Goal: Task Accomplishment & Management: Manage account settings

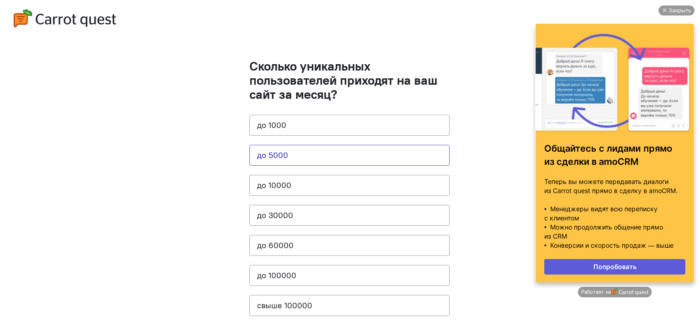
click at [301, 157] on button "до 5000" at bounding box center [350, 155] width 200 height 21
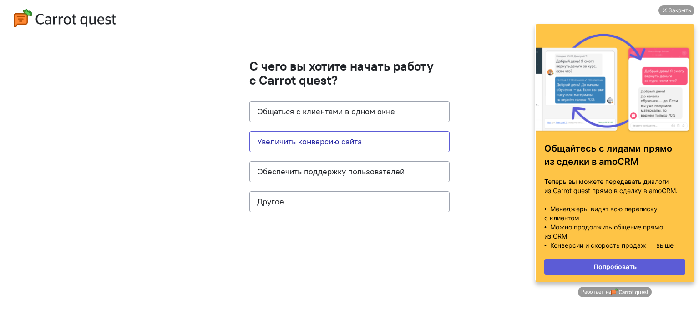
click at [336, 143] on button "Увеличить конверсию сайта" at bounding box center [350, 141] width 200 height 21
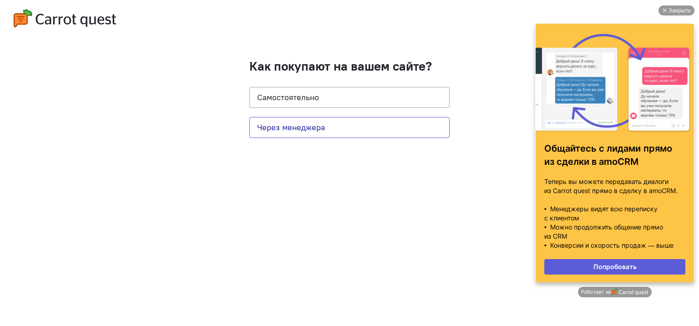
click at [341, 126] on button "Через менеджера" at bounding box center [350, 127] width 200 height 21
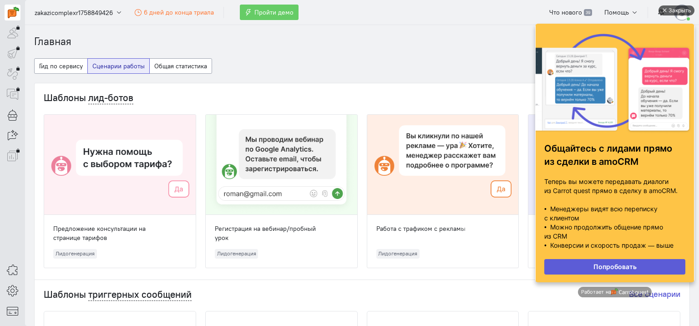
click at [674, 6] on div "Закрыть" at bounding box center [680, 10] width 23 height 10
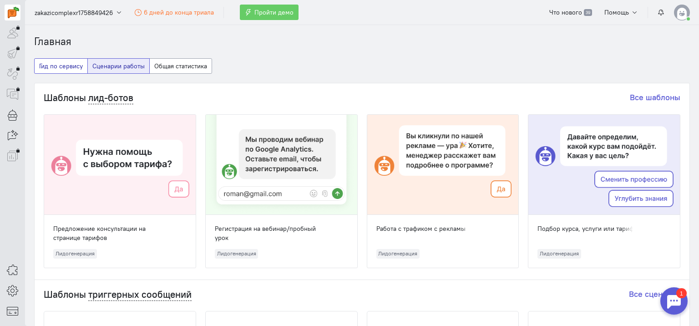
click at [58, 64] on button "Гид по сервису" at bounding box center [61, 65] width 54 height 15
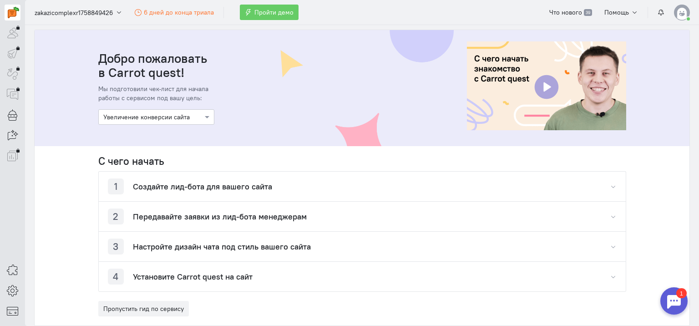
scroll to position [91, 0]
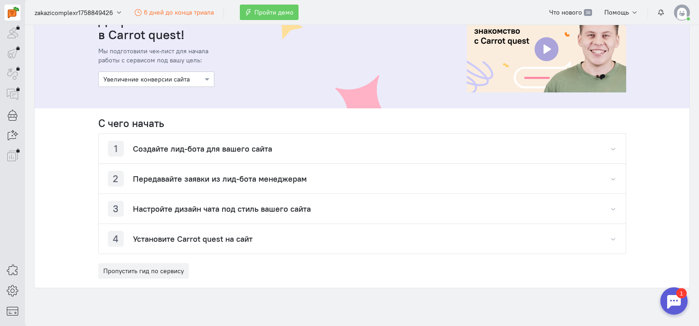
click at [169, 149] on h4 "Создайте лид-бота для вашего сайта" at bounding box center [202, 148] width 139 height 9
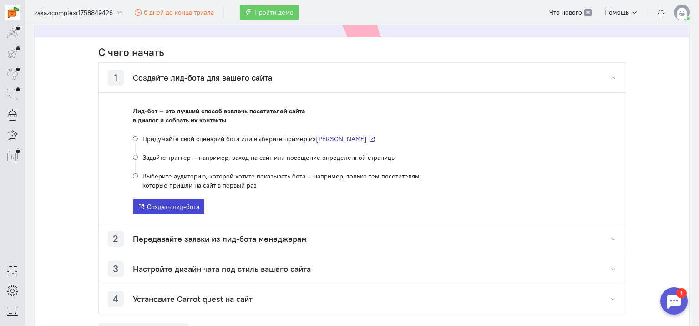
scroll to position [182, 0]
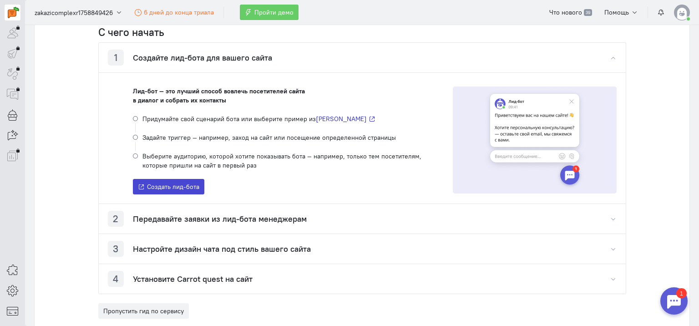
click at [179, 185] on span "Создать лид-бота" at bounding box center [173, 187] width 52 height 8
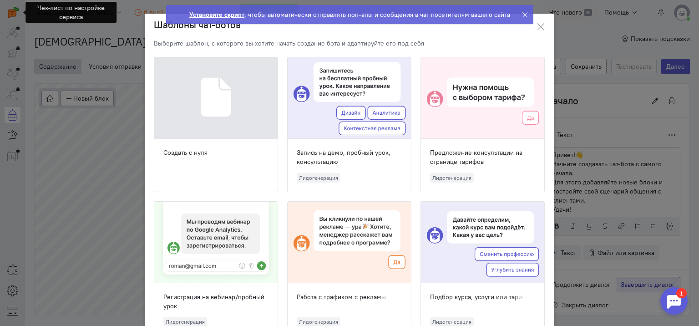
scroll to position [33, 0]
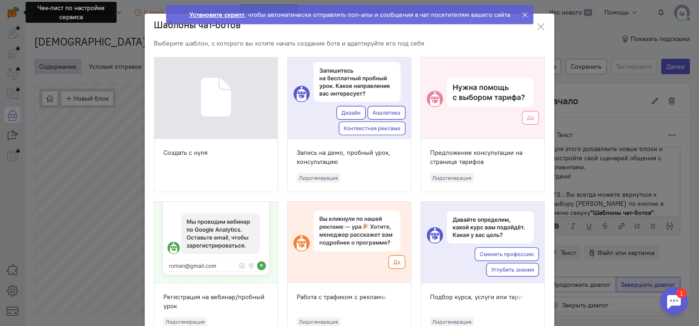
click at [222, 109] on div at bounding box center [215, 98] width 123 height 82
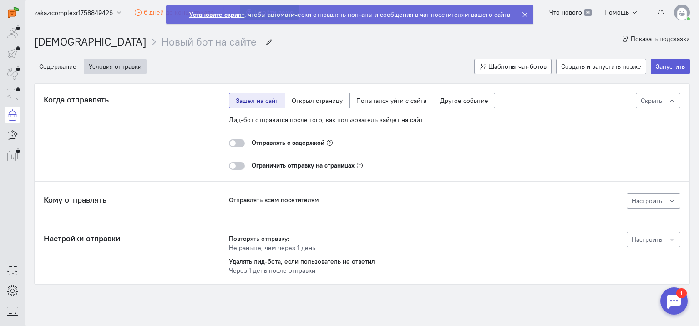
click at [237, 140] on div at bounding box center [237, 143] width 16 height 8
click at [0, 0] on input "checkbox" at bounding box center [0, 0] width 0 height 0
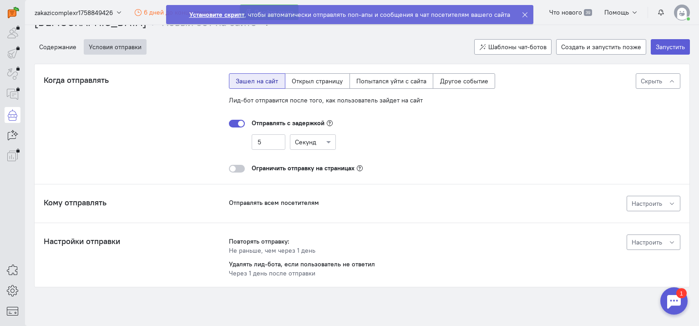
scroll to position [20, 0]
click at [118, 46] on button "Условия отправки" at bounding box center [115, 45] width 63 height 15
click at [69, 46] on button "Содержание" at bounding box center [57, 45] width 47 height 15
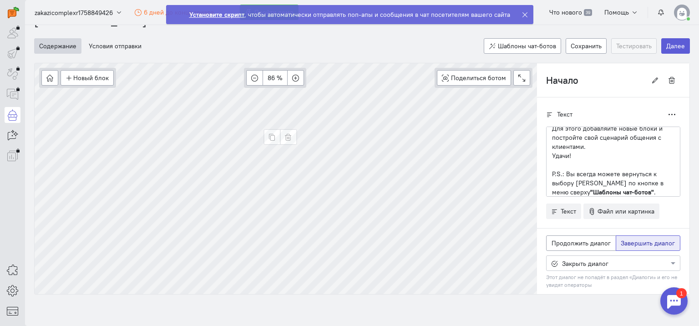
scroll to position [0, 0]
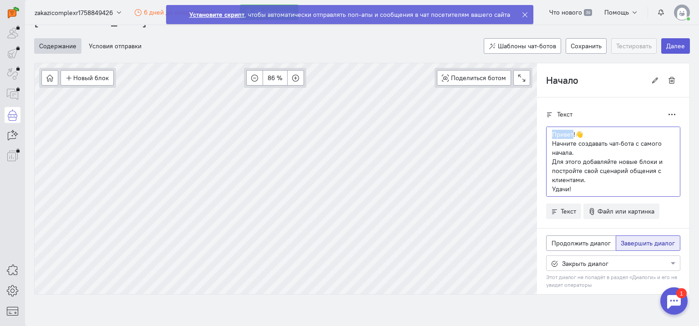
drag, startPoint x: 567, startPoint y: 133, endPoint x: 542, endPoint y: 133, distance: 24.6
click at [546, 133] on div "Привет!👋 Начните создавать чат-бота с самого начала. Для этого добавляйте новые…" at bounding box center [613, 162] width 134 height 70
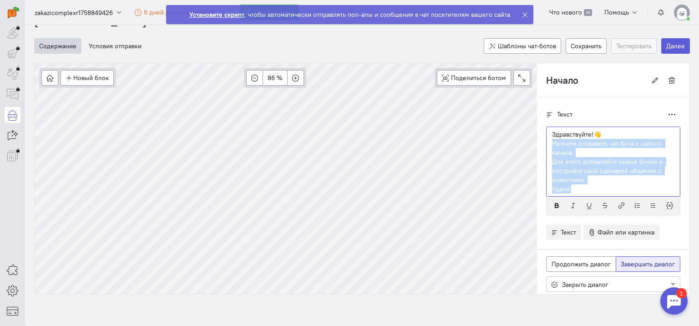
drag, startPoint x: 545, startPoint y: 145, endPoint x: 572, endPoint y: 191, distance: 53.7
click at [571, 192] on div "Здравствуйте!👋 Начните создавать чат-бота с самого начала. Для этого добавляйте…" at bounding box center [613, 162] width 134 height 70
drag, startPoint x: 637, startPoint y: 189, endPoint x: 542, endPoint y: 145, distance: 105.1
click at [546, 145] on div "Здравствуйте!👋 Начните создавать чат-бота с самого начала. Для этого добавляйте…" at bounding box center [613, 162] width 134 height 70
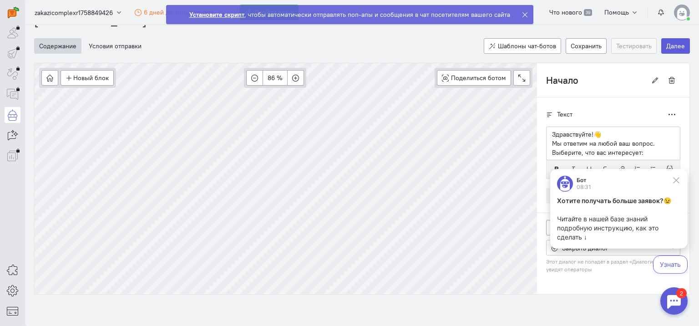
click at [615, 113] on div "Текст Дублировать" at bounding box center [613, 114] width 134 height 15
click at [679, 179] on icon at bounding box center [677, 180] width 8 height 8
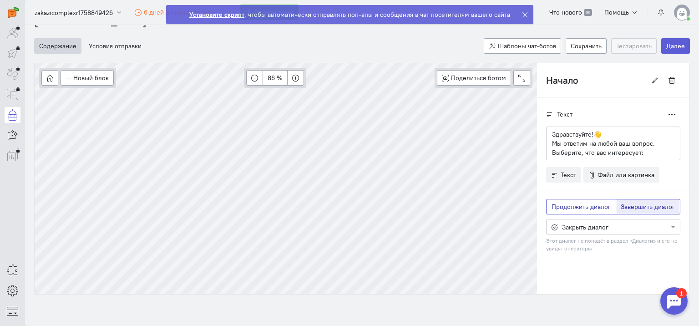
click at [570, 203] on span "Продолжить диалог" at bounding box center [581, 207] width 59 height 8
click at [558, 202] on input "Продолжить диалог" at bounding box center [555, 205] width 6 height 6
radio input "true"
radio input "false"
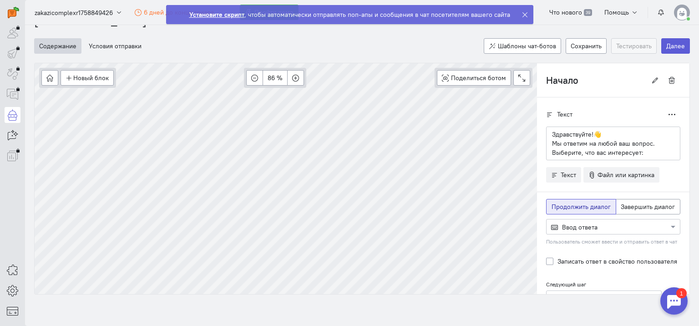
scroll to position [28, 0]
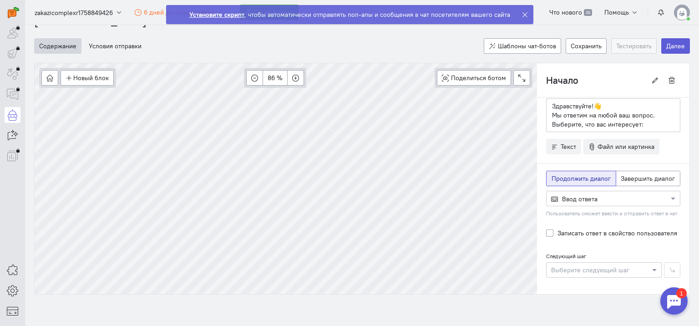
click at [607, 197] on div at bounding box center [613, 198] width 133 height 9
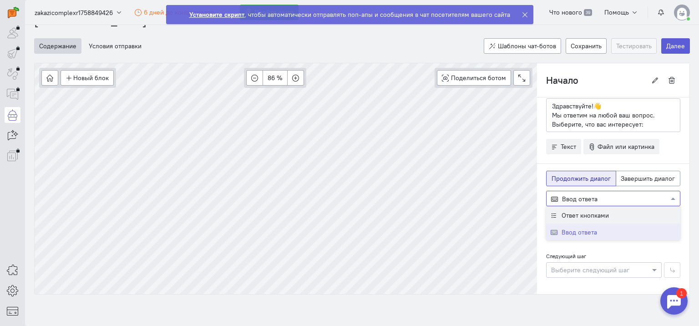
click at [603, 212] on div "Ответ кнопками" at bounding box center [613, 214] width 134 height 17
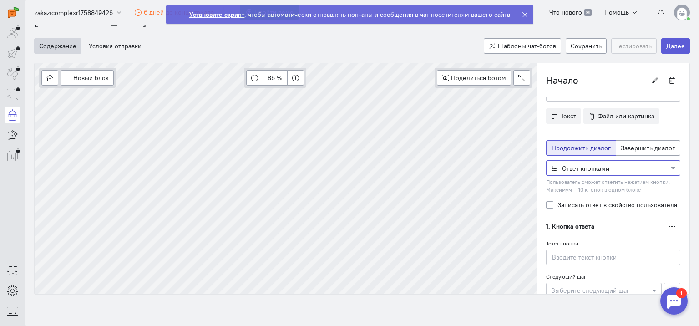
scroll to position [119, 0]
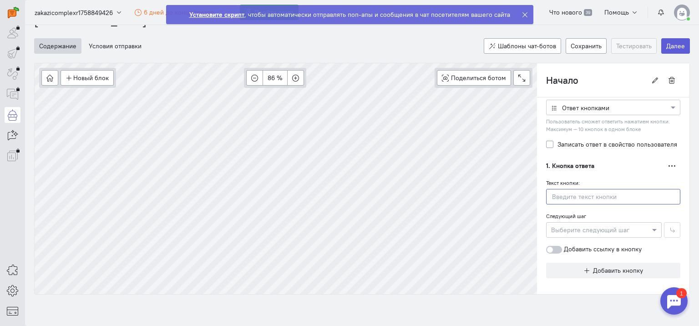
click at [574, 193] on input "text" at bounding box center [613, 196] width 134 height 15
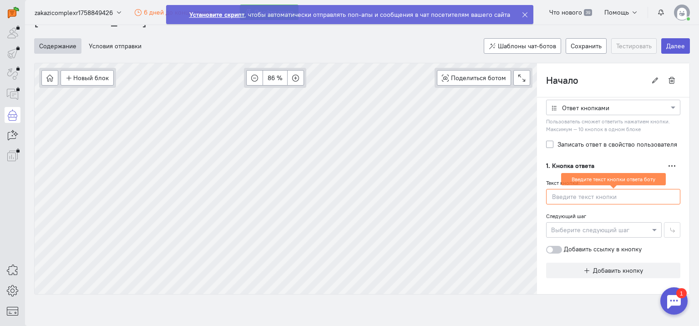
paste input "[DEMOGRAPHIC_DATA]"
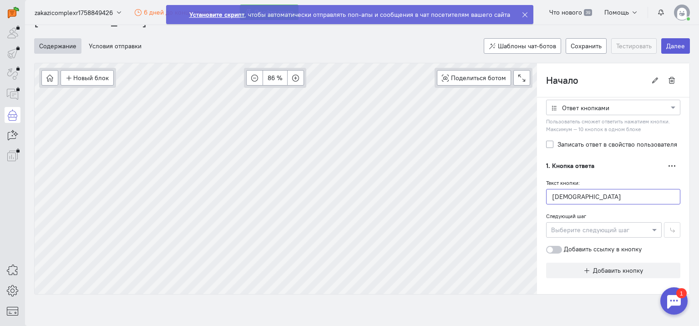
type input "[DEMOGRAPHIC_DATA]"
click at [574, 229] on div at bounding box center [604, 229] width 115 height 9
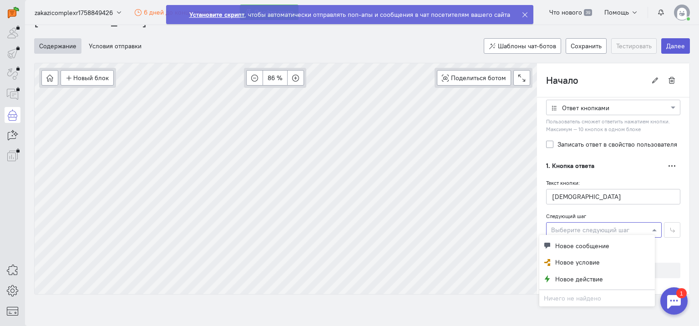
click at [610, 211] on div "Следующий шаг Выберите следующий шаг" at bounding box center [613, 224] width 134 height 26
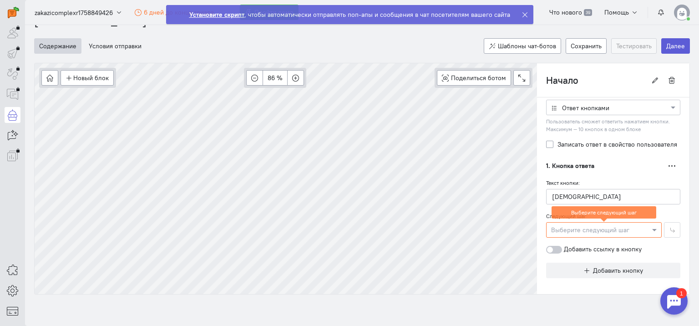
click at [623, 228] on div at bounding box center [604, 229] width 115 height 9
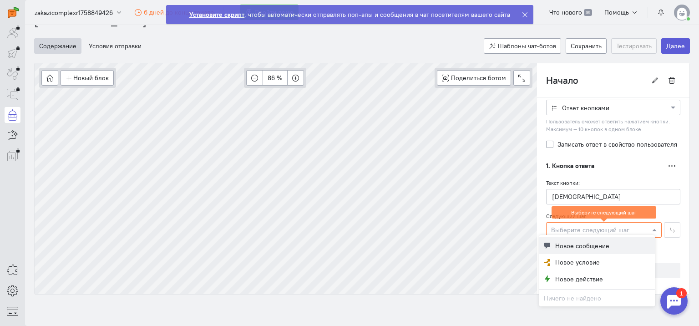
click at [606, 246] on span "Новое сообщение" at bounding box center [583, 245] width 54 height 9
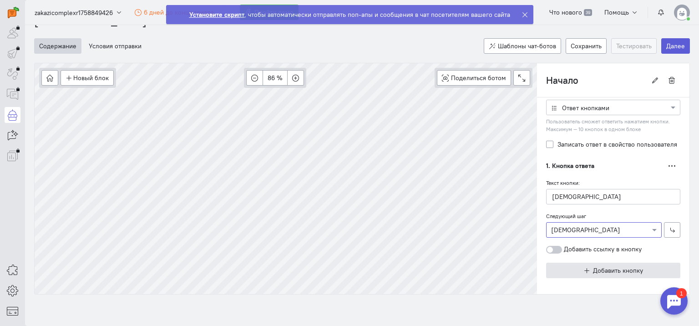
click at [593, 267] on span "Добавить кнопку" at bounding box center [618, 270] width 50 height 8
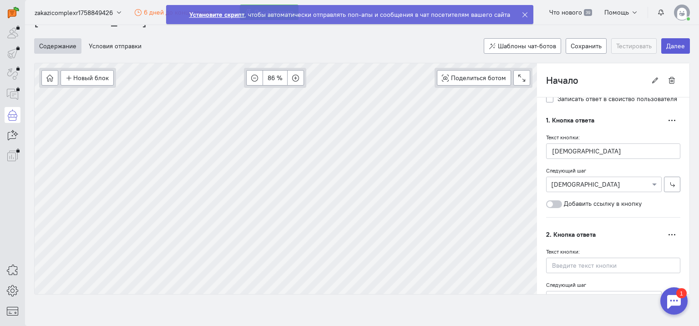
scroll to position [210, 0]
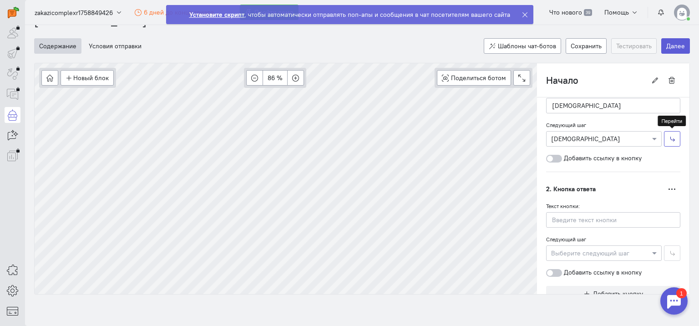
click at [669, 138] on icon "button" at bounding box center [672, 139] width 7 height 7
type input "[DEMOGRAPHIC_DATA]"
radio input "false"
radio input "true"
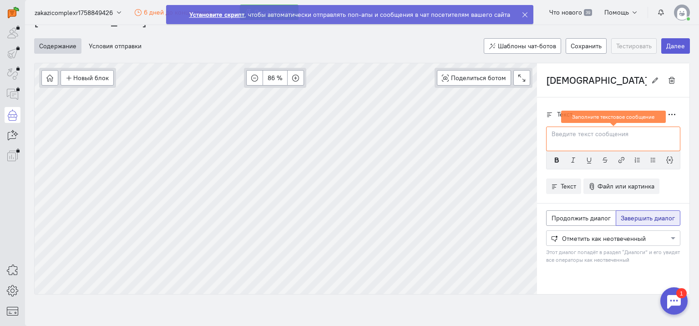
scroll to position [0, 0]
click at [614, 143] on div at bounding box center [613, 139] width 134 height 25
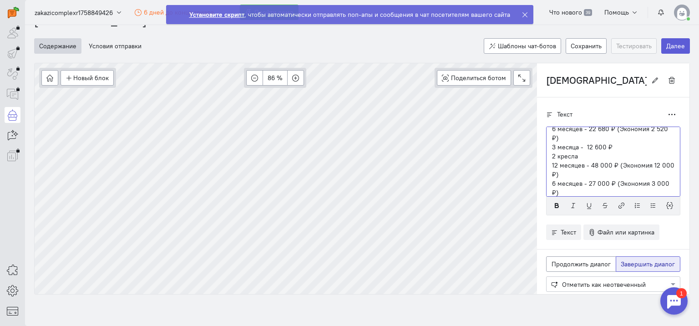
scroll to position [97, 0]
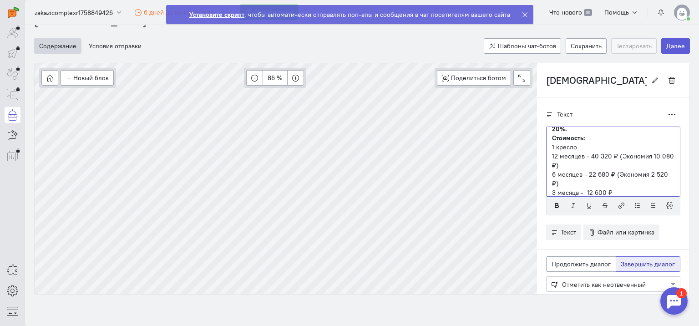
click at [568, 146] on p "1 кресло" at bounding box center [613, 147] width 123 height 9
click at [586, 207] on icon "button" at bounding box center [589, 205] width 7 height 7
click at [576, 148] on p "1 кресло" at bounding box center [613, 147] width 123 height 9
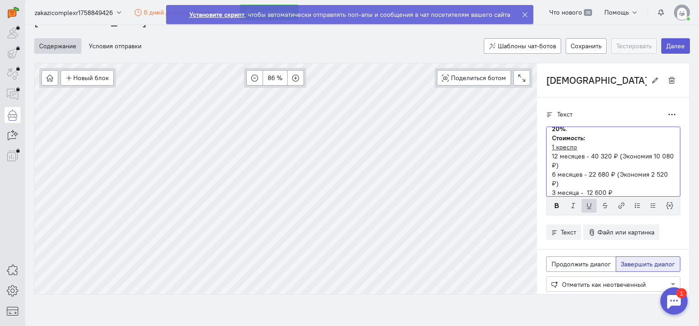
scroll to position [142, 0]
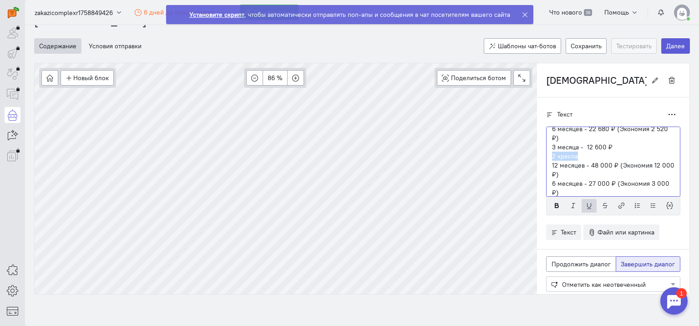
drag, startPoint x: 546, startPoint y: 156, endPoint x: 570, endPoint y: 156, distance: 24.6
click at [570, 156] on p "2 кресла" at bounding box center [613, 156] width 123 height 9
click at [586, 204] on icon "button" at bounding box center [589, 205] width 7 height 7
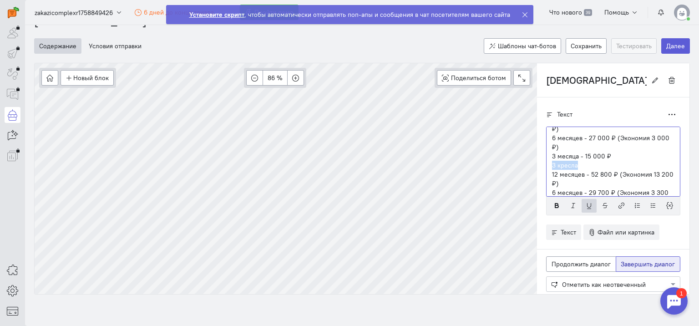
drag, startPoint x: 547, startPoint y: 164, endPoint x: 570, endPoint y: 165, distance: 22.8
click at [570, 165] on p "3 кресла" at bounding box center [613, 165] width 123 height 9
click at [586, 205] on icon "button" at bounding box center [589, 205] width 7 height 7
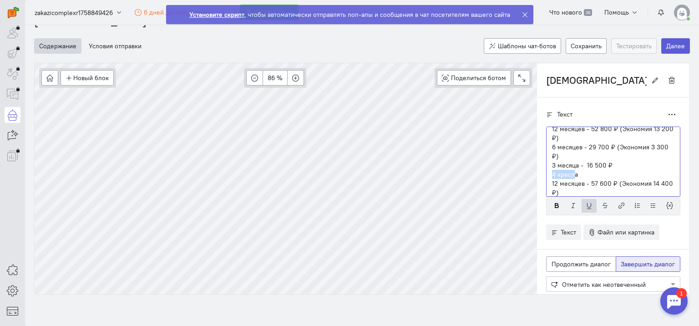
drag, startPoint x: 546, startPoint y: 174, endPoint x: 571, endPoint y: 177, distance: 24.3
click at [570, 173] on p "4 кресла" at bounding box center [613, 174] width 123 height 9
click at [586, 203] on icon "button" at bounding box center [589, 205] width 7 height 7
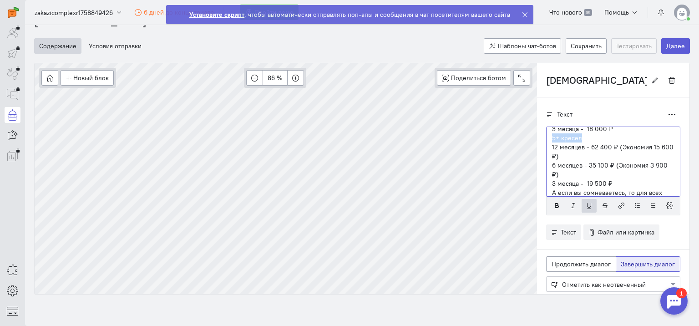
drag, startPoint x: 557, startPoint y: 137, endPoint x: 573, endPoint y: 138, distance: 15.5
click at [573, 138] on p "5+ кресел" at bounding box center [613, 137] width 123 height 9
click at [586, 204] on icon "button" at bounding box center [589, 205] width 7 height 7
click at [546, 190] on div "В МИС вы платите за количество кресел. Не нужно считать сколько у вас сотрудник…" at bounding box center [613, 162] width 134 height 70
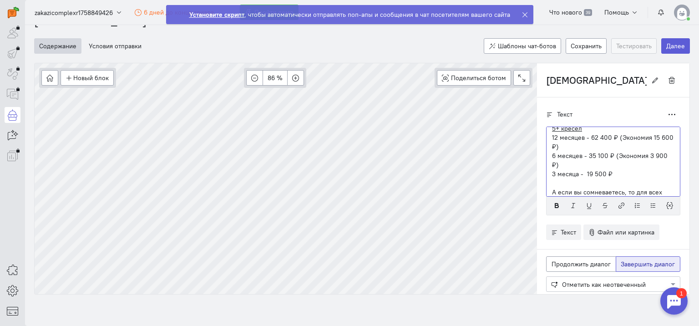
scroll to position [288, 0]
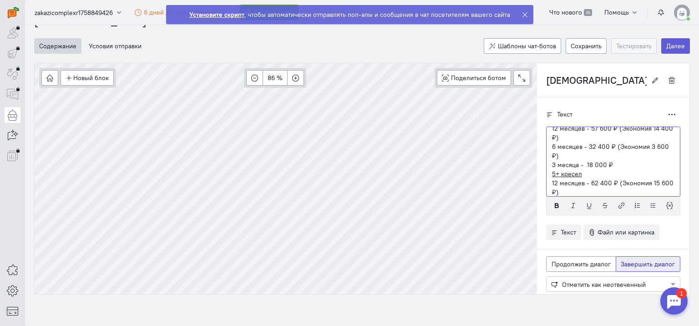
click at [552, 172] on u "5+ кресел" at bounding box center [567, 174] width 30 height 8
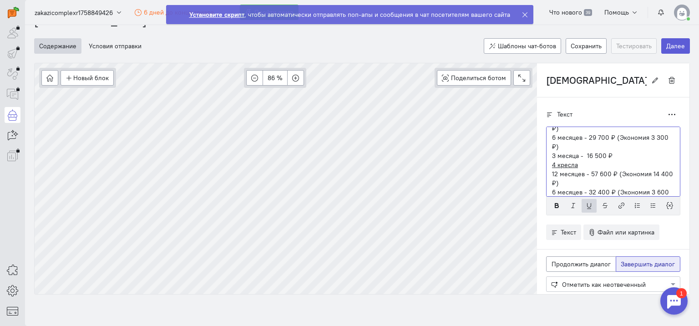
click at [552, 163] on u "4 кресла" at bounding box center [565, 165] width 26 height 8
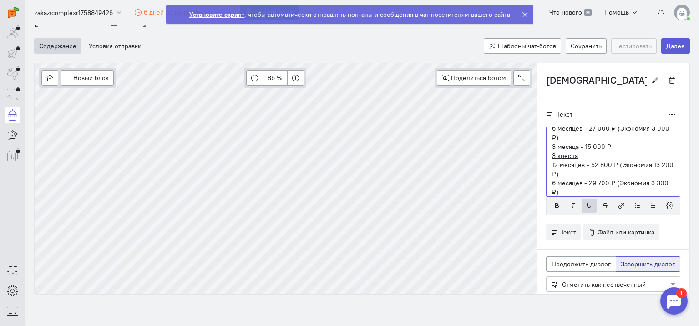
click at [552, 155] on u "3 кресла" at bounding box center [565, 156] width 26 height 8
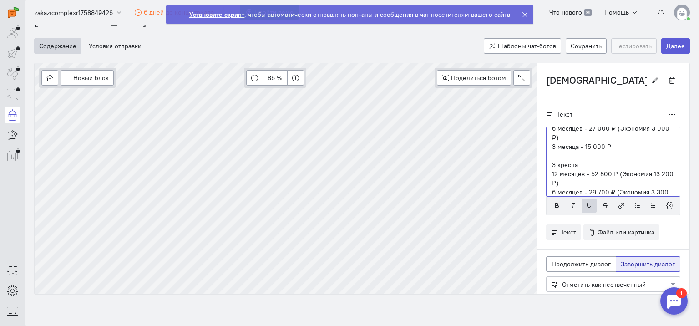
scroll to position [152, 0]
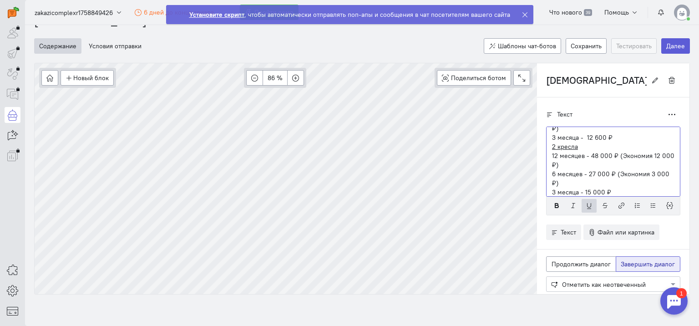
click at [546, 145] on div "В МИС вы платите за количество кресел. Не нужно считать сколько у вас сотрудник…" at bounding box center [613, 162] width 134 height 70
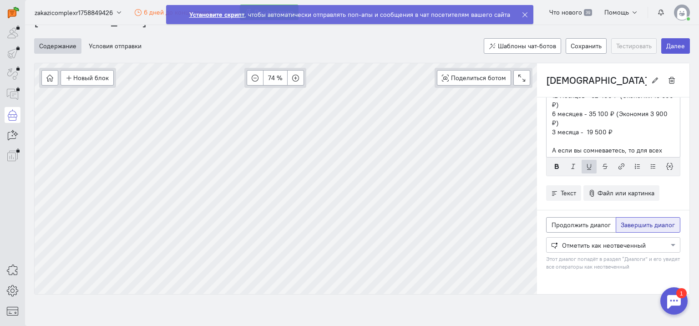
scroll to position [419, 0]
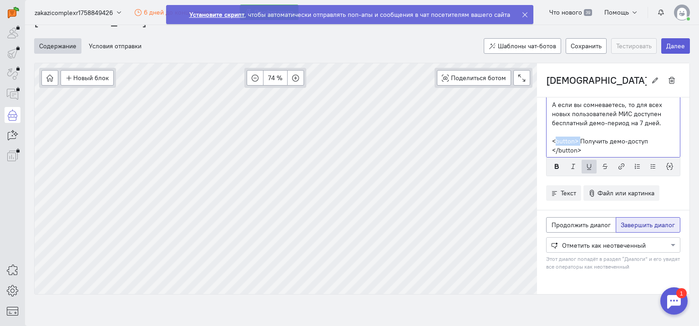
drag, startPoint x: 566, startPoint y: 138, endPoint x: 543, endPoint y: 142, distance: 23.0
click at [546, 142] on div "В МИС вы платите за количество кресел. Не нужно считать сколько у вас сотрудник…" at bounding box center [613, 122] width 134 height 70
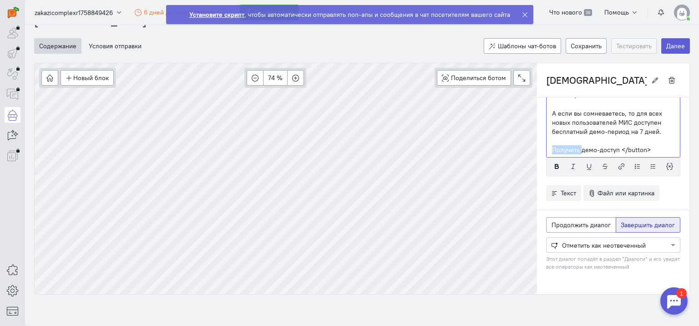
scroll to position [409, 0]
drag, startPoint x: 642, startPoint y: 149, endPoint x: 610, endPoint y: 153, distance: 32.1
click at [610, 153] on div "В МИС вы платите за количество кресел. Не нужно считать сколько у вас сотрудник…" at bounding box center [613, 122] width 134 height 70
click at [594, 148] on p "Получить демо-доступ" at bounding box center [613, 150] width 123 height 9
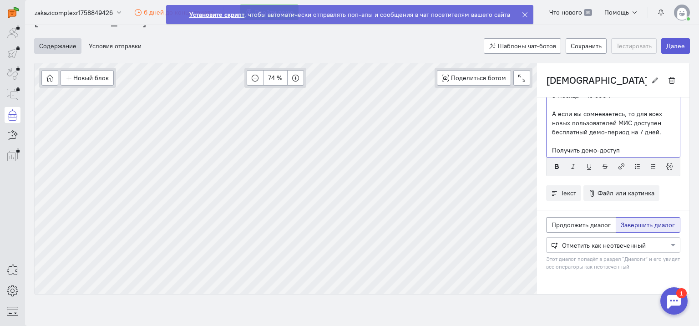
click at [594, 148] on p "Получить демо-доступ" at bounding box center [613, 150] width 123 height 9
click at [630, 146] on p "Получить демо-доступ" at bounding box center [613, 150] width 123 height 9
drag, startPoint x: 616, startPoint y: 148, endPoint x: 544, endPoint y: 151, distance: 72.0
click at [546, 151] on div "В МИС вы платите за количество кресел. Не нужно считать сколько у вас сотрудник…" at bounding box center [613, 122] width 134 height 70
click at [618, 163] on icon "button" at bounding box center [621, 166] width 7 height 7
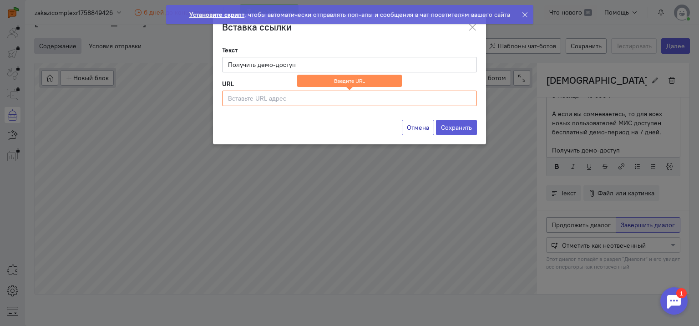
click at [425, 126] on button "Отмена" at bounding box center [418, 127] width 32 height 15
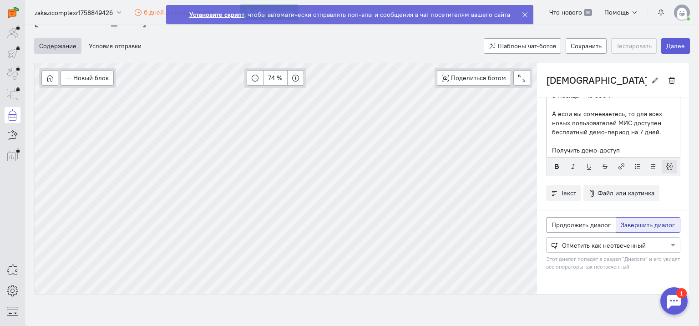
click at [667, 163] on icon "button" at bounding box center [670, 166] width 7 height 7
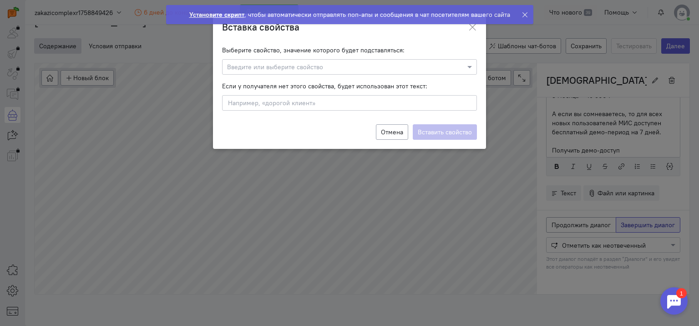
click at [408, 69] on input "text" at bounding box center [340, 66] width 227 height 9
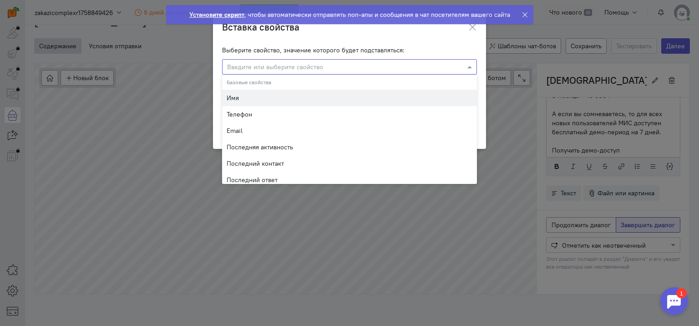
click at [408, 69] on input "text" at bounding box center [340, 66] width 227 height 9
click at [474, 29] on ngb-toast "Установите скрипт , чтобы автоматически отправлять поп-апы и сообщения в чат по…" at bounding box center [350, 22] width 382 height 34
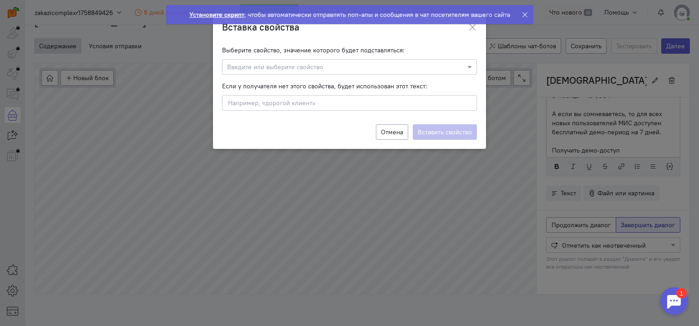
click at [470, 30] on ngb-toast "Установите скрипт , чтобы автоматически отправлять поп-апы и сообщения в чат по…" at bounding box center [350, 22] width 382 height 34
click at [402, 124] on div "Отмена Вставить свойство" at bounding box center [349, 132] width 273 height 34
click at [398, 129] on button "Отмена" at bounding box center [392, 131] width 32 height 15
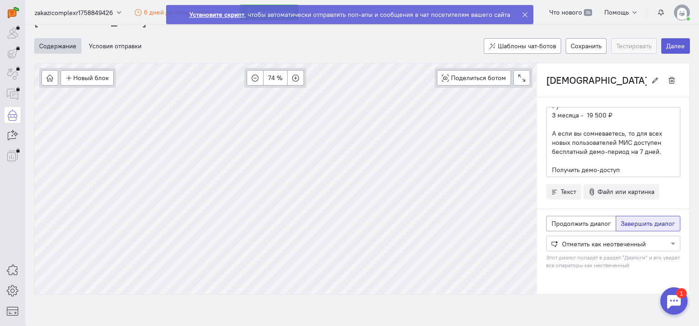
scroll to position [18, 0]
click at [602, 167] on p "Получить демо-доступ" at bounding box center [613, 171] width 123 height 9
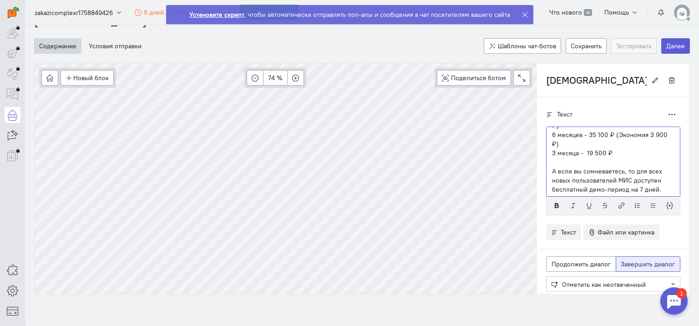
scroll to position [39, 0]
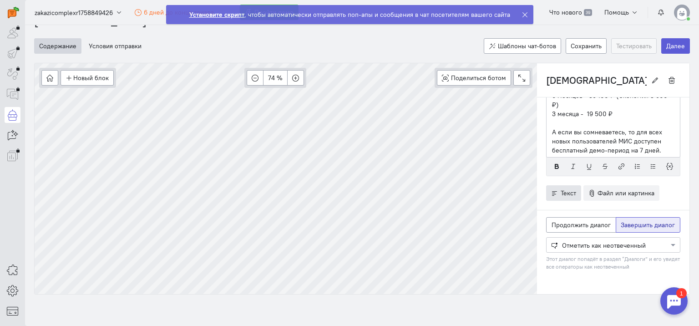
click at [551, 192] on icon "button" at bounding box center [554, 193] width 7 height 7
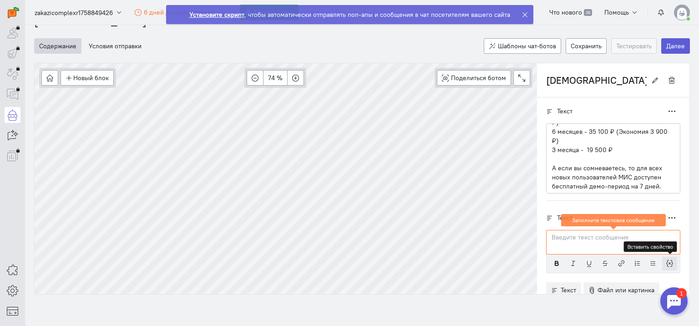
scroll to position [49, 0]
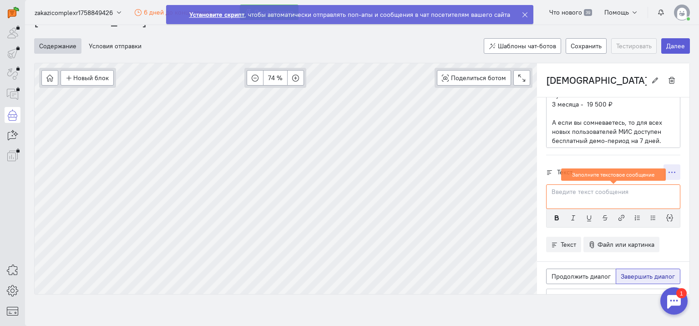
click at [669, 169] on icon "button" at bounding box center [672, 172] width 7 height 7
click at [634, 216] on button "Удалить" at bounding box center [639, 219] width 83 height 15
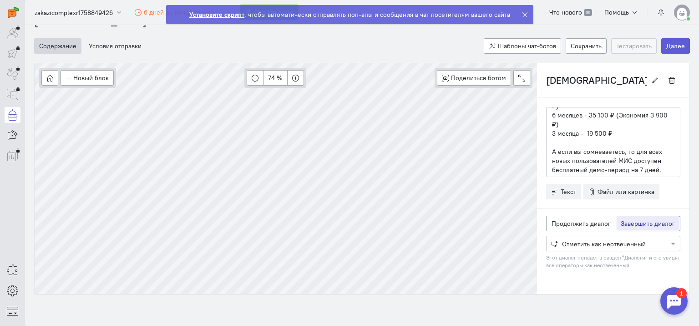
scroll to position [18, 0]
click at [607, 246] on div at bounding box center [613, 244] width 133 height 9
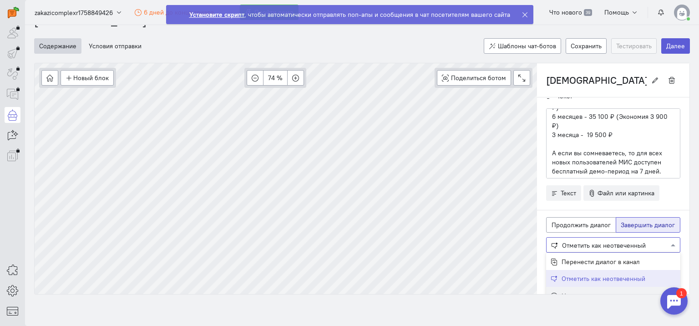
scroll to position [43, 0]
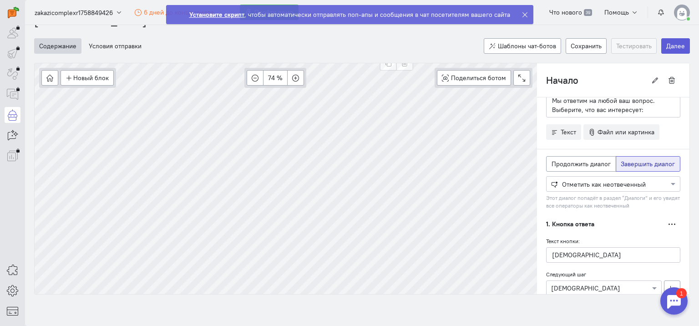
type input "[DEMOGRAPHIC_DATA]"
radio input "false"
radio input "true"
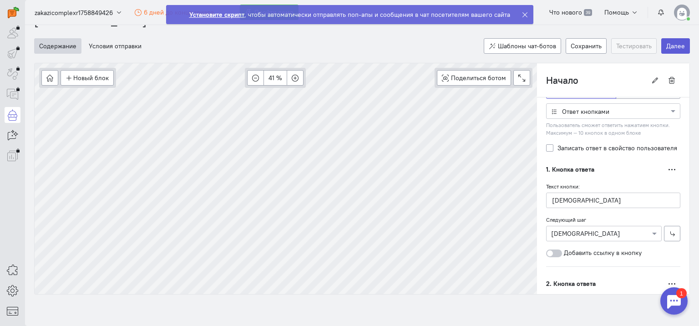
scroll to position [228, 0]
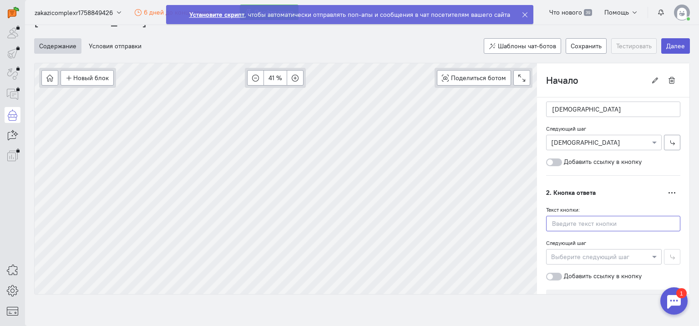
click at [589, 222] on input "text" at bounding box center [613, 223] width 134 height 15
paste input "Переход из другой МИС"
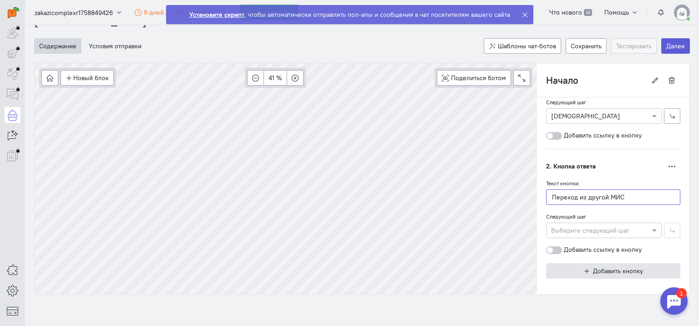
type input "Переход из другой МИС"
click at [584, 268] on icon "button" at bounding box center [587, 271] width 7 height 7
click at [591, 199] on input "text" at bounding box center [613, 197] width 134 height 15
paste input "Демо-версия"
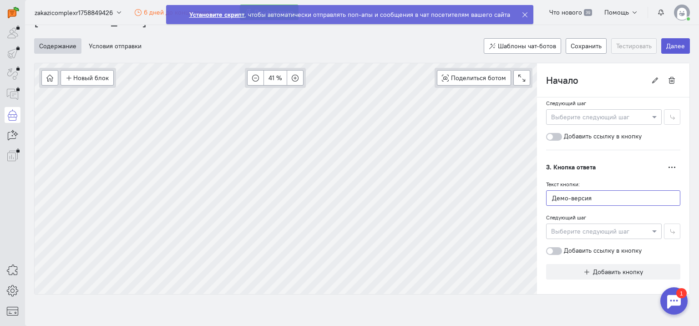
type input "Демо-версия"
click at [608, 268] on span "Добавить кнопку" at bounding box center [618, 272] width 50 height 8
click at [581, 200] on input "text" at bounding box center [613, 198] width 134 height 15
paste input "Можно ли оплачивать тариф помесячно?"
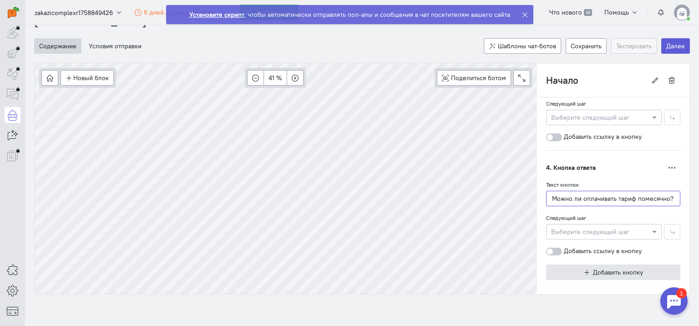
type input "Можно ли оплачивать тариф помесячно?"
click at [594, 268] on span "Добавить кнопку" at bounding box center [618, 272] width 50 height 8
click at [579, 196] on input "text" at bounding box center [613, 199] width 134 height 15
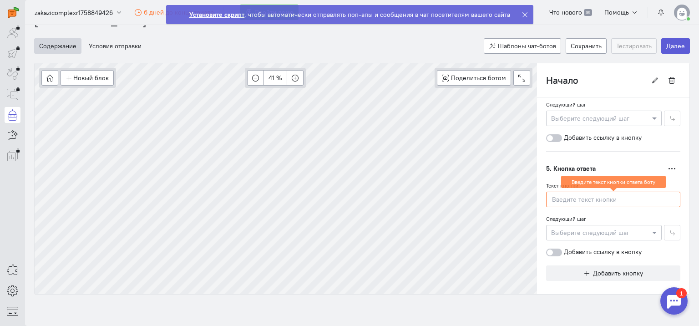
paste input "ЕГИСЗ"
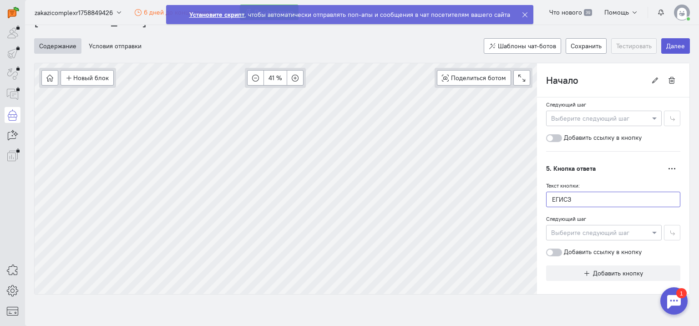
type input "ЕГИСЗ"
click at [598, 269] on span "Добавить кнопку" at bounding box center [618, 273] width 50 height 8
click at [590, 200] on input "text" at bounding box center [613, 199] width 134 height 15
paste input "Обновления системы"
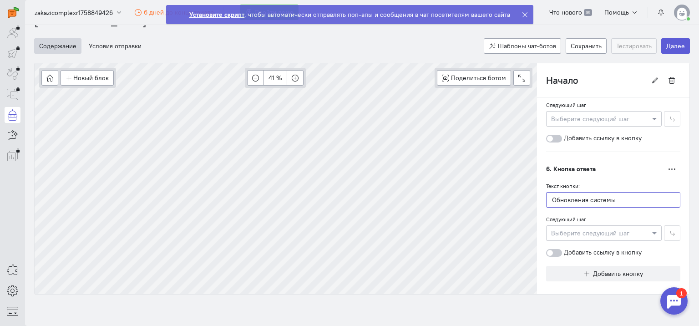
scroll to position [597, 0]
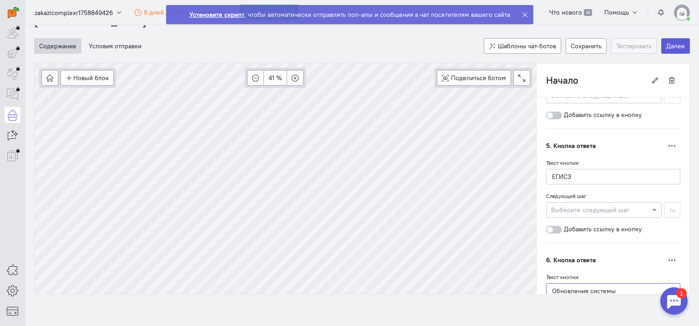
type input "Обновления системы"
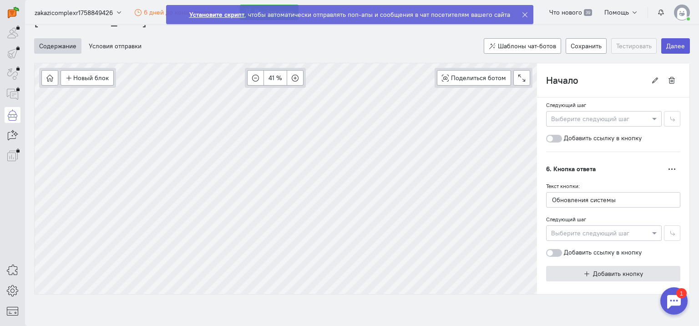
click at [608, 266] on button "Добавить кнопку" at bounding box center [613, 273] width 134 height 15
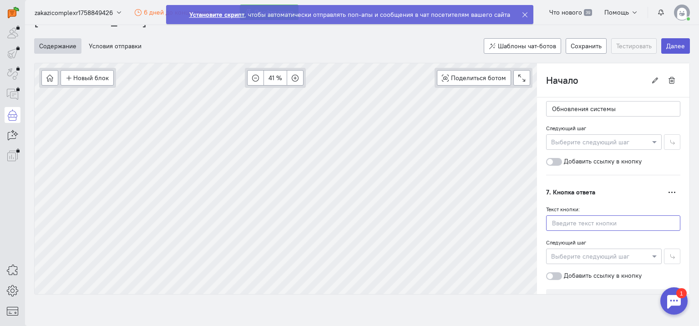
click at [591, 220] on input "text" at bounding box center [613, 222] width 134 height 15
paste input "Системные требования"
type input "Системные требования"
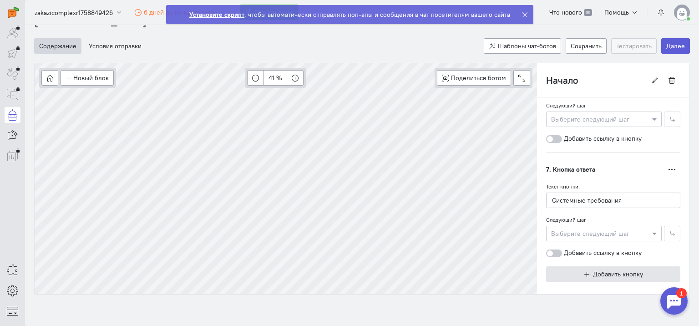
click at [610, 270] on span "Добавить кнопку" at bounding box center [618, 274] width 50 height 8
click at [581, 198] on input "text" at bounding box center [613, 201] width 134 height 15
paste input "Интеграции в [GEOGRAPHIC_DATA]"
type input "Интеграции в [GEOGRAPHIC_DATA]"
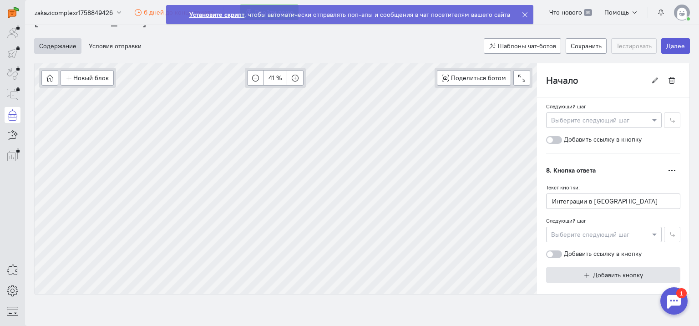
click at [616, 271] on button "Добавить кнопку" at bounding box center [613, 274] width 134 height 15
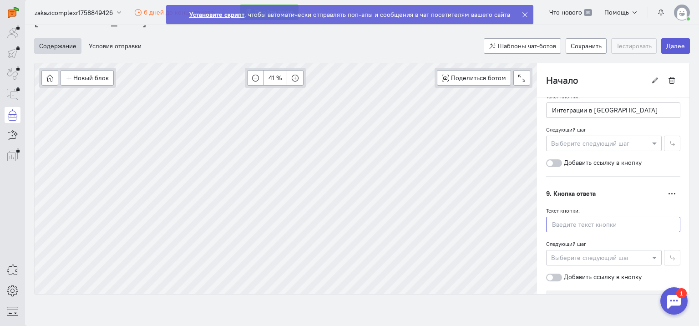
click at [587, 217] on input "text" at bounding box center [613, 224] width 134 height 15
paste input "Техподдержка"
type input "Техподдержка"
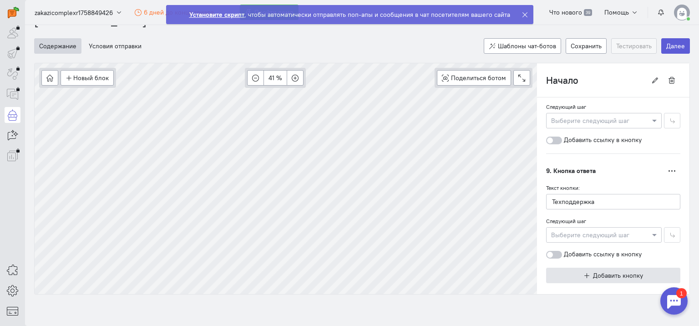
click at [593, 271] on span "Добавить кнопку" at bounding box center [618, 275] width 50 height 8
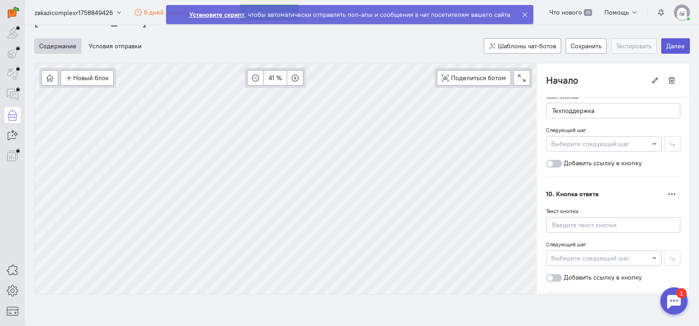
scroll to position [1142, 0]
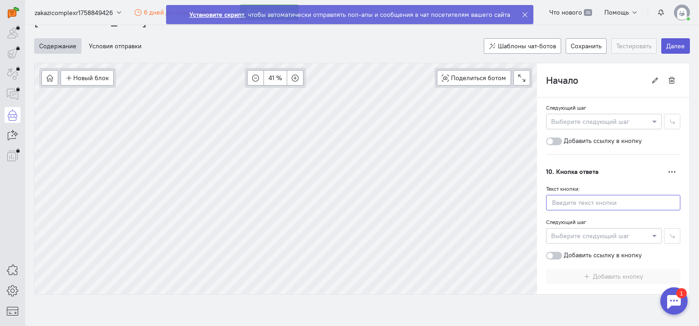
click at [581, 196] on input "text" at bounding box center [613, 202] width 134 height 15
paste input "Приобрести МИС"
type input "Приобрести МИС"
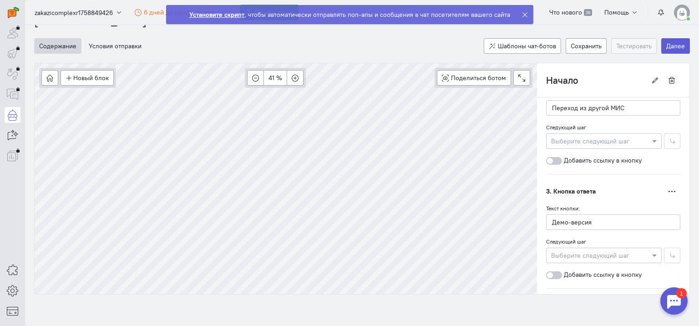
scroll to position [277, 0]
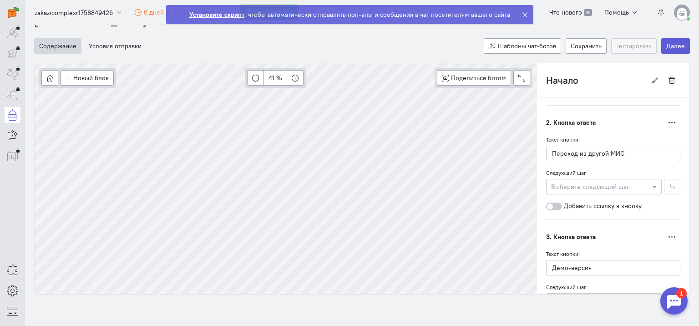
click at [613, 184] on div at bounding box center [604, 186] width 115 height 9
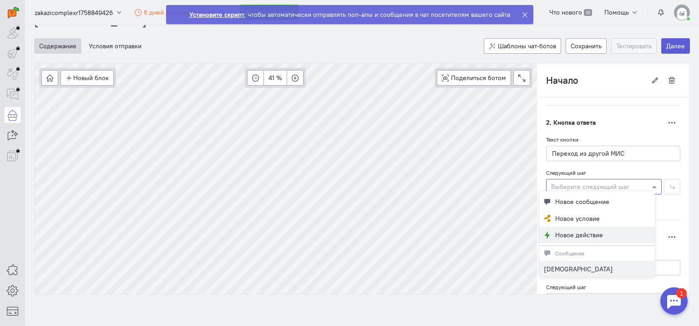
click at [596, 231] on span "Новое действие" at bounding box center [580, 234] width 48 height 9
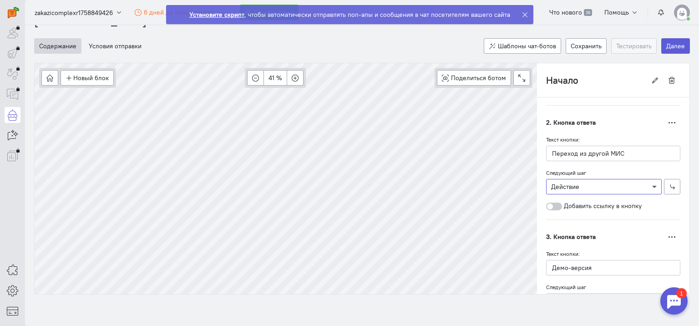
click at [650, 182] on span at bounding box center [655, 186] width 11 height 9
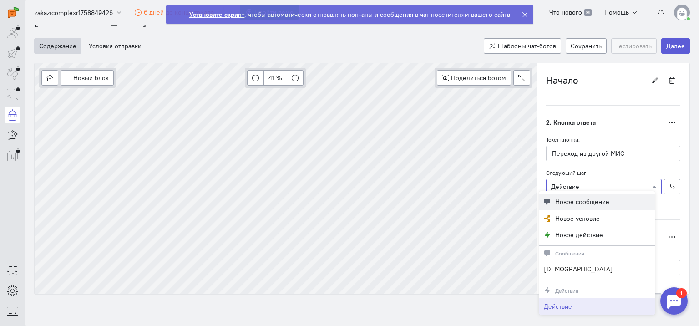
click at [632, 198] on button "Новое сообщение" at bounding box center [598, 202] width 116 height 17
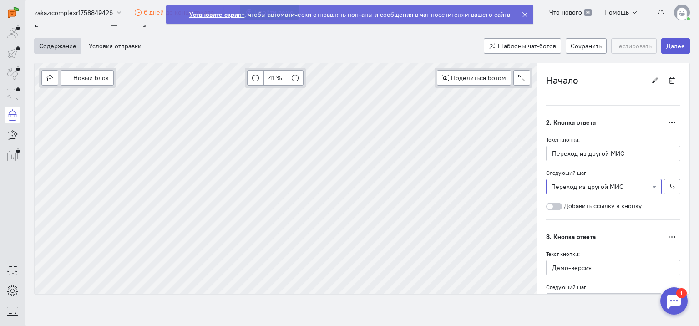
click at [636, 187] on div at bounding box center [604, 186] width 115 height 9
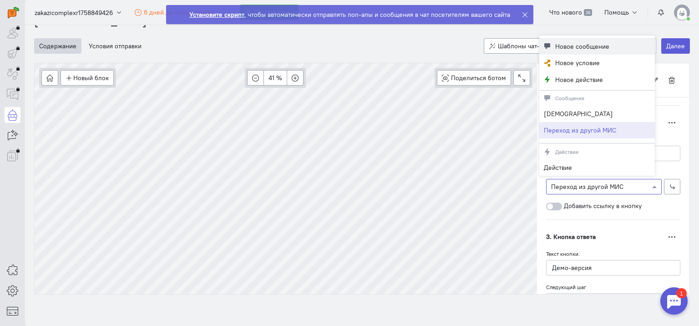
click at [588, 46] on span "Новое сообщение" at bounding box center [583, 46] width 54 height 9
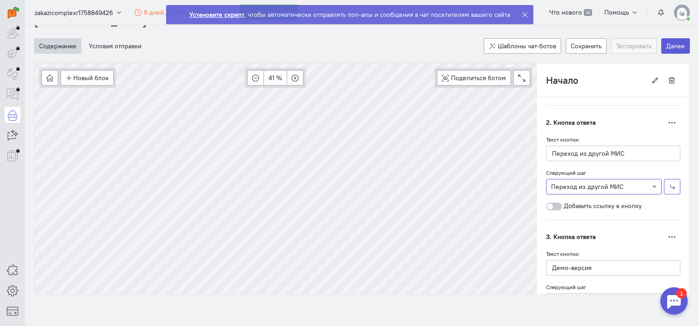
click at [669, 184] on icon "button" at bounding box center [672, 187] width 7 height 7
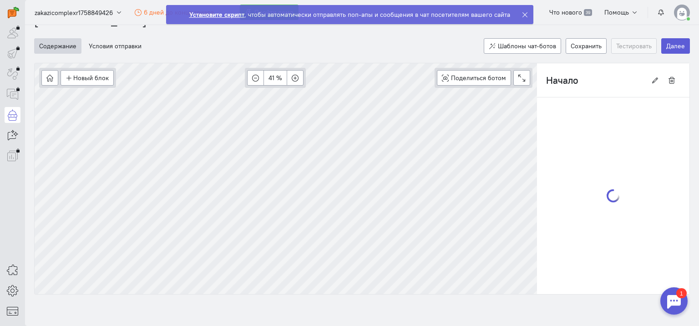
type input "Переход из другой МИС"
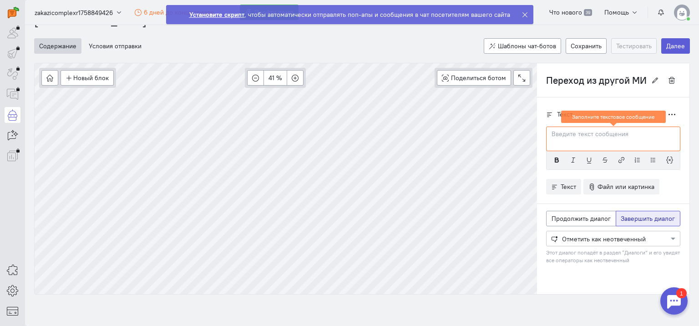
scroll to position [0, 0]
click at [601, 138] on div at bounding box center [613, 139] width 134 height 25
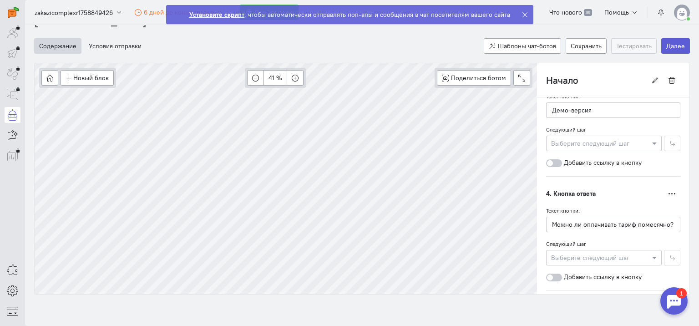
scroll to position [364, 0]
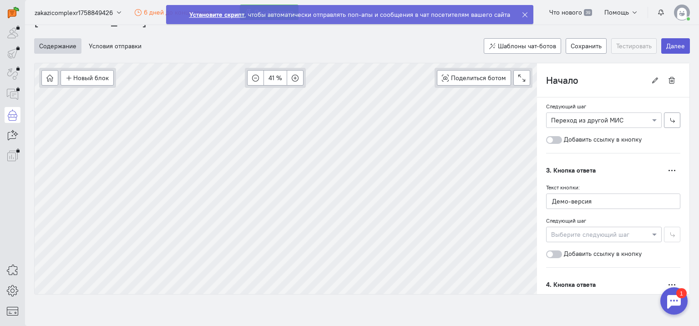
click at [639, 233] on div at bounding box center [604, 234] width 115 height 9
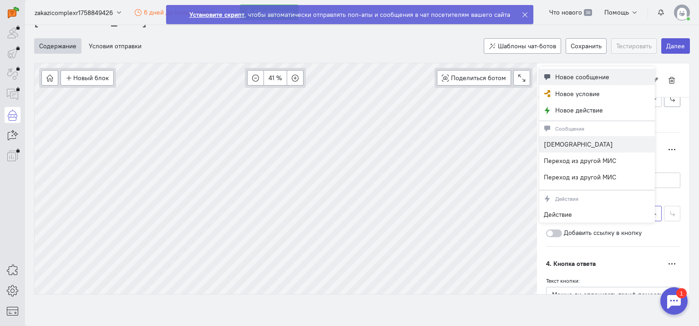
scroll to position [343, 0]
click at [585, 80] on span "Новое сообщение" at bounding box center [583, 76] width 54 height 9
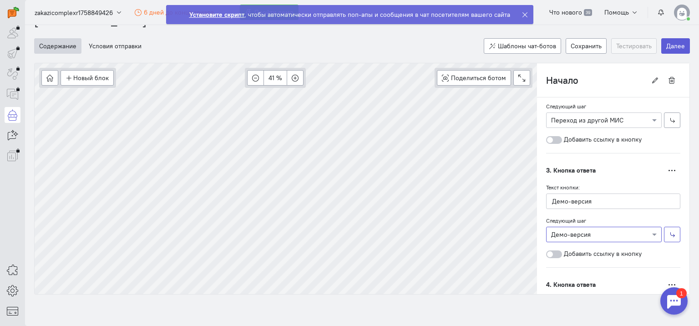
click at [669, 231] on icon "button" at bounding box center [672, 234] width 7 height 7
type input "Демо-версия"
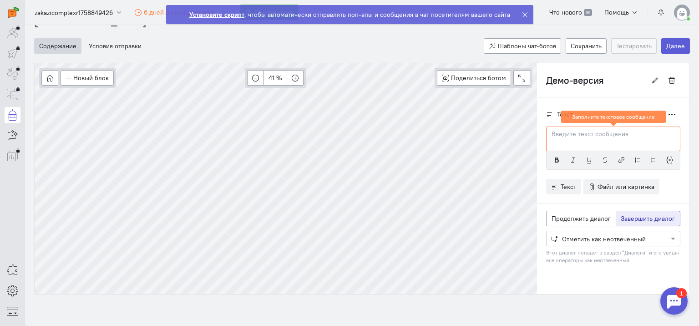
scroll to position [0, 0]
click at [566, 130] on p at bounding box center [613, 134] width 123 height 9
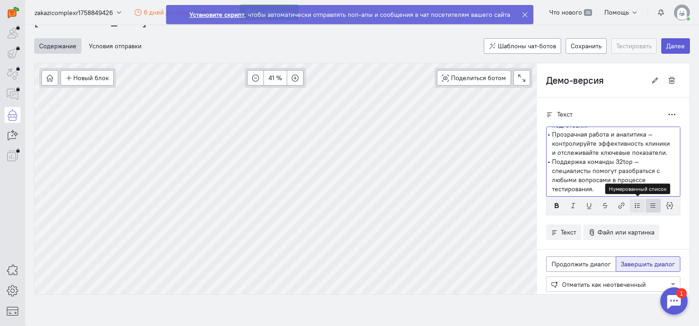
scroll to position [163, 0]
click at [587, 262] on span "Продолжить диалог" at bounding box center [581, 264] width 59 height 8
click at [558, 262] on input "Продолжить диалог" at bounding box center [555, 263] width 6 height 6
radio input "true"
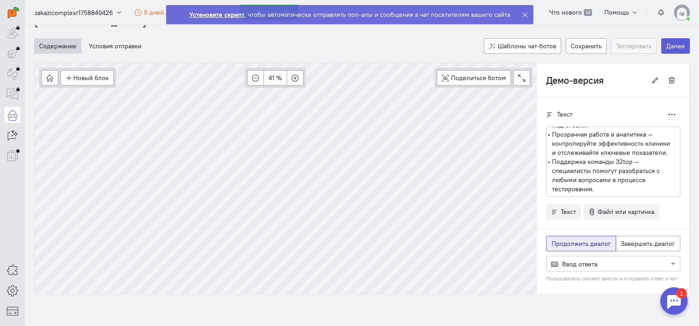
radio input "false"
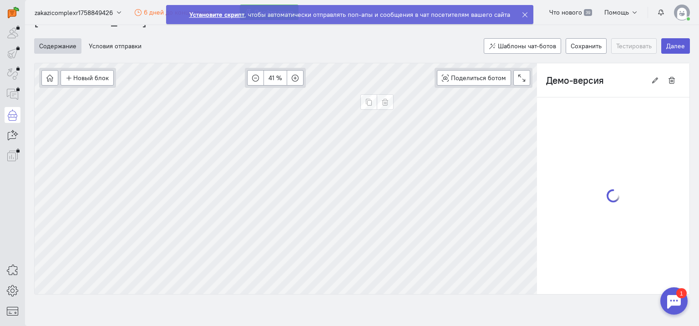
type input "Переход из другой МИС"
radio input "false"
radio input "true"
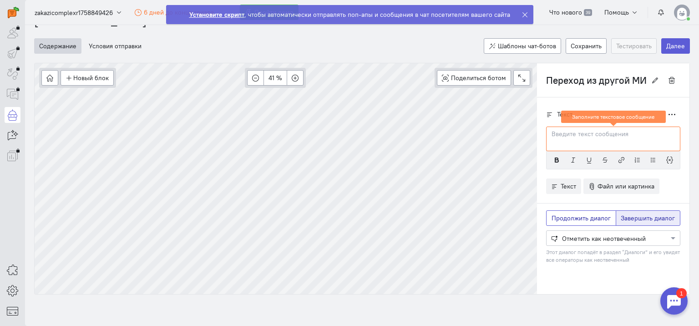
scroll to position [0, 0]
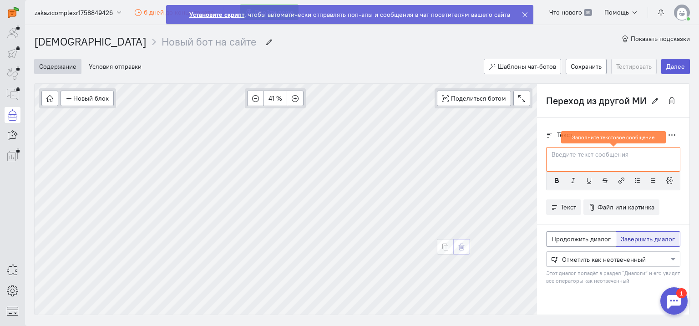
click at [459, 248] on icon "button" at bounding box center [462, 247] width 7 height 7
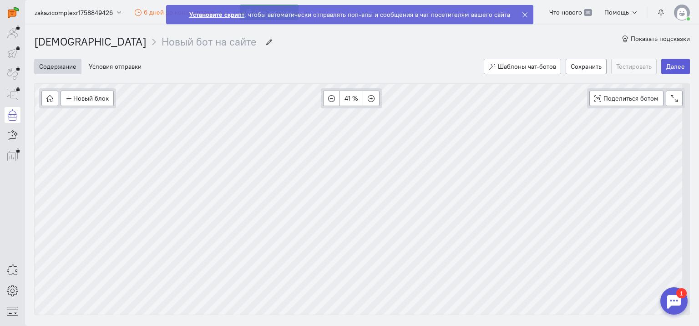
click at [0, 0] on button "button" at bounding box center [0, 0] width 0 height 0
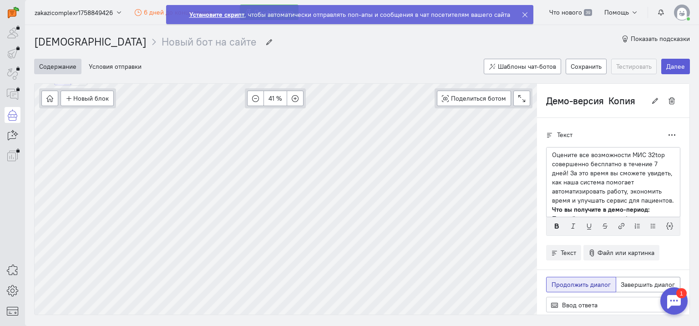
scroll to position [170, 0]
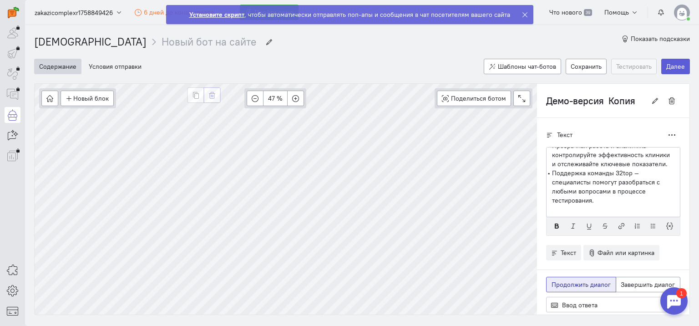
click at [213, 97] on icon "button" at bounding box center [212, 95] width 7 height 7
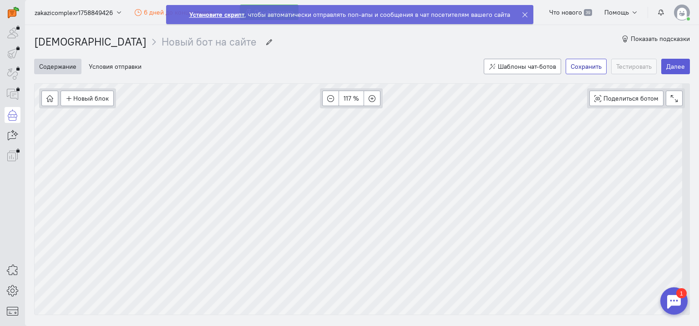
click at [588, 68] on button "Сохранить" at bounding box center [586, 66] width 41 height 15
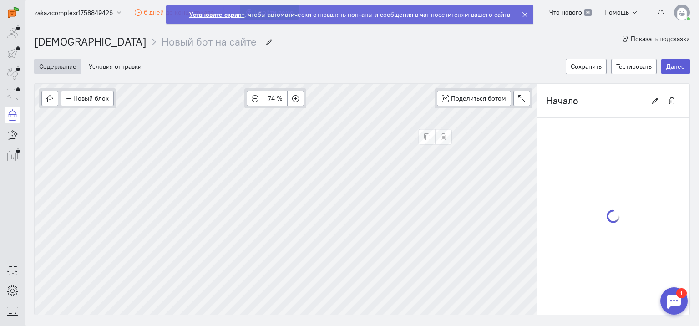
type input "Действие"
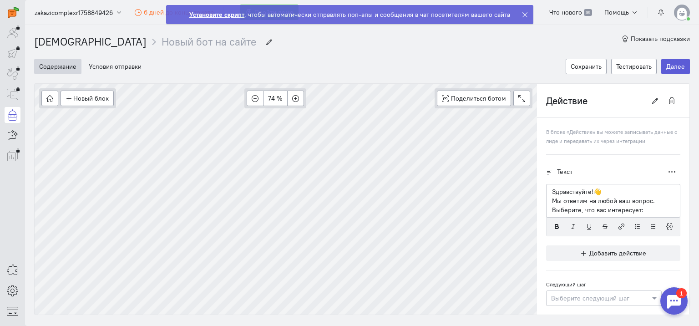
click at [598, 170] on div "Текст Дублировать Удалить" at bounding box center [613, 171] width 134 height 15
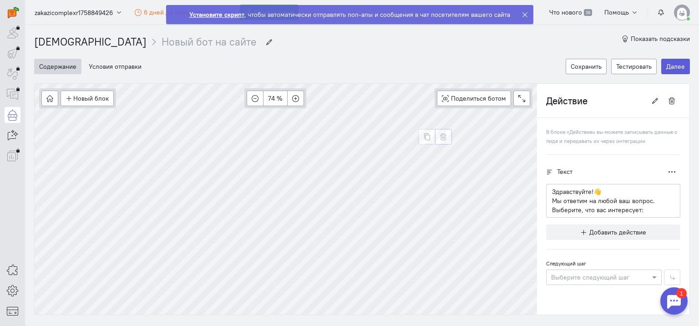
click at [448, 138] on button "button" at bounding box center [443, 136] width 17 height 15
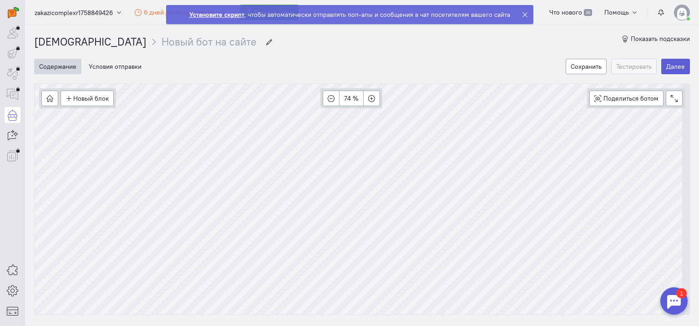
click at [625, 66] on button "Тестировать" at bounding box center [635, 66] width 46 height 15
click at [592, 66] on button "Сохранить" at bounding box center [586, 66] width 41 height 15
click at [623, 63] on button "Тестировать" at bounding box center [635, 66] width 46 height 15
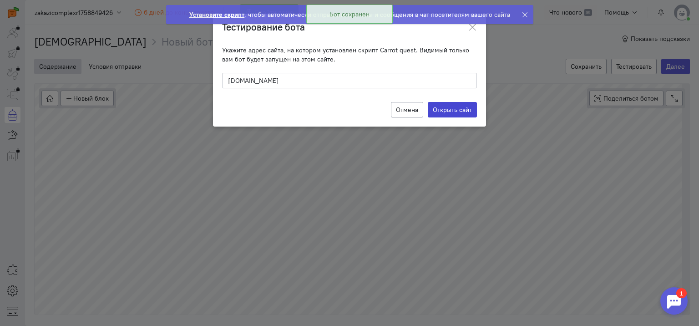
click at [455, 110] on label "Открыть сайт" at bounding box center [452, 109] width 49 height 15
click at [0, 0] on input "Открыть сайт" at bounding box center [0, 0] width 0 height 0
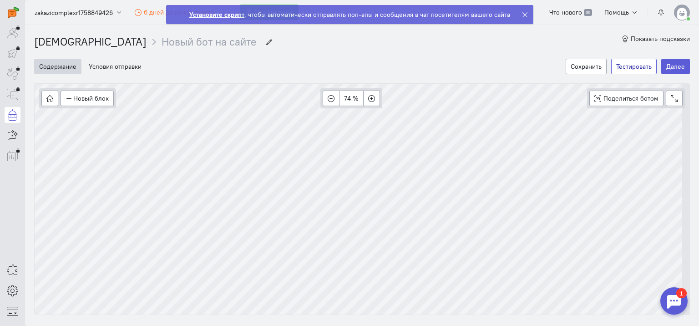
click at [639, 64] on button "Тестировать" at bounding box center [635, 66] width 46 height 15
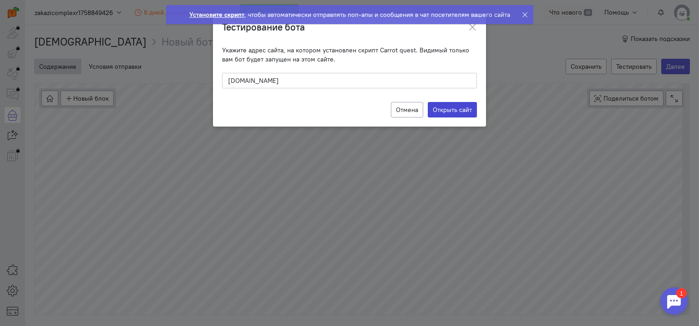
click at [468, 111] on label "Открыть сайт" at bounding box center [452, 109] width 49 height 15
click at [0, 0] on input "Открыть сайт" at bounding box center [0, 0] width 0 height 0
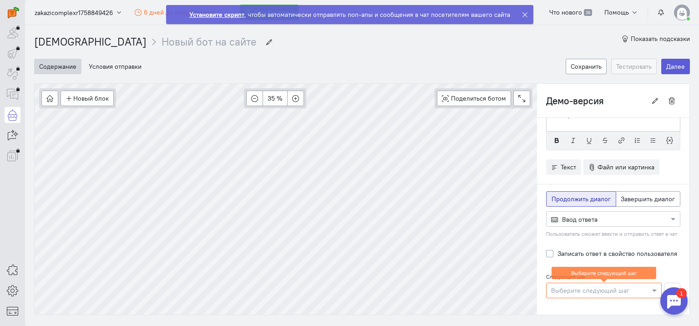
scroll to position [20, 0]
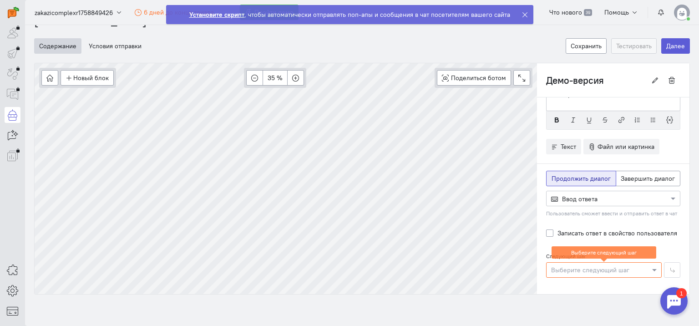
click at [637, 197] on div at bounding box center [613, 198] width 133 height 9
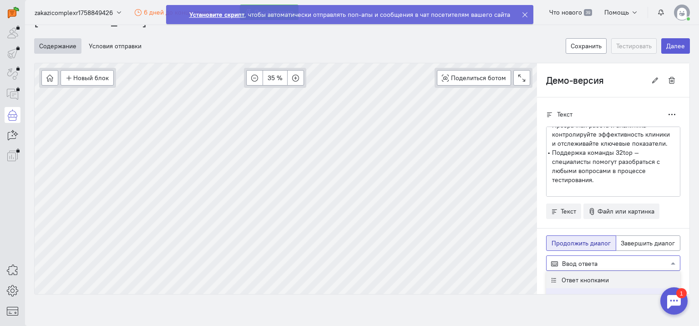
scroll to position [65, 0]
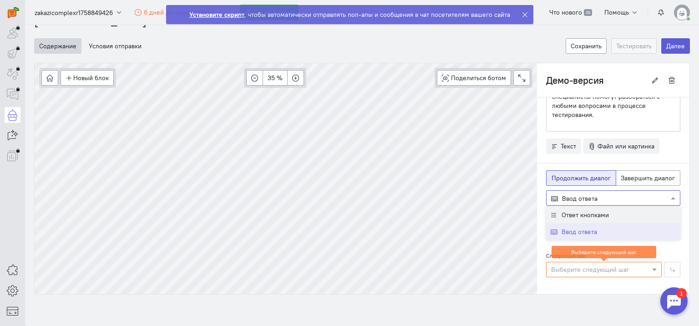
click at [610, 267] on div at bounding box center [604, 269] width 115 height 9
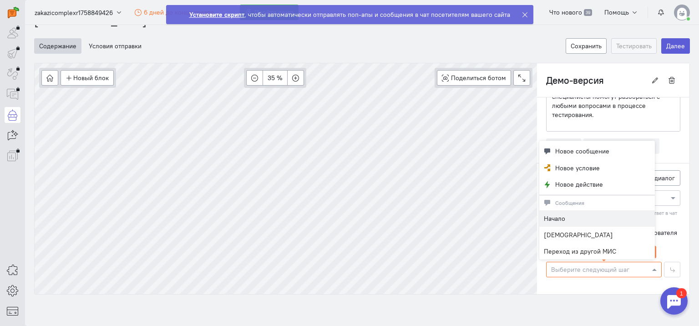
click at [582, 219] on div "Начало" at bounding box center [598, 218] width 116 height 16
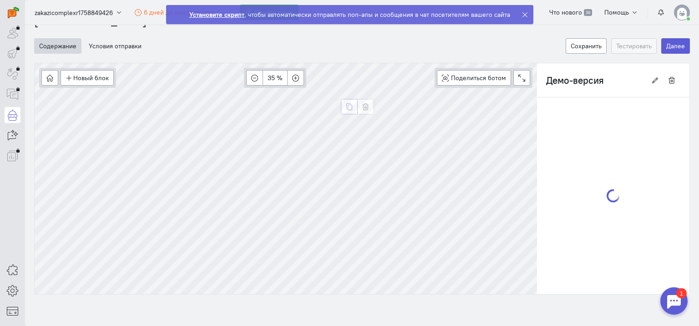
type input "Переход из другой МИС"
radio input "false"
radio input "true"
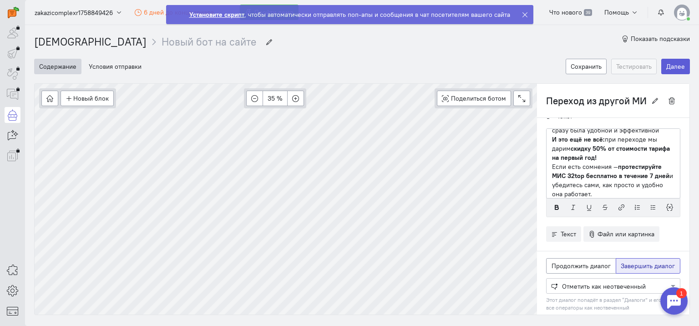
scroll to position [39, 0]
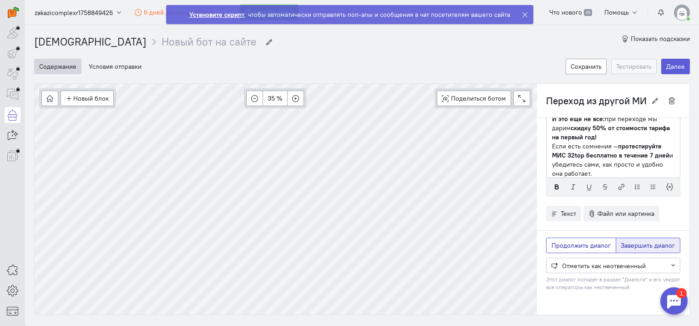
click at [580, 241] on span "Продолжить диалог" at bounding box center [581, 245] width 59 height 8
click at [558, 241] on input "Продолжить диалог" at bounding box center [555, 244] width 6 height 6
radio input "true"
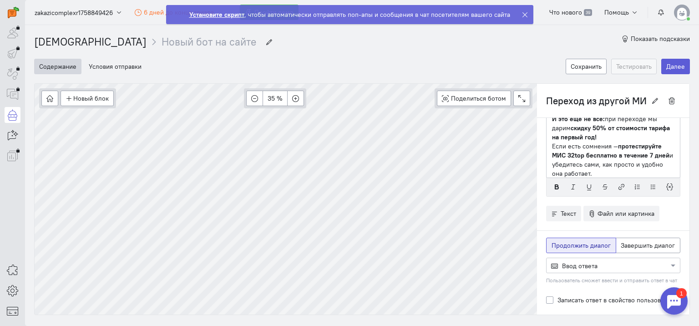
radio input "false"
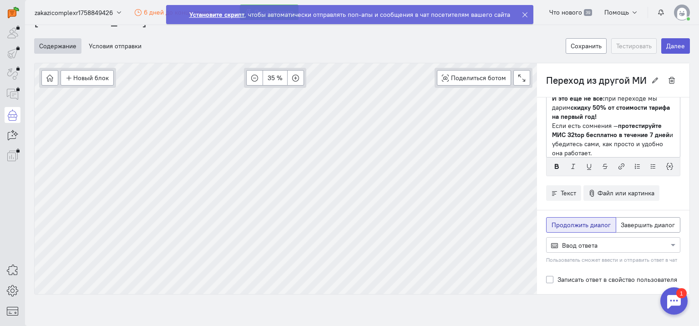
scroll to position [86, 0]
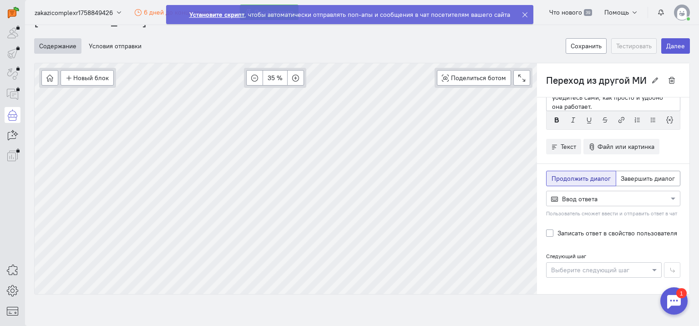
click at [610, 270] on div at bounding box center [604, 269] width 115 height 9
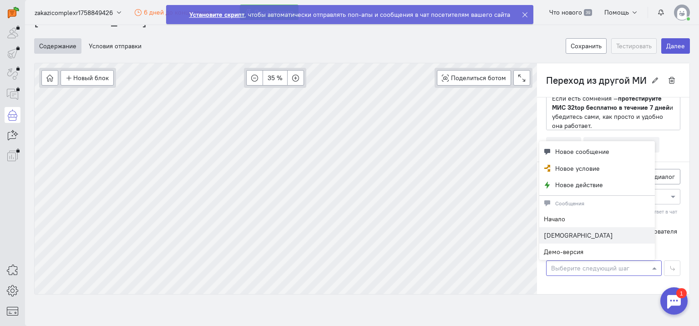
click at [564, 220] on span "Начало" at bounding box center [554, 219] width 21 height 8
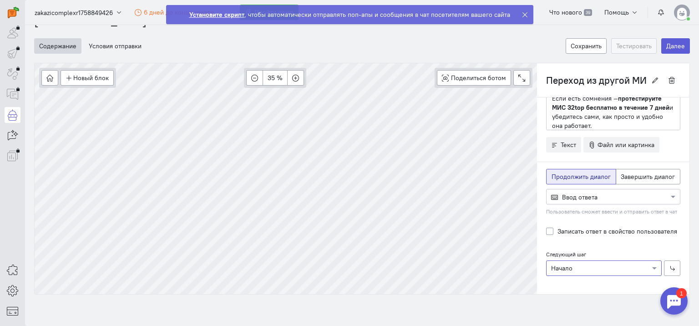
scroll to position [65, 0]
type input "[DEMOGRAPHIC_DATA]"
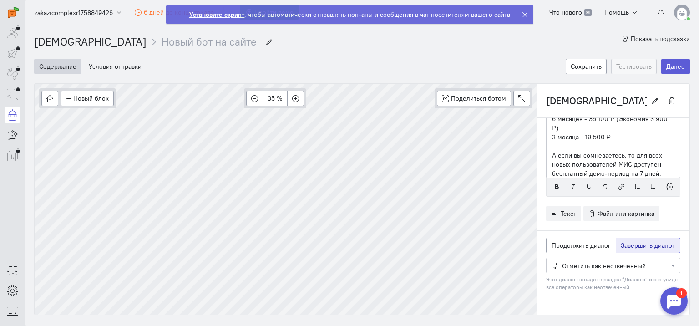
scroll to position [20, 0]
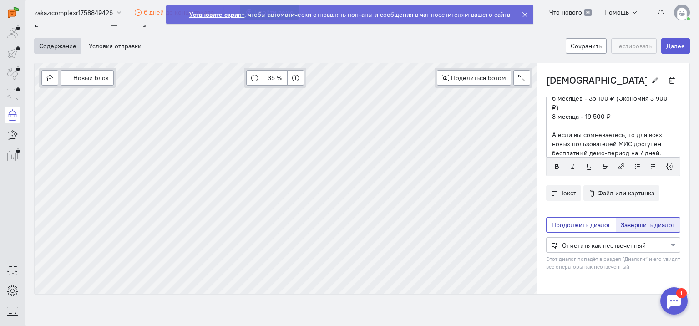
click at [599, 230] on label "Продолжить диалог" at bounding box center [581, 224] width 70 height 15
click at [558, 226] on input "Продолжить диалог" at bounding box center [555, 223] width 6 height 6
radio input "true"
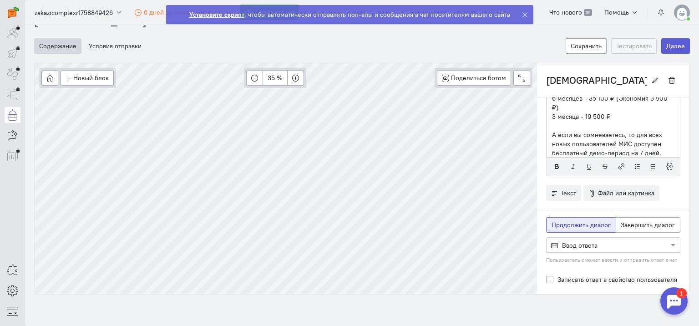
radio input "false"
click at [603, 246] on div at bounding box center [613, 244] width 133 height 9
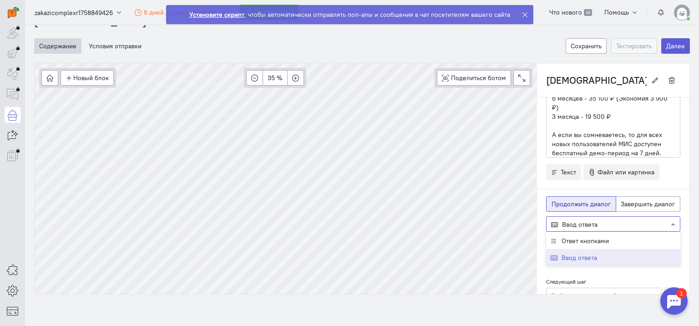
click at [590, 240] on span "Ответ кнопками" at bounding box center [585, 241] width 47 height 8
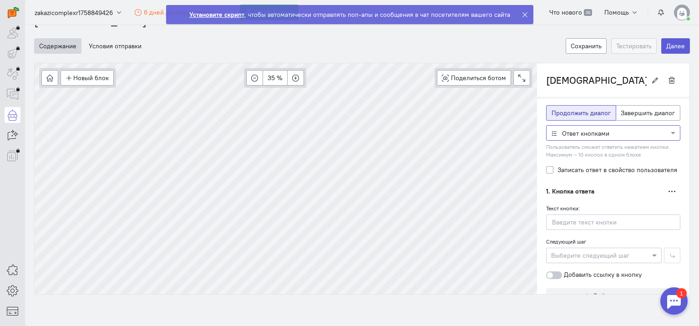
scroll to position [156, 0]
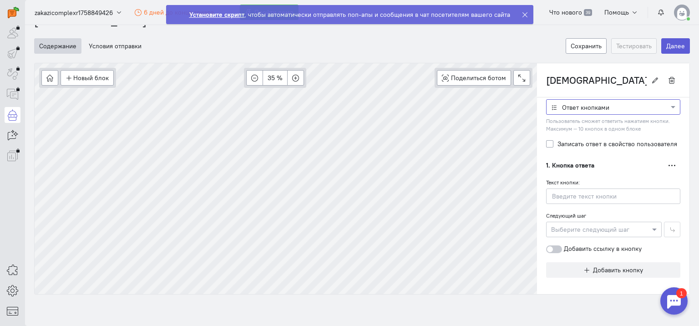
click at [613, 111] on div at bounding box center [613, 106] width 133 height 9
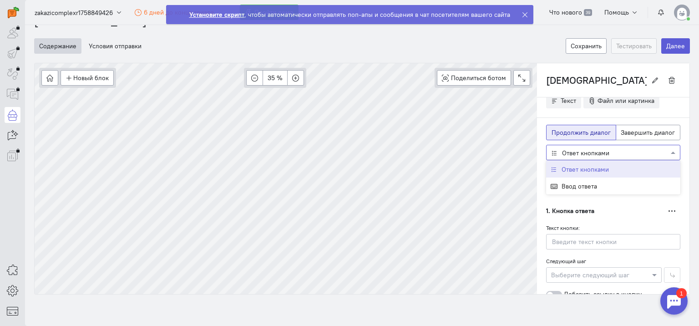
click at [589, 131] on span "Продолжить диалог" at bounding box center [581, 132] width 59 height 8
click at [558, 131] on input "Продолжить диалог" at bounding box center [555, 131] width 6 height 6
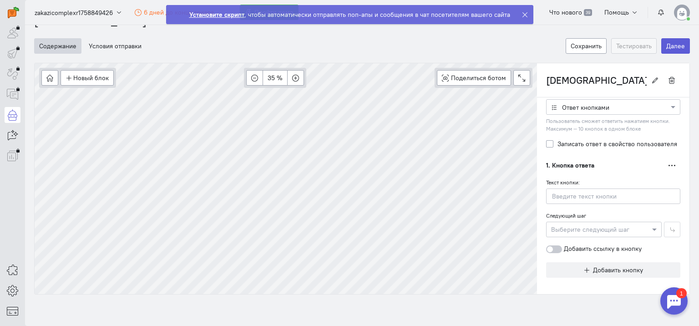
scroll to position [0, 0]
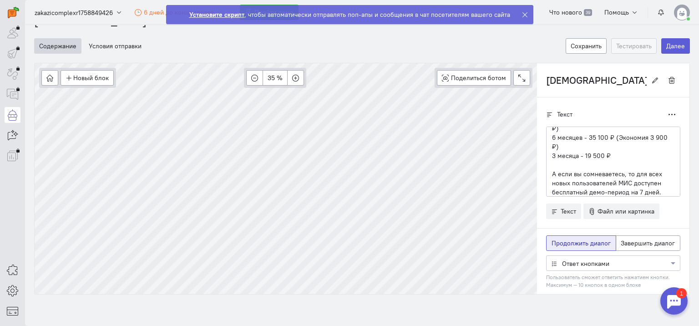
click at [597, 242] on span "Продолжить диалог" at bounding box center [581, 243] width 59 height 8
click at [558, 242] on input "Продолжить диалог" at bounding box center [555, 242] width 6 height 6
click at [623, 260] on div at bounding box center [613, 262] width 133 height 9
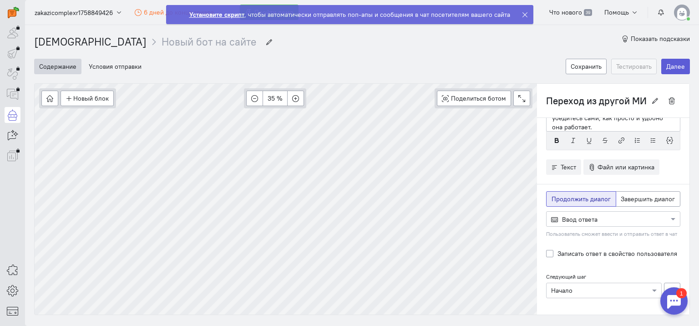
scroll to position [20, 0]
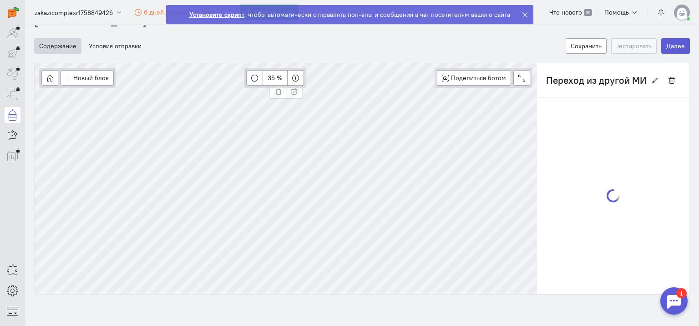
type input "[DEMOGRAPHIC_DATA]"
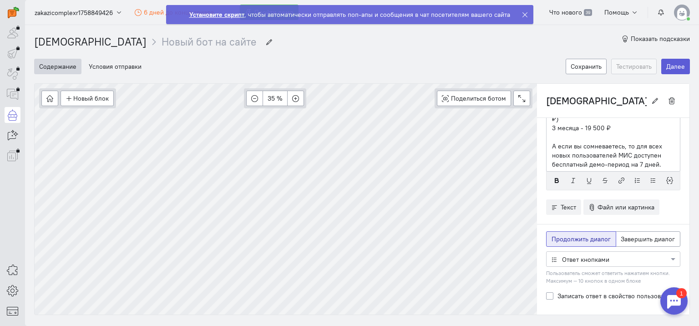
scroll to position [91, 0]
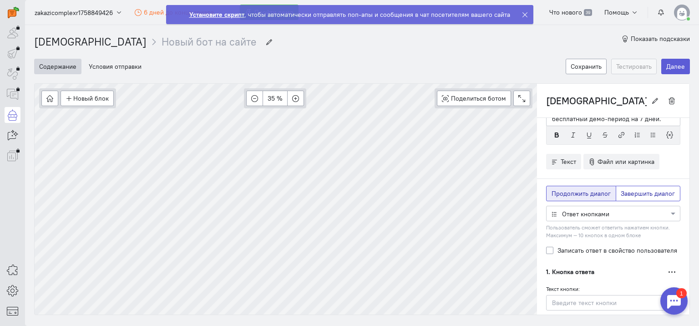
click at [652, 191] on span "Завершить диалог" at bounding box center [648, 193] width 54 height 8
click at [627, 191] on input "Завершить диалог" at bounding box center [624, 192] width 6 height 6
radio input "true"
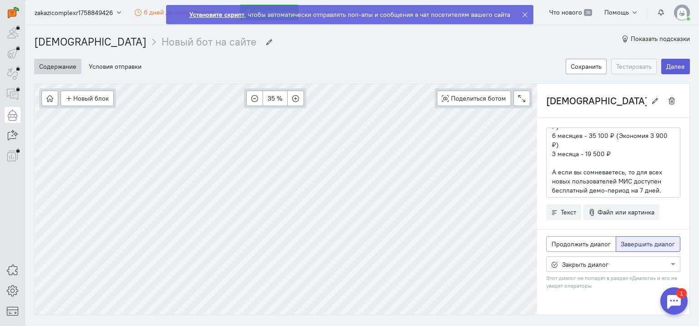
scroll to position [18, 0]
click at [579, 243] on span "Продолжить диалог" at bounding box center [581, 245] width 59 height 8
click at [558, 243] on input "Продолжить диалог" at bounding box center [555, 244] width 6 height 6
radio input "true"
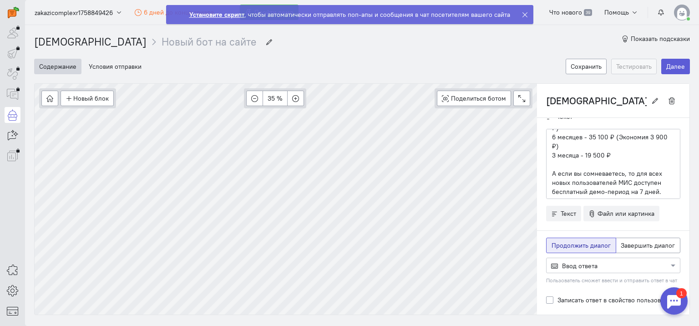
radio input "false"
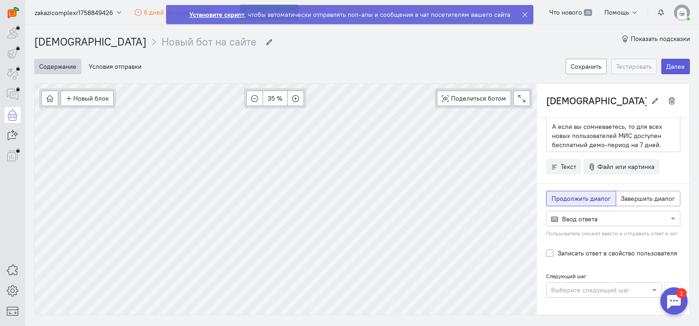
scroll to position [20, 0]
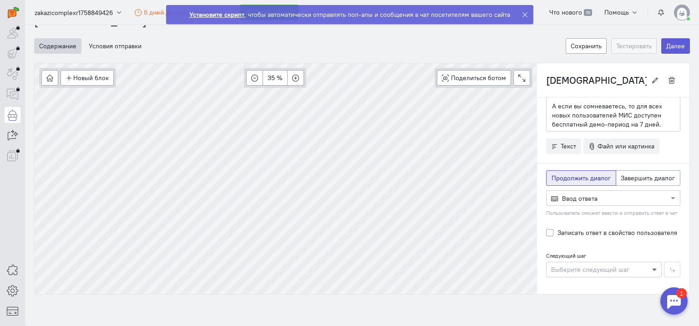
click at [650, 267] on span at bounding box center [655, 269] width 11 height 9
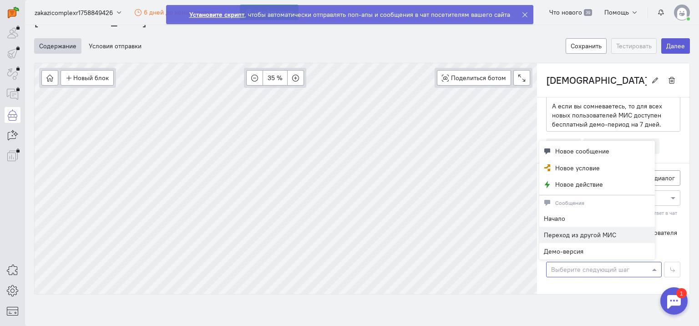
click at [560, 219] on span "Начало" at bounding box center [554, 218] width 21 height 8
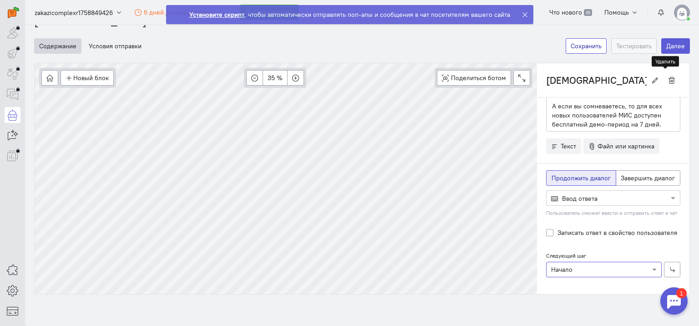
click at [583, 43] on button "Сохранить" at bounding box center [586, 45] width 41 height 15
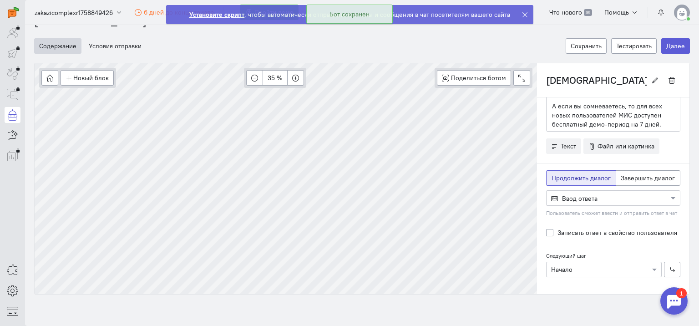
drag, startPoint x: 623, startPoint y: 46, endPoint x: 226, endPoint y: 93, distance: 399.9
click at [0, 0] on icon "button" at bounding box center [0, 0] width 0 height 0
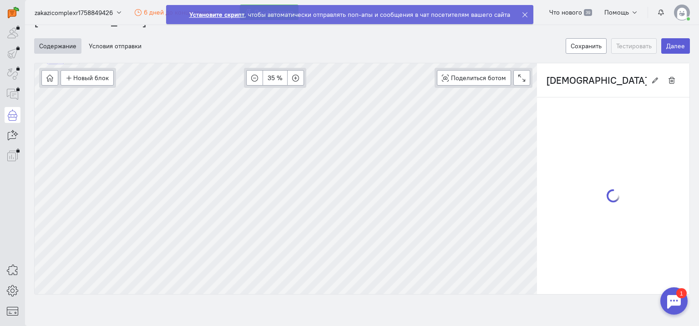
type input "Начало Копия"
click at [102, 93] on button "button" at bounding box center [105, 92] width 17 height 15
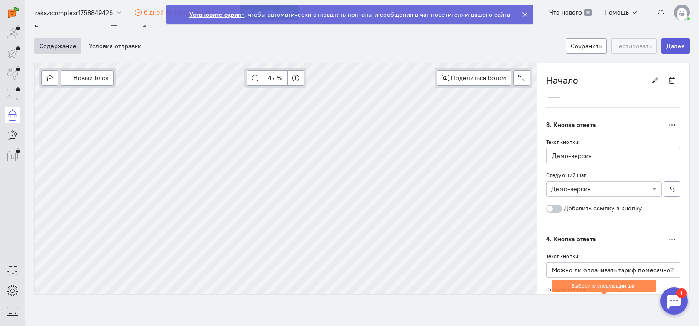
scroll to position [546, 0]
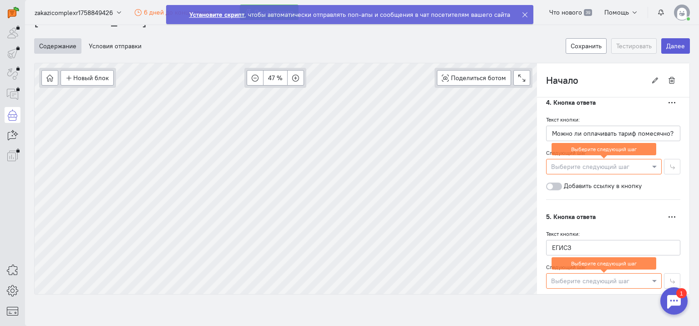
click at [594, 164] on div at bounding box center [604, 166] width 115 height 9
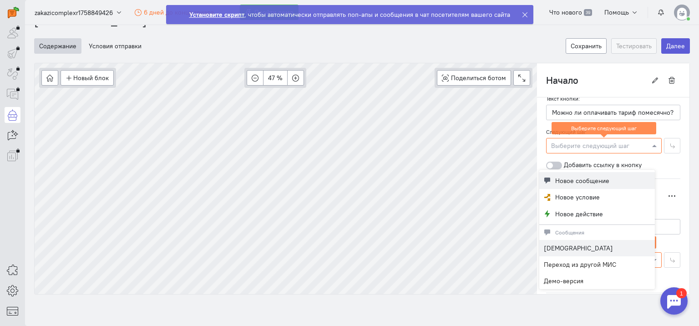
scroll to position [526, 0]
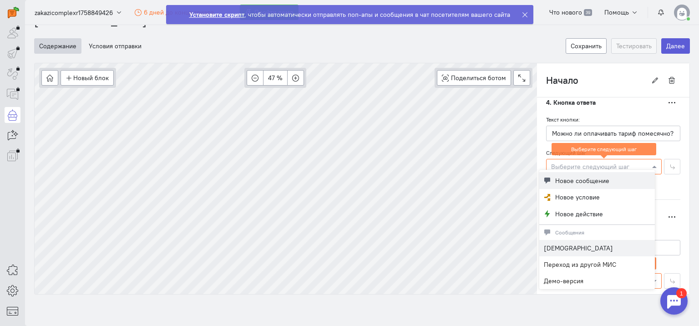
click at [594, 179] on span "Новое сообщение" at bounding box center [583, 180] width 54 height 9
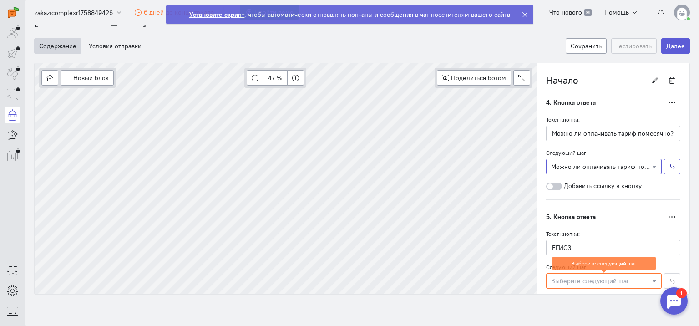
click at [672, 161] on button "button" at bounding box center [672, 166] width 16 height 15
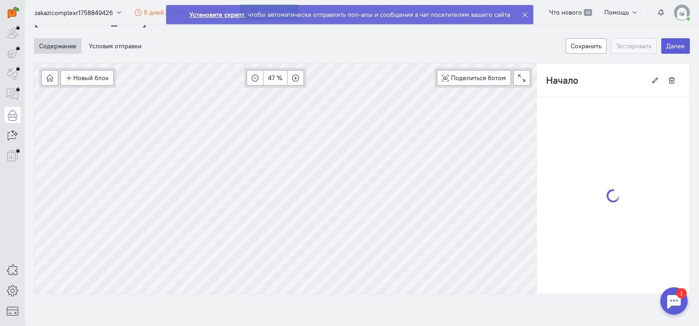
type input "Можно ли оплачивать тариф помесячно?"
radio input "false"
radio input "true"
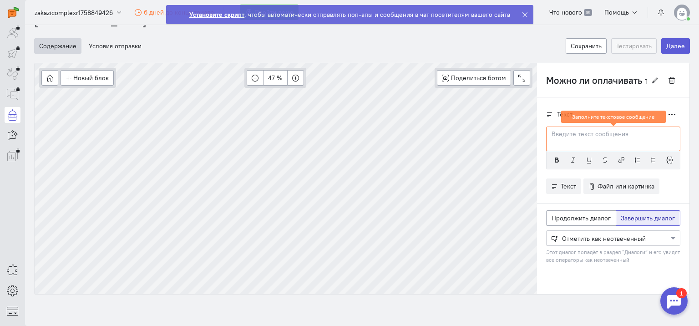
scroll to position [0, 0]
click at [559, 137] on p at bounding box center [613, 134] width 123 height 9
click at [598, 136] on p at bounding box center [613, 134] width 123 height 9
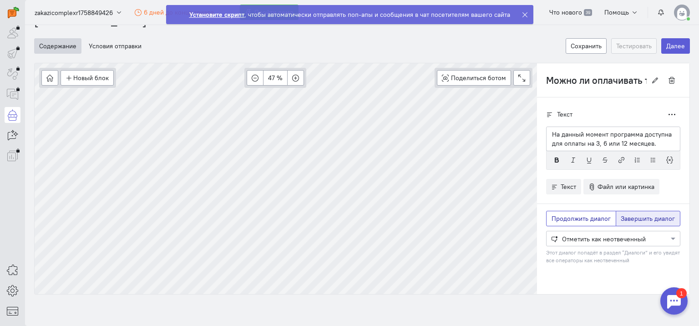
click at [585, 220] on span "Продолжить диалог" at bounding box center [581, 218] width 59 height 8
click at [558, 220] on input "Продолжить диалог" at bounding box center [555, 217] width 6 height 6
radio input "true"
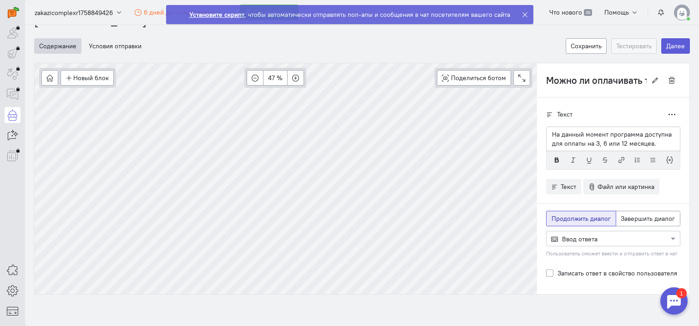
radio input "false"
click at [618, 305] on div at bounding box center [604, 309] width 115 height 9
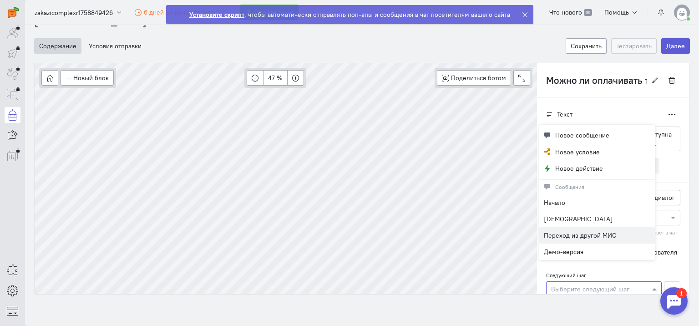
scroll to position [20, 0]
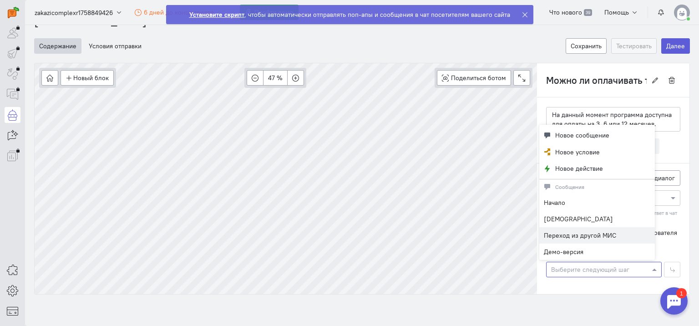
click at [572, 202] on div "Начало" at bounding box center [598, 202] width 116 height 16
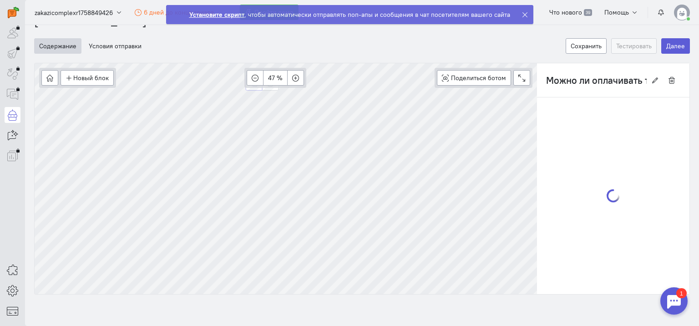
type input "Прерывание бота"
radio input "false"
radio input "true"
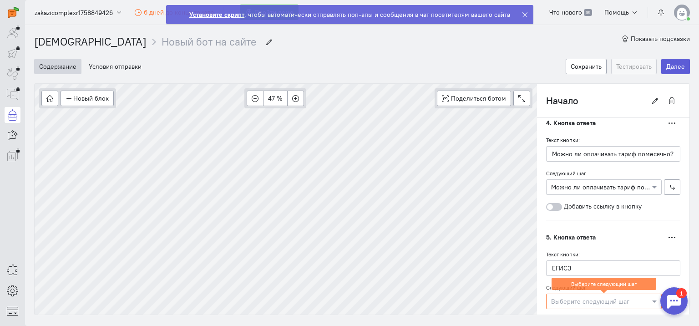
scroll to position [638, 0]
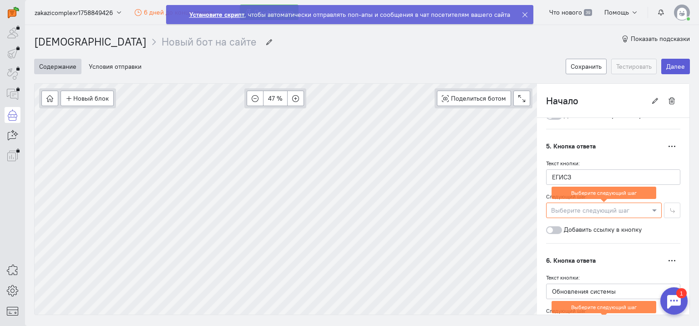
click at [642, 205] on div at bounding box center [604, 209] width 115 height 9
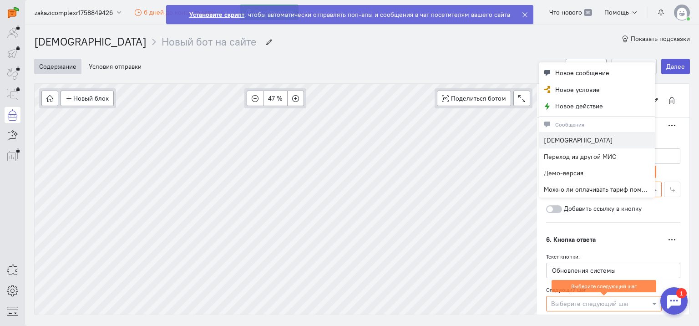
click at [581, 73] on span "Новое сообщение" at bounding box center [583, 72] width 54 height 9
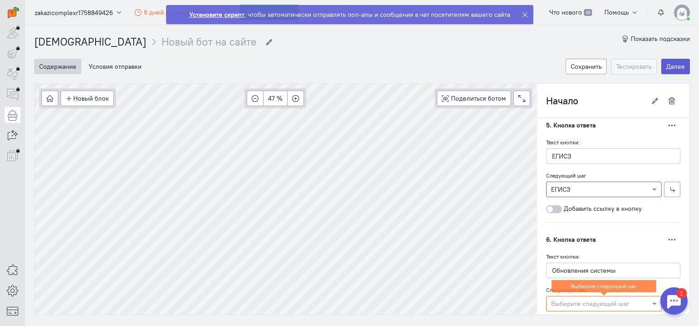
scroll to position [617, 0]
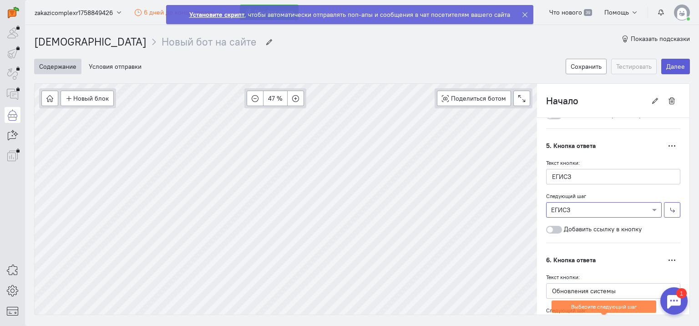
click at [669, 207] on icon "button" at bounding box center [672, 210] width 7 height 7
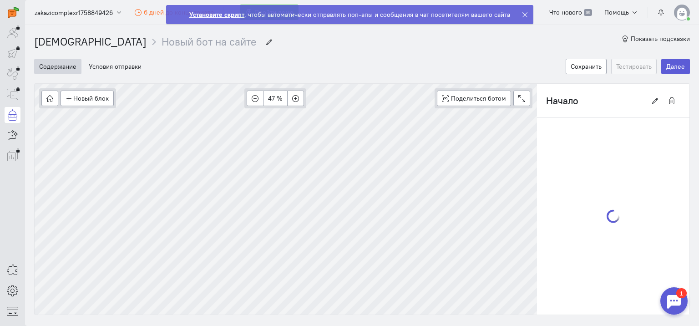
type input "ЕГИСЗ"
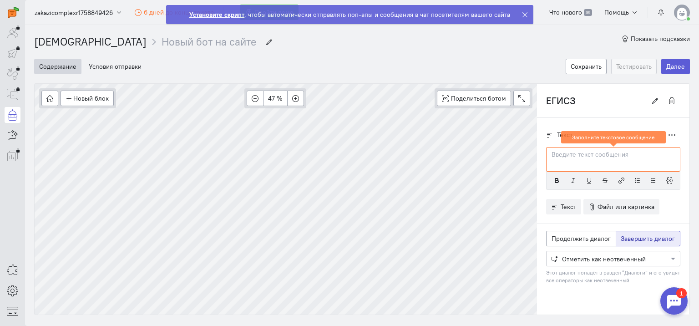
click at [601, 155] on p at bounding box center [613, 154] width 123 height 9
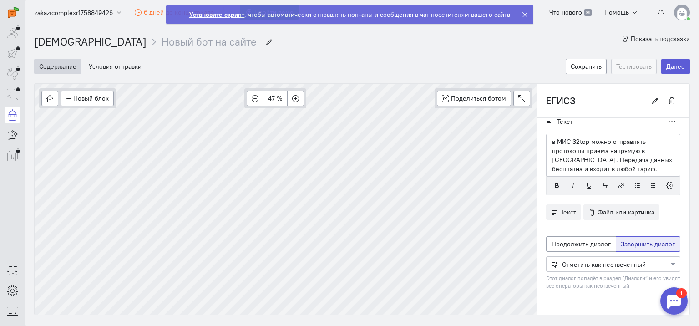
scroll to position [0, 0]
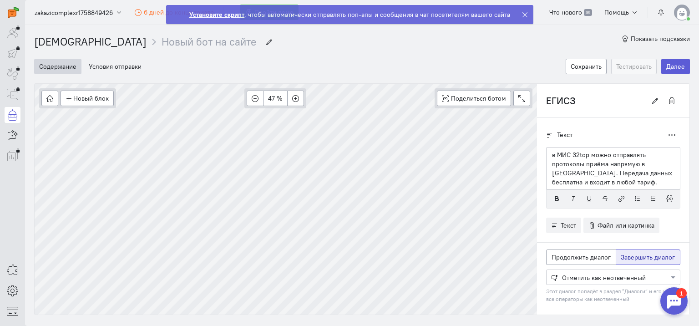
click at [552, 155] on p "в МИС 32top можно отправлять протоколы приёма напрямую в [GEOGRAPHIC_DATA]. Пер…" at bounding box center [613, 168] width 123 height 36
click at [587, 257] on span "Продолжить диалог" at bounding box center [581, 257] width 59 height 8
click at [558, 257] on input "Продолжить диалог" at bounding box center [555, 256] width 6 height 6
radio input "true"
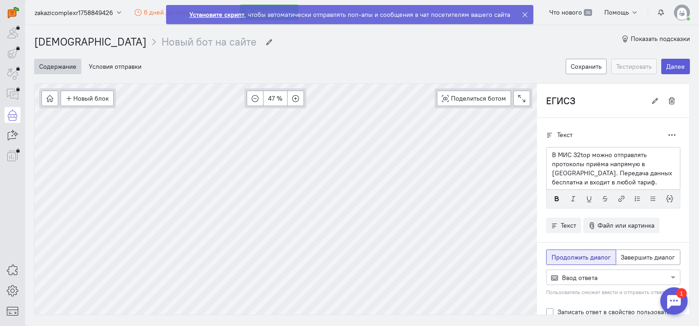
radio input "false"
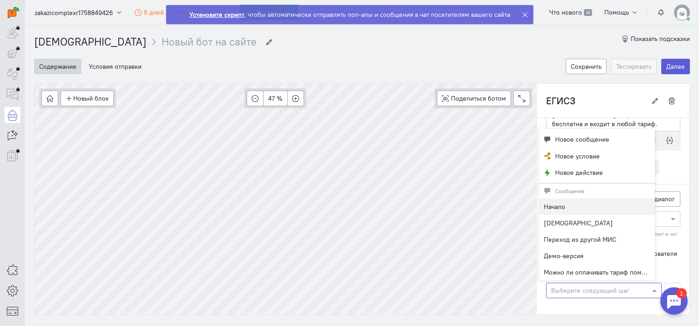
click at [614, 286] on div at bounding box center [604, 290] width 115 height 9
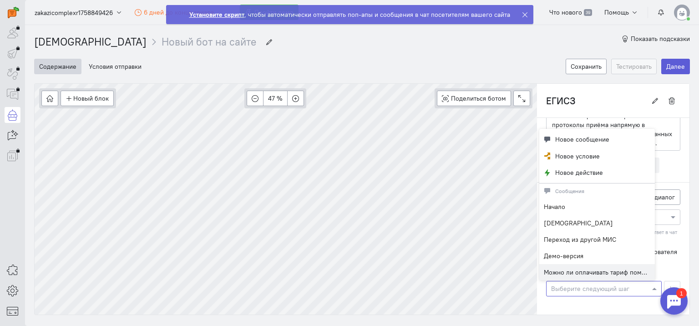
scroll to position [37, 0]
click at [577, 208] on div "Начало" at bounding box center [598, 207] width 116 height 16
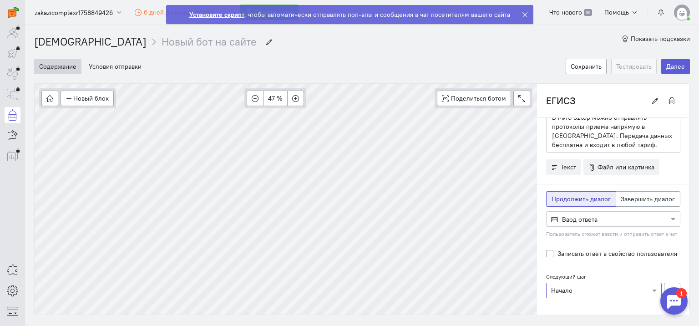
click at [559, 220] on div at bounding box center [613, 218] width 133 height 9
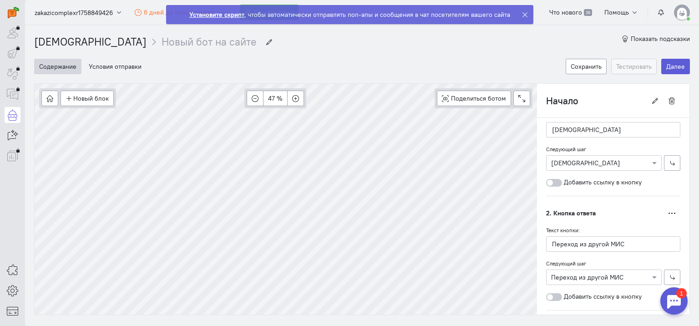
scroll to position [683, 0]
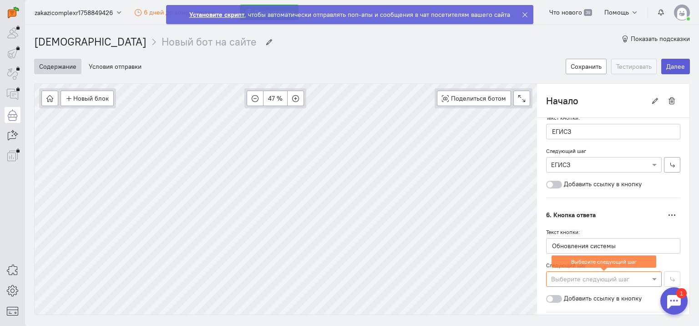
click at [643, 274] on div at bounding box center [604, 278] width 115 height 9
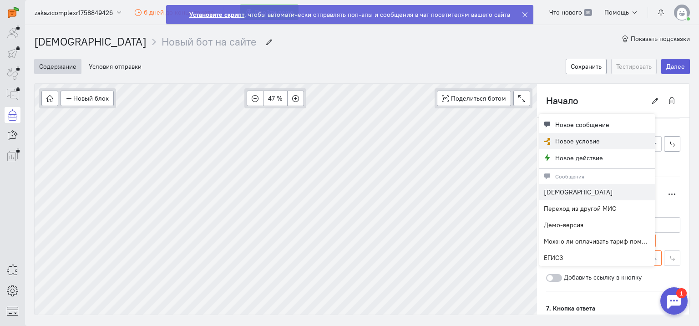
scroll to position [663, 0]
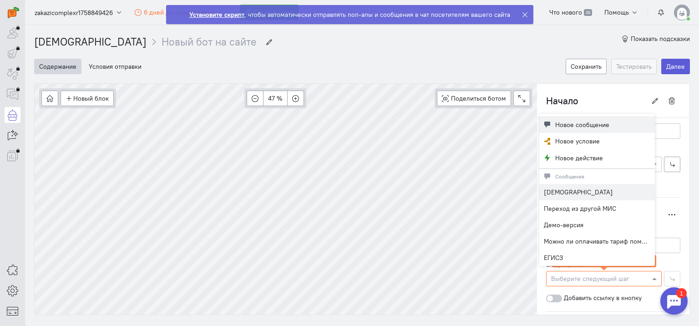
click at [585, 126] on span "Новое сообщение" at bounding box center [583, 124] width 54 height 9
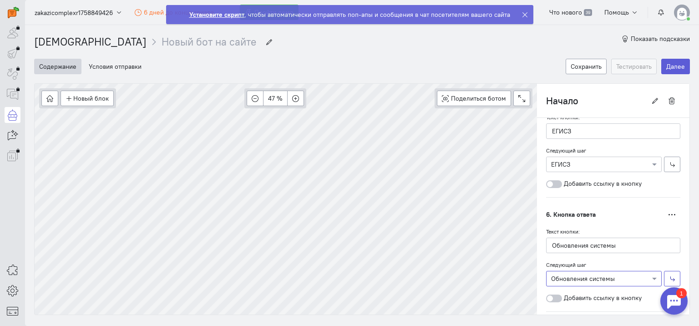
click at [669, 276] on icon "button" at bounding box center [672, 279] width 7 height 7
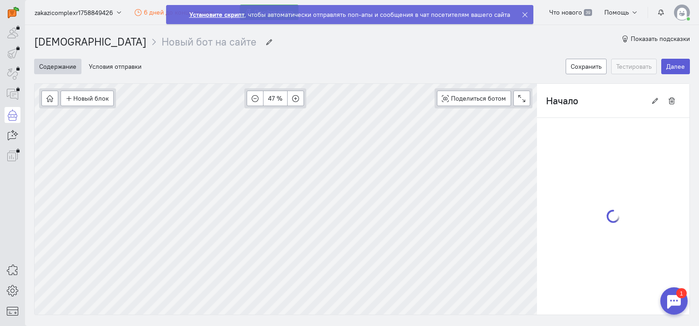
type input "Обновления системы"
radio input "false"
radio input "true"
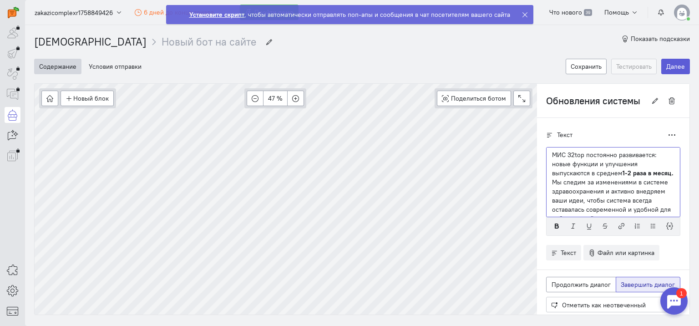
scroll to position [24, 0]
click at [579, 279] on label "Продолжить диалог" at bounding box center [581, 284] width 70 height 15
click at [558, 280] on input "Продолжить диалог" at bounding box center [555, 283] width 6 height 6
radio input "true"
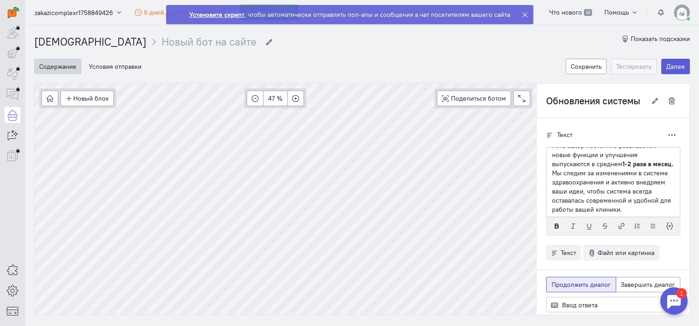
radio input "false"
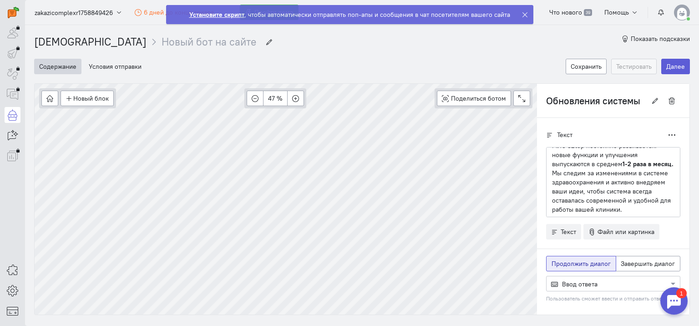
scroll to position [65, 0]
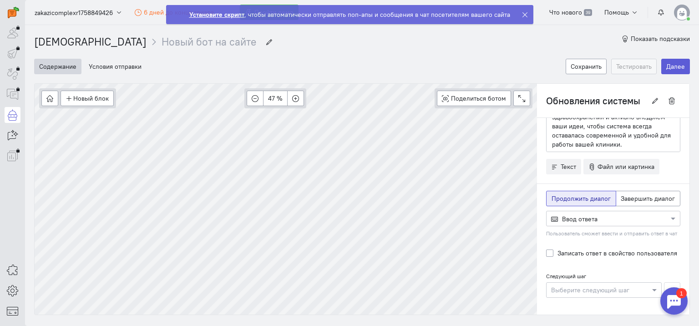
click at [638, 285] on div at bounding box center [604, 289] width 115 height 9
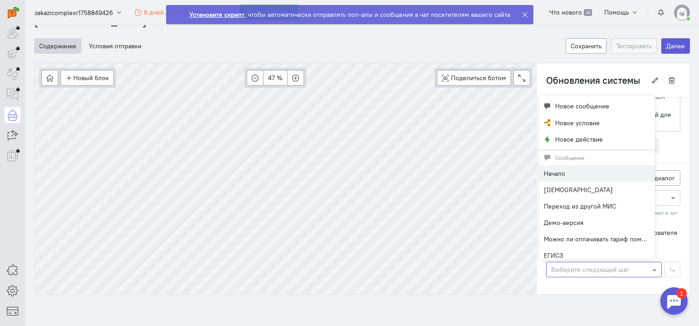
click at [581, 176] on div "Начало" at bounding box center [598, 173] width 116 height 16
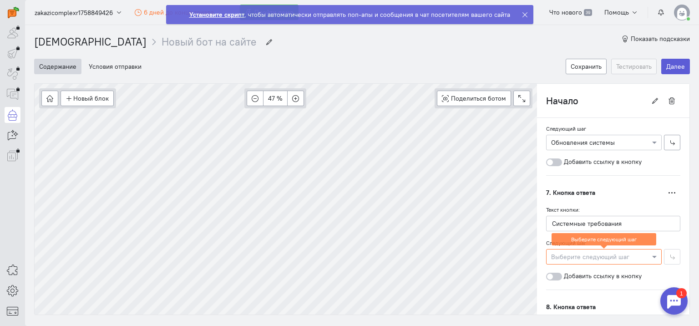
scroll to position [956, 0]
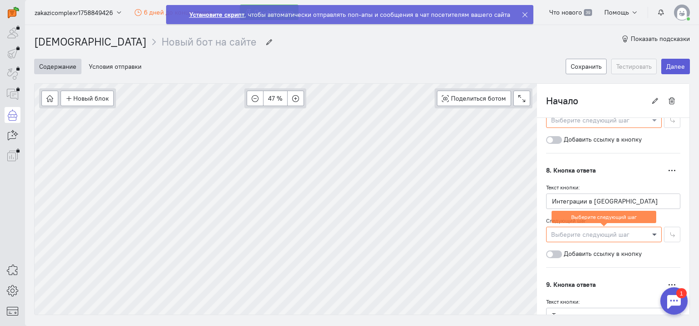
click at [650, 230] on span at bounding box center [655, 234] width 11 height 9
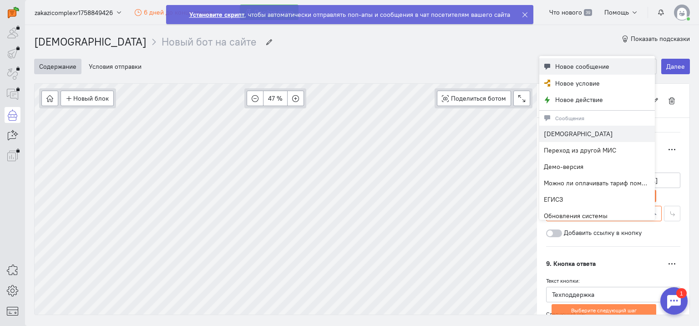
click at [574, 68] on span "Новое сообщение" at bounding box center [583, 66] width 54 height 9
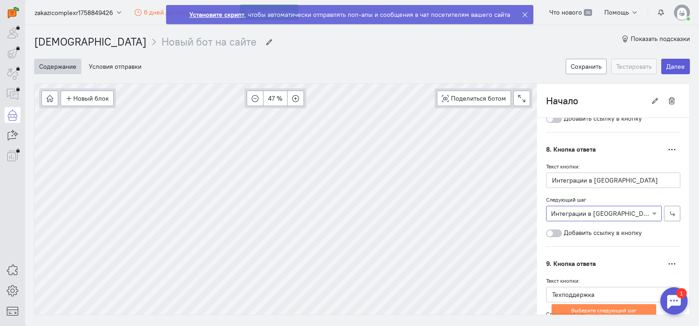
scroll to position [935, 0]
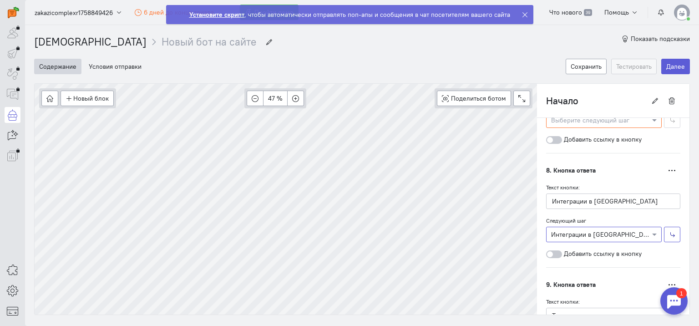
click at [670, 230] on button "button" at bounding box center [672, 234] width 16 height 15
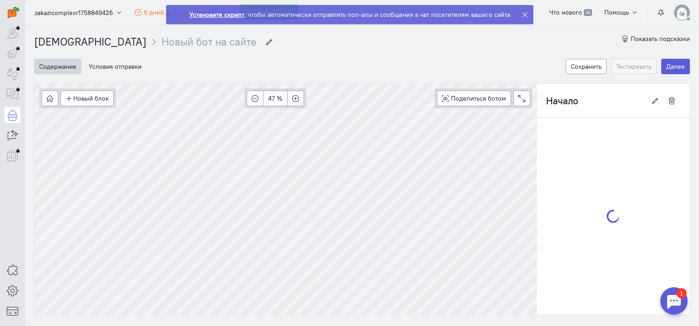
type input "Интеграции в [GEOGRAPHIC_DATA]"
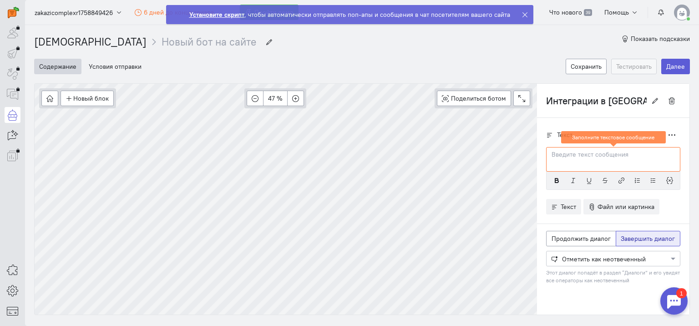
scroll to position [0, 0]
click at [614, 257] on div at bounding box center [613, 258] width 133 height 9
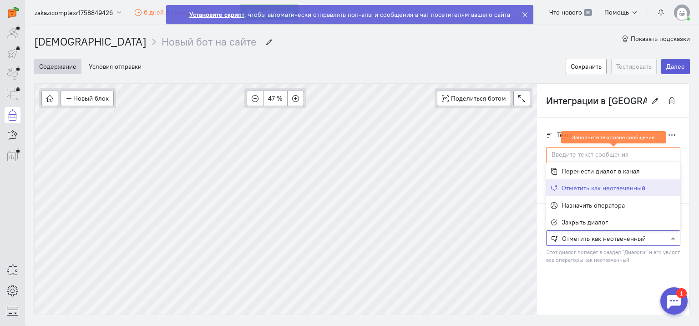
click at [618, 271] on cq-branch-action-container at bounding box center [613, 275] width 134 height 9
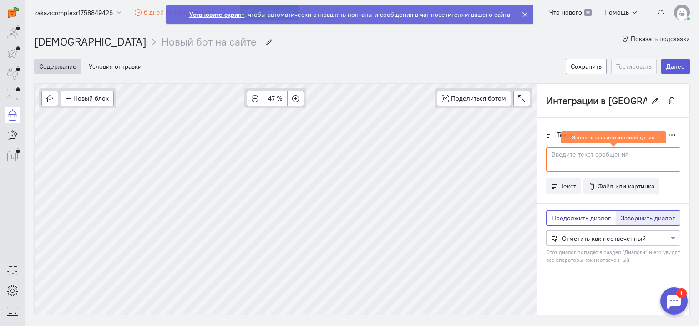
click at [567, 215] on span "Продолжить диалог" at bounding box center [581, 218] width 59 height 8
click at [558, 215] on input "Продолжить диалог" at bounding box center [555, 217] width 6 height 6
radio input "true"
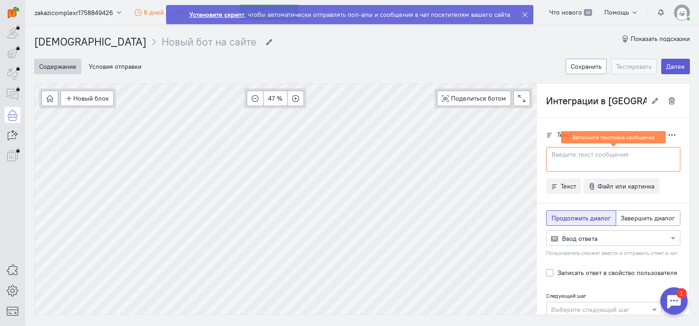
radio input "false"
click at [621, 239] on div at bounding box center [613, 237] width 133 height 9
click at [680, 257] on div "Текст Дублировать Заполните текстовое сообщение" at bounding box center [613, 227] width 153 height 218
click at [609, 307] on div "Текст Дублировать Заполните текстовое сообщение" at bounding box center [613, 227] width 153 height 218
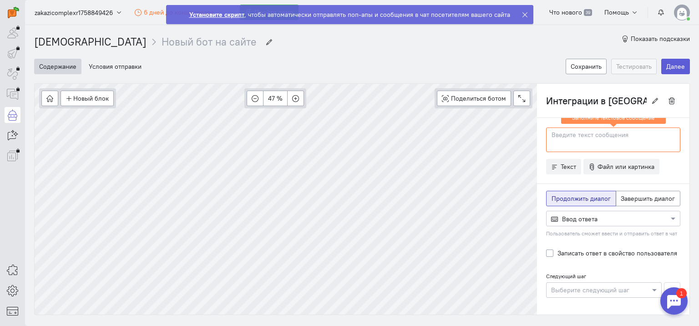
click at [613, 285] on div at bounding box center [604, 289] width 115 height 9
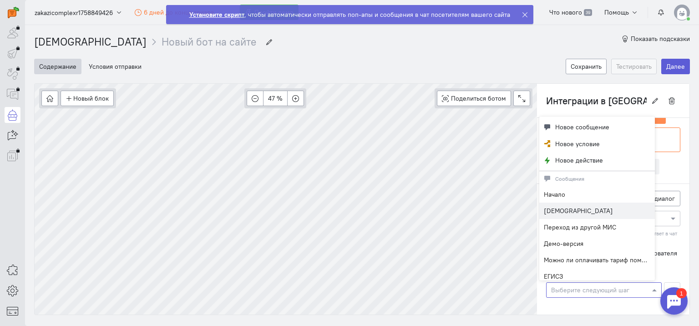
click at [580, 194] on div "Начало" at bounding box center [598, 194] width 116 height 16
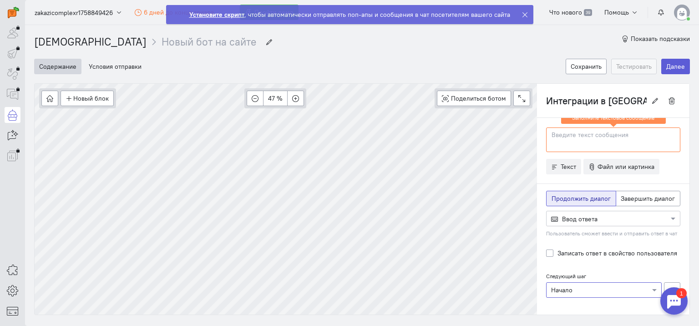
click at [570, 135] on p at bounding box center [613, 135] width 123 height 9
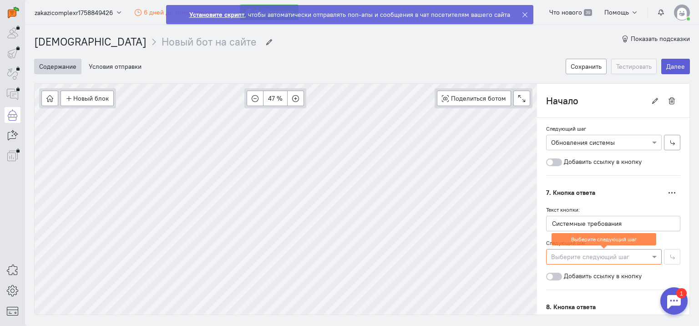
scroll to position [865, 0]
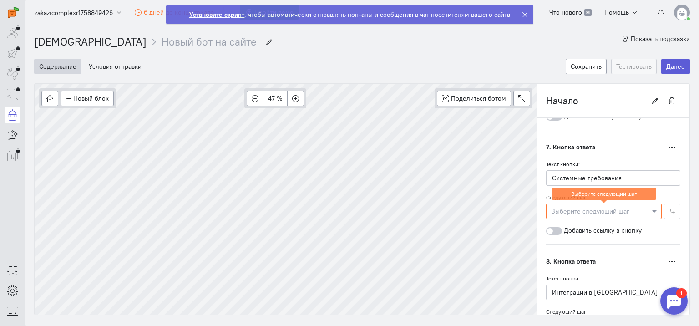
click at [625, 206] on div at bounding box center [604, 210] width 115 height 9
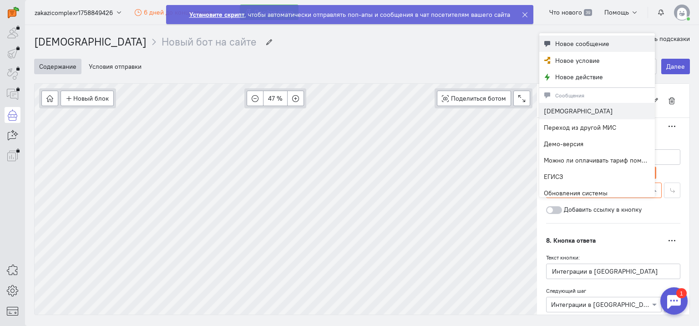
scroll to position [845, 0]
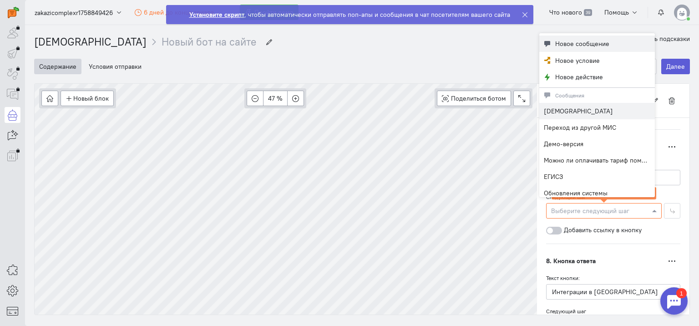
click at [567, 41] on span "Новое сообщение" at bounding box center [583, 43] width 54 height 9
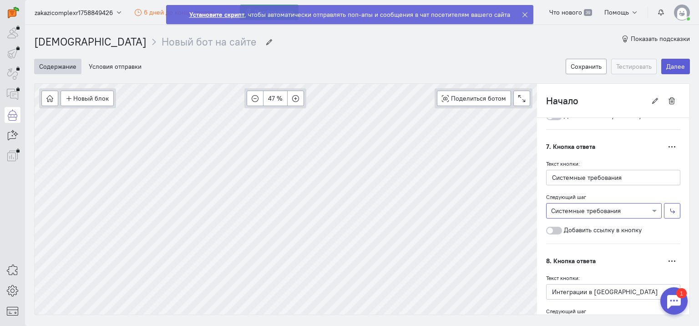
click at [664, 203] on button "button" at bounding box center [672, 210] width 16 height 15
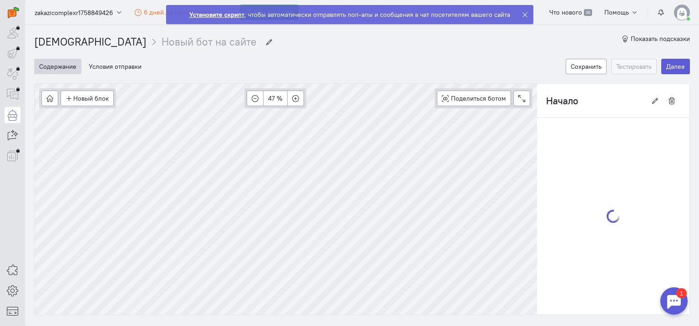
type input "Системные требования"
radio input "false"
radio input "true"
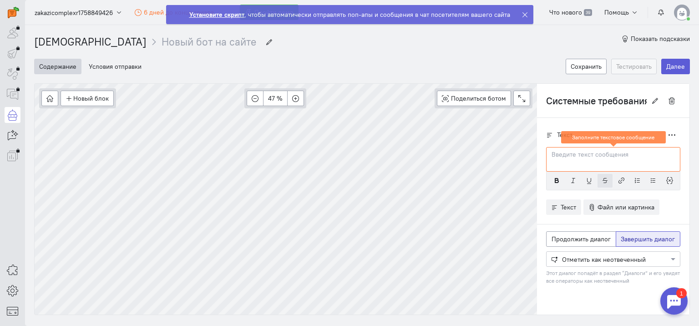
scroll to position [0, 0]
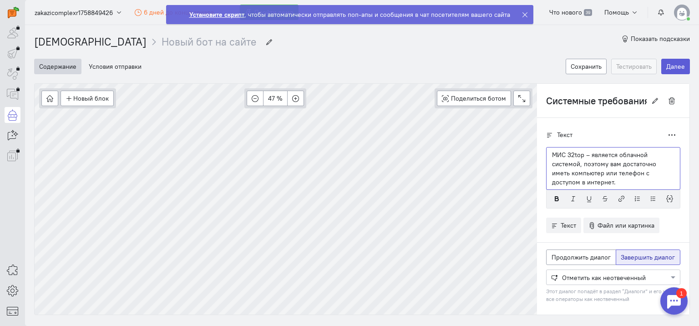
click at [553, 158] on p "МИС 32top – является облачной системой, поэтому вам достаточно иметь компьютер …" at bounding box center [613, 168] width 123 height 36
click at [583, 257] on span "Продолжить диалог" at bounding box center [581, 257] width 59 height 8
click at [558, 257] on input "Продолжить диалог" at bounding box center [555, 256] width 6 height 6
radio input "true"
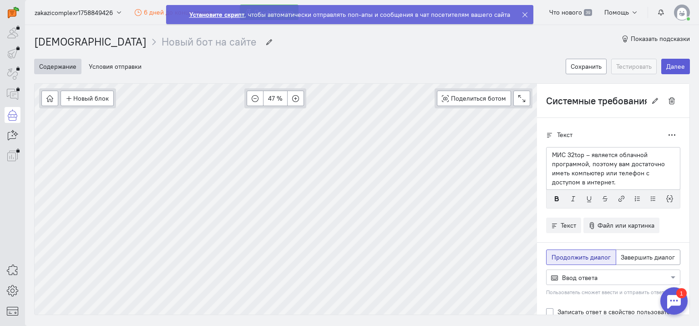
radio input "false"
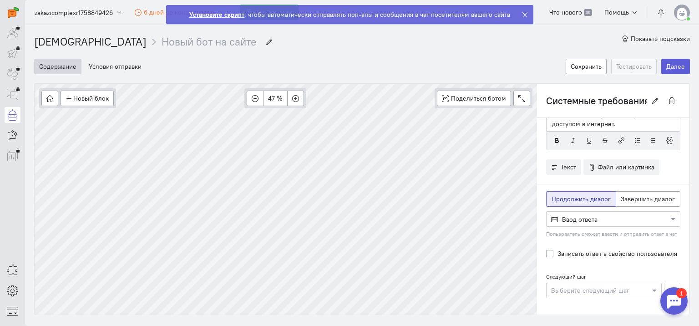
click at [587, 290] on div at bounding box center [604, 290] width 115 height 9
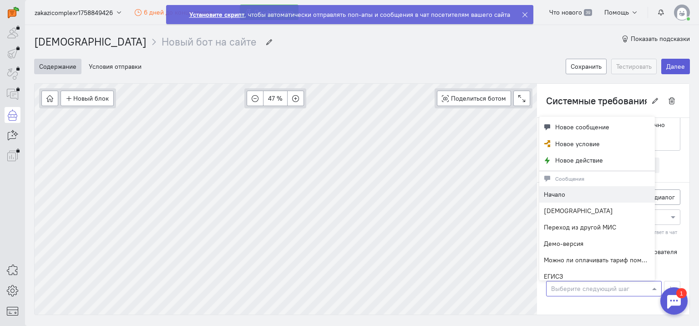
click at [564, 196] on span "Начало" at bounding box center [554, 194] width 21 height 8
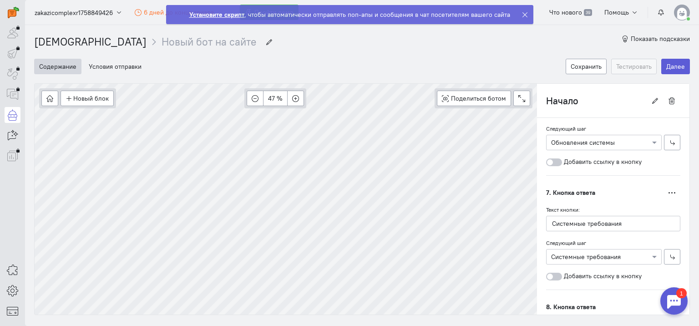
scroll to position [1163, 0]
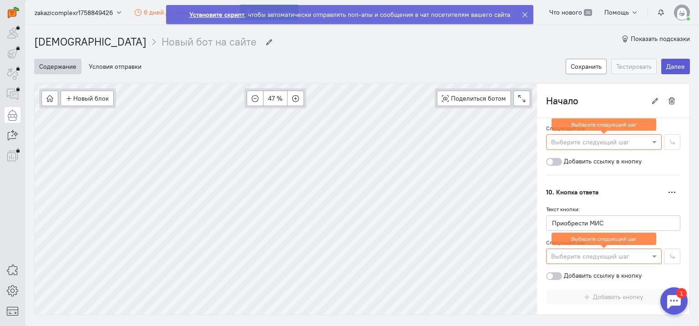
click at [574, 137] on div at bounding box center [604, 141] width 115 height 9
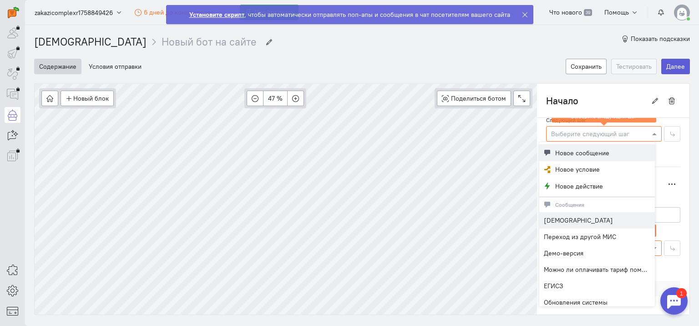
click at [574, 149] on span "Новое сообщение" at bounding box center [583, 152] width 54 height 9
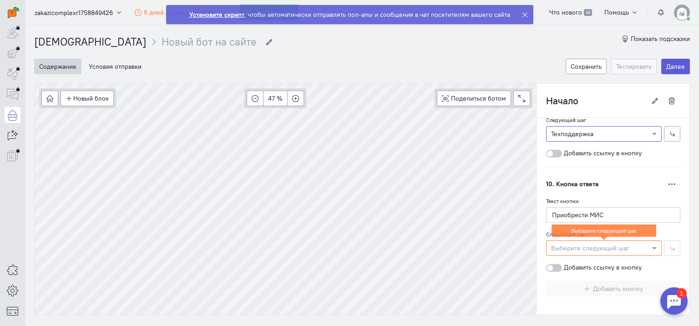
scroll to position [1142, 0]
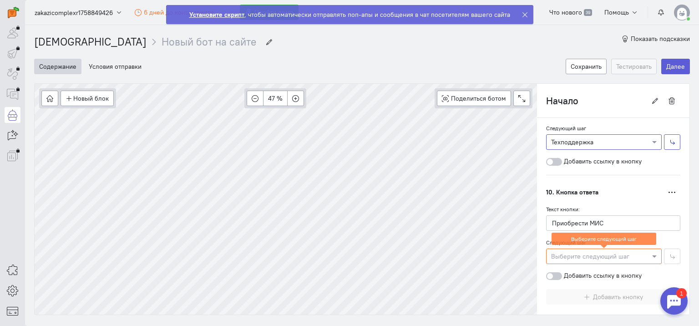
click at [669, 135] on button "button" at bounding box center [672, 141] width 16 height 15
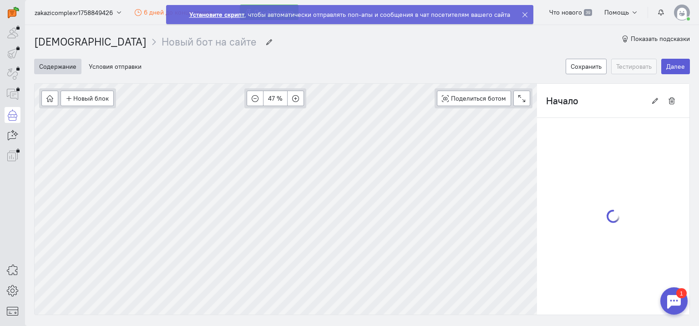
type input "Техподдержка"
radio input "false"
radio input "true"
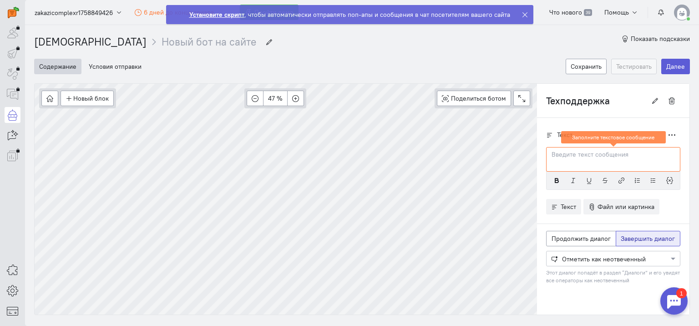
scroll to position [0, 0]
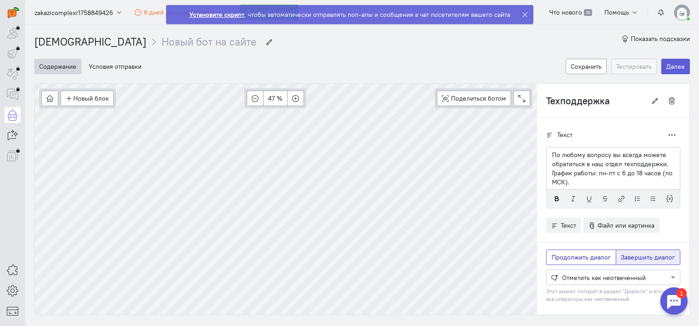
click at [571, 257] on span "Продолжить диалог" at bounding box center [581, 257] width 59 height 8
click at [558, 257] on input "Продолжить диалог" at bounding box center [555, 256] width 6 height 6
radio input "true"
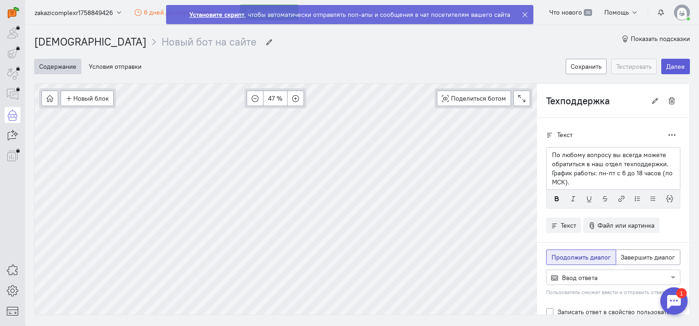
radio input "false"
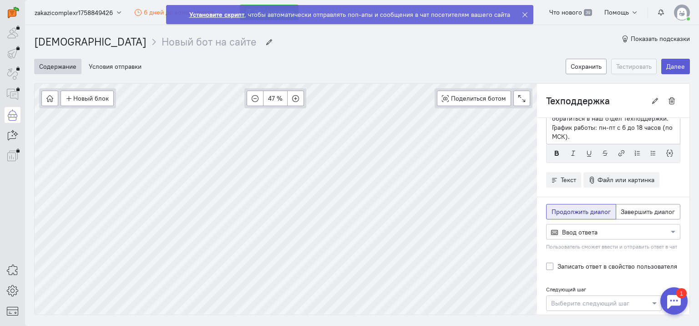
click at [583, 229] on div at bounding box center [613, 231] width 133 height 9
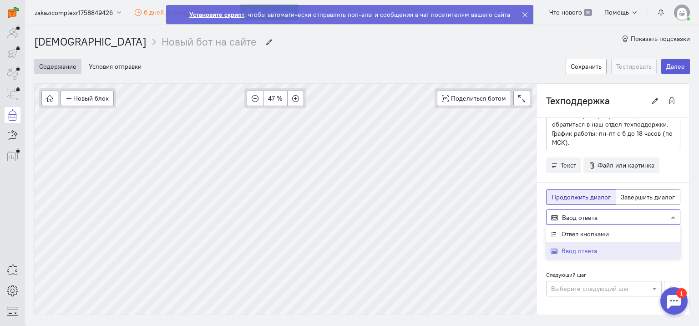
click at [583, 244] on div "Ввод ответа" at bounding box center [613, 250] width 134 height 17
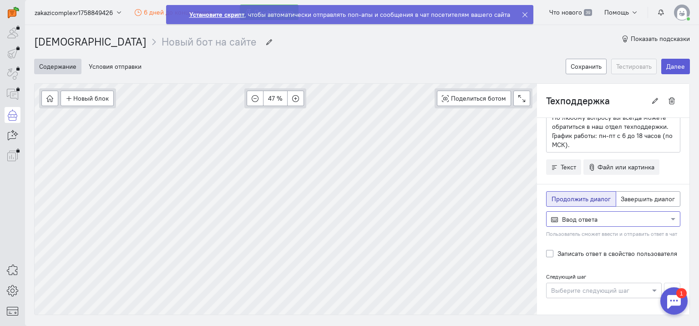
click at [590, 219] on div at bounding box center [613, 218] width 133 height 9
click at [584, 232] on span "Ответ кнопками" at bounding box center [585, 236] width 47 height 8
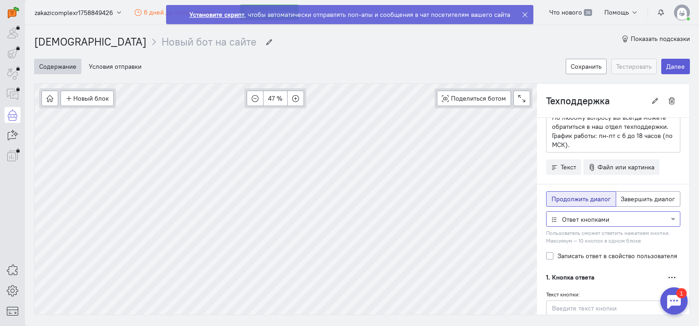
scroll to position [46, 0]
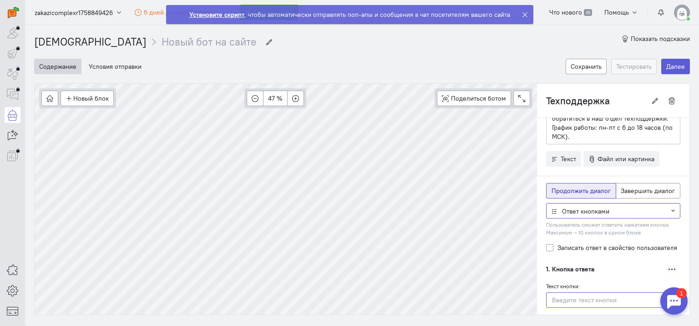
click at [574, 297] on input "text" at bounding box center [613, 299] width 134 height 15
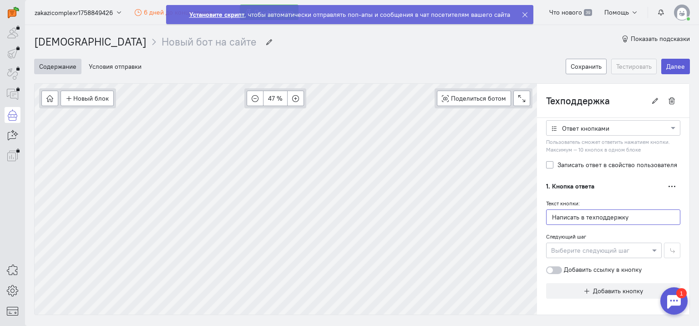
scroll to position [20, 0]
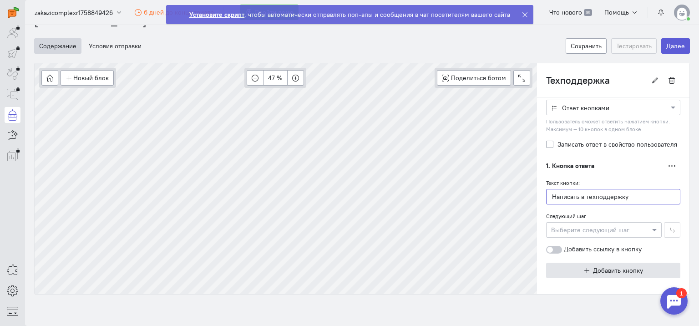
type input "Написать в техподдержку"
click at [601, 266] on span "Добавить кнопку" at bounding box center [618, 270] width 50 height 8
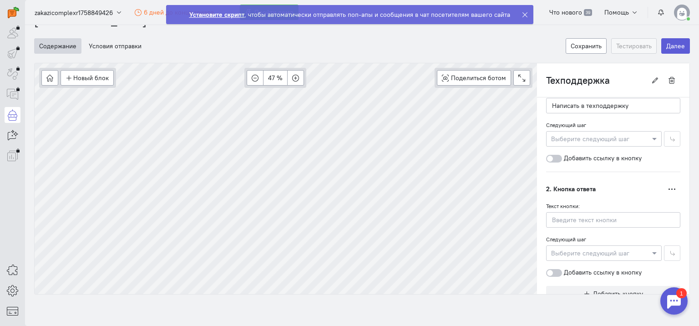
click at [581, 235] on div "Следующий шаг Выберите следующий шаг" at bounding box center [613, 248] width 134 height 26
click at [579, 212] on input "text" at bounding box center [613, 219] width 134 height 15
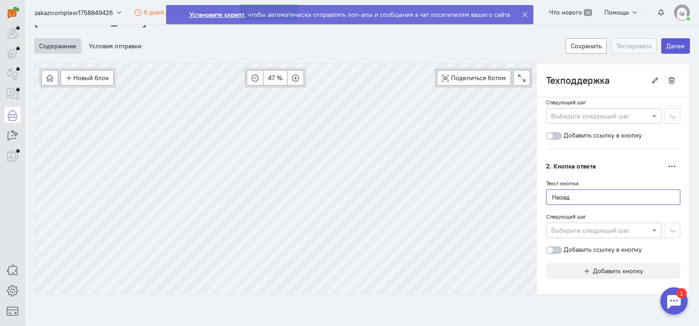
click at [608, 193] on input "Назад" at bounding box center [613, 196] width 134 height 15
click at [586, 191] on input "Другой вопрос" at bounding box center [613, 196] width 134 height 15
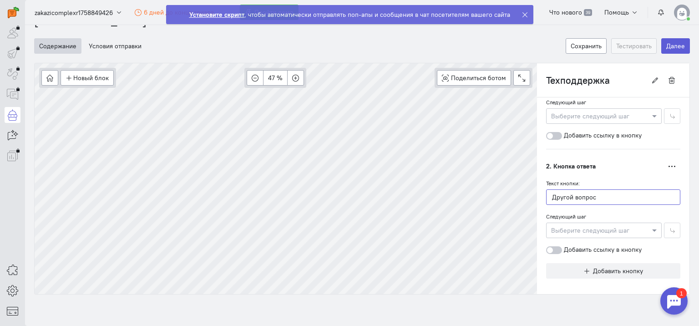
click at [586, 191] on input "Другой вопрос" at bounding box center [613, 196] width 134 height 15
type input "Назад"
click at [650, 228] on span at bounding box center [655, 230] width 11 height 9
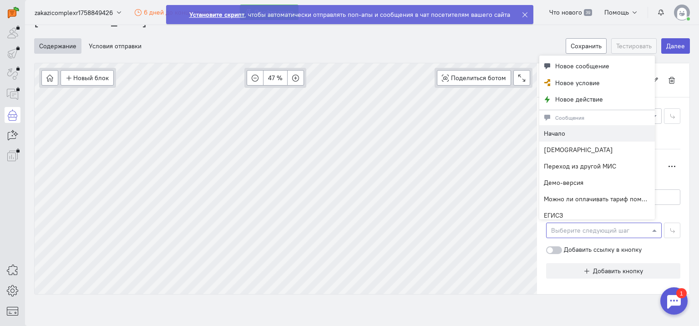
click at [589, 133] on div "Начало" at bounding box center [598, 133] width 116 height 16
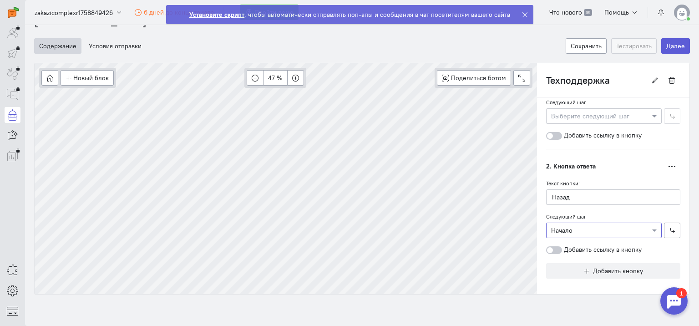
click at [647, 91] on div "Текст кнопки: Написать в техподдержку" at bounding box center [613, 77] width 134 height 26
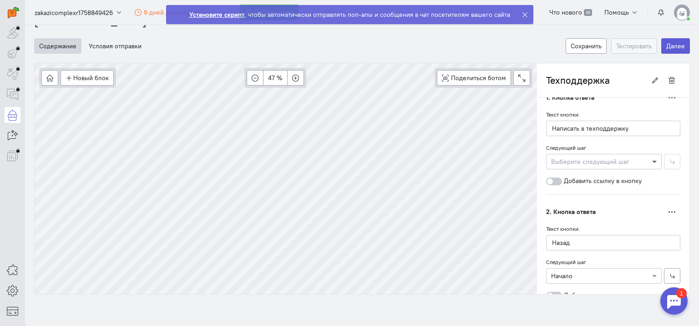
click at [650, 159] on span at bounding box center [655, 161] width 11 height 9
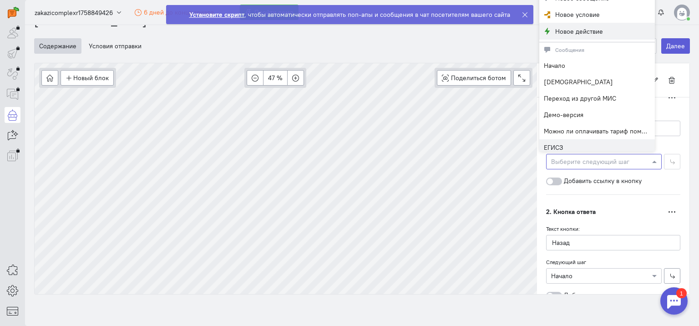
click at [579, 28] on span "Новое действие" at bounding box center [580, 31] width 48 height 9
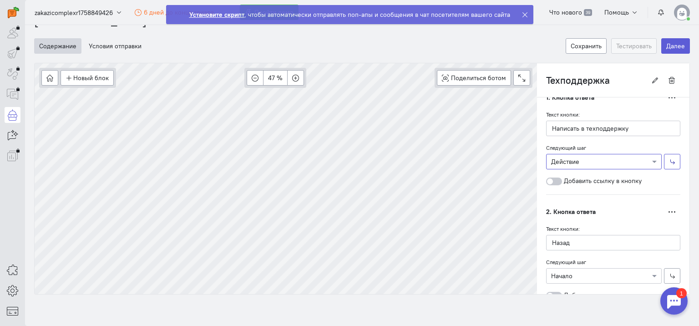
click at [670, 159] on button "button" at bounding box center [672, 161] width 16 height 15
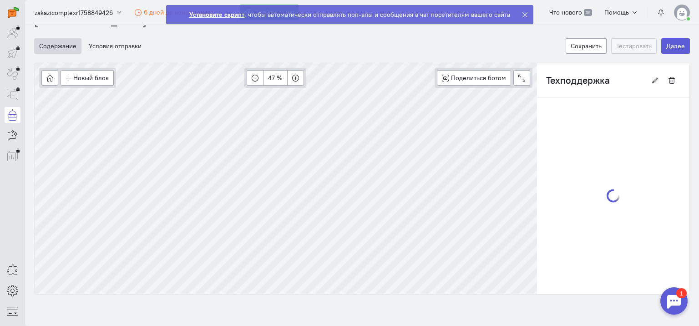
type input "Действие"
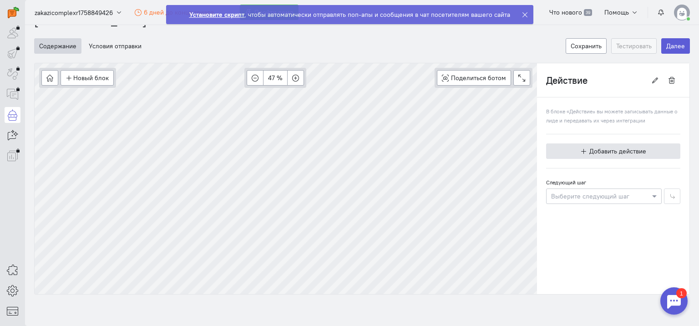
scroll to position [0, 0]
click at [621, 149] on span "Добавить действие" at bounding box center [618, 151] width 57 height 8
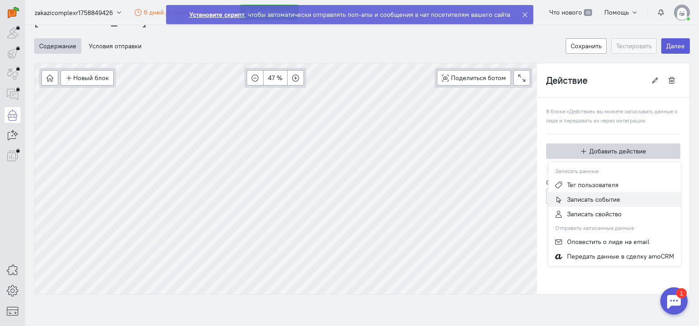
click at [603, 200] on span "Записать событие" at bounding box center [593, 199] width 53 height 8
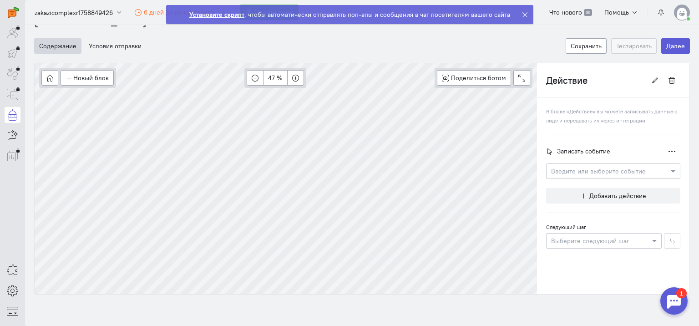
click at [608, 169] on input "text" at bounding box center [604, 170] width 106 height 9
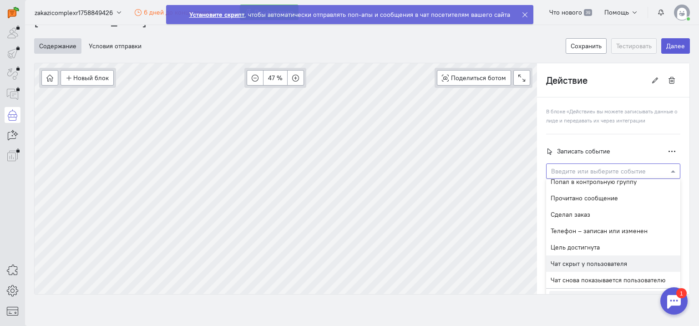
scroll to position [13, 0]
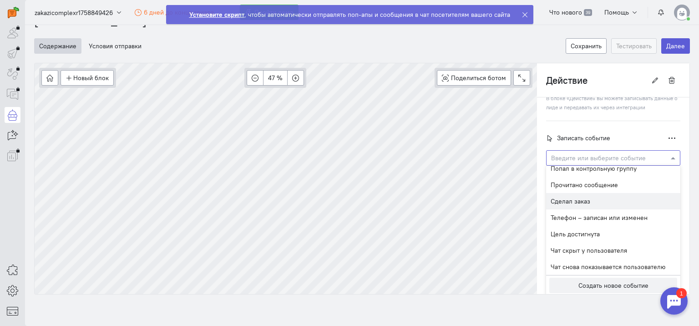
click at [667, 154] on cq-branch-action-container "Записать событие Дублировать Удалить Введите или выберите событие Bounced – соо…" at bounding box center [613, 152] width 134 height 45
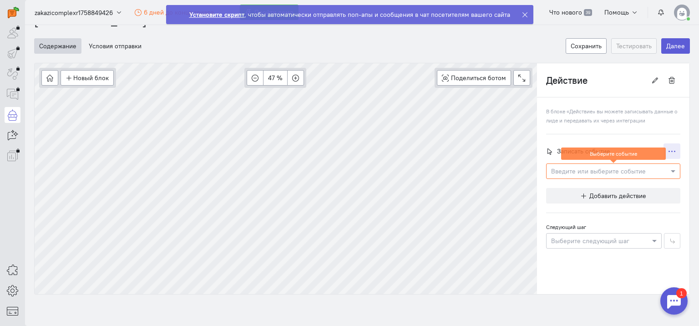
scroll to position [0, 0]
click at [666, 154] on button "button" at bounding box center [672, 150] width 17 height 15
click at [645, 183] on button "Удалить" at bounding box center [644, 184] width 73 height 15
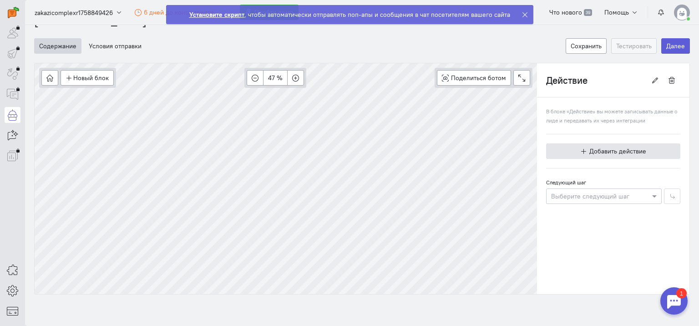
click at [614, 150] on span "Добавить действие" at bounding box center [618, 151] width 57 height 8
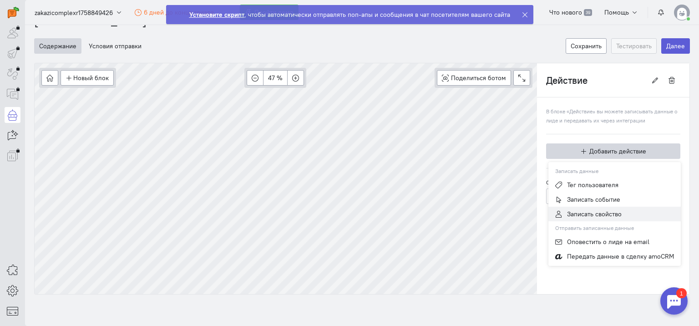
click at [608, 213] on span "Записать свойство" at bounding box center [594, 214] width 55 height 8
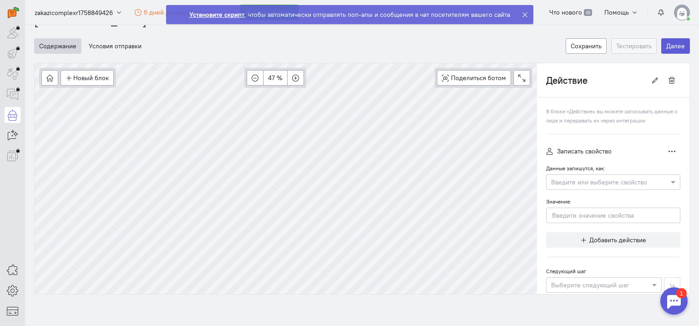
click at [611, 179] on input "text" at bounding box center [604, 181] width 106 height 9
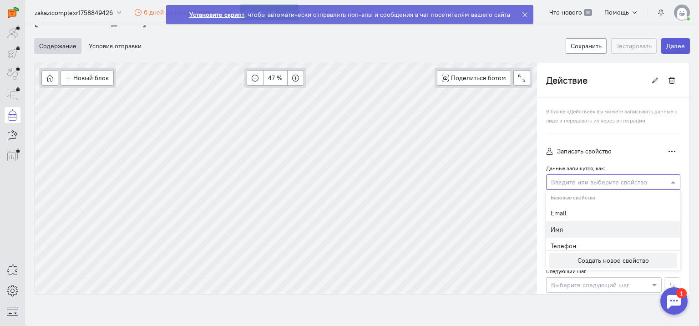
click at [573, 242] on div "Телефон" at bounding box center [613, 246] width 134 height 16
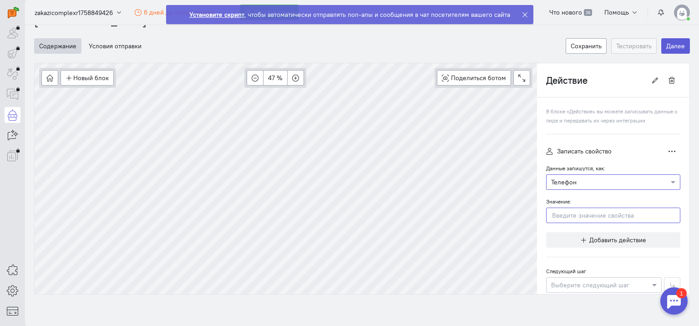
click at [582, 215] on input "Значение:" at bounding box center [613, 215] width 134 height 15
click at [669, 182] on span at bounding box center [674, 182] width 11 height 9
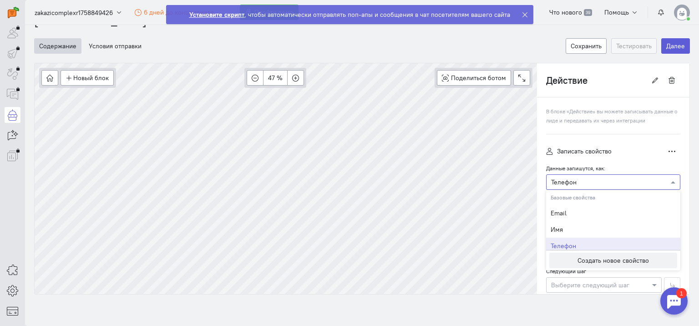
click at [664, 166] on div "Данные запишутся, как: Введите или выберите свойство × Телефон Базовые свойства…" at bounding box center [613, 176] width 134 height 26
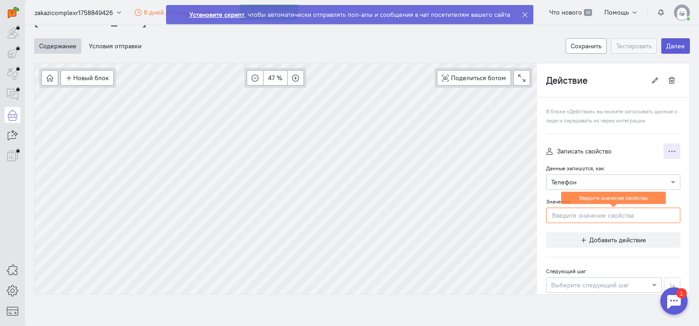
click at [669, 151] on button "button" at bounding box center [672, 150] width 17 height 15
click at [646, 182] on button "Удалить" at bounding box center [644, 184] width 73 height 15
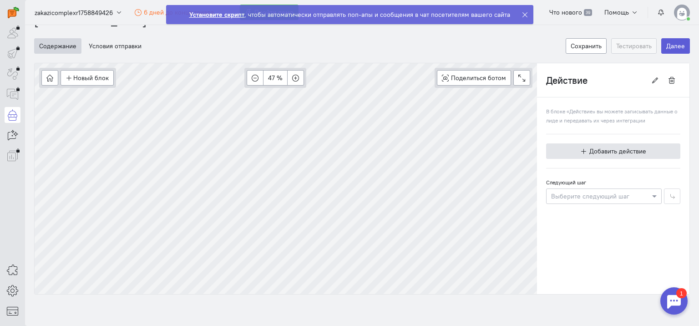
click at [612, 150] on span "Добавить действие" at bounding box center [618, 151] width 57 height 8
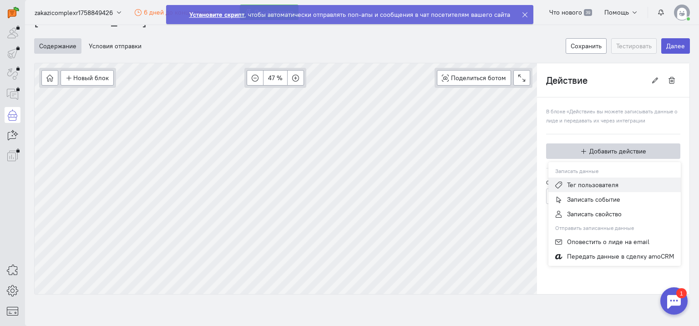
click at [597, 182] on span "Тег пользователя" at bounding box center [592, 185] width 51 height 8
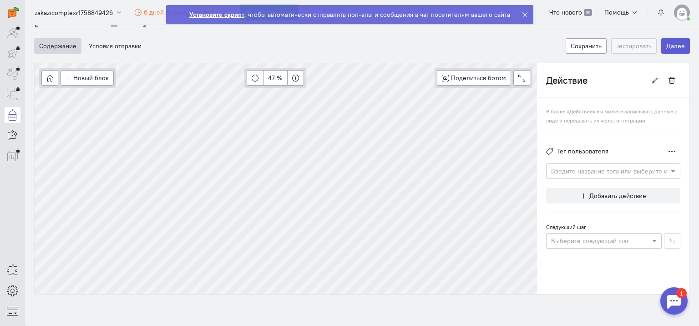
click at [608, 173] on input "text" at bounding box center [604, 170] width 106 height 9
click at [612, 205] on button "Создать новый тег" at bounding box center [614, 205] width 128 height 15
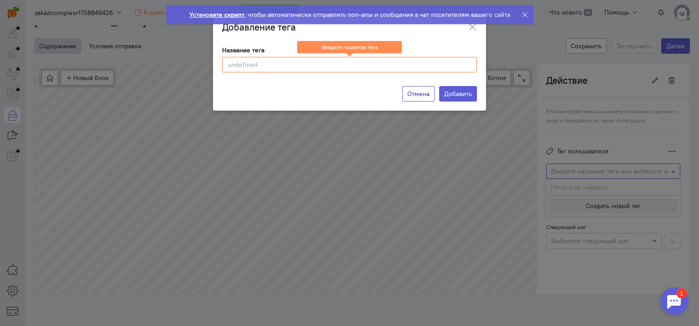
click at [416, 93] on button "Отмена" at bounding box center [419, 93] width 32 height 15
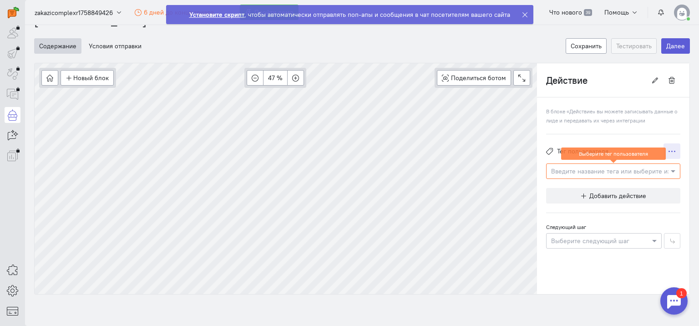
click at [669, 150] on icon "button" at bounding box center [672, 151] width 7 height 7
click at [632, 182] on span "Удалить" at bounding box center [639, 184] width 24 height 8
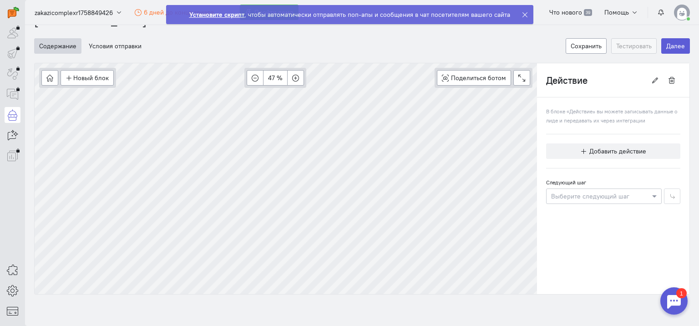
click at [641, 193] on div at bounding box center [604, 195] width 115 height 9
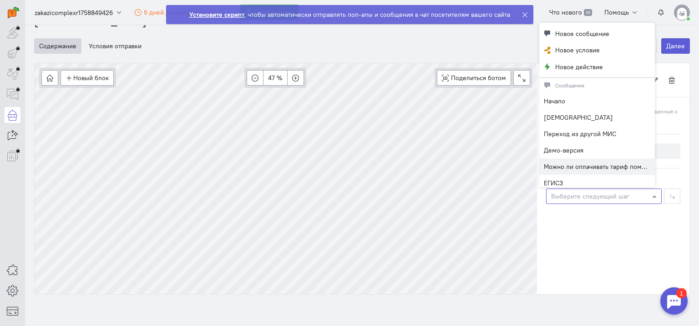
click at [618, 221] on div "В блоке «Действие» вы можете записывать данные о лиде и передавать их через инт…" at bounding box center [613, 195] width 153 height 197
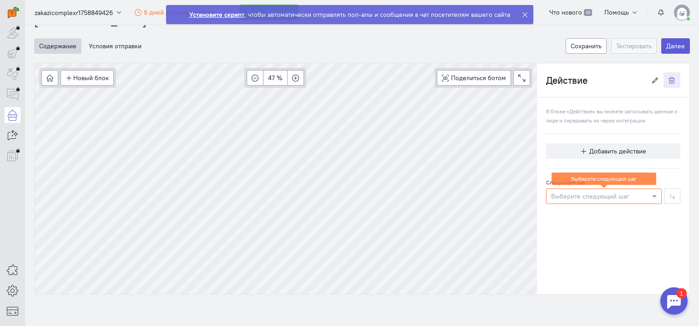
click at [669, 79] on icon "button" at bounding box center [672, 80] width 7 height 7
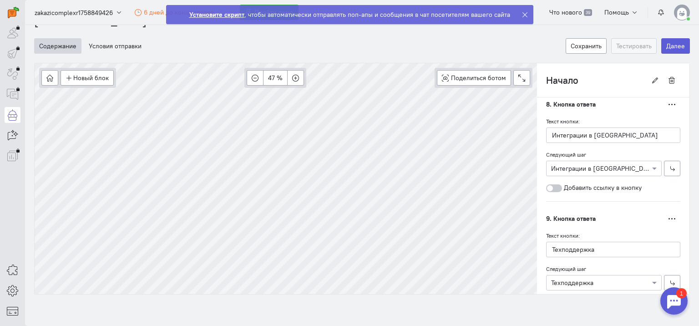
scroll to position [1163, 0]
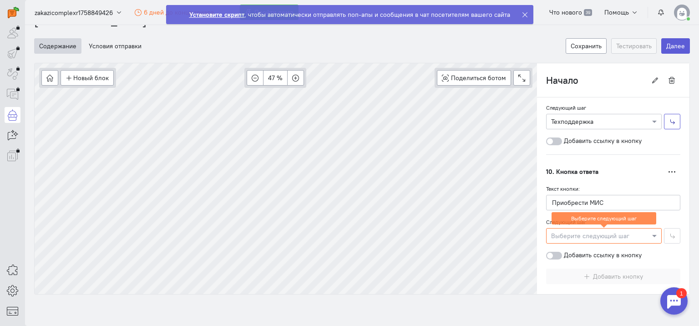
click at [669, 118] on icon "button" at bounding box center [672, 121] width 7 height 7
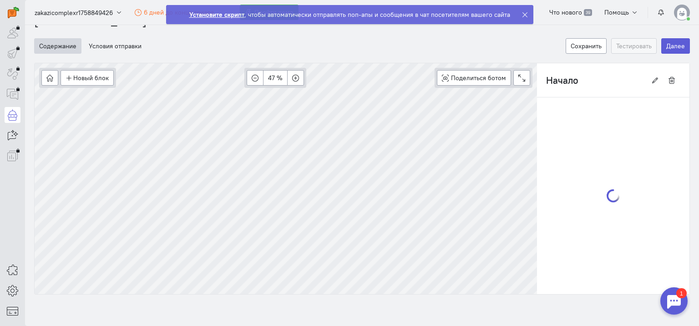
type input "Техподдержка"
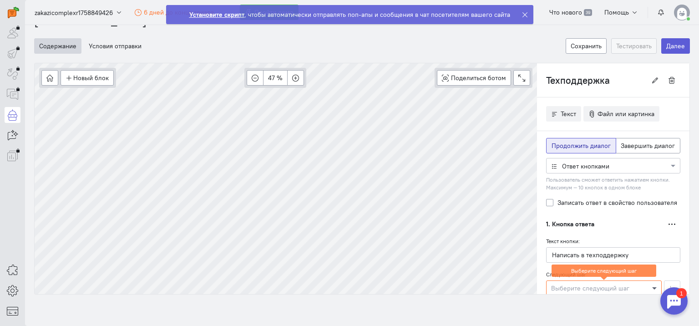
scroll to position [137, 0]
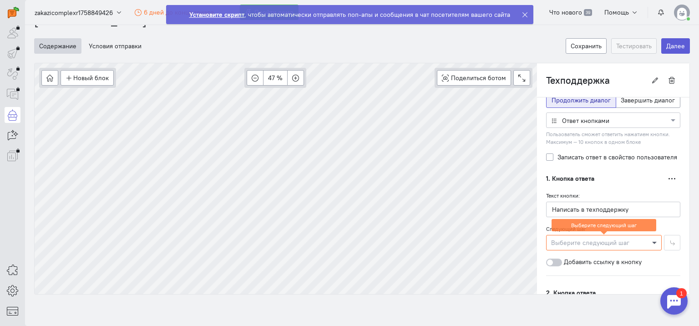
click at [650, 238] on span at bounding box center [655, 242] width 11 height 9
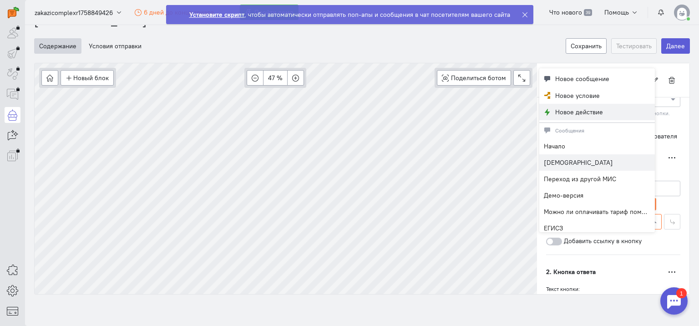
scroll to position [116, 0]
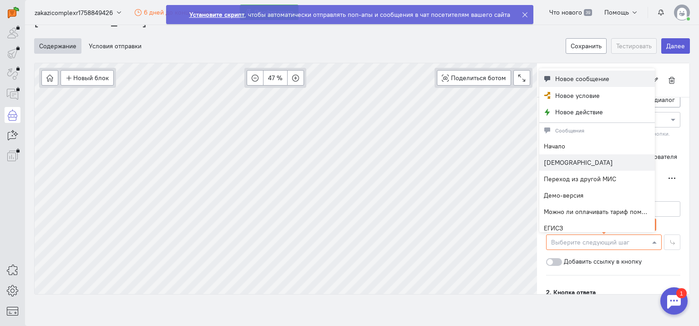
click at [607, 80] on span "Новое сообщение" at bounding box center [583, 78] width 54 height 9
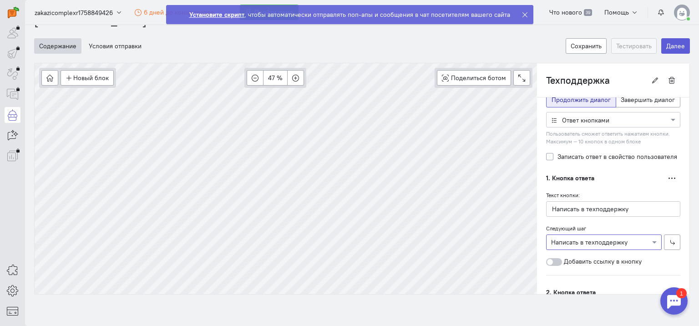
click at [548, 260] on div at bounding box center [554, 262] width 16 height 8
click at [0, 0] on input "Добавить ссылку в кнопку" at bounding box center [0, 0] width 0 height 0
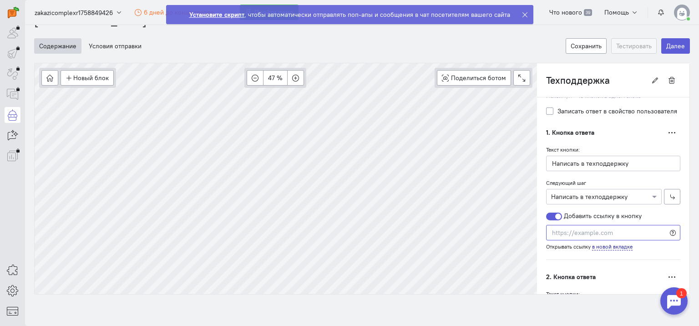
click at [609, 231] on input "text" at bounding box center [613, 232] width 134 height 15
paste input "[URL][DOMAIN_NAME][PHONE_NUMBER]"
type input "[URL][DOMAIN_NAME][PHONE_NUMBER]"
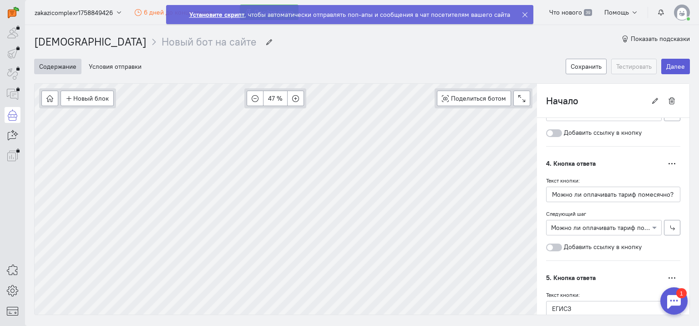
scroll to position [1163, 0]
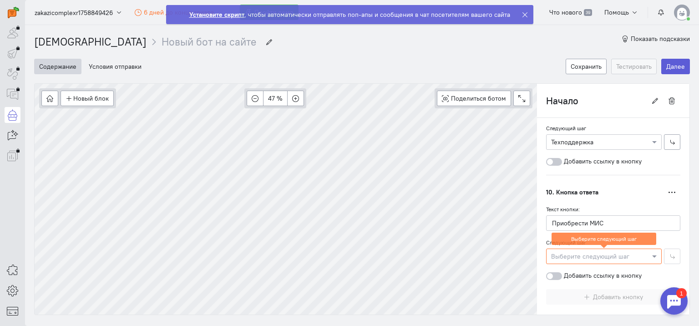
click at [590, 251] on div at bounding box center [604, 255] width 115 height 9
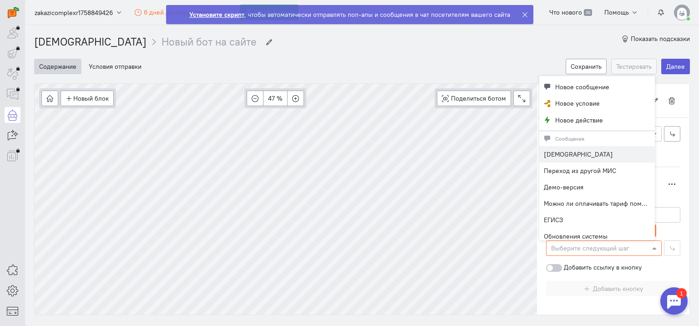
scroll to position [1142, 0]
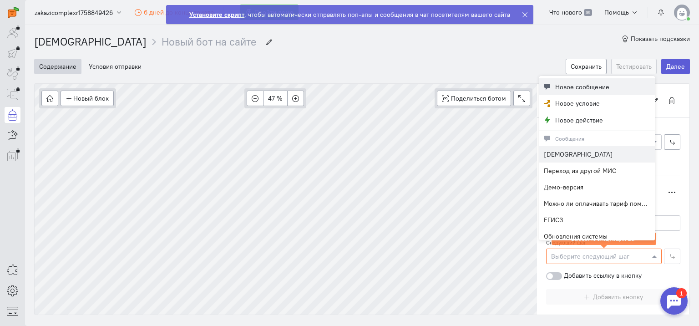
click at [568, 83] on span "Новое сообщение" at bounding box center [583, 86] width 54 height 9
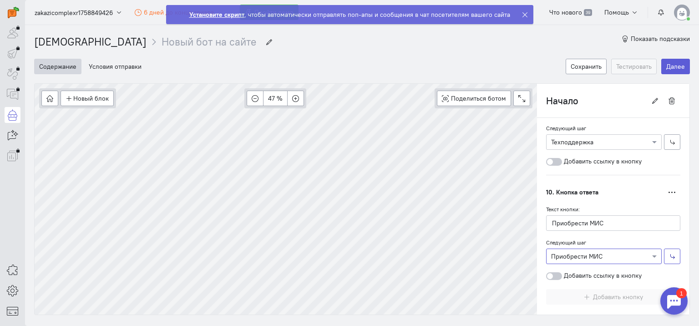
click at [669, 253] on icon "button" at bounding box center [672, 256] width 7 height 7
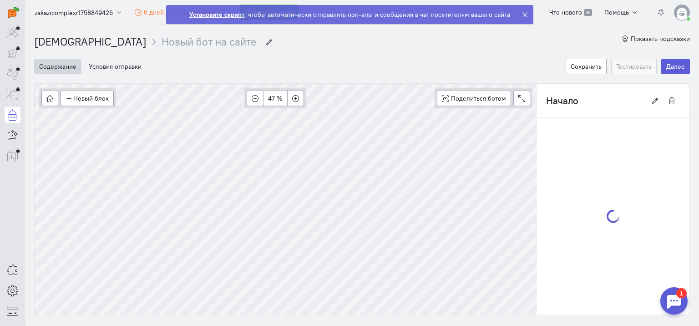
type input "Приобрести МИС"
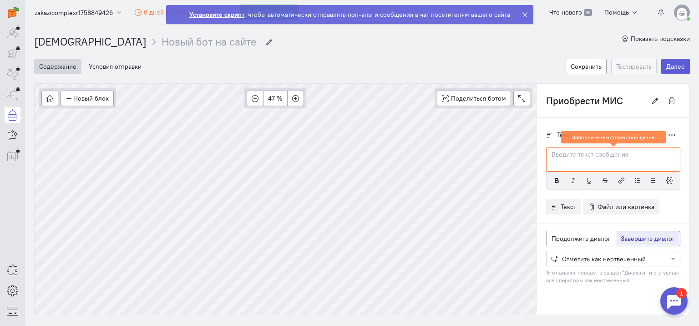
scroll to position [0, 0]
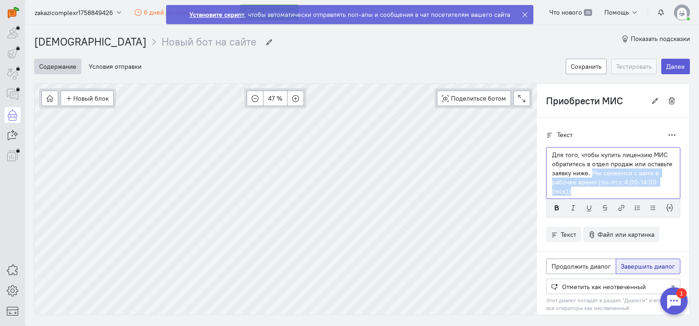
drag, startPoint x: 588, startPoint y: 173, endPoint x: 671, endPoint y: 186, distance: 83.9
click at [671, 186] on div "Для того, чтобы купить лицензию МИС обратитесь в отдел продаж или оставьте заяв…" at bounding box center [613, 173] width 134 height 52
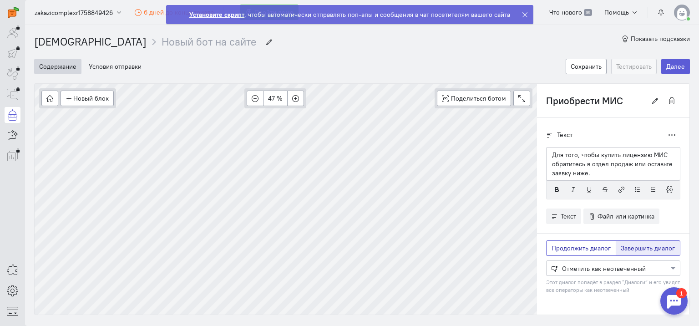
click at [587, 250] on span "Продолжить диалог" at bounding box center [581, 248] width 59 height 8
click at [558, 250] on input "Продолжить диалог" at bounding box center [555, 247] width 6 height 6
radio input "true"
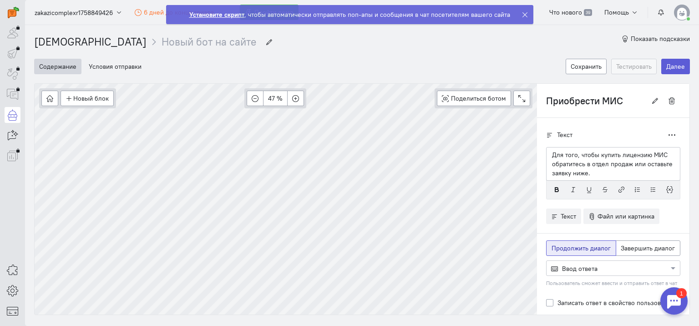
radio input "false"
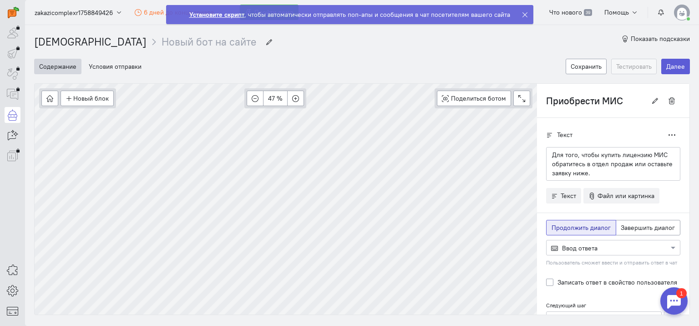
click at [587, 243] on div "Ввод ответа" at bounding box center [609, 248] width 117 height 10
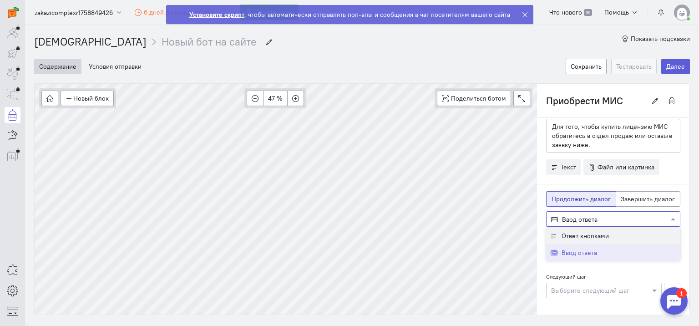
click at [589, 233] on span "Ответ кнопками" at bounding box center [585, 236] width 47 height 8
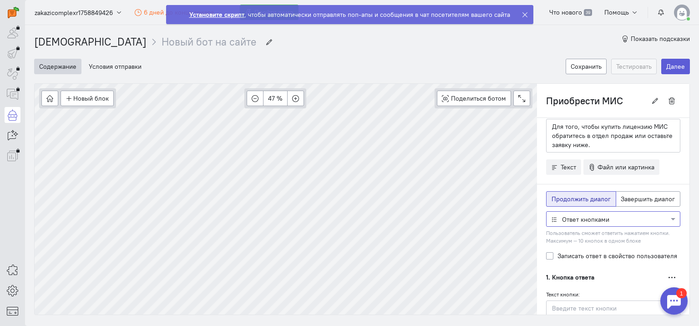
click at [575, 307] on div "Текст Дублировать Для того, чтобы купить лицензию МИС обратитесь в отдел продаж…" at bounding box center [613, 249] width 153 height 318
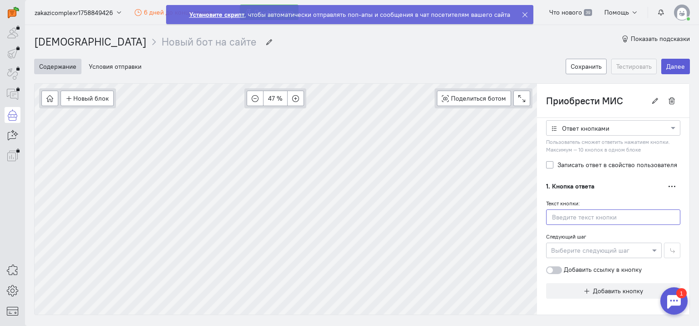
click at [572, 216] on input "text" at bounding box center [613, 216] width 134 height 15
type input "Написать в отдел продаж"
click at [629, 127] on div at bounding box center [613, 127] width 133 height 9
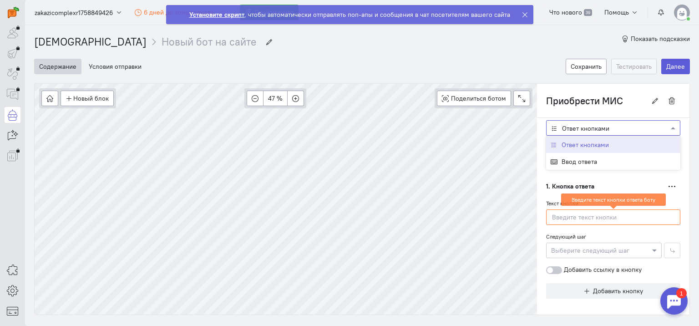
click at [592, 159] on div "Ввод ответа" at bounding box center [613, 161] width 134 height 17
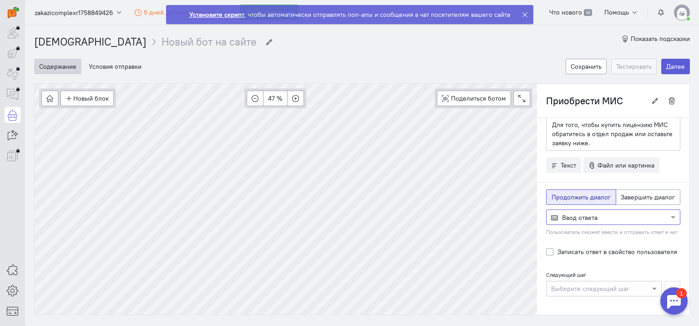
scroll to position [28, 0]
click at [604, 145] on p "Для того, чтобы купить лицензию МИС обратитесь в отдел продаж или оставьте заяв…" at bounding box center [613, 135] width 123 height 27
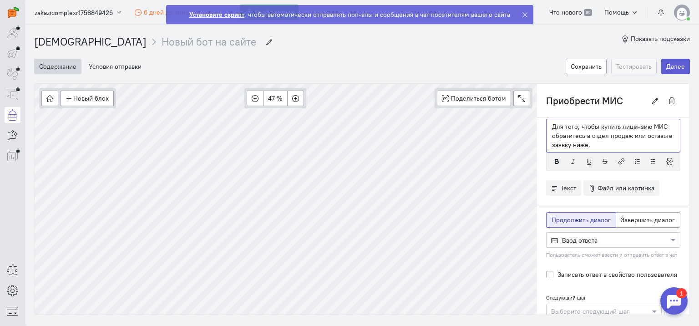
drag, startPoint x: 600, startPoint y: 145, endPoint x: 546, endPoint y: 144, distance: 53.3
click at [552, 144] on p "Для того, чтобы купить лицензию МИС обратитесь в отдел продаж или оставьте заяв…" at bounding box center [613, 135] width 123 height 27
click at [650, 307] on span at bounding box center [655, 311] width 11 height 9
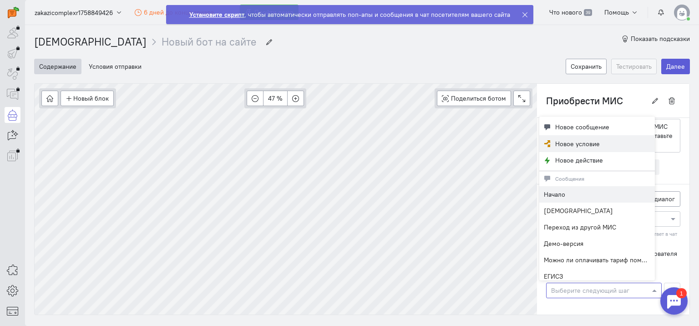
click at [614, 148] on button "Новое условие" at bounding box center [598, 143] width 116 height 17
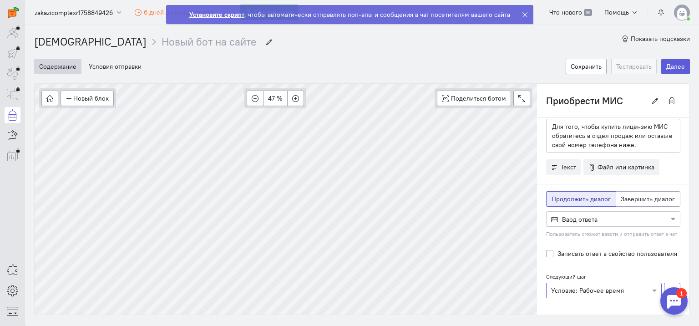
scroll to position [20, 0]
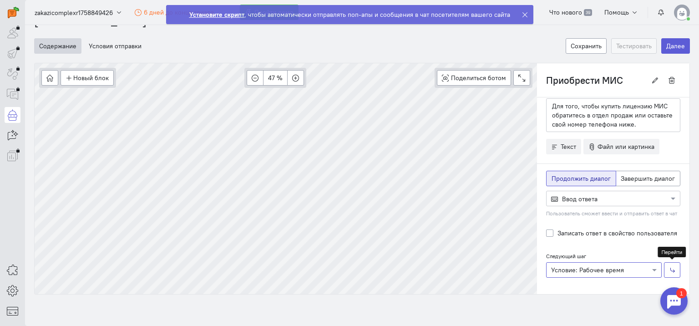
click at [669, 268] on icon "button" at bounding box center [672, 270] width 7 height 7
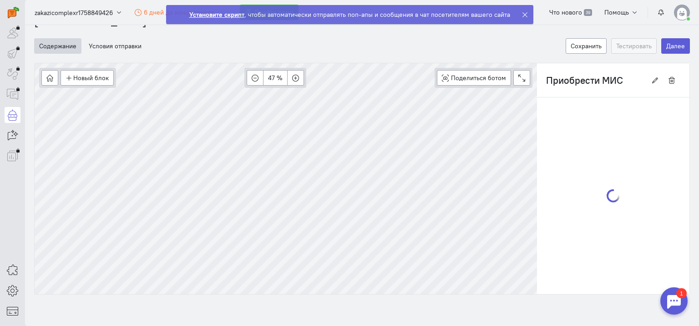
type input "Условие: Рабочее время"
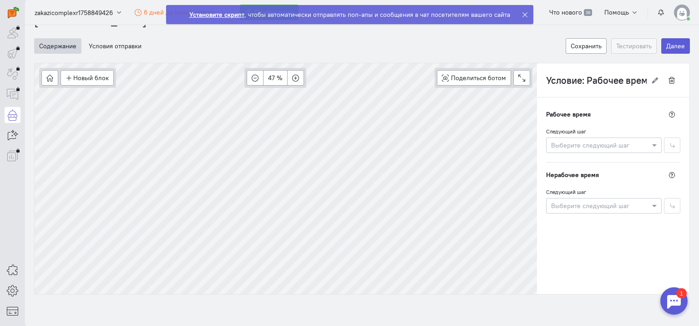
click at [625, 143] on div at bounding box center [604, 144] width 115 height 9
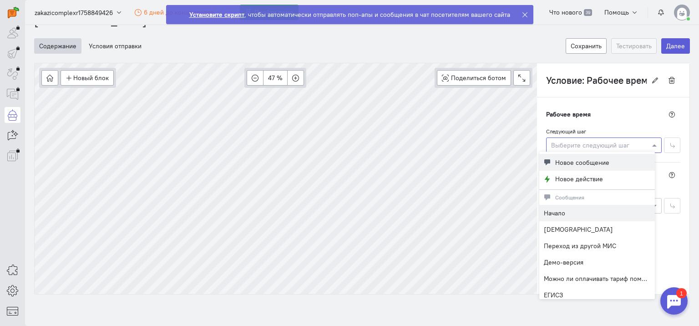
click at [599, 161] on span "Новое сообщение" at bounding box center [583, 162] width 54 height 9
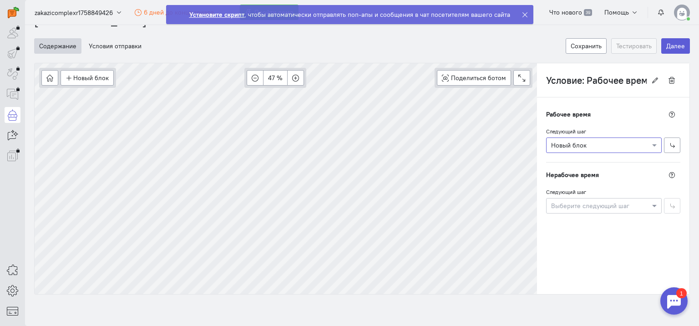
click at [588, 204] on div at bounding box center [604, 205] width 115 height 9
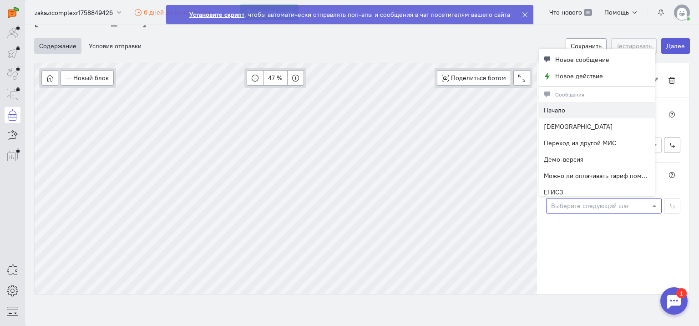
click at [594, 225] on div "Рабочее время Следующий шаг Выберите следующий шаг × Новый блок Нерабочее время…" at bounding box center [613, 195] width 153 height 197
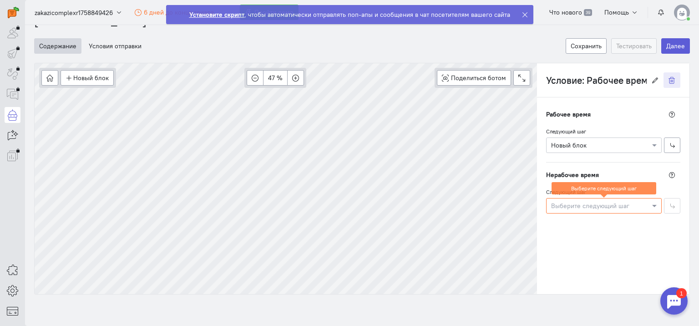
click at [669, 81] on icon "button" at bounding box center [672, 80] width 7 height 7
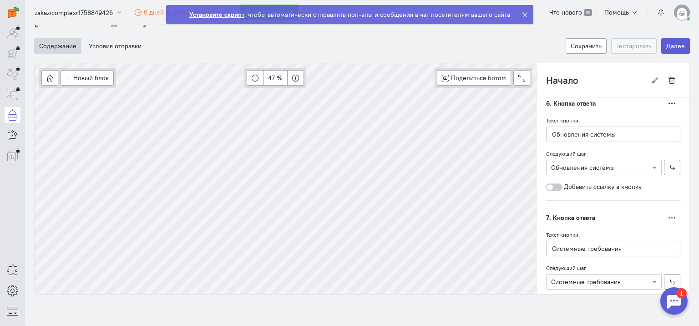
scroll to position [1163, 0]
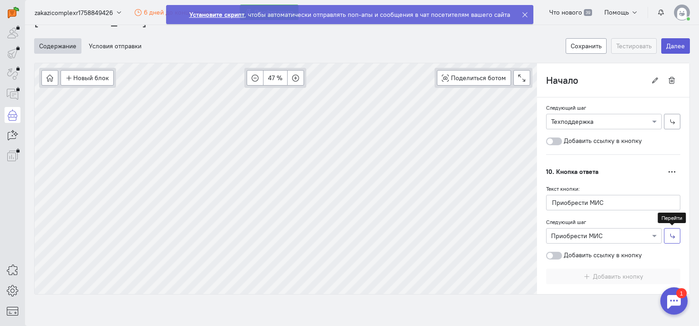
click at [669, 233] on icon "button" at bounding box center [672, 236] width 7 height 7
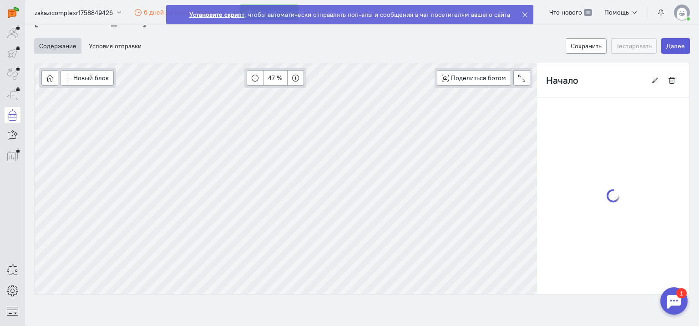
type input "Приобрести МИС"
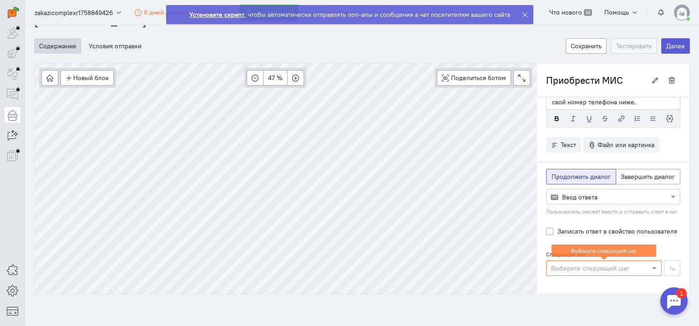
scroll to position [0, 0]
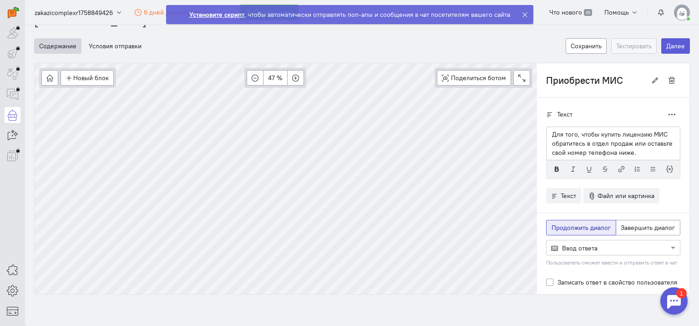
click at [591, 243] on div at bounding box center [613, 247] width 133 height 9
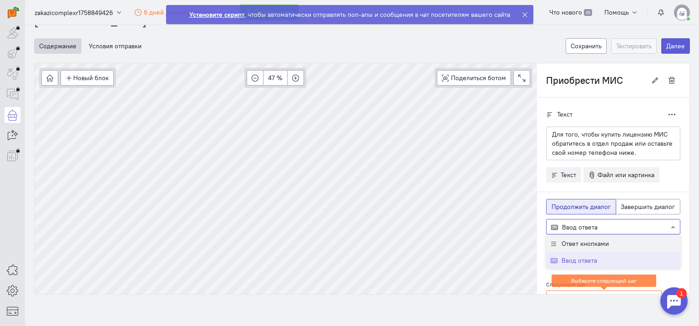
click at [586, 240] on span "Ответ кнопками" at bounding box center [585, 244] width 47 height 8
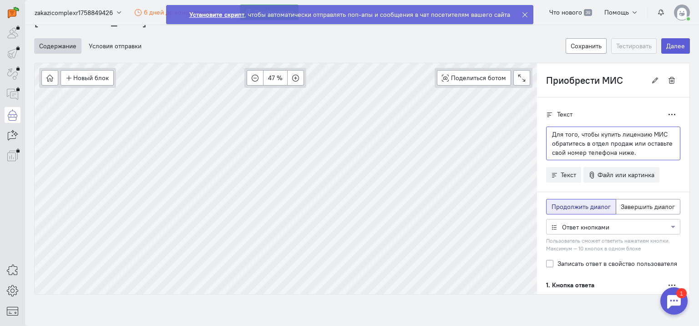
drag, startPoint x: 646, startPoint y: 153, endPoint x: 627, endPoint y: 146, distance: 20.0
click at [627, 143] on p "Для того, чтобы купить лицензию МИС обратитесь в отдел продаж или оставьте свой…" at bounding box center [613, 143] width 123 height 27
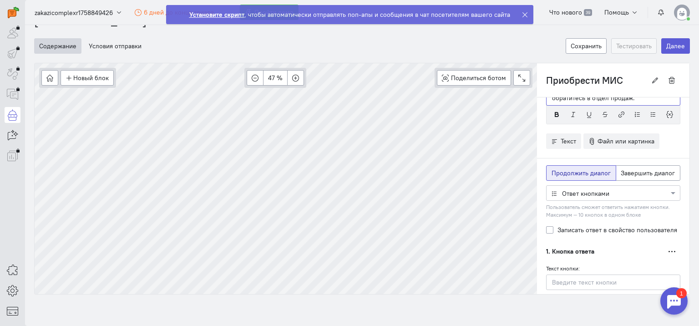
scroll to position [91, 0]
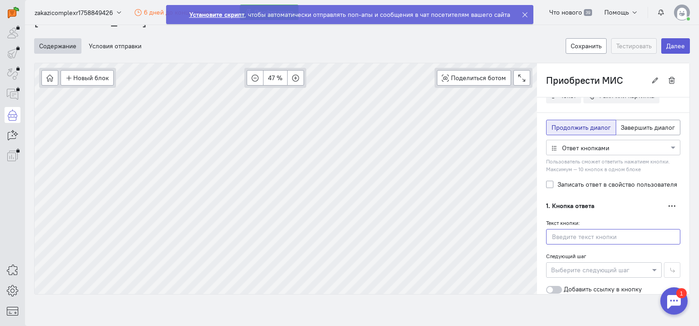
click at [572, 234] on input "text" at bounding box center [613, 236] width 134 height 15
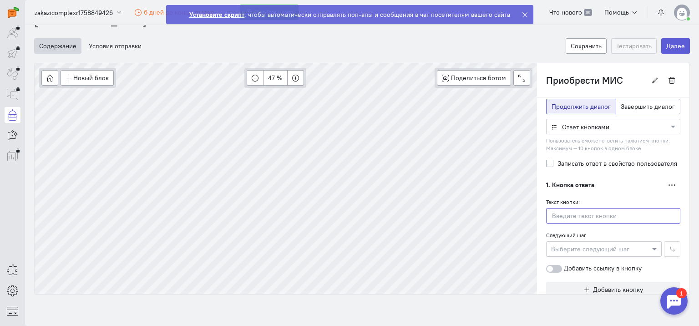
scroll to position [70, 0]
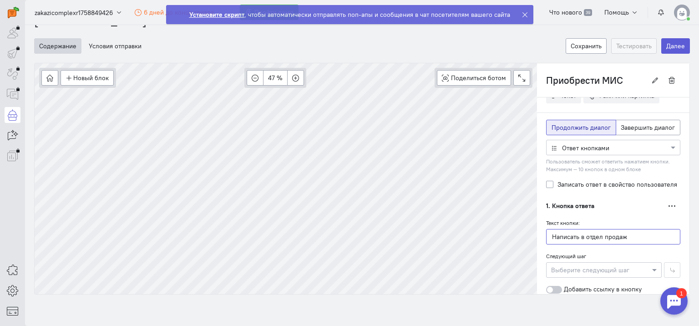
type input "Написать в отдел продаж"
click at [596, 267] on div at bounding box center [604, 269] width 115 height 9
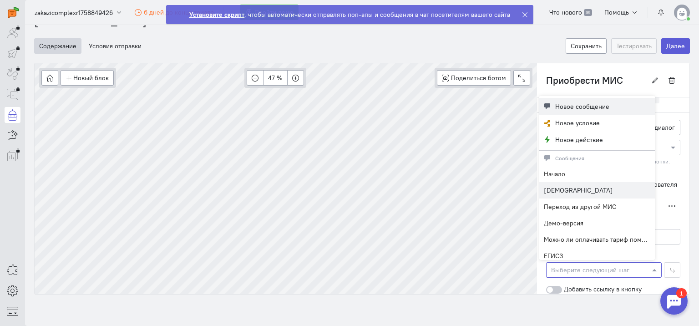
click at [574, 105] on span "Новое сообщение" at bounding box center [583, 106] width 54 height 9
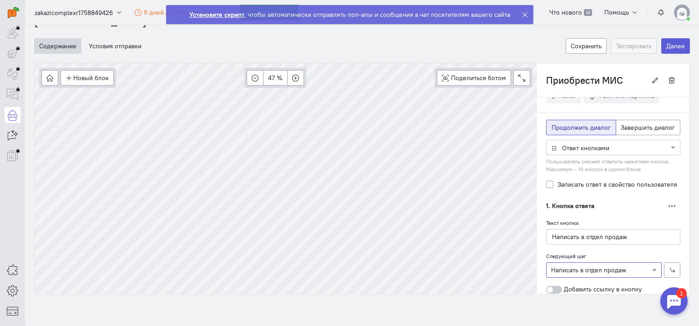
click at [598, 288] on label "Добавить ссылку в кнопку" at bounding box center [594, 289] width 96 height 9
click at [0, 0] on input "Добавить ссылку в кнопку" at bounding box center [0, 0] width 0 height 0
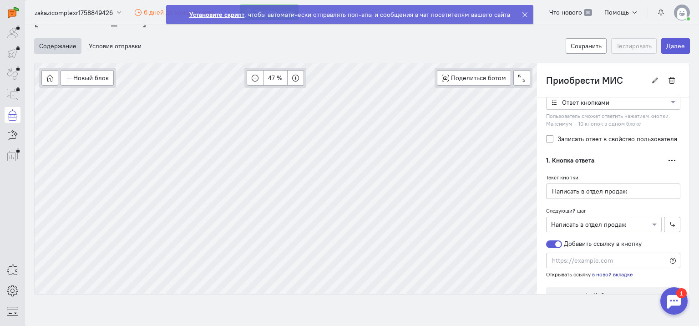
click at [550, 240] on div at bounding box center [554, 244] width 16 height 8
click at [0, 0] on input "Добавить ссылку в кнопку" at bounding box center [0, 0] width 0 height 0
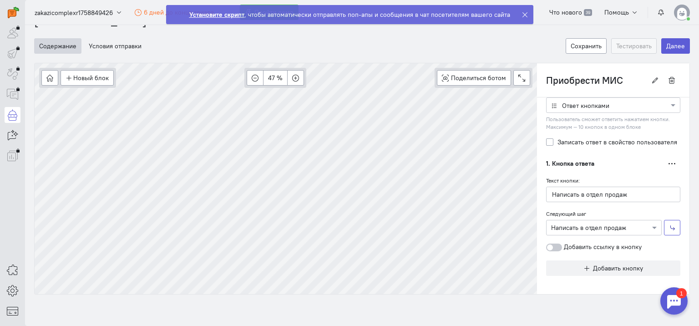
click at [669, 230] on icon "button" at bounding box center [672, 228] width 7 height 7
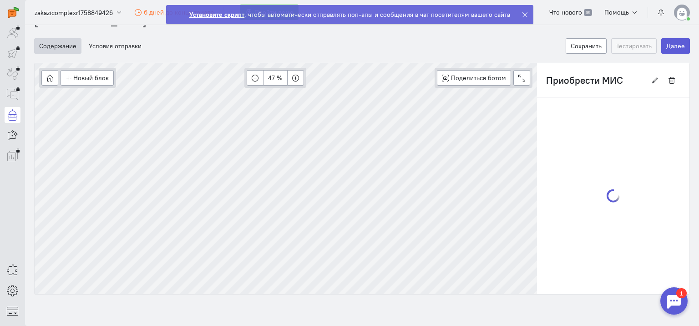
scroll to position [0, 0]
type input "Написать в отдел продаж"
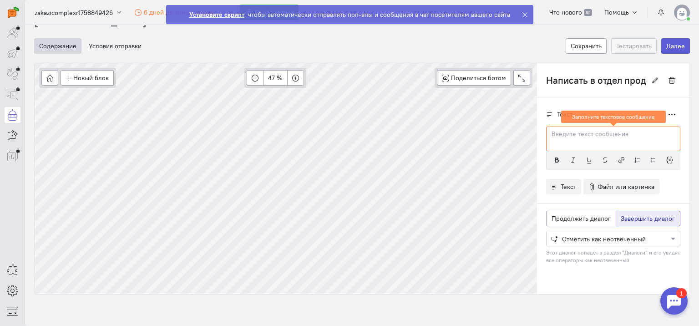
click at [628, 235] on div at bounding box center [613, 238] width 133 height 9
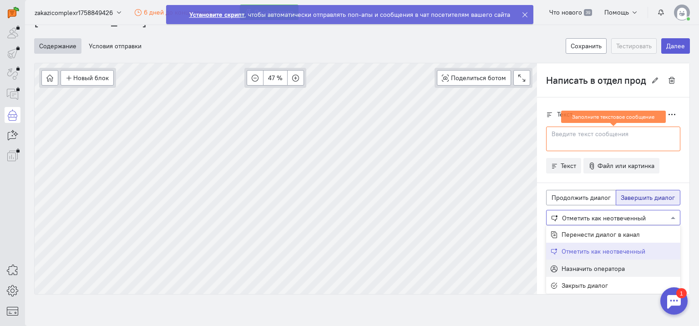
click at [598, 269] on span "Назначить оператора" at bounding box center [593, 269] width 63 height 8
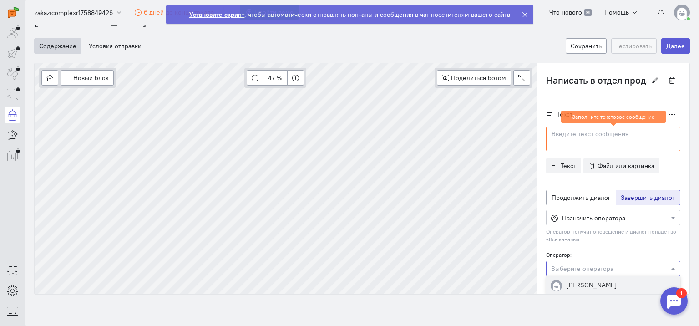
click at [598, 270] on input "text" at bounding box center [604, 268] width 106 height 9
click at [606, 280] on div "[PERSON_NAME]" at bounding box center [613, 285] width 134 height 19
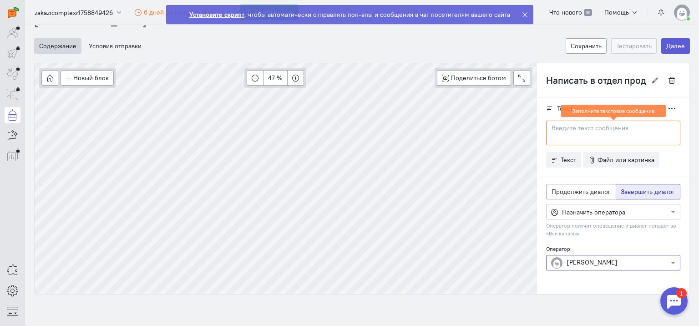
click at [572, 133] on div at bounding box center [613, 133] width 134 height 25
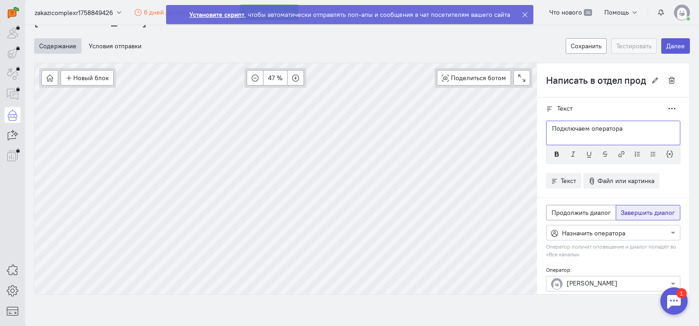
scroll to position [26, 0]
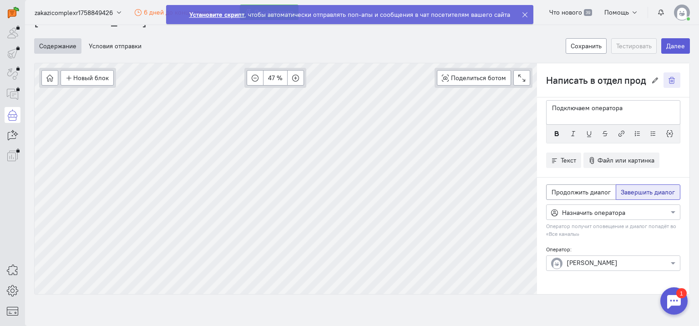
click at [669, 79] on icon "button" at bounding box center [672, 80] width 7 height 7
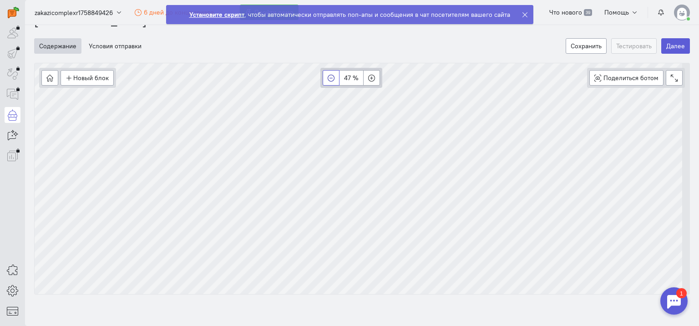
click at [331, 77] on icon "button" at bounding box center [331, 78] width 7 height 7
click at [314, 61] on cq-wizard "Содержание Условия отправки Сохранить Тестировать Далее Новый блок Сообщение Ус…" at bounding box center [362, 161] width 656 height 265
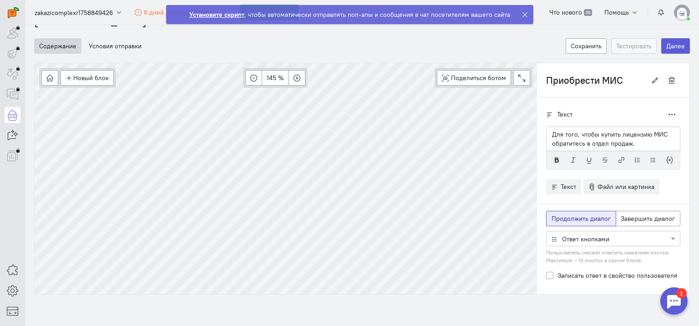
scroll to position [46, 0]
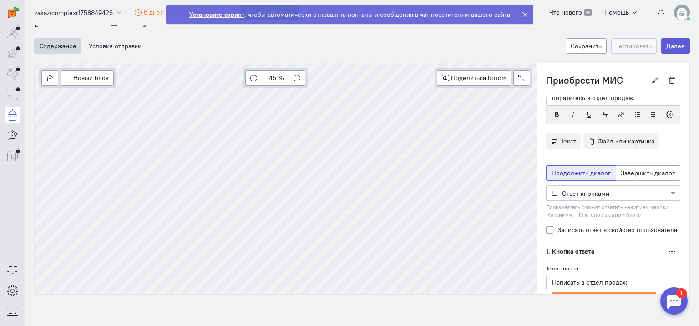
click at [621, 190] on div at bounding box center [613, 192] width 133 height 9
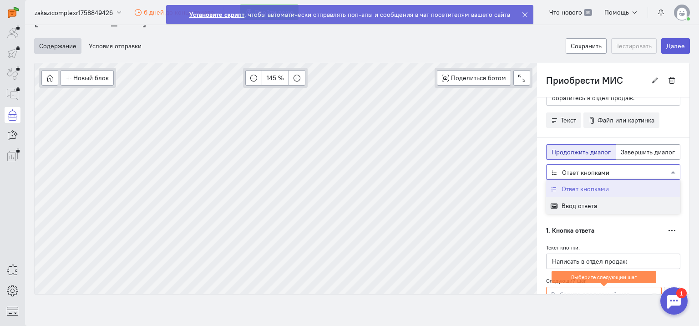
click at [614, 200] on div "Ввод ответа" at bounding box center [613, 205] width 134 height 17
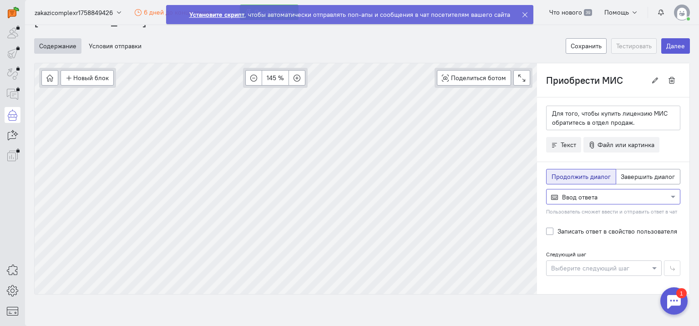
scroll to position [20, 0]
click at [635, 118] on p "Для того, чтобы купить лицензию МИС обратитесь в отдел продаж." at bounding box center [613, 119] width 123 height 18
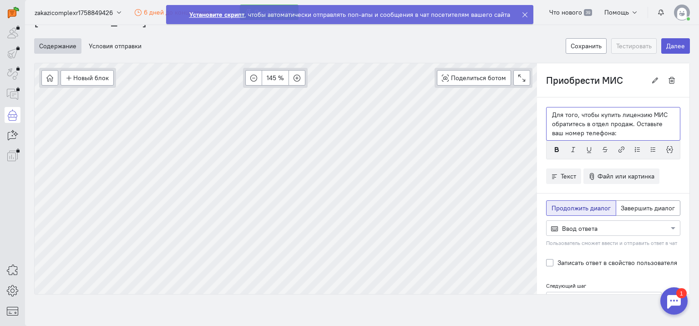
scroll to position [49, 0]
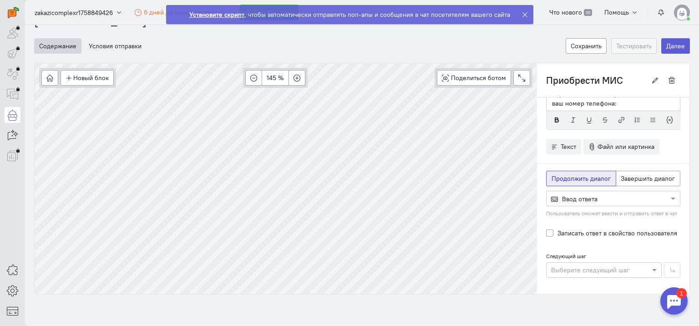
click at [621, 265] on div at bounding box center [604, 269] width 115 height 9
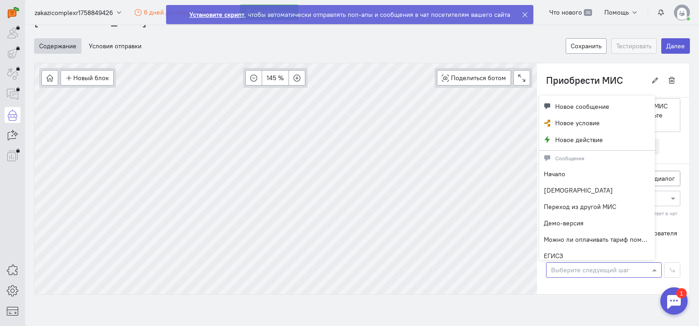
scroll to position [102, 0]
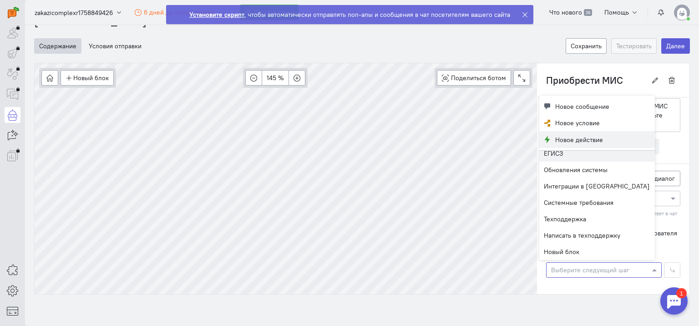
click at [618, 140] on button "Новое действие" at bounding box center [598, 139] width 116 height 17
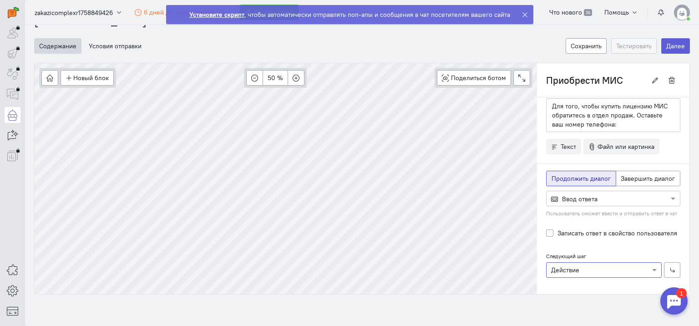
click at [558, 229] on label "Записать ответ в свойство пользователя" at bounding box center [618, 233] width 120 height 9
click at [546, 229] on input "Записать ответ в свойство пользователя" at bounding box center [549, 233] width 7 height 8
checkbox input "true"
click at [660, 248] on div at bounding box center [613, 251] width 133 height 9
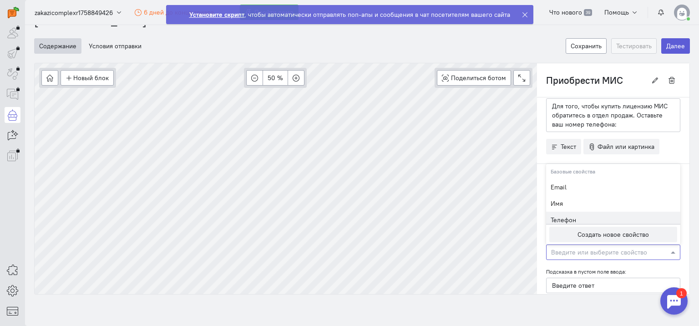
click at [573, 217] on div "Телефон" at bounding box center [613, 220] width 134 height 16
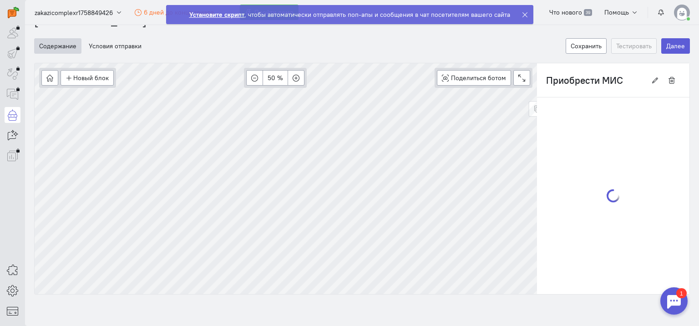
type input "Действие"
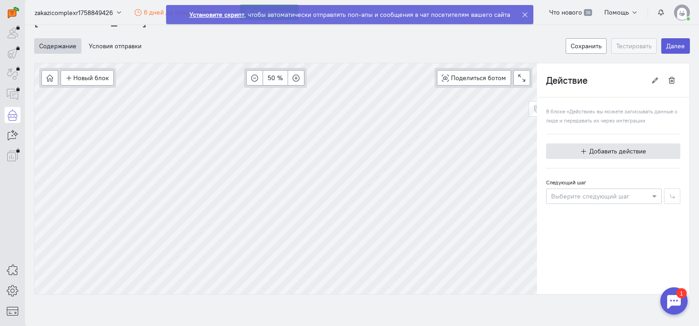
scroll to position [0, 0]
click at [636, 192] on div at bounding box center [604, 195] width 115 height 9
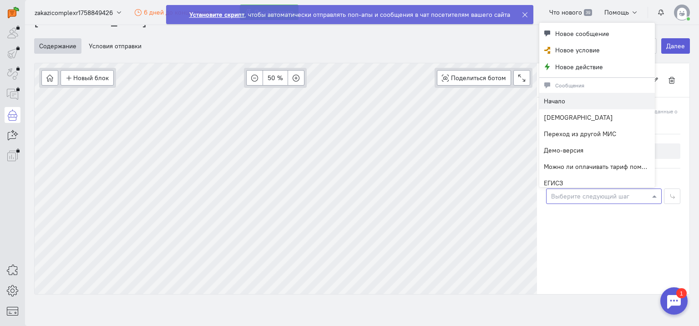
click at [584, 101] on div "Начало" at bounding box center [598, 101] width 116 height 16
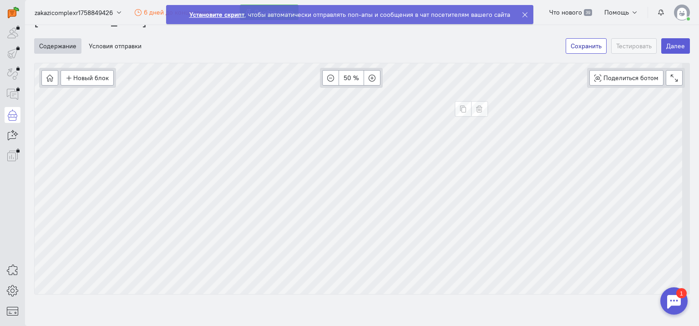
click at [581, 46] on button "Сохранить" at bounding box center [586, 45] width 41 height 15
click at [619, 46] on button "Тестировать" at bounding box center [635, 45] width 46 height 15
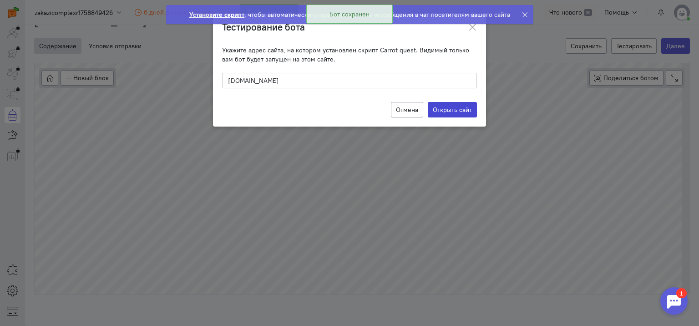
click at [449, 112] on label "Открыть сайт" at bounding box center [452, 109] width 49 height 15
click at [0, 0] on input "Открыть сайт" at bounding box center [0, 0] width 0 height 0
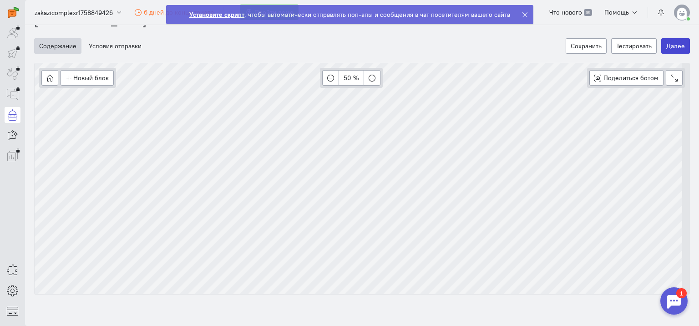
click at [671, 46] on button "Далее" at bounding box center [676, 45] width 29 height 15
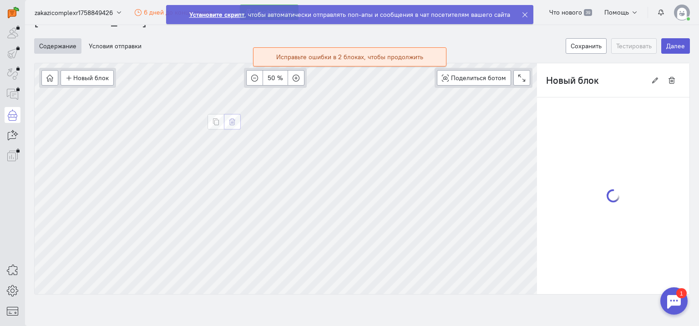
click at [231, 118] on icon "button" at bounding box center [232, 121] width 7 height 7
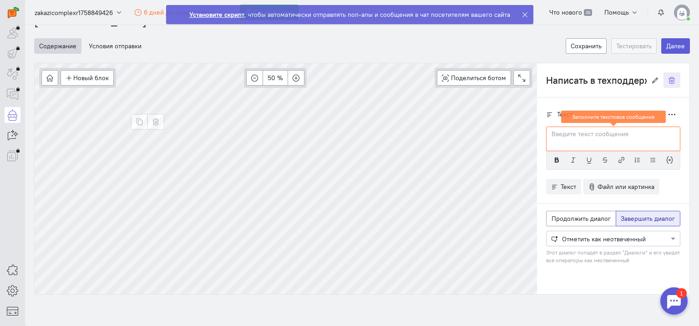
click at [669, 82] on icon "button" at bounding box center [672, 80] width 7 height 7
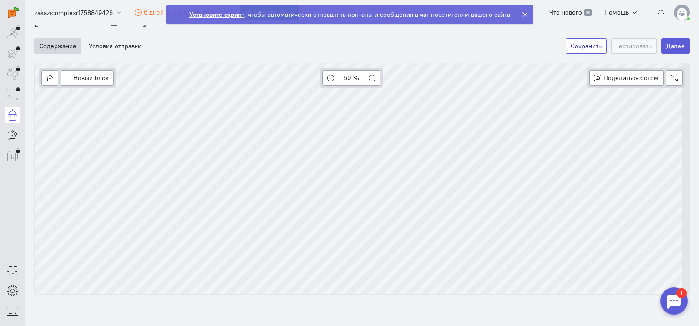
click at [585, 44] on button "Сохранить" at bounding box center [586, 45] width 41 height 15
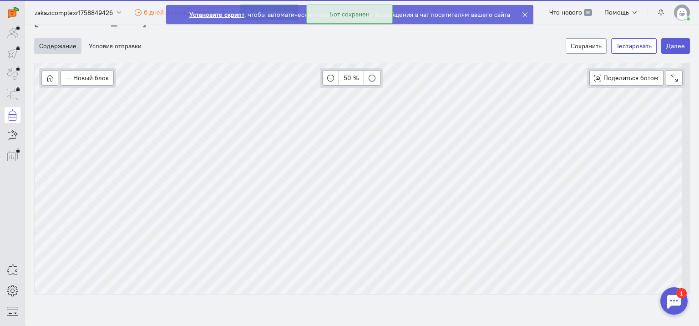
click at [621, 44] on button "Тестировать" at bounding box center [635, 45] width 46 height 15
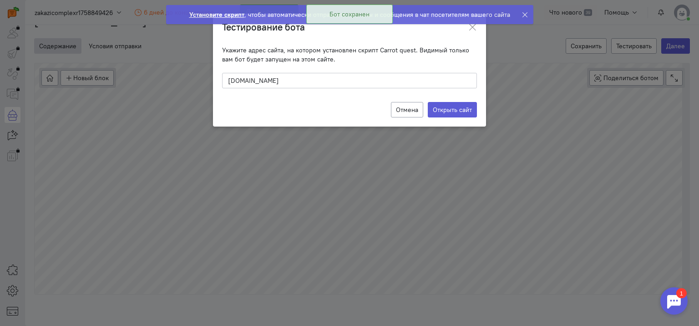
click at [465, 101] on div "Отмена Открыть сайт" at bounding box center [349, 110] width 273 height 34
click at [459, 109] on label "Открыть сайт" at bounding box center [452, 109] width 49 height 15
click at [0, 0] on input "Открыть сайт" at bounding box center [0, 0] width 0 height 0
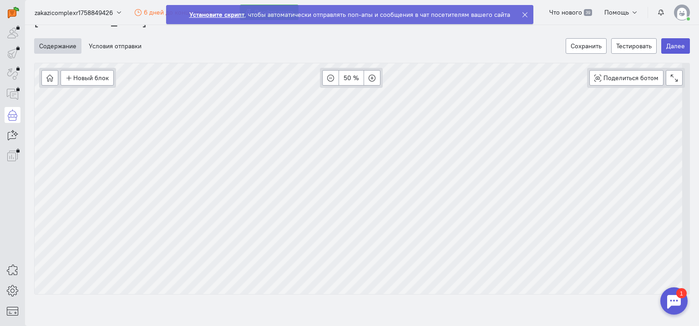
click at [677, 298] on div "1" at bounding box center [682, 293] width 10 height 10
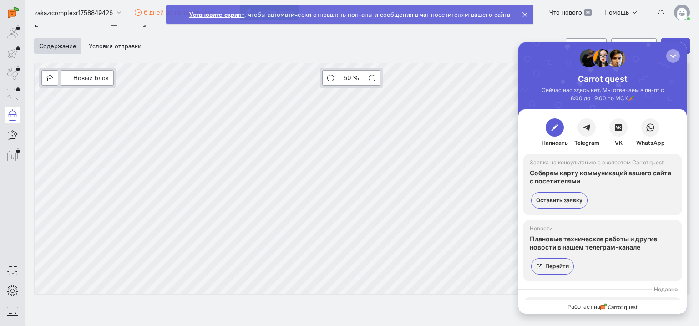
click at [674, 58] on div "button" at bounding box center [673, 55] width 9 height 9
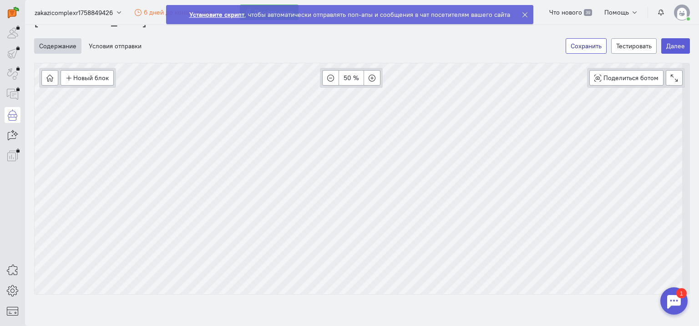
click at [590, 44] on button "Сохранить" at bounding box center [586, 45] width 41 height 15
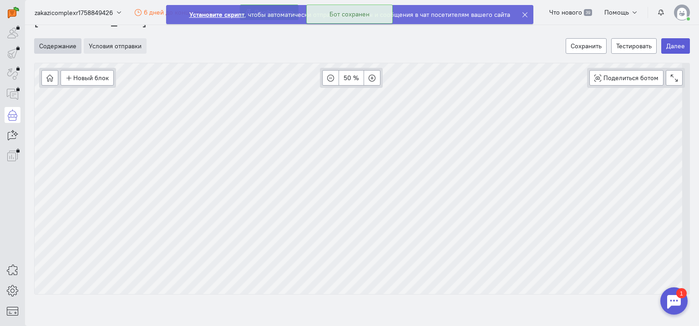
click at [112, 45] on button "Условия отправки" at bounding box center [115, 45] width 63 height 15
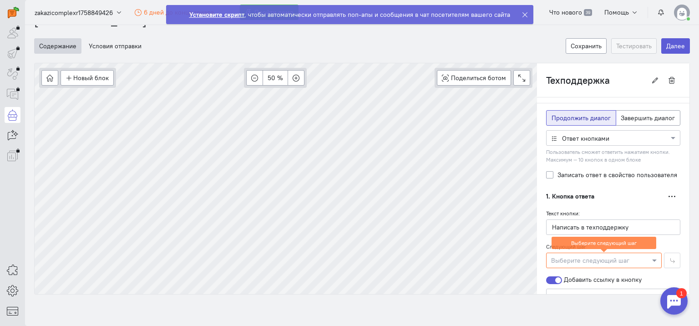
scroll to position [151, 0]
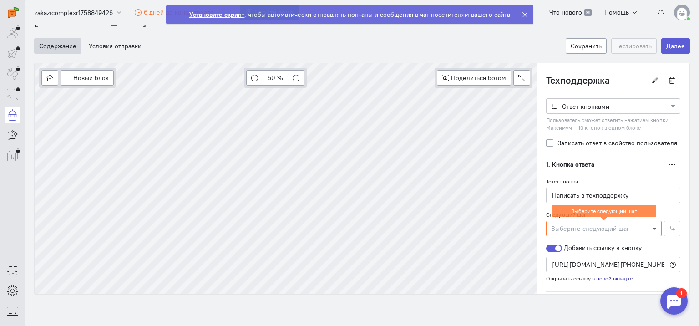
click at [650, 226] on span at bounding box center [655, 228] width 11 height 9
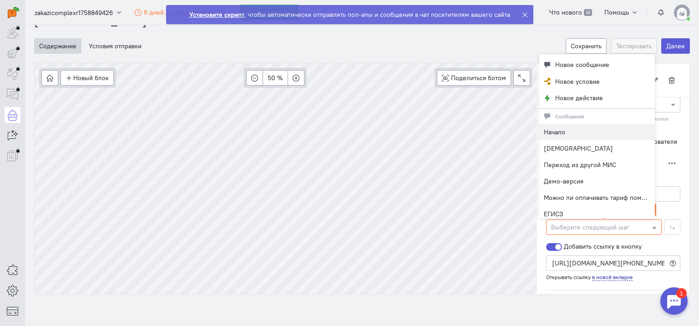
scroll to position [130, 0]
click at [650, 226] on span at bounding box center [655, 228] width 11 height 9
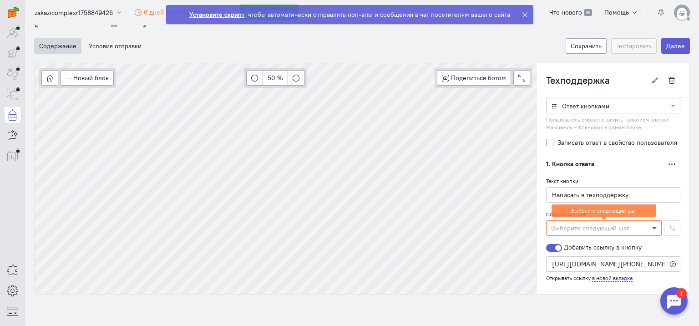
click at [650, 225] on span at bounding box center [655, 228] width 11 height 9
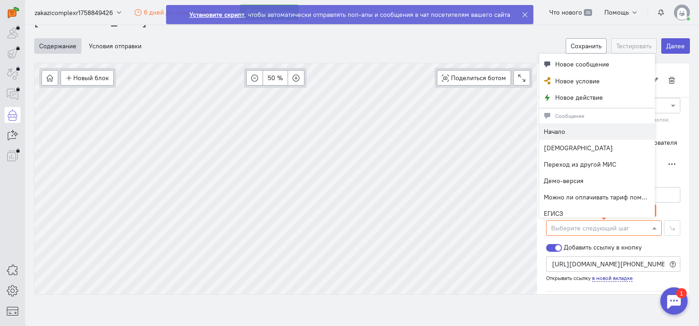
click at [586, 129] on div "Начало" at bounding box center [598, 131] width 116 height 16
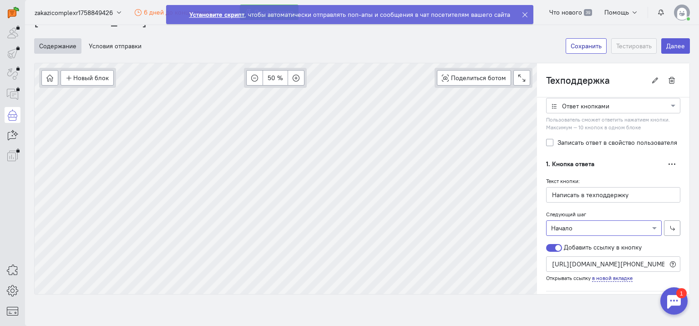
click at [588, 44] on button "Сохранить" at bounding box center [586, 45] width 41 height 15
click at [622, 51] on button "Тестировать" at bounding box center [635, 45] width 46 height 15
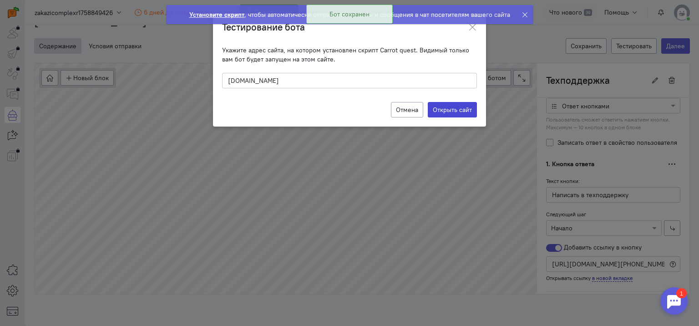
click at [445, 109] on label "Открыть сайт" at bounding box center [452, 109] width 49 height 15
click at [0, 0] on input "Открыть сайт" at bounding box center [0, 0] width 0 height 0
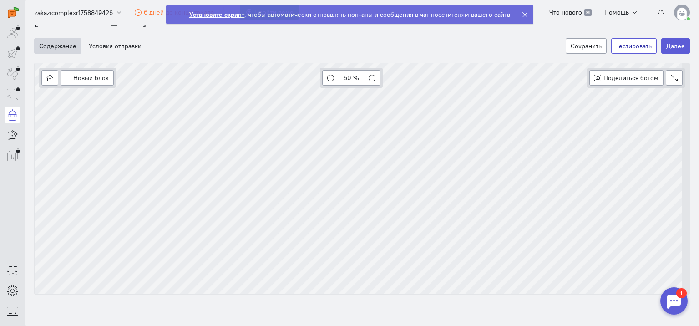
click at [619, 49] on button "Тестировать" at bounding box center [635, 45] width 46 height 15
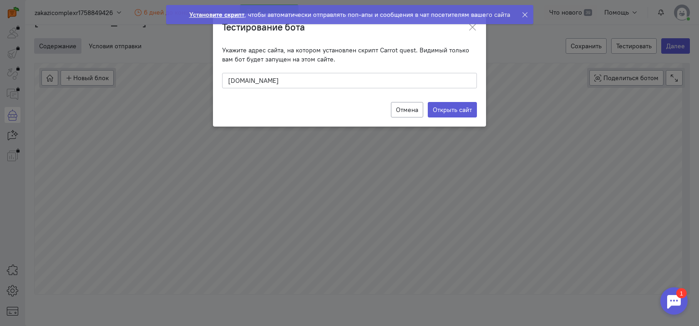
click at [297, 86] on input "[DOMAIN_NAME]" at bounding box center [349, 80] width 255 height 15
paste input "[URL][DOMAIN_NAME]"
type input "[URL][DOMAIN_NAME]"
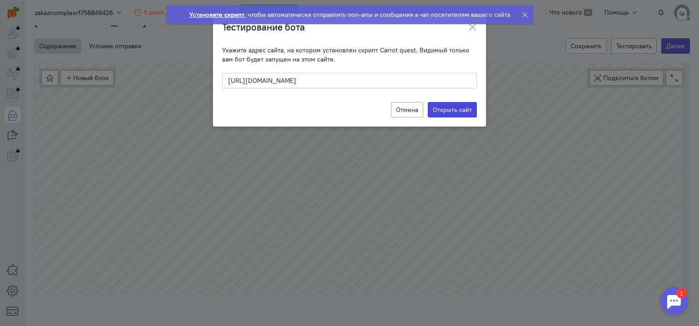
click at [464, 113] on label "Открыть сайт" at bounding box center [452, 109] width 49 height 15
click at [0, 0] on input "Открыть сайт" at bounding box center [0, 0] width 0 height 0
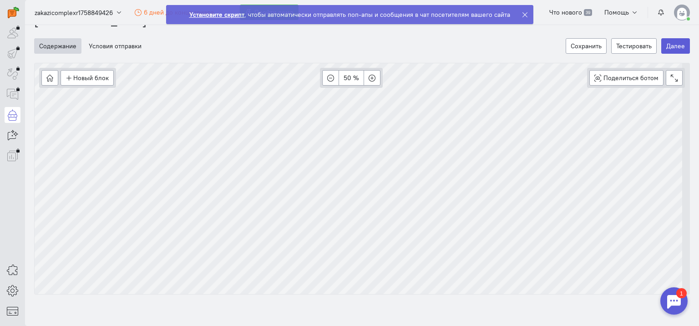
click at [234, 52] on cq-wizard-item "Условия отправки" at bounding box center [323, 45] width 478 height 15
click at [674, 48] on button "Далее" at bounding box center [676, 45] width 29 height 15
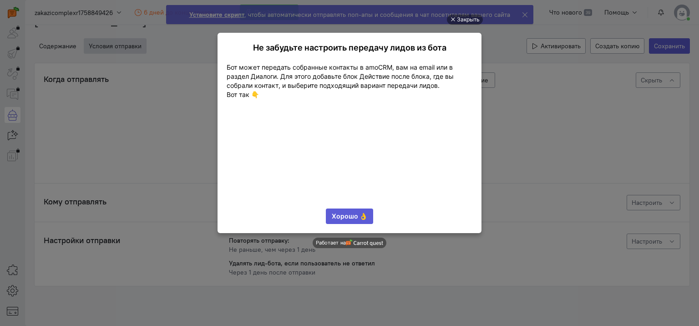
scroll to position [0, 0]
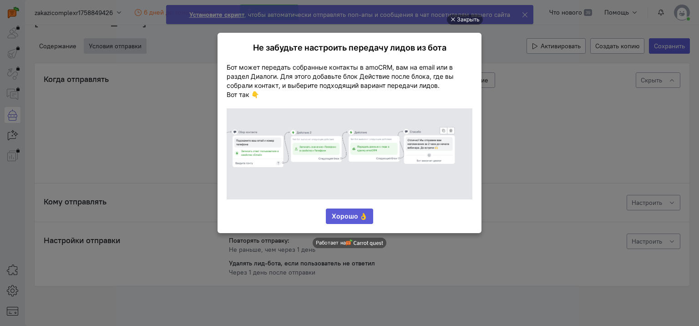
click at [350, 217] on link "Хорошо 👌" at bounding box center [349, 216] width 47 height 15
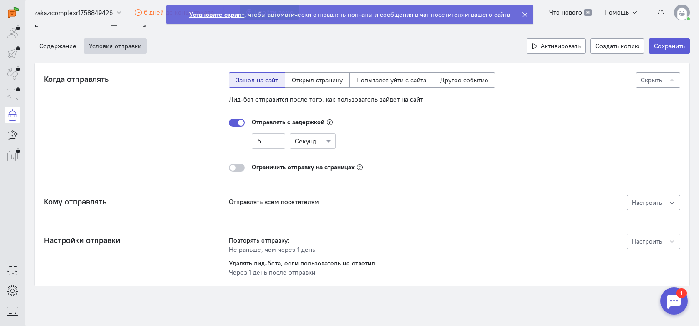
click at [633, 204] on span "Настроить" at bounding box center [647, 203] width 31 height 8
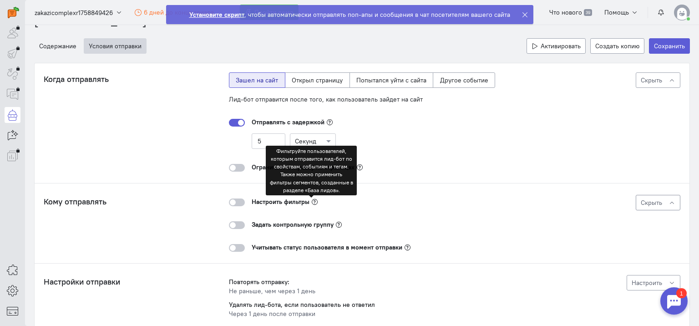
click at [311, 202] on icon at bounding box center [314, 202] width 7 height 7
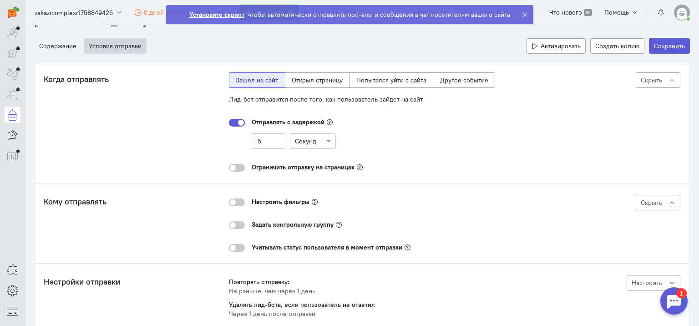
scroll to position [62, 0]
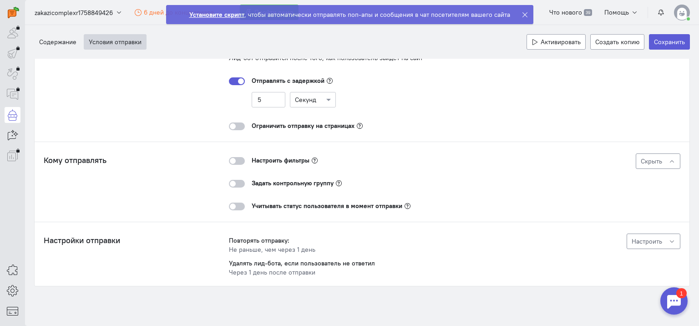
click at [653, 241] on span "Настроить" at bounding box center [647, 241] width 31 height 8
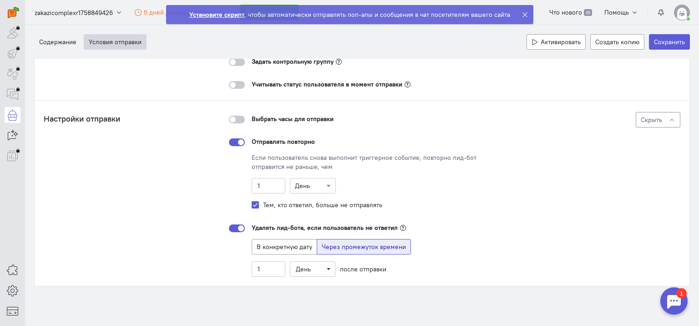
scroll to position [184, 0]
click at [237, 224] on div at bounding box center [237, 228] width 16 height 8
click at [0, 0] on input "checkbox" at bounding box center [0, 0] width 0 height 0
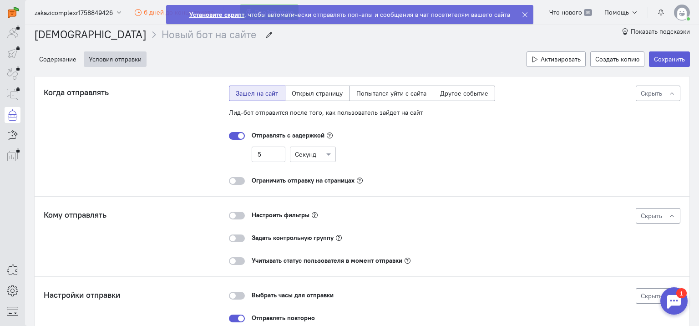
scroll to position [0, 0]
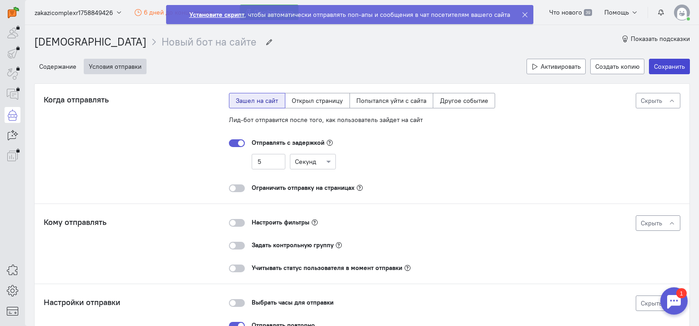
click at [671, 66] on button "Сохранить" at bounding box center [669, 66] width 41 height 15
click at [162, 41] on input "Новый бот на сайте" at bounding box center [209, 42] width 95 height 15
click at [162, 43] on input "Новый бот на сайте" at bounding box center [209, 42] width 95 height 15
click at [266, 41] on icon "breadcrumb" at bounding box center [269, 42] width 7 height 7
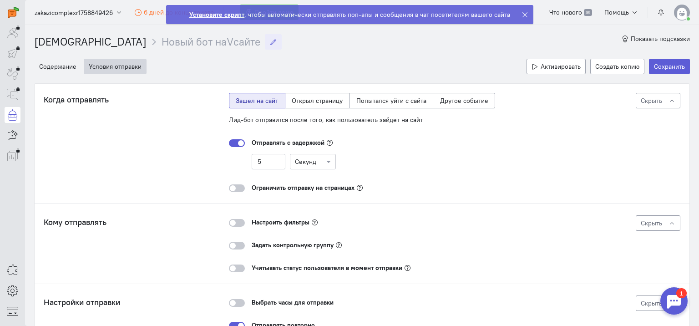
type input "Ь"
type input "МИС 32top"
click at [651, 65] on button "Сохранить" at bounding box center [669, 66] width 41 height 15
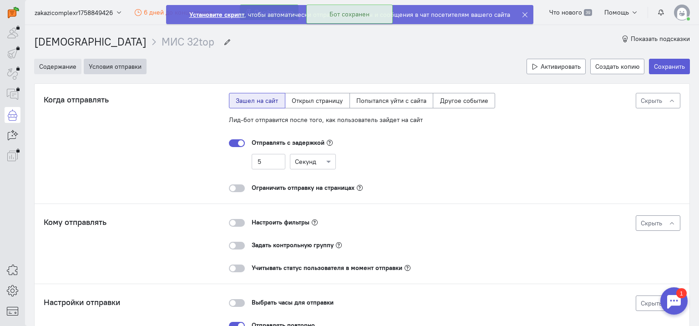
click at [61, 67] on button "Содержание" at bounding box center [57, 66] width 47 height 15
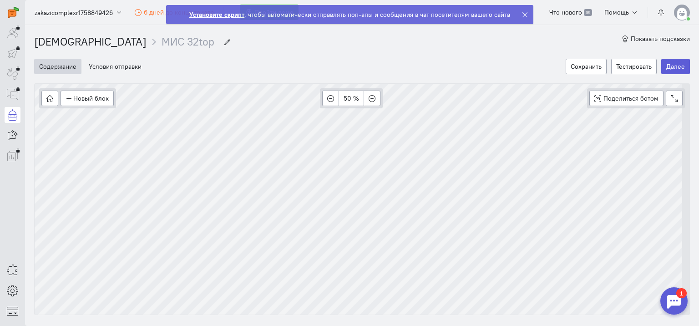
click at [676, 306] on div at bounding box center [674, 300] width 27 height 27
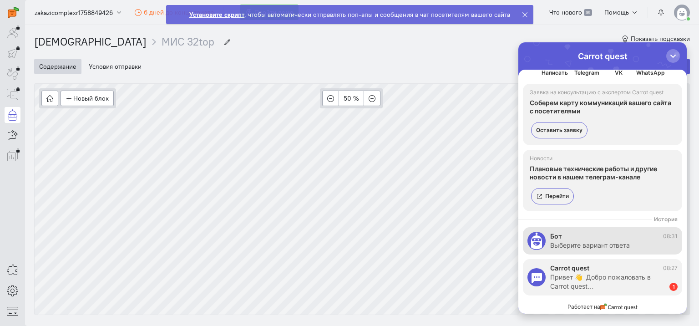
scroll to position [30, 0]
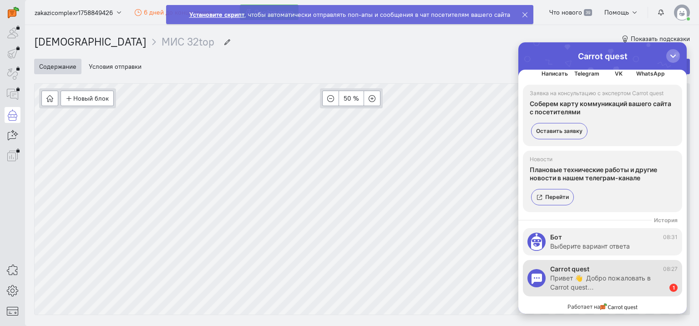
click at [615, 281] on div "Привет 👋 Добро пожаловать в Carrot quest…" at bounding box center [606, 283] width 110 height 18
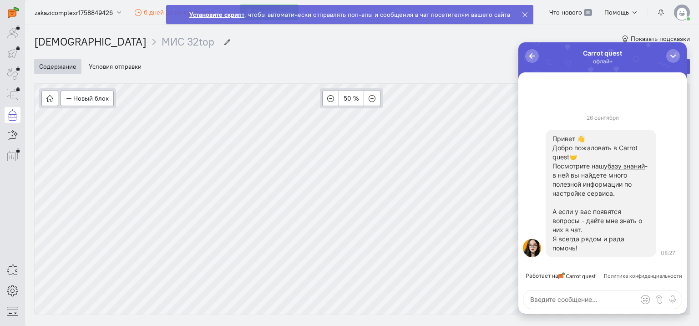
click at [680, 59] on div "0 Carrot quest офлайн" at bounding box center [603, 57] width 168 height 30
click at [674, 53] on div "button" at bounding box center [673, 55] width 9 height 9
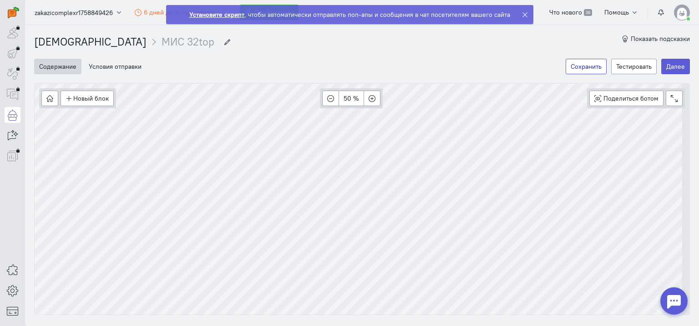
scroll to position [0, 0]
click at [629, 61] on button "Тестировать" at bounding box center [635, 66] width 46 height 15
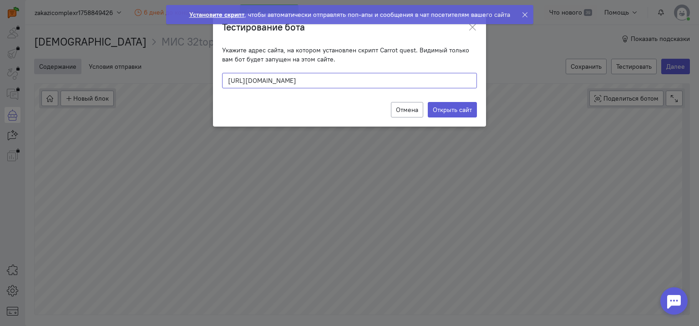
click at [377, 79] on input "[URL][DOMAIN_NAME]" at bounding box center [349, 80] width 255 height 15
type input "[DOMAIN_NAME]"
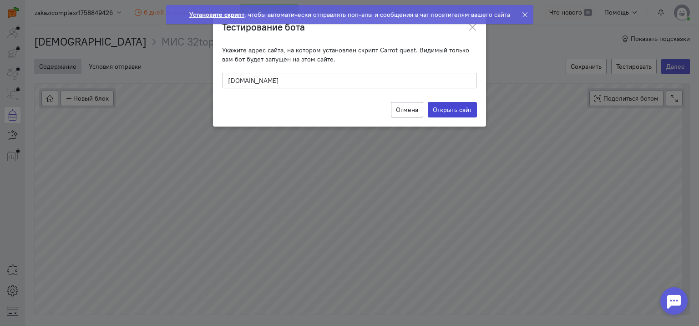
click at [444, 103] on label "Открыть сайт" at bounding box center [452, 109] width 49 height 15
click at [0, 0] on input "Открыть сайт" at bounding box center [0, 0] width 0 height 0
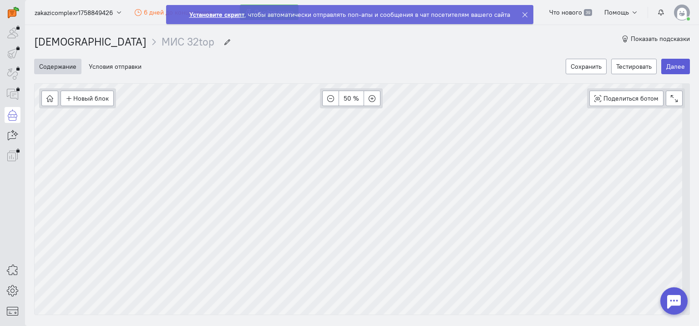
click at [229, 13] on strong "Установите скрипт" at bounding box center [216, 14] width 55 height 8
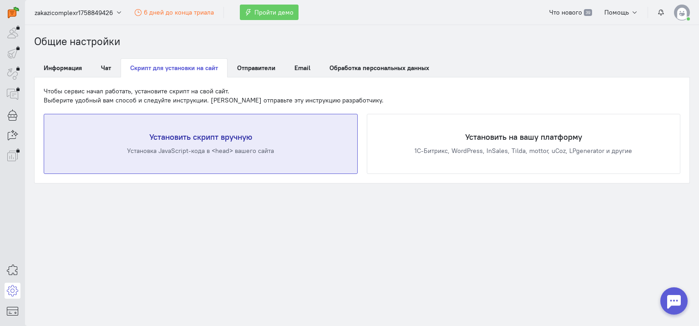
click at [244, 138] on h4 "Установить скрипт вручную" at bounding box center [200, 137] width 277 height 9
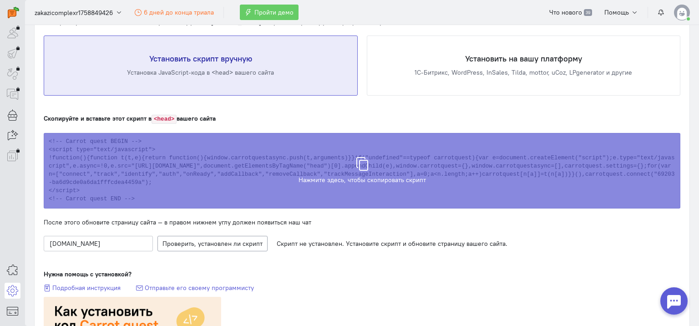
scroll to position [91, 0]
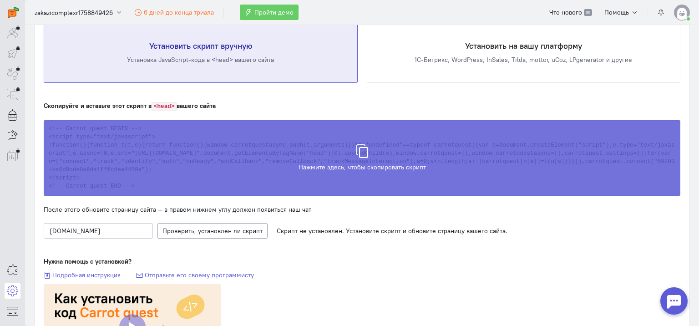
click at [356, 148] on icon at bounding box center [363, 147] width 14 height 14
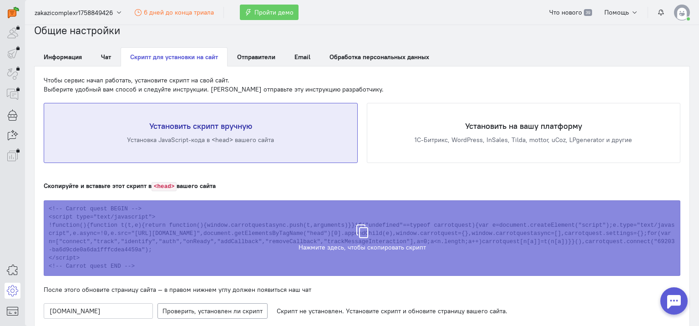
scroll to position [0, 0]
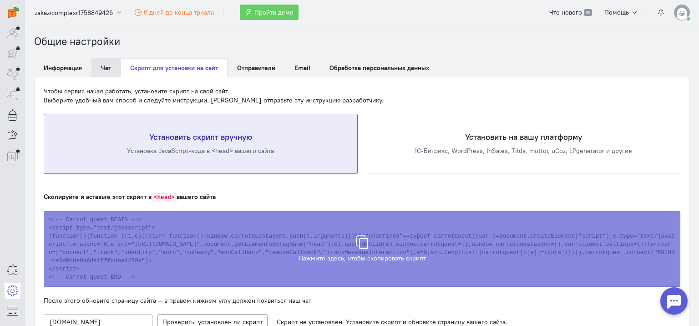
click at [104, 72] on link "Чат" at bounding box center [106, 67] width 29 height 19
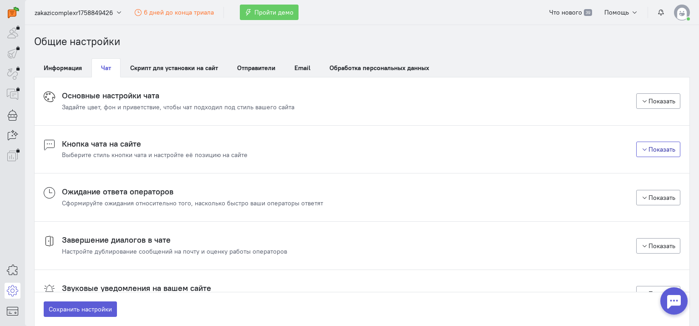
click at [648, 149] on button "Показать" at bounding box center [659, 149] width 45 height 15
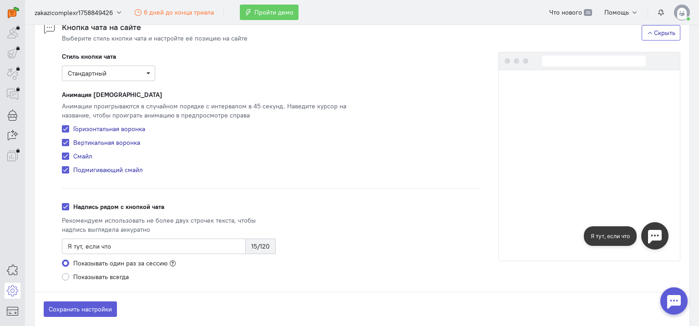
scroll to position [137, 0]
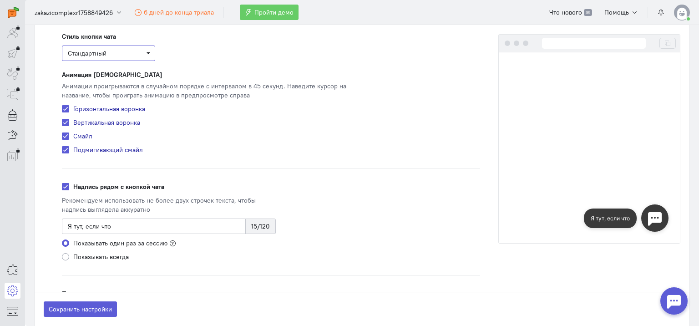
click at [145, 56] on span "Стандартный" at bounding box center [109, 53] width 82 height 9
click at [126, 99] on div "Свой" at bounding box center [109, 100] width 80 height 9
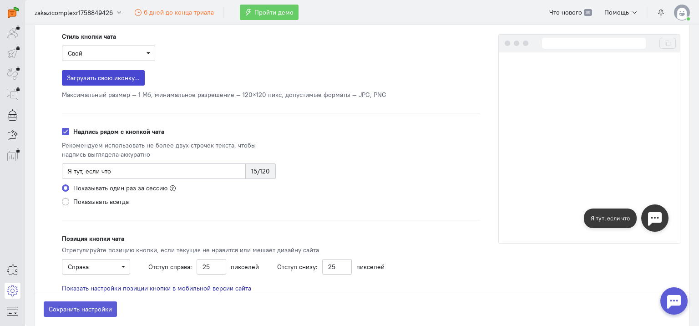
click at [133, 80] on span "Загрузить свою иконку..." at bounding box center [103, 78] width 73 height 8
click at [0, 0] on input "Загрузить свою иконку..." at bounding box center [0, 0] width 0 height 0
click at [135, 52] on span "Свой" at bounding box center [109, 53] width 82 height 9
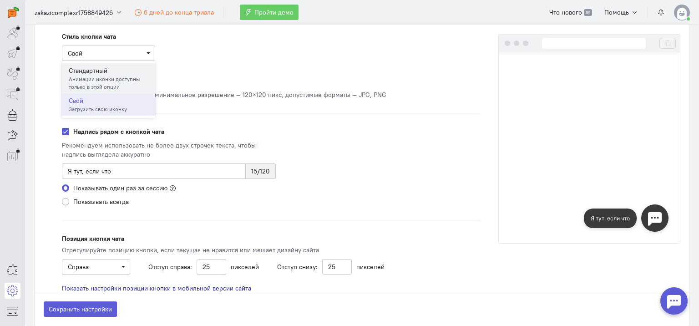
click at [119, 72] on div "Стандартный" at bounding box center [109, 70] width 80 height 9
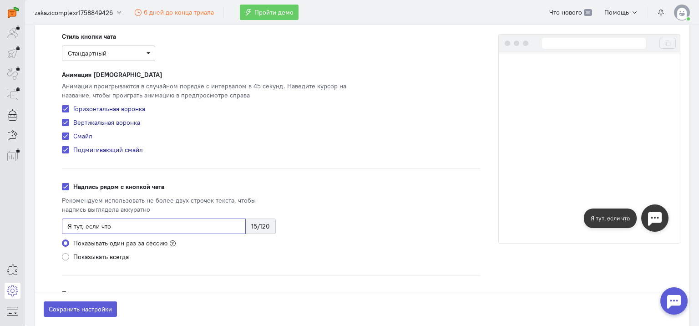
click at [97, 228] on input "Я тут, если что" at bounding box center [154, 226] width 184 height 15
click at [98, 228] on input "Я тут, если что" at bounding box center [154, 226] width 184 height 15
click at [100, 262] on div "Стиль кнопки чата Стандартный Загрузить свою иконку... Максимальный размер — 1 …" at bounding box center [271, 190] width 437 height 316
click at [102, 257] on label "Показывать всегда" at bounding box center [101, 256] width 56 height 9
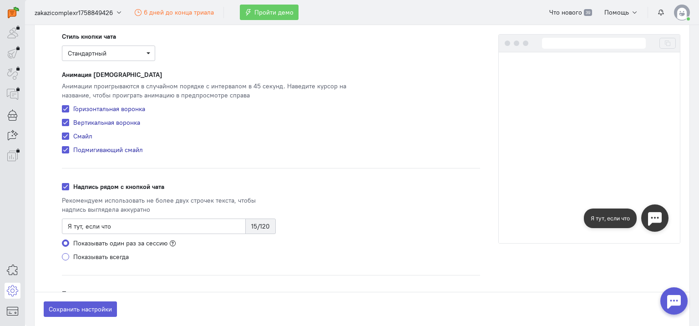
click at [69, 257] on input "Показывать всегда" at bounding box center [65, 256] width 7 height 8
radio input "true"
click at [116, 230] on input "Я тут, если что" at bounding box center [154, 226] width 184 height 15
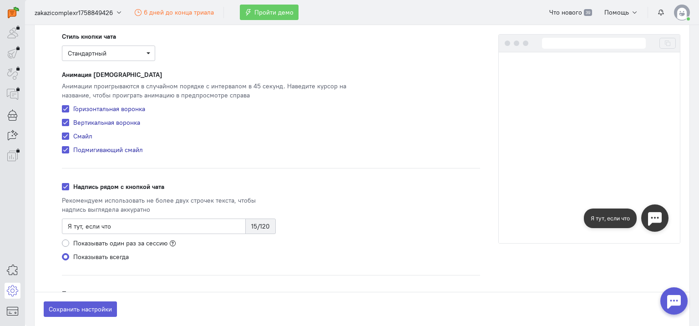
click at [109, 244] on label "Показывать один раз за сессию" at bounding box center [120, 243] width 94 height 9
click at [69, 244] on input "Показывать один раз за сессию" at bounding box center [65, 243] width 7 height 8
radio input "true"
click at [157, 222] on input "Я тут, если что" at bounding box center [154, 226] width 184 height 15
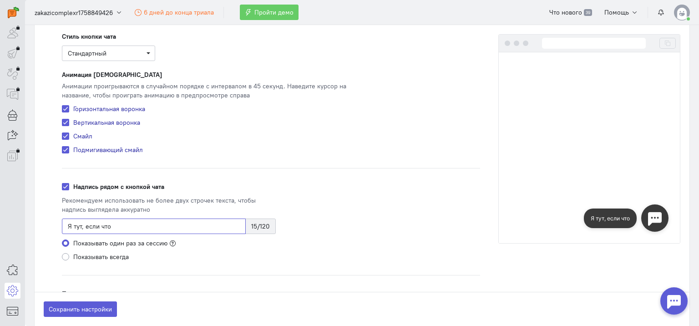
click at [157, 222] on input "Я тут, если что" at bounding box center [154, 226] width 184 height 15
type input "T"
type input "[PERSON_NAME]"
click at [107, 228] on input "Есть вопросы - поможем найти ответ!" at bounding box center [153, 226] width 183 height 15
click at [113, 227] on input "Есть вопросы? поможем найти ответ!" at bounding box center [153, 226] width 183 height 15
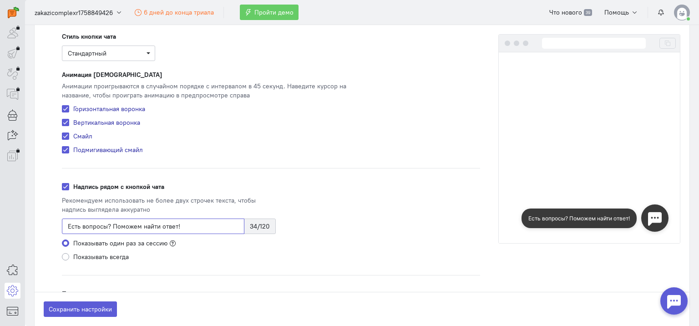
type input "Есть вопросы? Поможем найти ответ!"
click at [214, 250] on div "Рекомендуем использовать не более двух строчек текста, чтобы надпись выглядела …" at bounding box center [169, 226] width 214 height 70
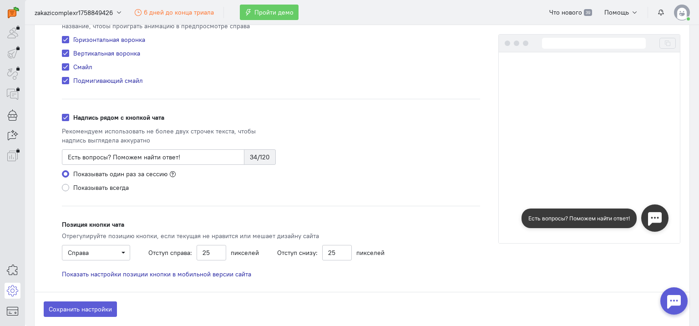
scroll to position [273, 0]
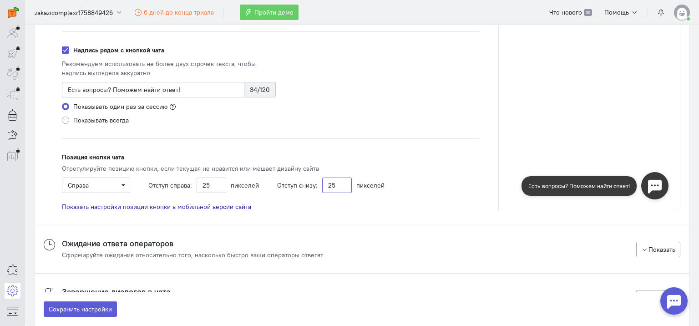
click at [332, 186] on input "25" at bounding box center [337, 185] width 30 height 15
type input "50"
click at [44, 301] on button "Сохранить настройки" at bounding box center [80, 308] width 73 height 15
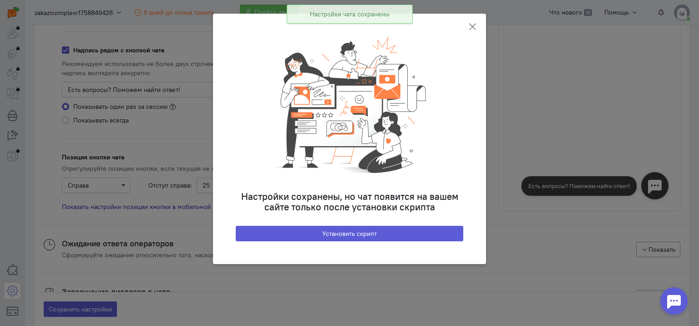
click at [475, 29] on icon at bounding box center [472, 26] width 9 height 9
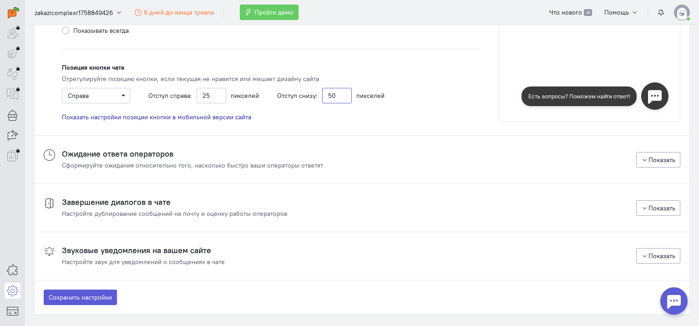
scroll to position [364, 0]
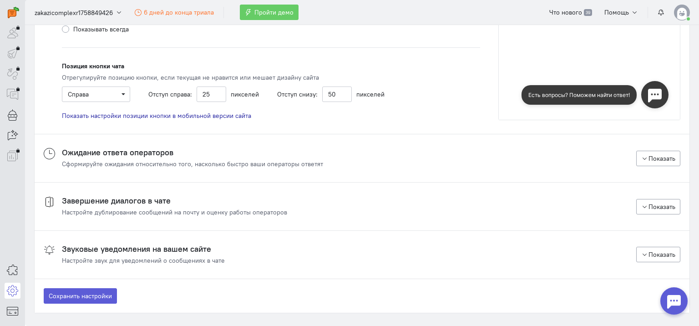
click at [260, 160] on div "Сформируйте ожидания относительно того, насколько быстро ваши операторы ответят" at bounding box center [192, 163] width 261 height 9
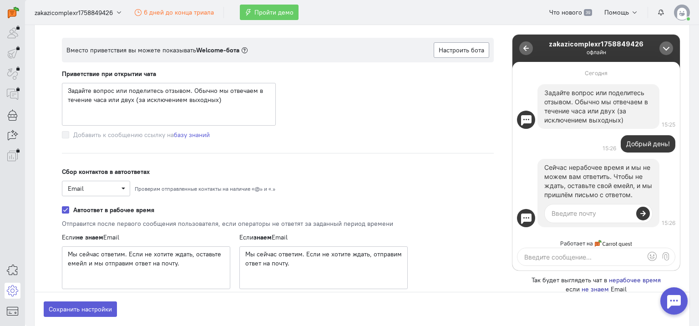
scroll to position [638, 0]
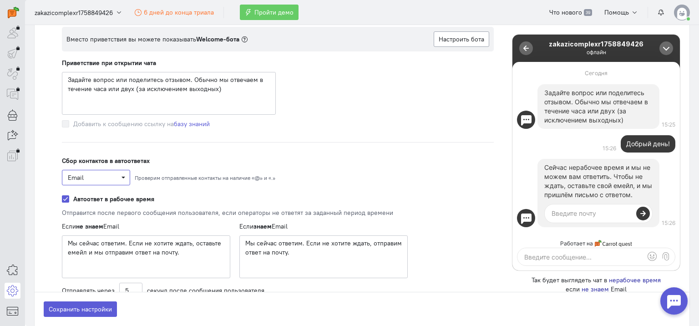
click at [98, 173] on span "Email" at bounding box center [96, 177] width 56 height 9
click at [94, 207] on div "Телефон" at bounding box center [98, 209] width 59 height 9
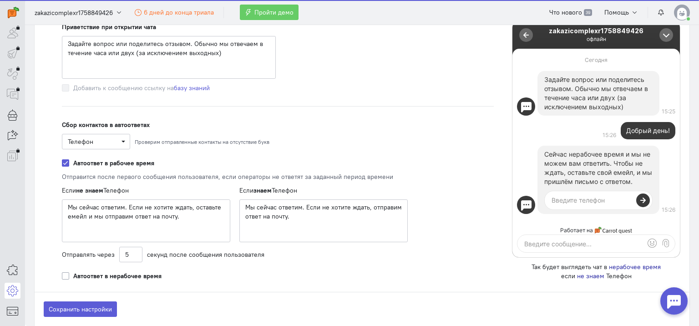
scroll to position [683, 0]
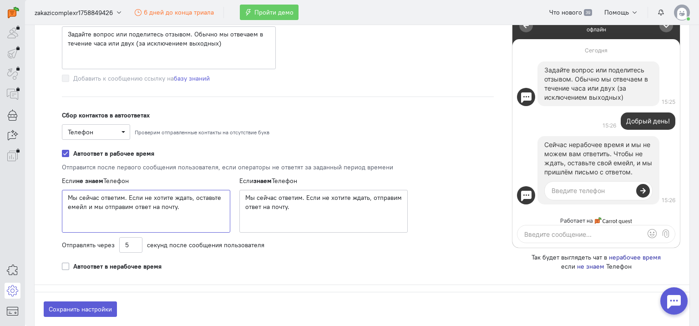
click at [79, 208] on textarea "Мы сейчас ответим. Если не хотите ждать, оставьте емейл и мы отправим ответ на …" at bounding box center [146, 211] width 168 height 43
click at [164, 203] on textarea "Мы сейчас ответим. Если не хотите ждать, оставьте телефон и мы отправим ответ н…" at bounding box center [146, 211] width 168 height 43
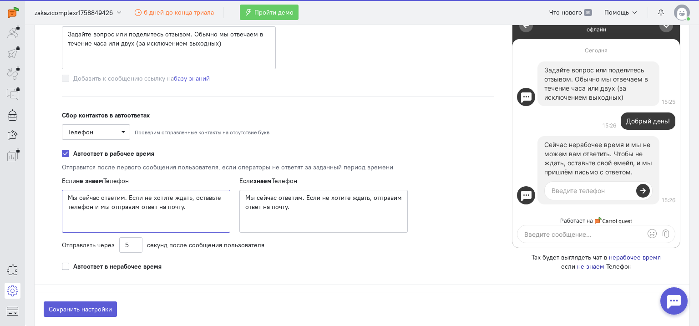
drag, startPoint x: 166, startPoint y: 206, endPoint x: 180, endPoint y: 204, distance: 14.7
click at [180, 204] on textarea "Мы сейчас ответим. Если не хотите ждать, оставьте телефон и мы отправим ответ н…" at bounding box center [146, 211] width 168 height 43
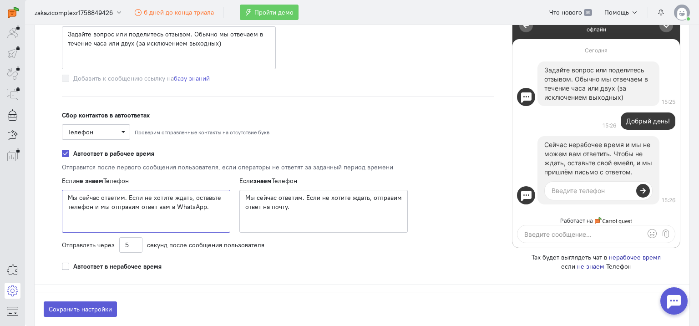
type textarea "Мы сейчас ответим. Если не хотите ждать, оставьте телефон и мы отправим ответ в…"
click at [266, 251] on div "Отправлять через 5 секунд после сообщения пользователя" at bounding box center [235, 244] width 346 height 15
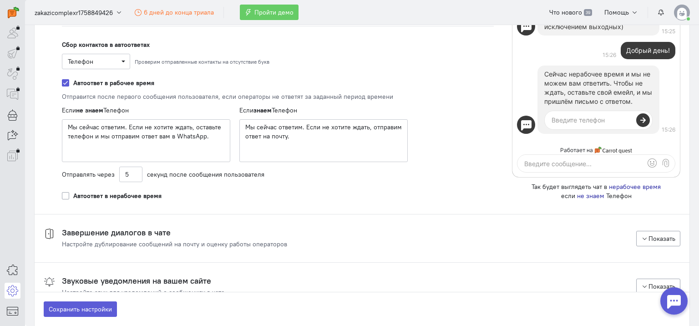
scroll to position [774, 0]
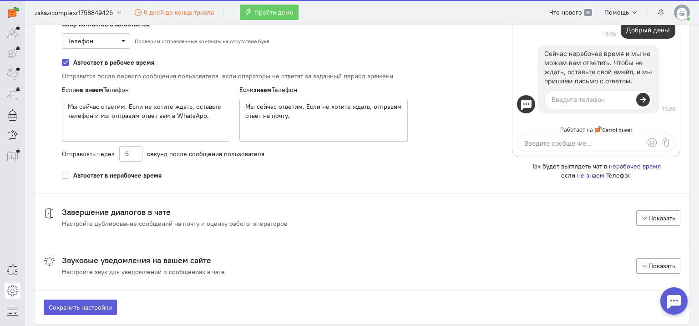
click at [125, 176] on label "Автоответ в нерабочее время" at bounding box center [117, 175] width 88 height 9
click at [69, 176] on input "Автоответ в нерабочее время" at bounding box center [65, 175] width 7 height 8
checkbox input "true"
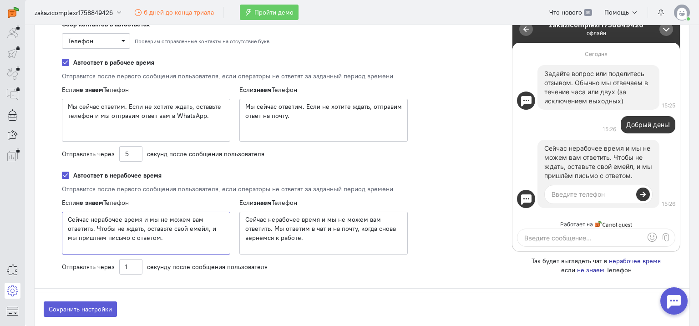
click at [197, 225] on textarea "Сейчас нерабочее время и мы не можем вам ответить. Чтобы не ждать, оставьте сво…" at bounding box center [146, 233] width 168 height 43
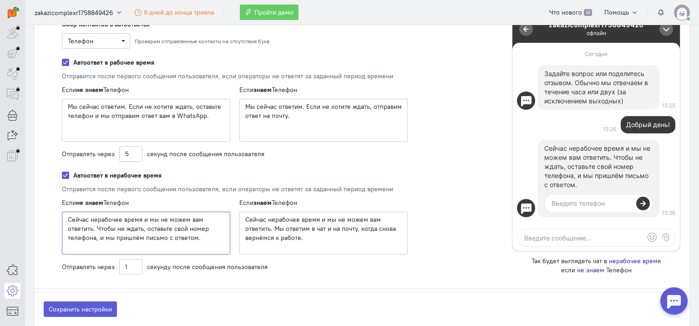
drag, startPoint x: 142, startPoint y: 237, endPoint x: 193, endPoint y: 238, distance: 50.6
click at [193, 238] on textarea "Сейчас нерабочее время и мы не можем вам ответить. Чтобы не ждать, оставьте сво…" at bounding box center [146, 233] width 168 height 43
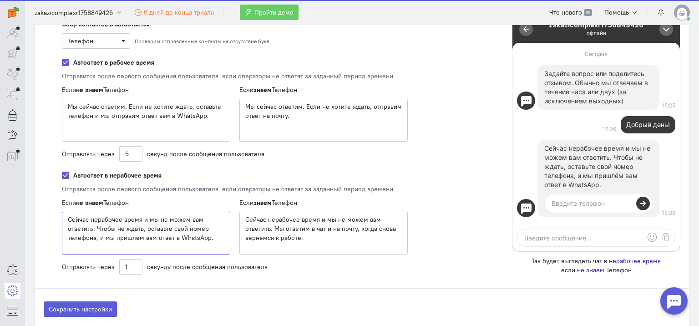
type textarea "Сейчас нерабочее время и мы не можем вам ответить. Чтобы не ждать, оставьте сво…"
click at [342, 228] on textarea "Сейчас нерабочее время и мы не можем вам ответить. Мы ответим в чат и на почту,…" at bounding box center [324, 233] width 168 height 43
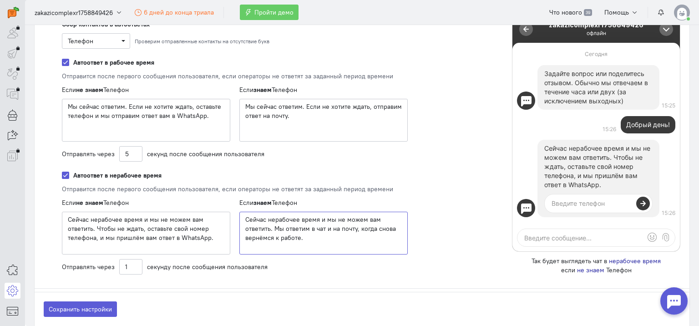
drag, startPoint x: 332, startPoint y: 228, endPoint x: 356, endPoint y: 230, distance: 24.2
click at [356, 230] on textarea "Сейчас нерабочее время и мы не можем вам ответить. Мы ответим в чат и на почту,…" at bounding box center [324, 233] width 168 height 43
type textarea "Сейчас нерабочее время и мы не можем вам ответить. Мы ответим в чат и в WhatsAp…"
click at [277, 115] on textarea "Мы сейчас ответим. Если не хотите ждать, отправим ответ на почту." at bounding box center [324, 120] width 168 height 43
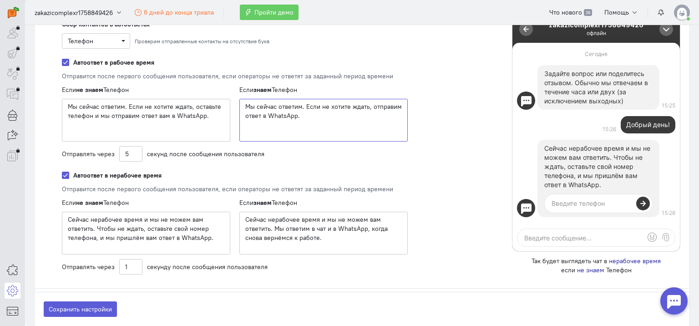
type textarea "Мы сейчас ответим. Если не хотите ждать, отправим ответ в WhatsApp."
click at [409, 156] on div "Рабочее время Влияет на отображение статуса чата и на показ автоответов . Распи…" at bounding box center [278, 21] width 450 height 507
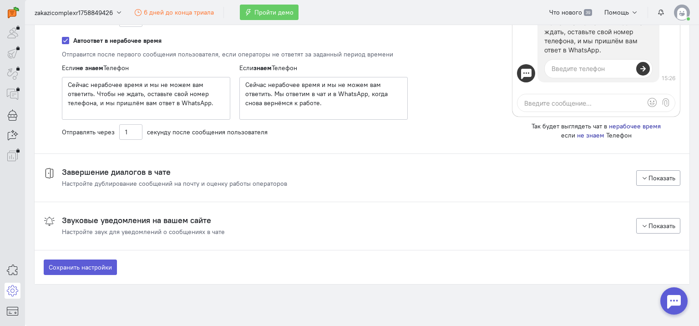
scroll to position [911, 0]
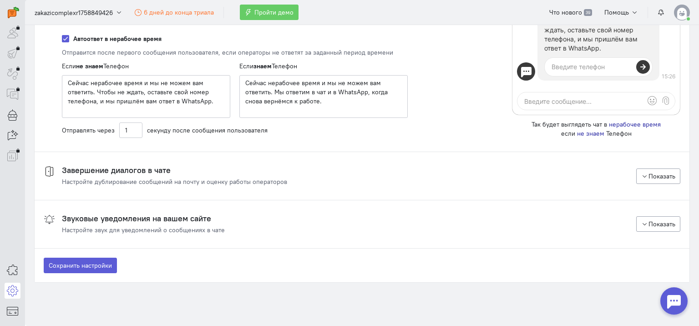
click at [174, 214] on h4 "Звуковые уведомления на вашем сайте" at bounding box center [143, 218] width 163 height 9
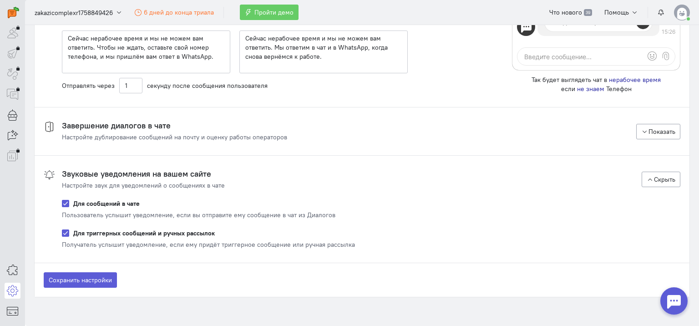
scroll to position [956, 0]
click at [102, 279] on button "Сохранить настройки" at bounding box center [80, 278] width 73 height 15
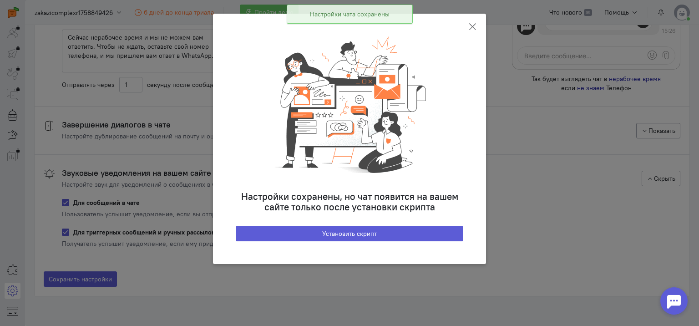
click at [474, 29] on icon at bounding box center [472, 26] width 9 height 9
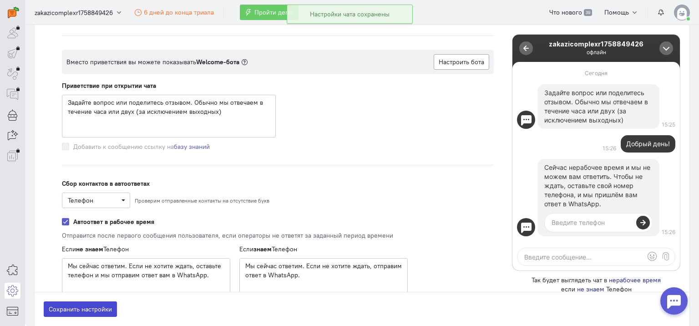
scroll to position [546, 0]
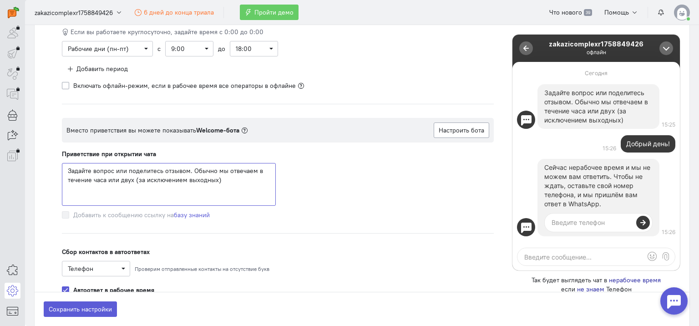
click at [203, 179] on textarea "Задайте вопрос или поделитесь отзывом. Обычно мы отвечаем в течение часа или дв…" at bounding box center [169, 184] width 214 height 43
click at [237, 181] on textarea "Задайте вопрос или поделитесь отзывом. Обычно мы отвечаем в течение часа или дв…" at bounding box center [169, 184] width 214 height 43
drag, startPoint x: 225, startPoint y: 181, endPoint x: 117, endPoint y: 168, distance: 108.3
click at [117, 168] on textarea "Задайте вопрос или поделитесь отзывом. Обычно мы отвечаем в течение часа или дв…" at bounding box center [169, 184] width 214 height 43
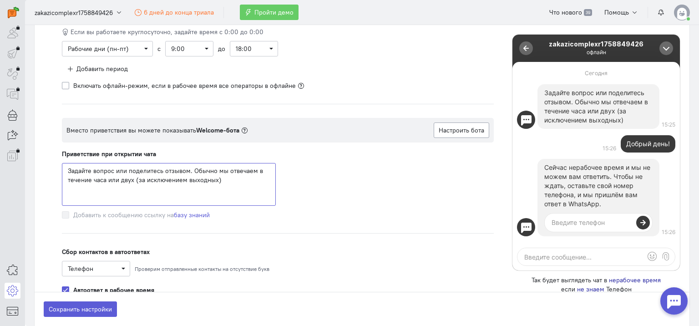
click at [120, 173] on textarea "Задайте вопрос или поделитесь отзывом. Обычно мы отвечаем в течение часа или дв…" at bounding box center [169, 184] width 214 height 43
click at [117, 170] on textarea "Задайте вопрос или поделитесь отзывом. Обычно мы отвечаем в течение часа или дв…" at bounding box center [169, 184] width 214 height 43
drag, startPoint x: 115, startPoint y: 170, endPoint x: 188, endPoint y: 172, distance: 72.9
click at [188, 172] on textarea "Задайте вопрос или поделитесь отзывом. Обычно мы отвечаем в течение часа или дв…" at bounding box center [169, 184] width 214 height 43
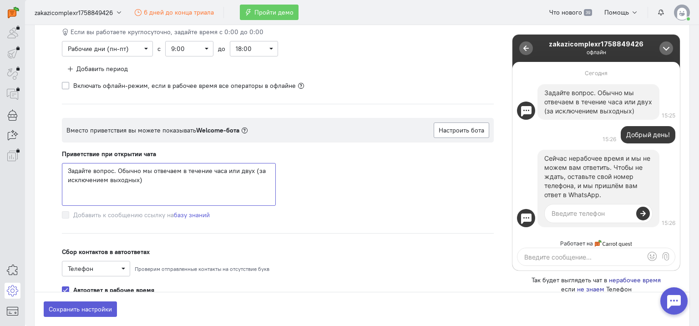
click at [94, 172] on textarea "Задайте вопрос. Обычно мы отвечаем в течение часа или двух (за исключением выхо…" at bounding box center [169, 184] width 214 height 43
click at [157, 180] on textarea "Задайте ваш вопрос. Обычно мы отвечаем в течение часа или двух (за исключением …" at bounding box center [169, 184] width 214 height 43
drag, startPoint x: 171, startPoint y: 178, endPoint x: 237, endPoint y: 168, distance: 66.8
click at [237, 168] on textarea "Задайте ваш вопрос. Обычно мы отвечаем в течение часа или двух (за исключением …" at bounding box center [169, 184] width 214 height 43
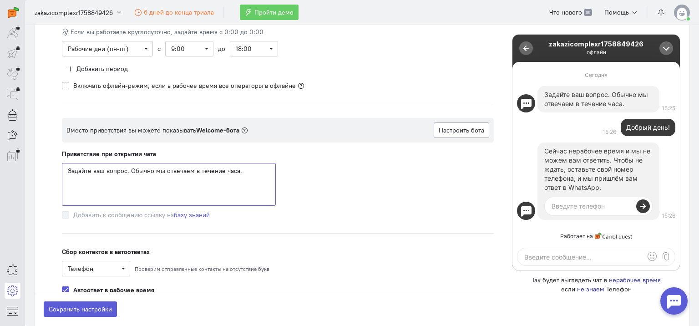
type textarea "Задайте ваш вопрос. Обычно мы отвечаем в течение часа."
click at [328, 201] on div "Задайте ваш вопрос. Обычно мы отвечаем в течение часа." at bounding box center [278, 184] width 432 height 43
click at [143, 214] on label "Добавить к сообщению ссылку на базу знаний" at bounding box center [141, 214] width 137 height 9
click at [87, 309] on button "Сохранить настройки" at bounding box center [80, 308] width 73 height 15
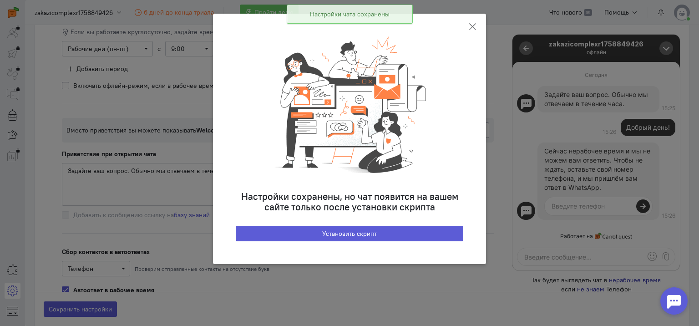
click at [472, 26] on icon at bounding box center [472, 26] width 9 height 9
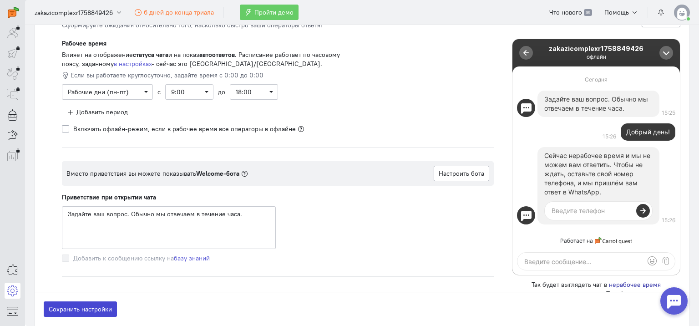
scroll to position [501, 0]
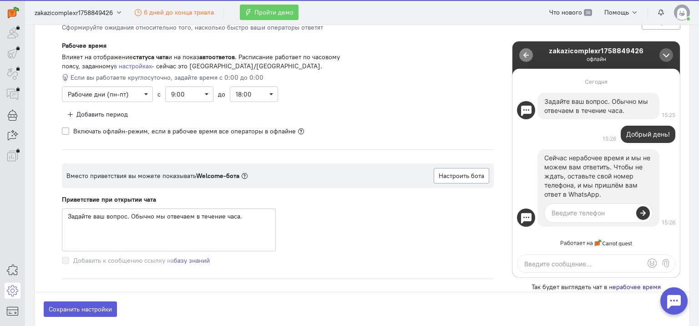
click at [522, 55] on div at bounding box center [526, 55] width 9 height 9
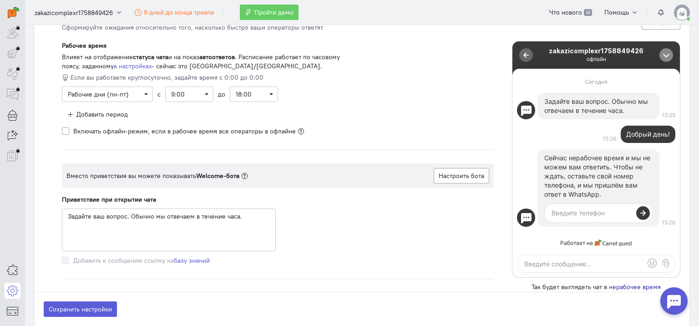
click at [666, 54] on div at bounding box center [668, 56] width 4 height 4
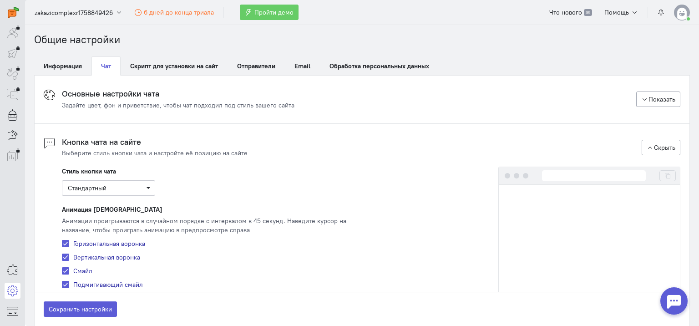
scroll to position [0, 0]
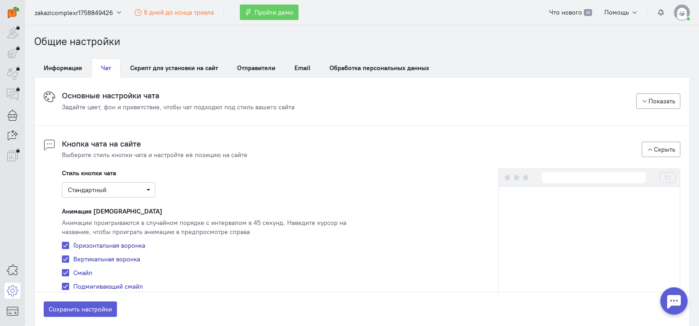
click at [156, 97] on h4 "Основные настройки чата" at bounding box center [178, 95] width 233 height 9
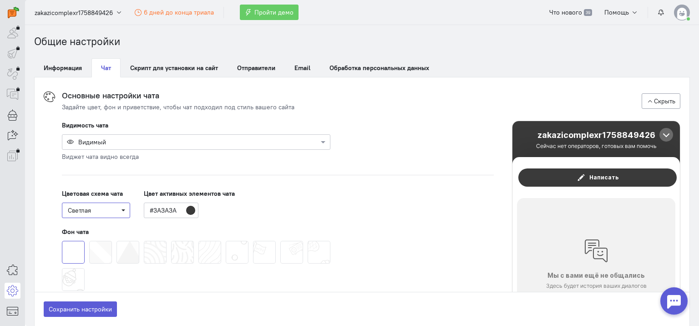
click at [120, 208] on span "Светлая" at bounding box center [96, 210] width 56 height 9
click at [190, 213] on input "#3A3A3A" at bounding box center [171, 210] width 55 height 15
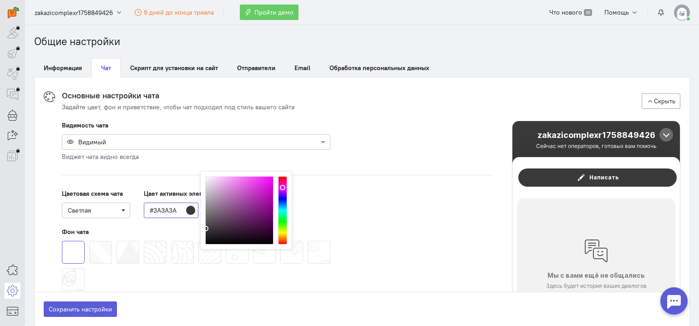
click at [172, 212] on input "#3A3A3A" at bounding box center [171, 210] width 55 height 15
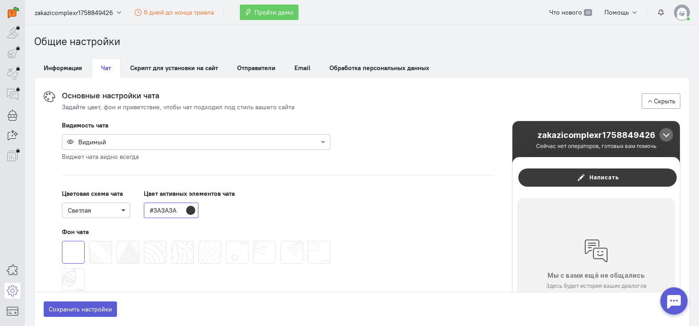
paste input "00A3FF"
click at [149, 210] on input "00A3FF" at bounding box center [171, 210] width 55 height 15
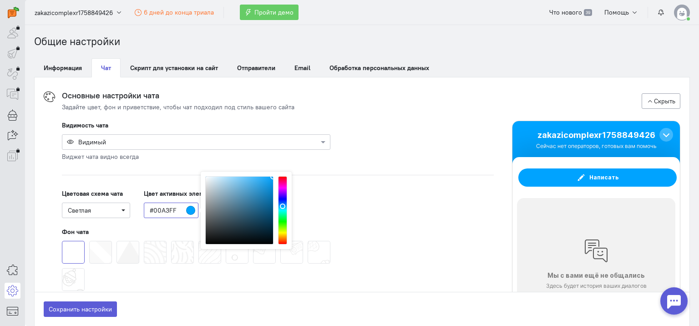
type input "#00A3FF"
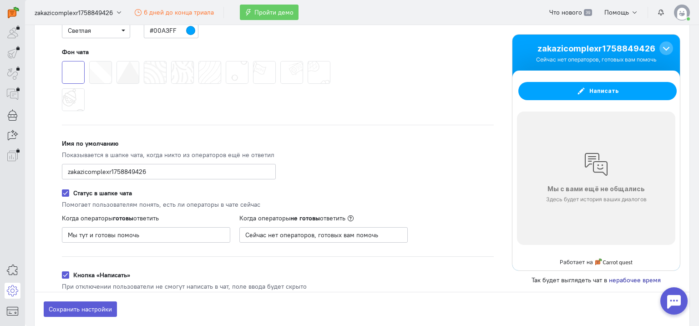
scroll to position [182, 0]
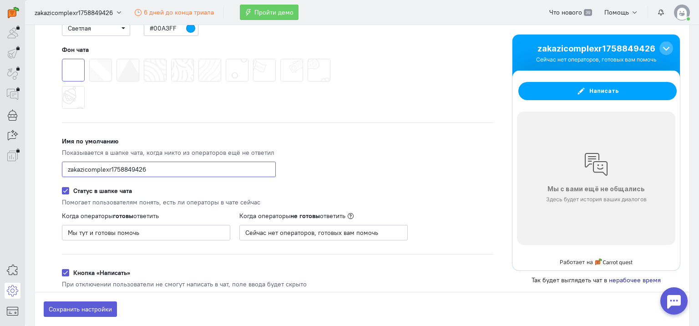
click at [143, 170] on input "zakazicomplexr1758849426" at bounding box center [169, 169] width 214 height 15
type input "V"
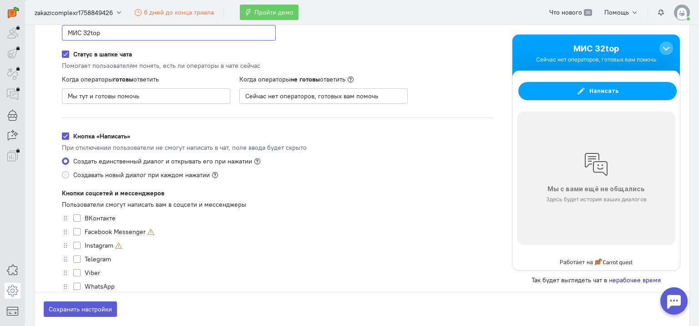
scroll to position [364, 0]
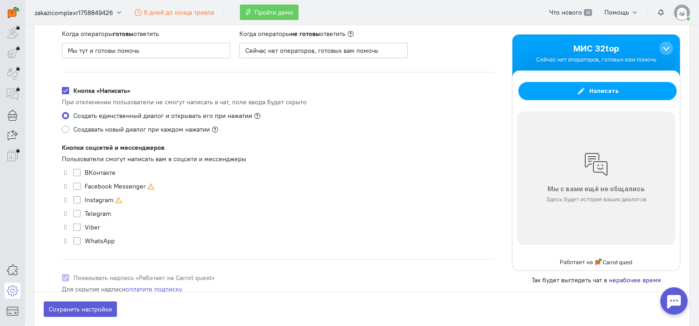
type input "МИС 32top"
click at [97, 244] on label "WhatsApp" at bounding box center [100, 240] width 30 height 9
click at [81, 244] on input "WhatsApp" at bounding box center [76, 240] width 7 height 8
checkbox input "true"
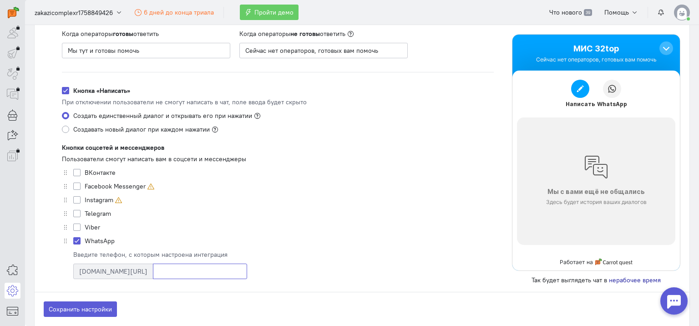
click at [153, 266] on input at bounding box center [200, 271] width 94 height 15
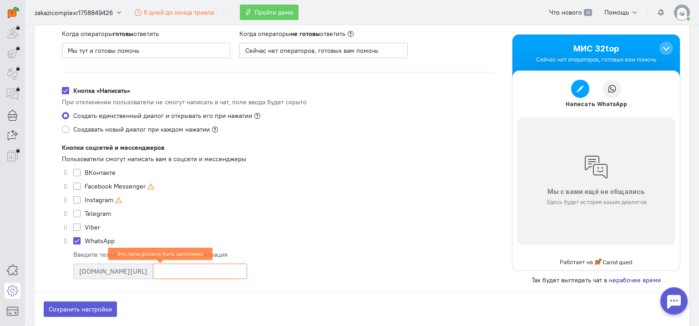
paste input "[URL][DOMAIN_NAME][PHONE_NUMBER]"
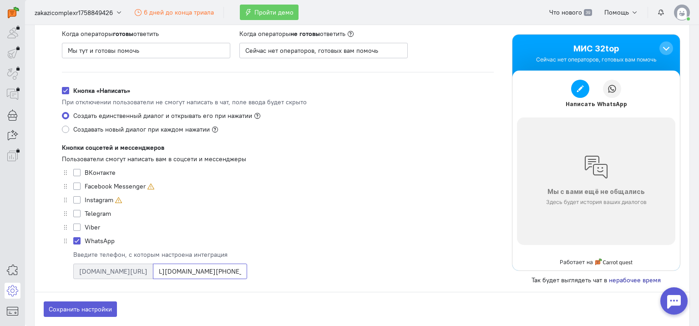
scroll to position [0, 0]
drag, startPoint x: 144, startPoint y: 272, endPoint x: 60, endPoint y: 271, distance: 83.8
click at [60, 271] on div "Видимость чата Видимый Виджет чата видно всегда ПК и планшеты Ширина экрана >48…" at bounding box center [278, 90] width 450 height 669
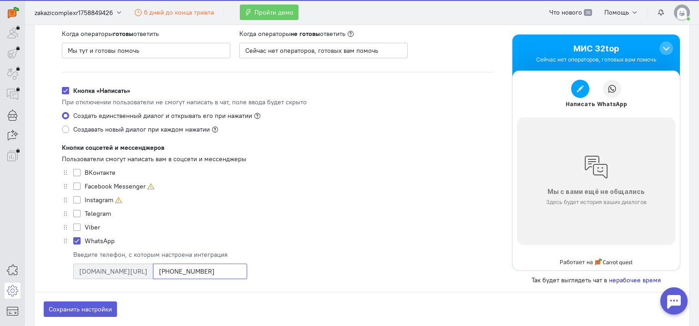
type input "[PHONE_NUMBER]"
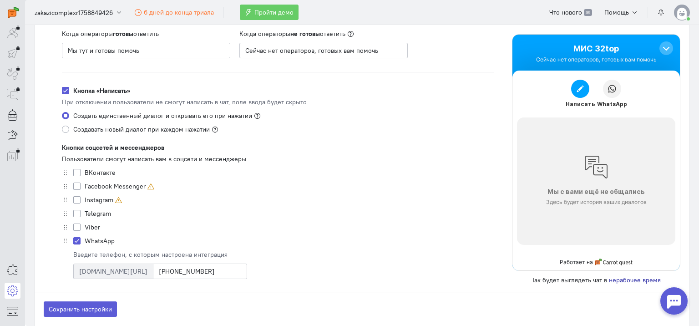
click at [317, 185] on div "Facebook Messenger" at bounding box center [278, 186] width 432 height 9
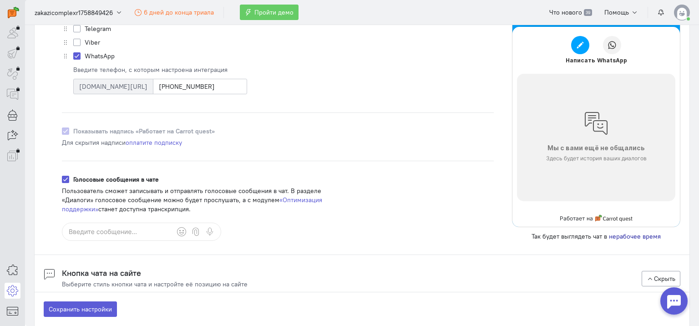
scroll to position [557, 0]
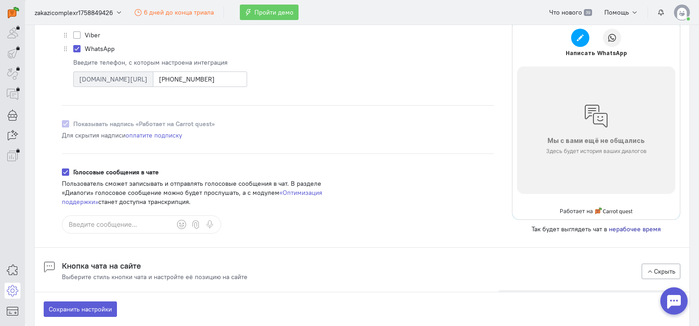
click at [73, 173] on label "Голосовые сообщения в чате" at bounding box center [116, 172] width 86 height 9
click at [65, 173] on input "Голосовые сообщения в чате" at bounding box center [65, 172] width 7 height 8
checkbox input "false"
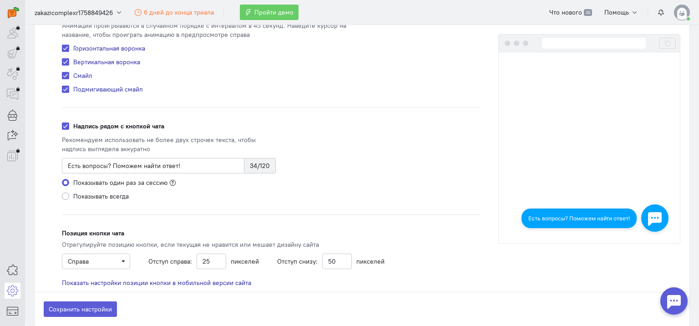
scroll to position [878, 0]
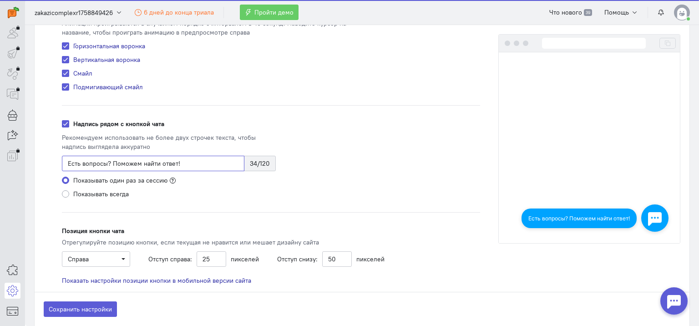
click at [176, 161] on input "Есть вопросы? Поможем найти ответ!" at bounding box center [153, 163] width 183 height 15
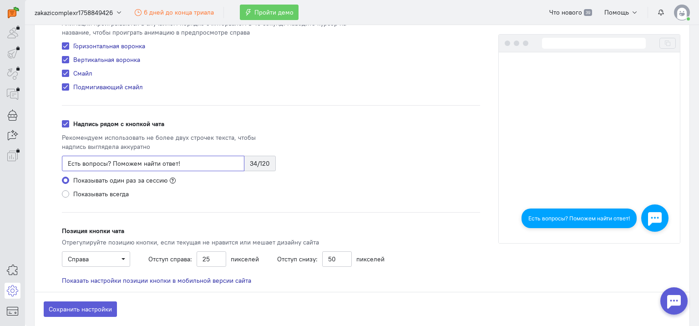
click at [176, 161] on input "Есть вопросы? Поможем найти ответ!" at bounding box center [153, 163] width 183 height 15
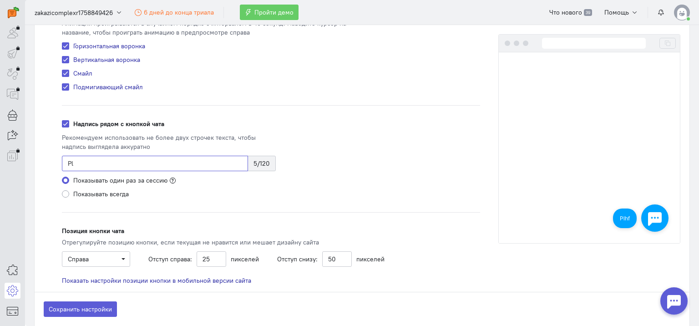
type input "P"
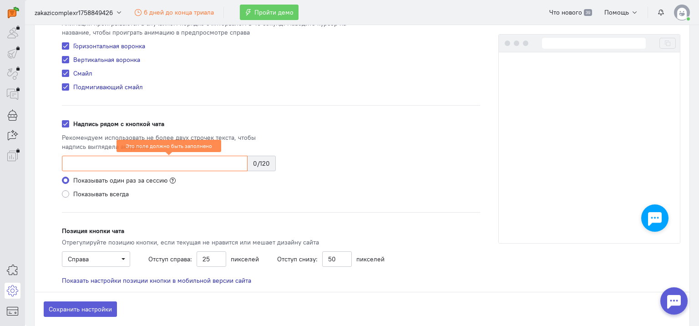
type input "З"
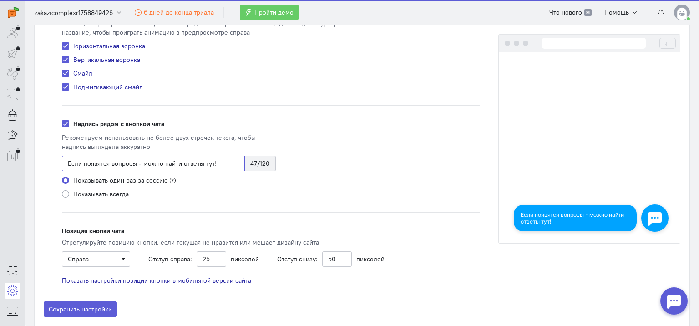
type input "Если появятся вопросы - можно найти ответы тут!"
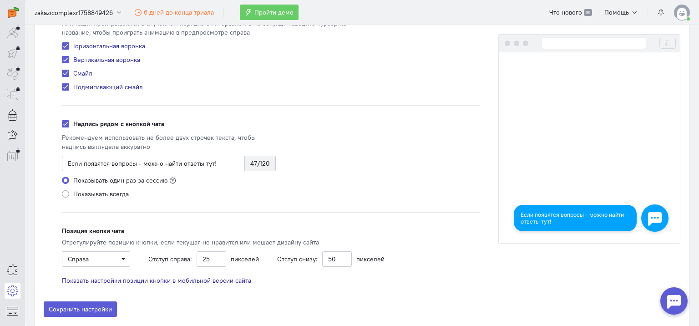
click at [227, 201] on div "Стиль кнопки чата Стандартный Загрузить свою иконку... Максимальный размер — 1 …" at bounding box center [271, 127] width 437 height 316
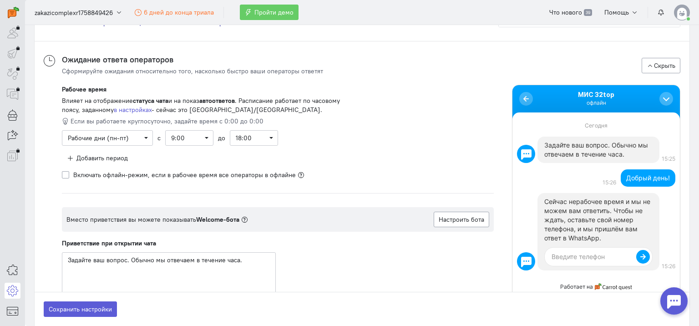
scroll to position [1137, 0]
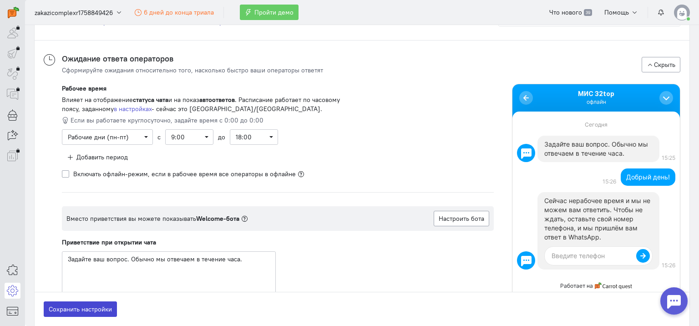
click at [105, 306] on button "Сохранить настройки" at bounding box center [80, 308] width 73 height 15
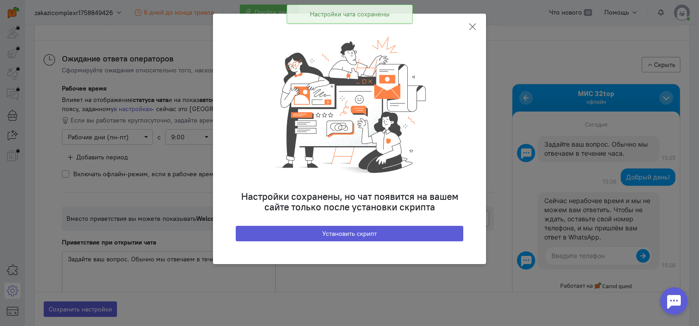
click at [472, 24] on icon at bounding box center [472, 26] width 9 height 9
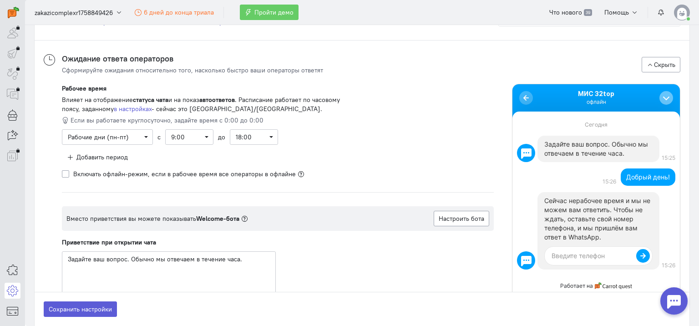
click at [661, 100] on div at bounding box center [667, 98] width 14 height 14
click at [522, 96] on div at bounding box center [526, 97] width 9 height 9
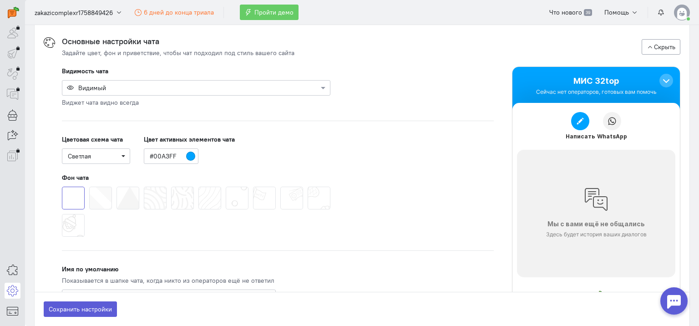
scroll to position [0, 0]
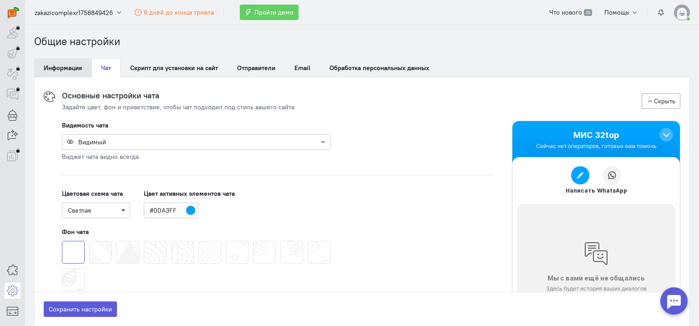
click at [73, 76] on link "Информация" at bounding box center [62, 67] width 57 height 19
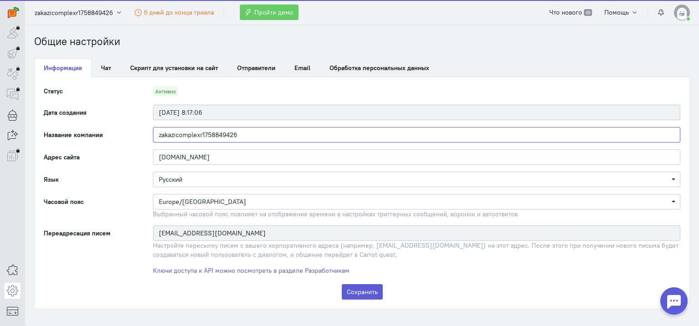
click at [174, 139] on input "zakazicomplexr1758849426" at bounding box center [417, 134] width 528 height 15
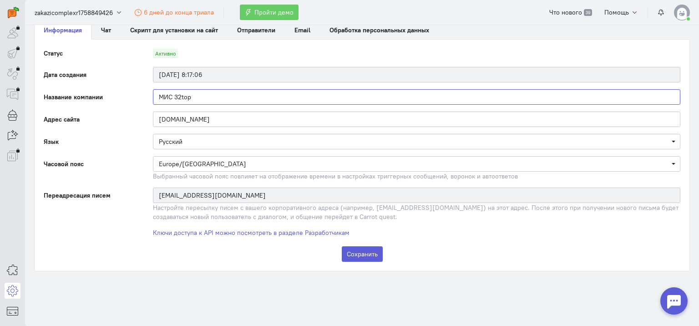
scroll to position [42, 0]
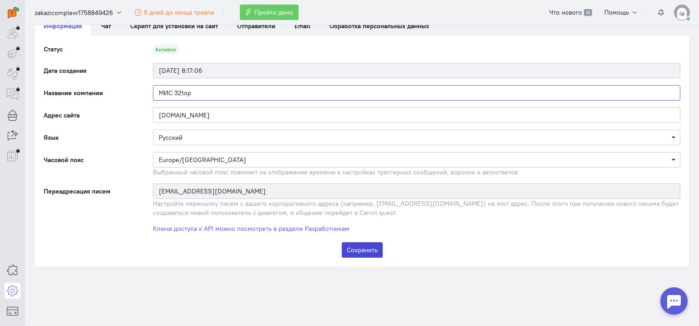
type input "МИС 32top"
click at [346, 246] on button "Сохранить" at bounding box center [362, 249] width 41 height 15
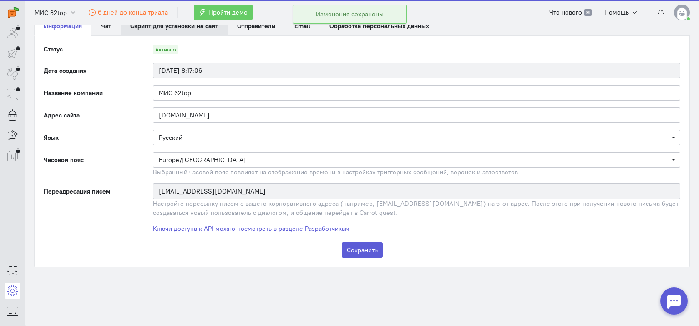
click at [137, 31] on link "Скрипт для установки на сайт" at bounding box center [174, 25] width 107 height 19
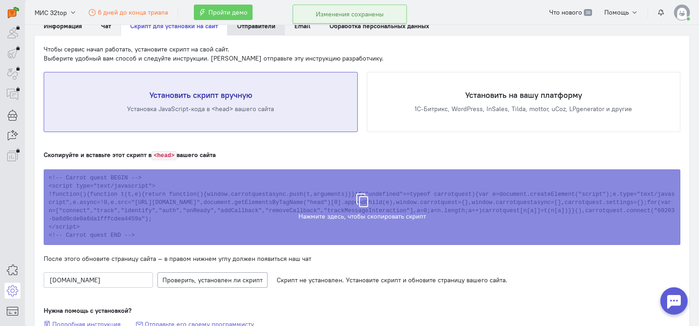
click at [262, 33] on link "Отправители" at bounding box center [256, 25] width 57 height 19
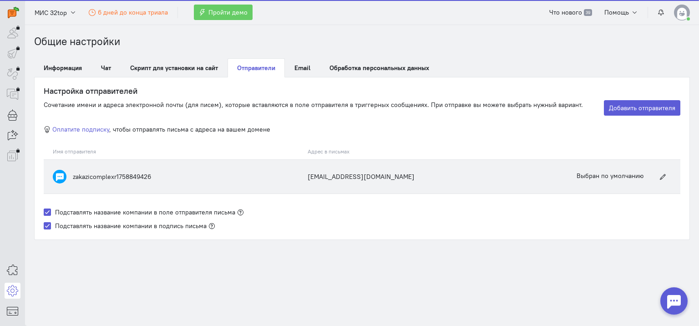
click at [132, 173] on span "zakazicomplexr1758849426" at bounding box center [112, 177] width 78 height 8
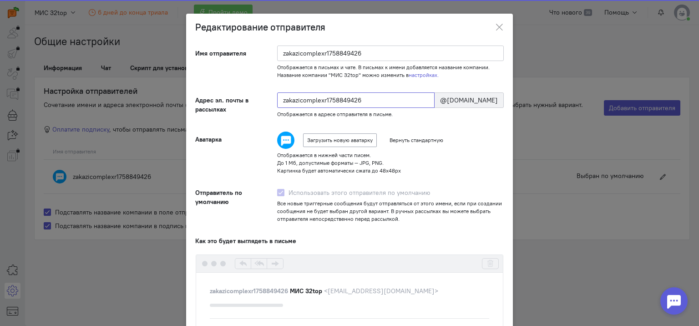
click at [302, 97] on input "zakazicomplexr1758849426" at bounding box center [356, 99] width 158 height 15
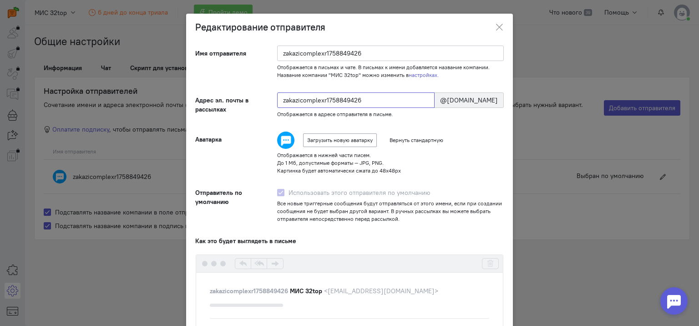
click at [302, 97] on input "zakazicomplexr1758849426" at bounding box center [356, 99] width 158 height 15
type input "mis32top"
click at [486, 120] on form "Имя отправителя zakazicomplexr1758849426 Отображается в письмах и чате. В письм…" at bounding box center [349, 253] width 309 height 415
click at [352, 50] on input "zakazicomplexr1758849426" at bounding box center [390, 53] width 227 height 15
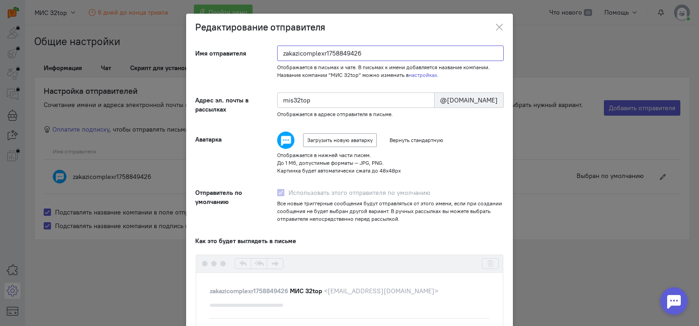
click at [352, 50] on input "zakazicomplexr1758849426" at bounding box center [390, 53] width 227 height 15
type input "V"
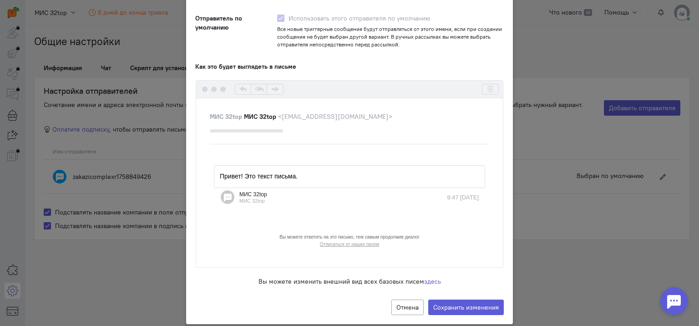
scroll to position [171, 0]
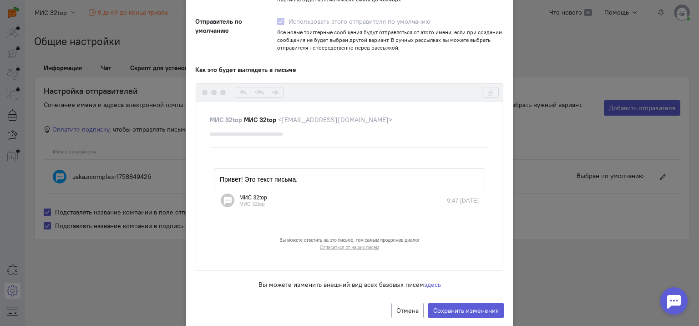
type input "МИС 32top"
click at [453, 301] on div "Отмена Сохранить изменения" at bounding box center [349, 311] width 327 height 34
click at [450, 307] on label "Сохранить изменения" at bounding box center [467, 310] width 76 height 15
click at [0, 0] on input "Сохранить изменения" at bounding box center [0, 0] width 0 height 0
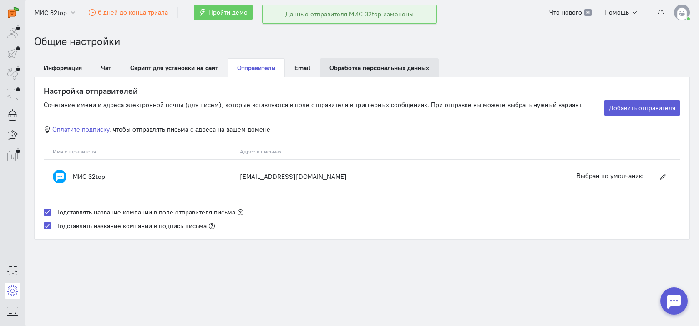
click at [355, 58] on link "Обработка персональных данных" at bounding box center [379, 67] width 119 height 19
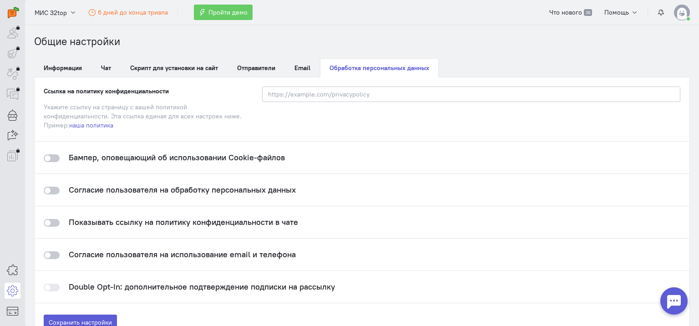
click at [164, 220] on h4 "Показывать ссылку на политику конфиденциальности в чате" at bounding box center [184, 222] width 230 height 9
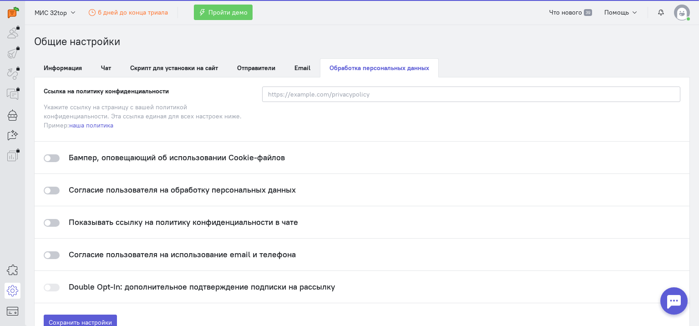
click at [51, 225] on div at bounding box center [52, 223] width 16 height 8
click at [0, 0] on input "checkbox" at bounding box center [0, 0] width 0 height 0
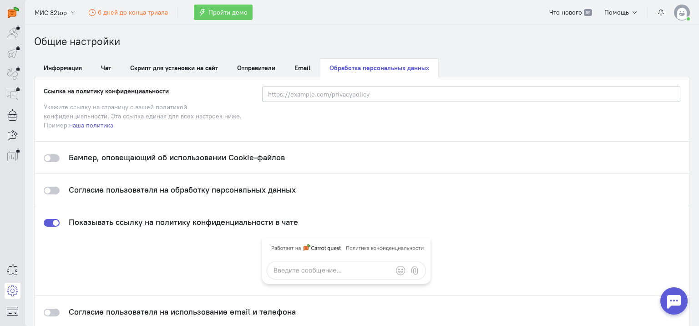
click at [305, 262] on img at bounding box center [346, 261] width 168 height 46
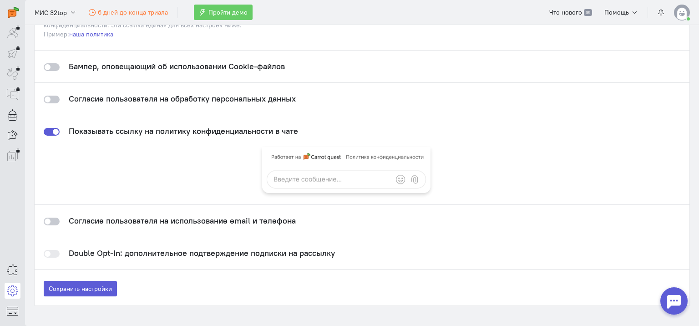
scroll to position [93, 0]
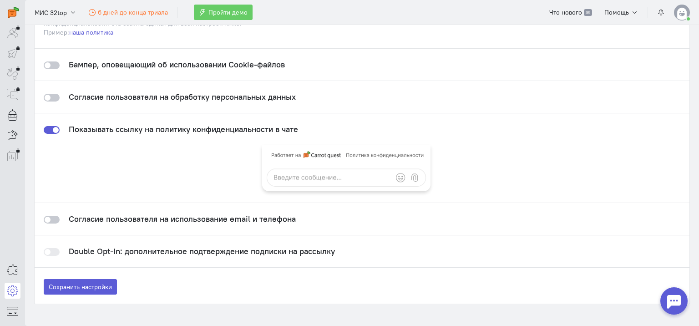
click at [55, 220] on div at bounding box center [52, 220] width 16 height 8
click at [0, 0] on input "checkbox" at bounding box center [0, 0] width 0 height 0
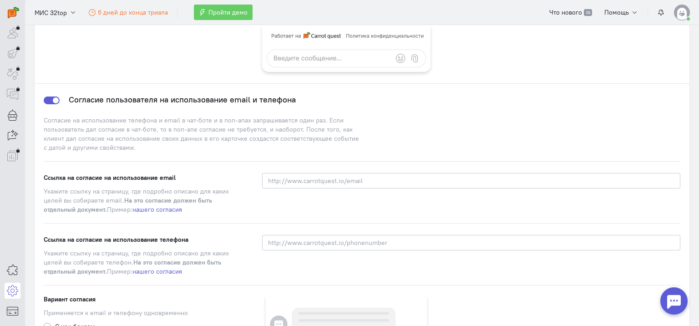
scroll to position [228, 0]
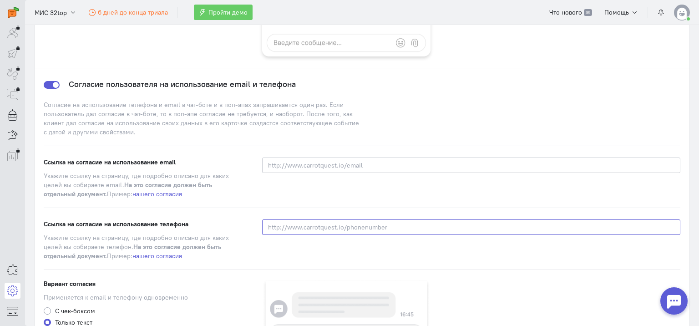
click at [287, 233] on input at bounding box center [471, 227] width 419 height 15
click at [163, 252] on link "нашего согласия" at bounding box center [158, 256] width 50 height 8
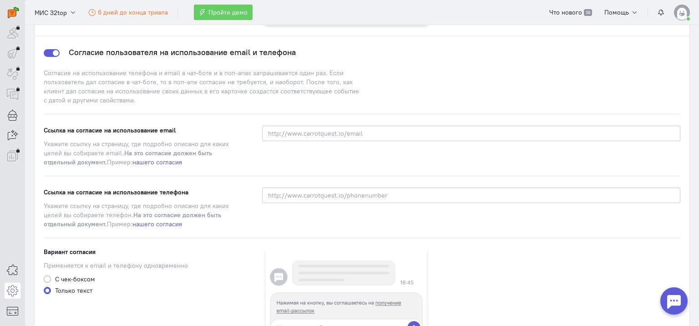
scroll to position [259, 0]
click at [51, 52] on div at bounding box center [52, 54] width 16 height 8
click at [0, 0] on input "checkbox" at bounding box center [0, 0] width 0 height 0
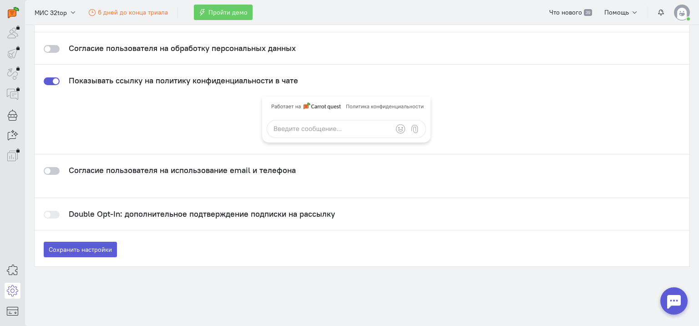
scroll to position [129, 0]
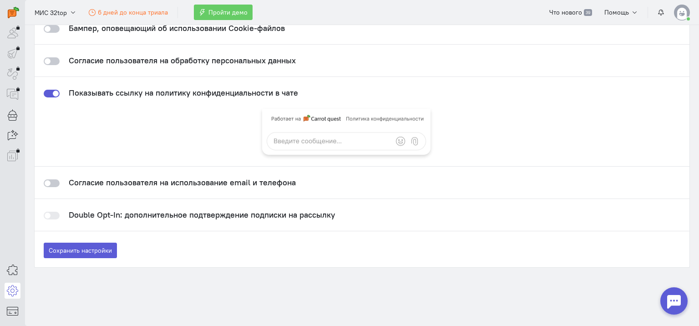
click at [54, 63] on div at bounding box center [52, 61] width 16 height 8
click at [0, 0] on input "checkbox" at bounding box center [0, 0] width 0 height 0
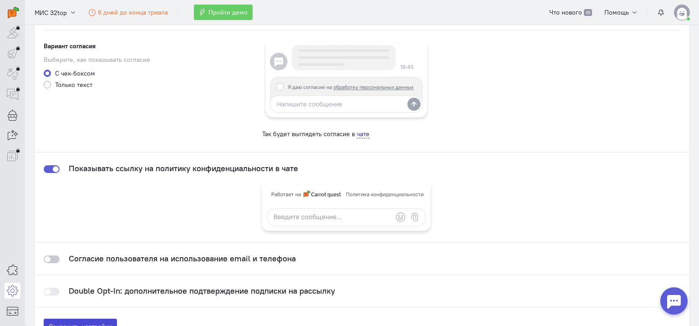
scroll to position [281, 0]
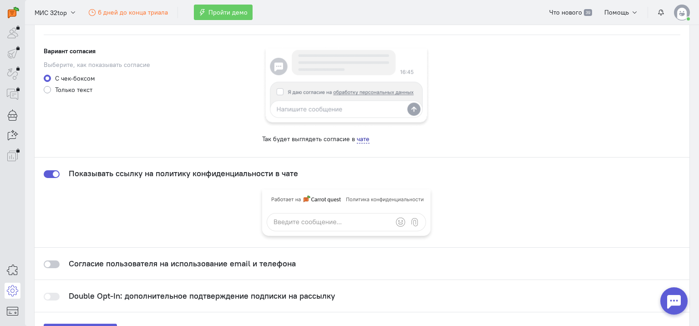
click at [63, 86] on label "Только текст" at bounding box center [73, 89] width 37 height 9
click at [51, 86] on input "Только текст" at bounding box center [47, 89] width 7 height 8
radio input "true"
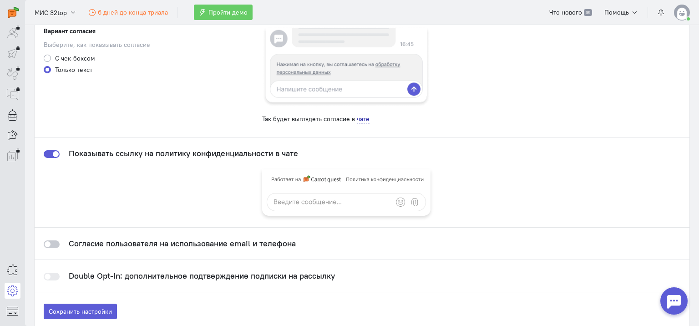
scroll to position [361, 0]
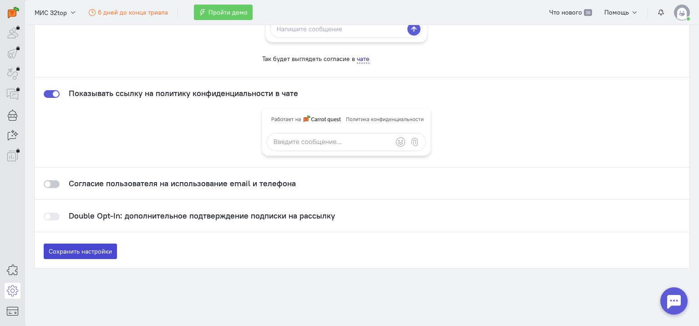
click at [83, 250] on label "Сохранить настройки" at bounding box center [80, 251] width 73 height 15
click at [0, 0] on input "Сохранить настройки" at bounding box center [0, 0] width 0 height 0
click at [226, 14] on span "Пройти демо" at bounding box center [228, 12] width 39 height 8
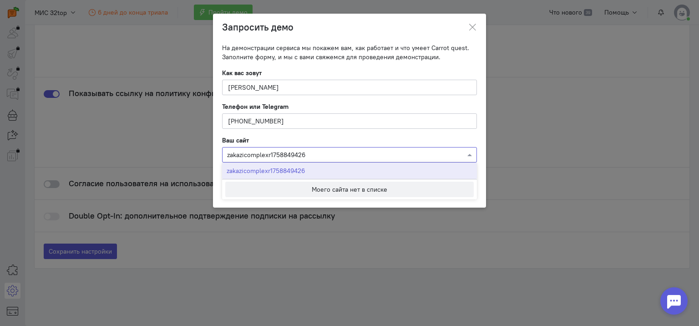
click at [393, 147] on div "Выберите сайт из списка или введите адрес вручную × zakazicomplexr1758849426" at bounding box center [349, 154] width 255 height 15
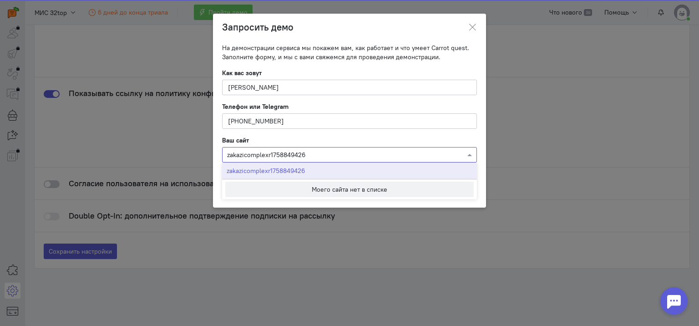
click at [302, 159] on div "× zakazicomplexr1758849426" at bounding box center [346, 154] width 238 height 9
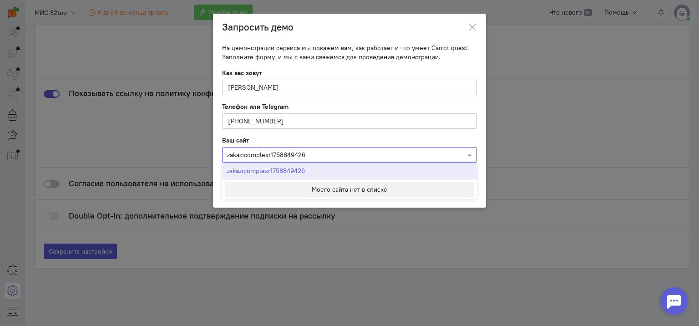
click at [302, 159] on div "× zakazicomplexr1758849426" at bounding box center [346, 154] width 238 height 9
click at [194, 155] on ngb-modal-window "Запросить демо На демонстрации сервиса мы покажем вам, как работает и что умеет…" at bounding box center [349, 163] width 699 height 326
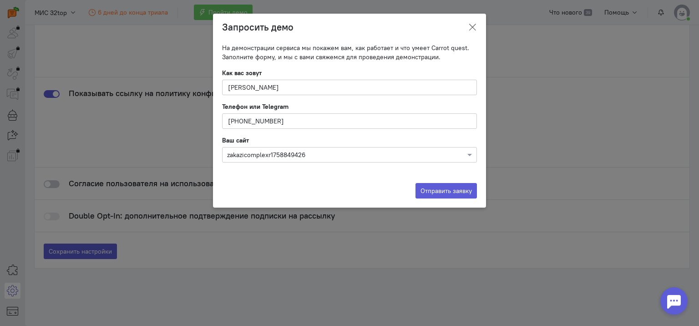
click at [473, 25] on icon at bounding box center [472, 27] width 9 height 9
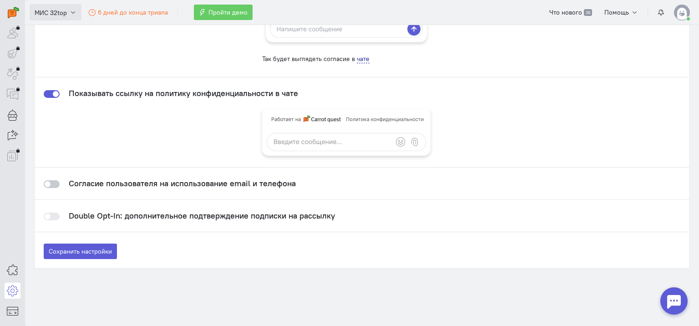
click at [46, 14] on span "МИС 32top" at bounding box center [51, 12] width 32 height 9
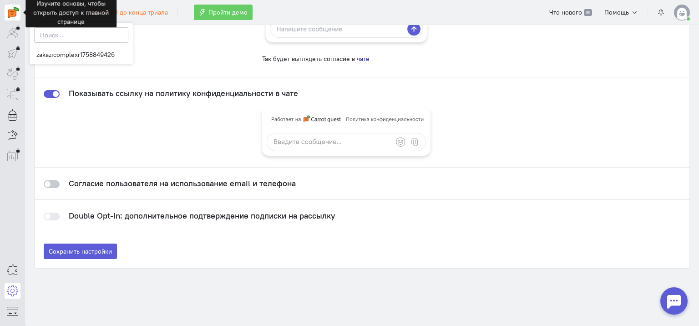
click at [17, 15] on img at bounding box center [13, 12] width 11 height 11
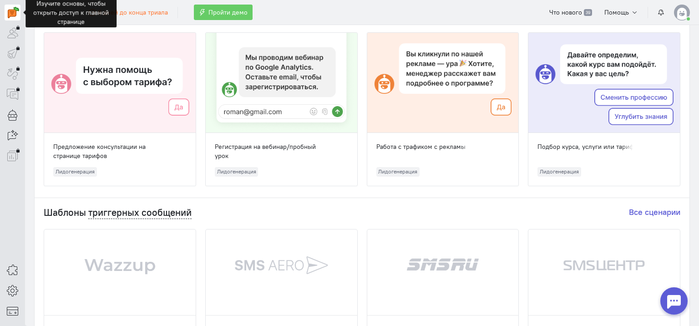
scroll to position [77, 0]
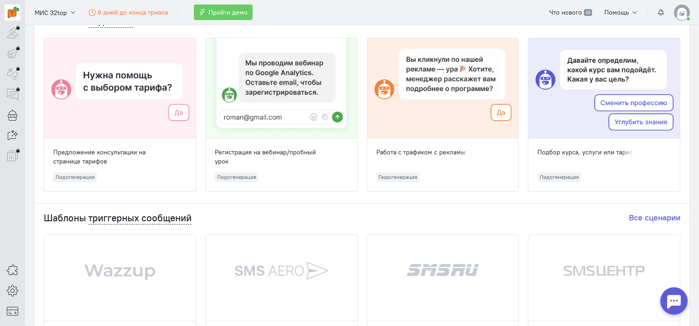
click at [91, 103] on div at bounding box center [120, 88] width 152 height 100
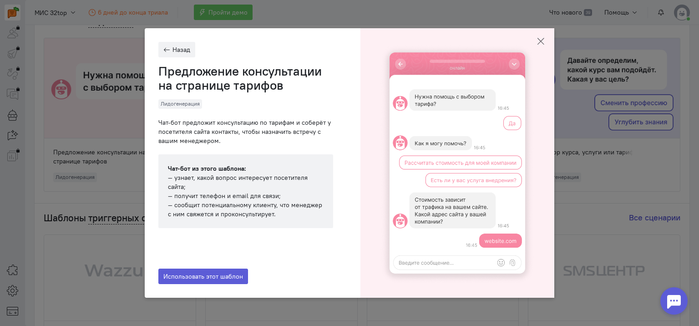
click at [538, 39] on icon "button" at bounding box center [540, 41] width 9 height 9
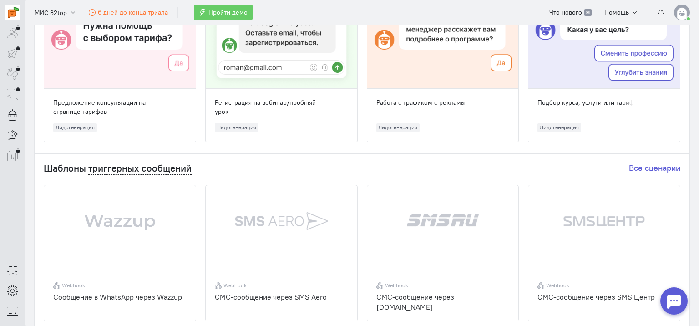
scroll to position [0, 0]
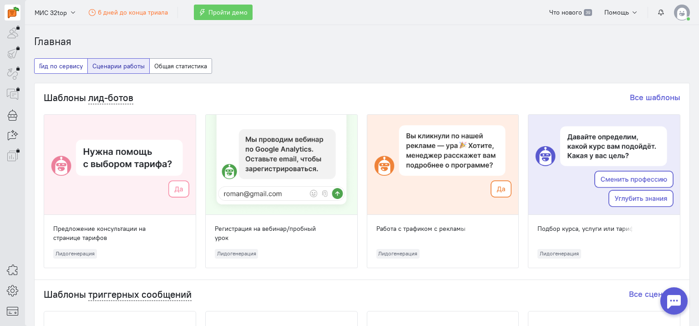
click at [73, 68] on button "Гид по сервису" at bounding box center [61, 65] width 54 height 15
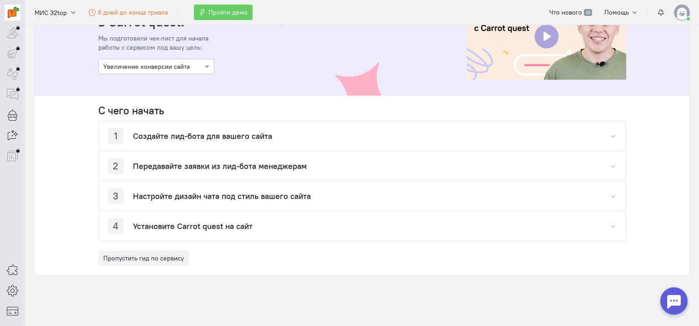
scroll to position [111, 0]
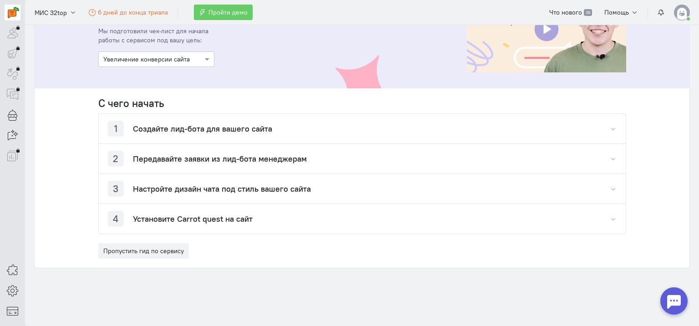
click at [178, 124] on h4 "Создайте лид-бота для вашего сайта" at bounding box center [202, 128] width 139 height 9
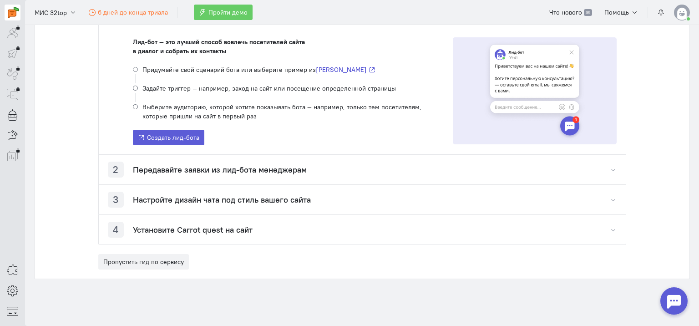
scroll to position [231, 0]
click at [157, 167] on h4 "Передавайте заявки из лид-бота менеджерам" at bounding box center [220, 169] width 174 height 9
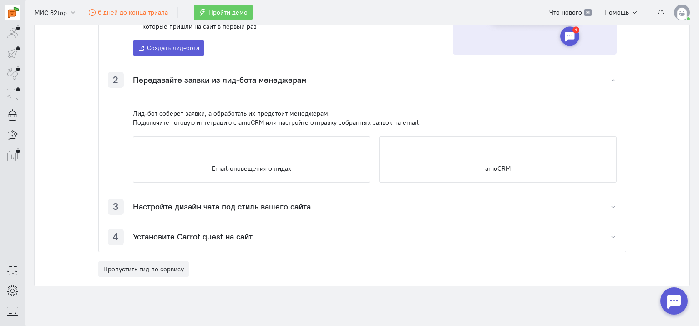
scroll to position [328, 0]
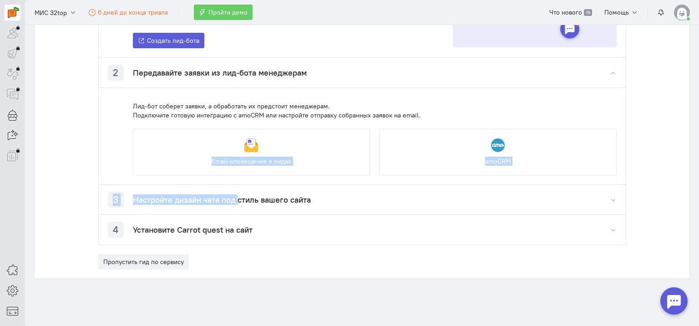
drag, startPoint x: 235, startPoint y: 178, endPoint x: 184, endPoint y: 225, distance: 69.3
click at [217, 222] on div "1 Создайте лид-бота для вашего сайта Лид-бот — это лучший способ вовлечь посети…" at bounding box center [362, 70] width 528 height 349
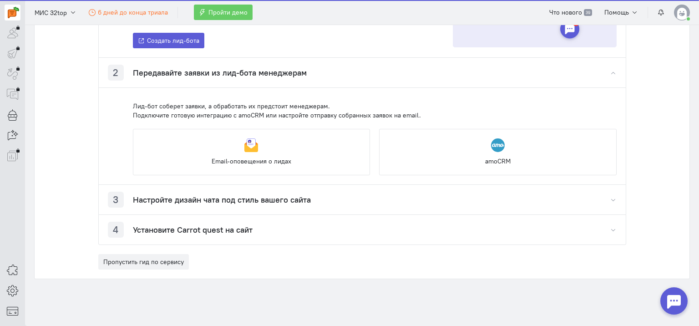
click at [351, 233] on div "4 Установите Carrot quest на сайт" at bounding box center [362, 230] width 527 height 30
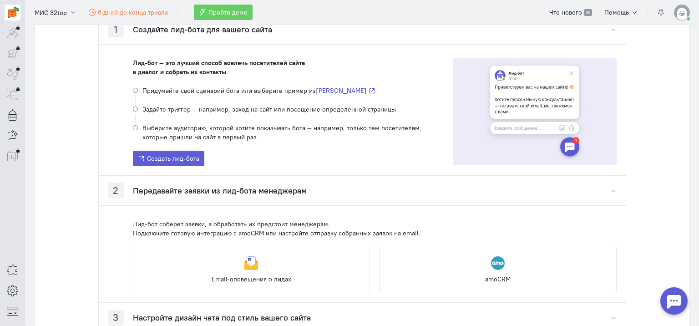
scroll to position [186, 0]
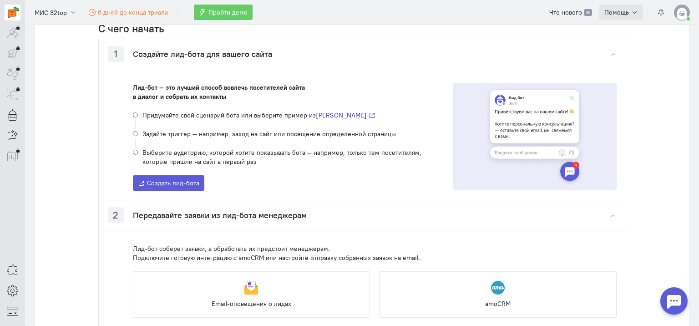
click at [632, 10] on button "Помощь" at bounding box center [622, 12] width 44 height 15
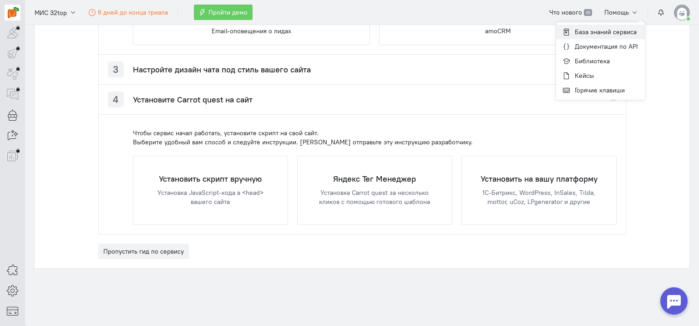
scroll to position [459, 0]
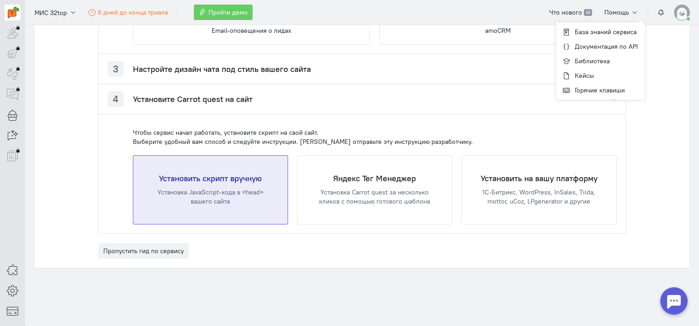
click at [204, 197] on div "Установка JavaScript-кода в <head> вашего сайта" at bounding box center [211, 197] width 118 height 18
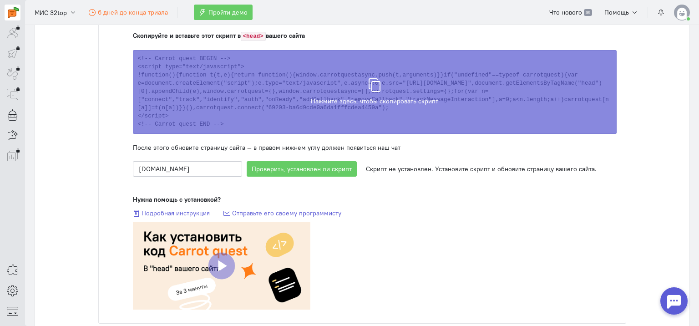
scroll to position [669, 0]
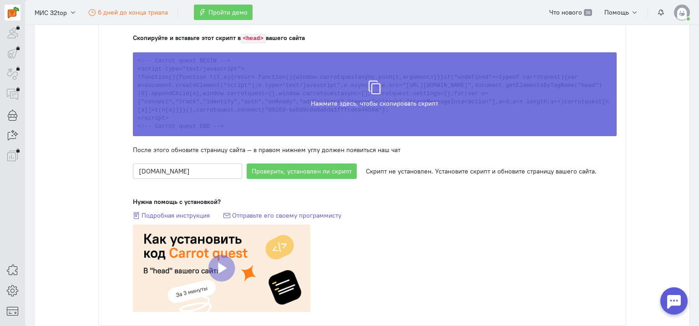
click at [359, 84] on div "Скрипт скопирован в буфер обмена" at bounding box center [375, 90] width 484 height 84
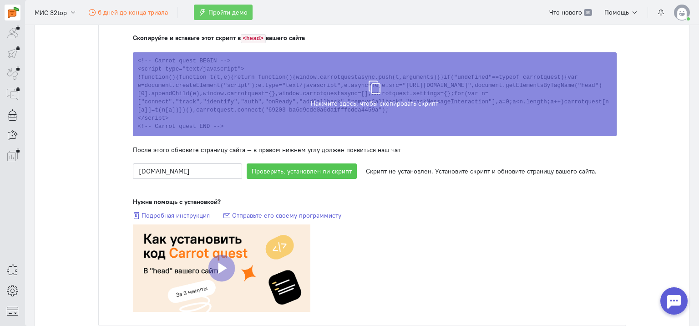
click at [321, 165] on button "Проверить, установлен ли скрипт" at bounding box center [302, 170] width 110 height 15
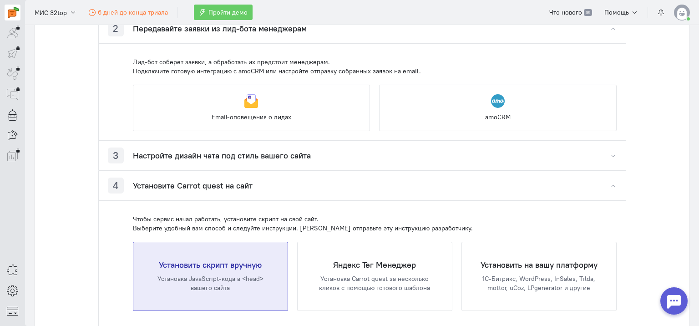
scroll to position [350, 0]
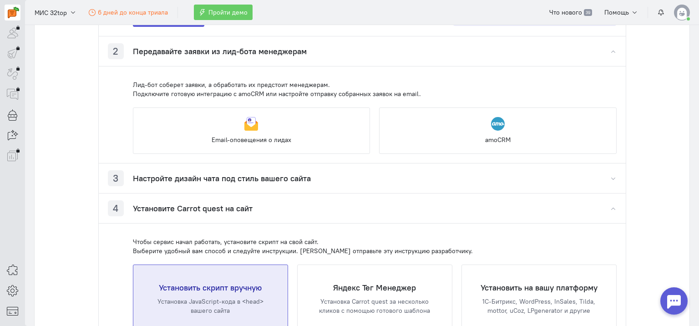
click at [241, 180] on h4 "Настройте дизайн чата под стиль вашего сайта" at bounding box center [222, 178] width 178 height 9
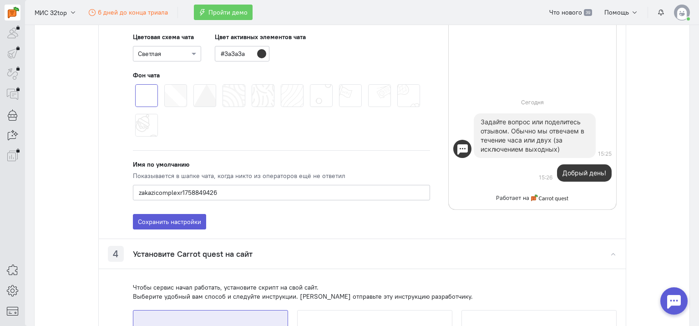
scroll to position [566, 0]
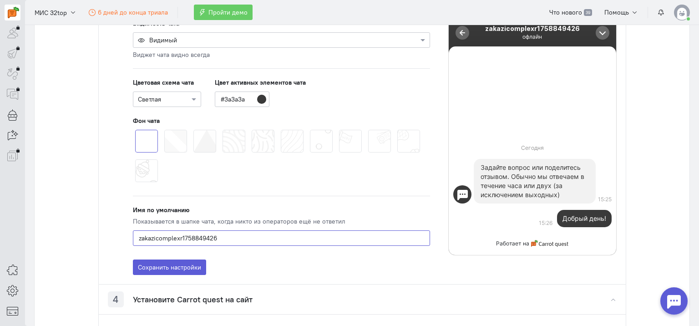
click at [229, 234] on input "zakazicomplexr1758849426" at bounding box center [281, 237] width 297 height 15
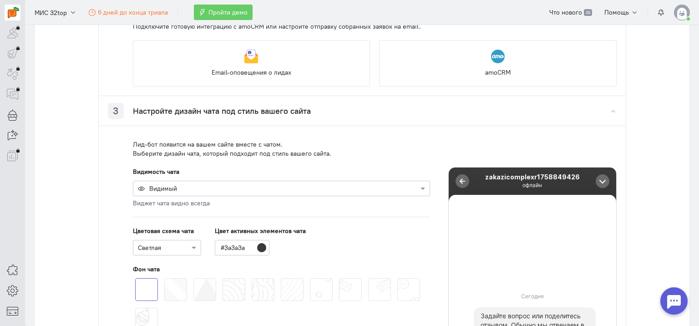
scroll to position [520, 0]
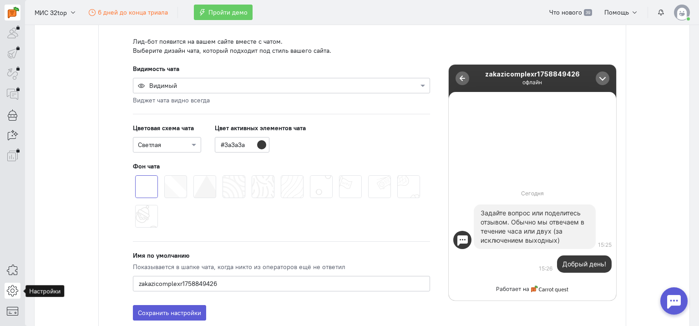
click at [16, 287] on icon at bounding box center [12, 290] width 11 height 11
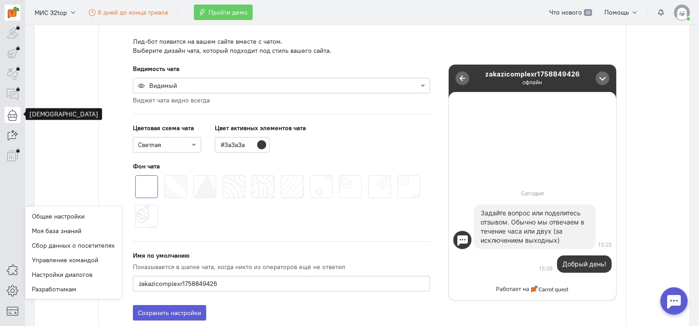
click at [13, 111] on icon at bounding box center [12, 114] width 11 height 11
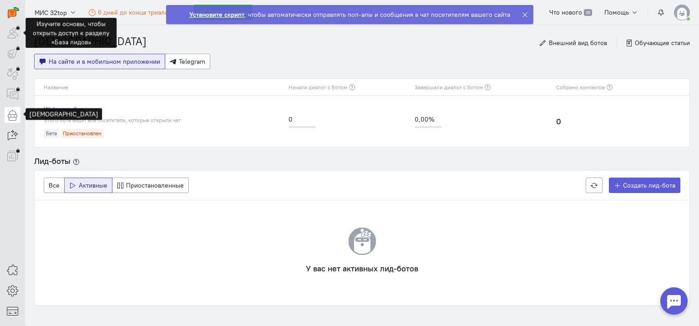
click at [14, 31] on div at bounding box center [13, 33] width 16 height 16
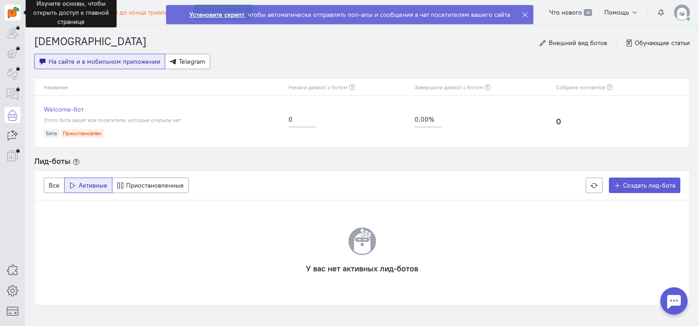
click at [10, 15] on img at bounding box center [13, 12] width 11 height 11
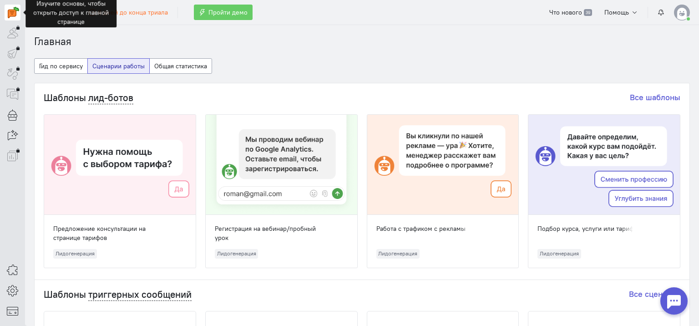
click at [125, 29] on section "Главная Гид по сервису Сценарии работы Общая статистика Шаблоны лид-ботов Все ш…" at bounding box center [362, 175] width 674 height 301
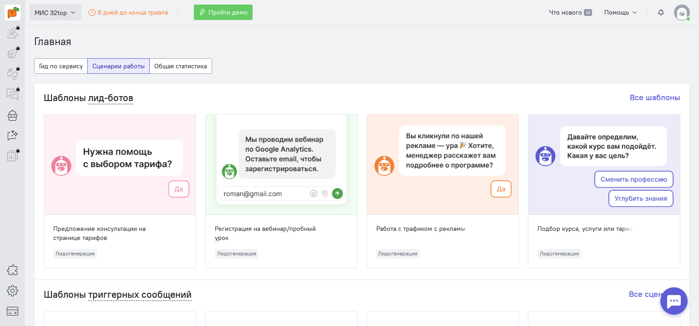
click at [63, 12] on span "МИС 32top" at bounding box center [51, 12] width 32 height 9
click at [146, 36] on ol "Главная" at bounding box center [362, 41] width 656 height 15
click at [73, 61] on button "Гид по сервису" at bounding box center [61, 65] width 54 height 15
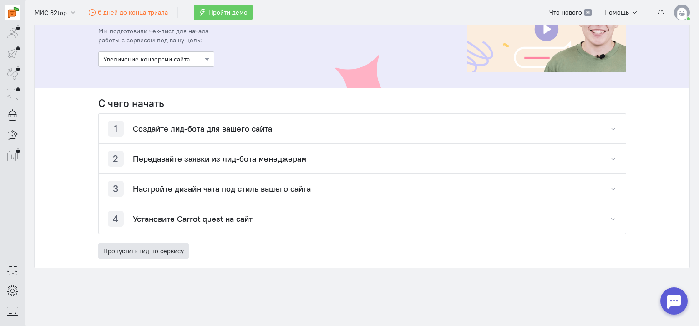
click at [144, 247] on button "Пропустить гид по сервису" at bounding box center [143, 250] width 91 height 15
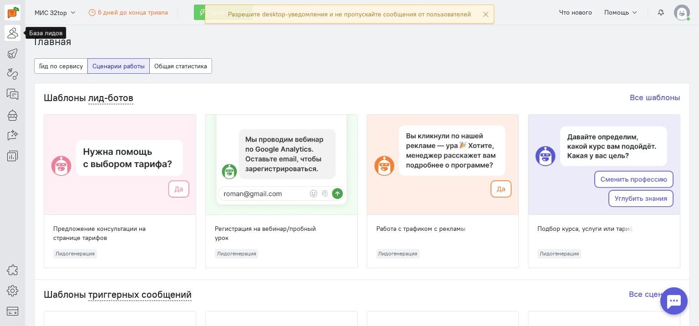
click at [7, 31] on icon at bounding box center [12, 32] width 11 height 11
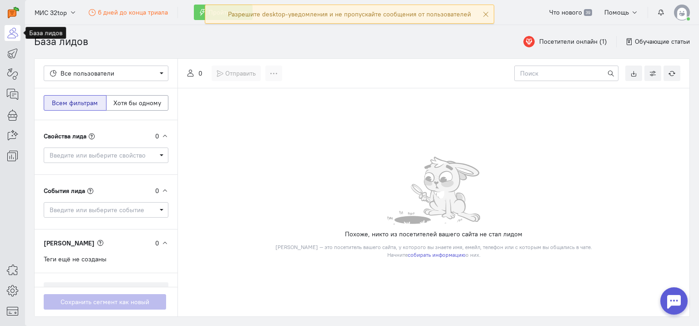
scroll to position [36, 0]
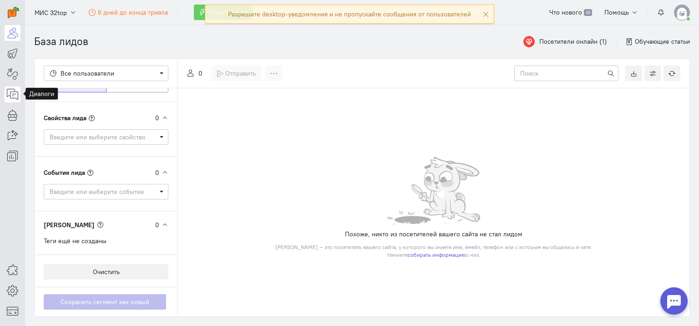
click at [14, 97] on icon at bounding box center [12, 94] width 11 height 11
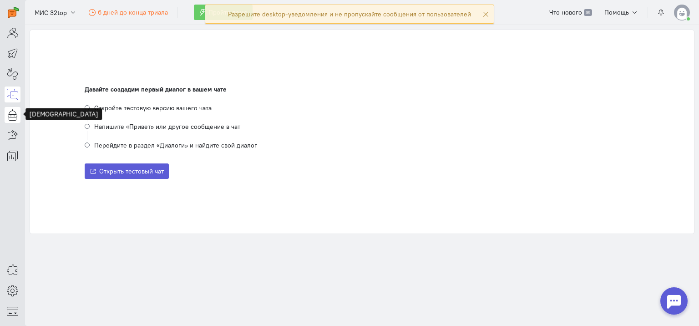
click at [11, 115] on icon at bounding box center [12, 114] width 11 height 11
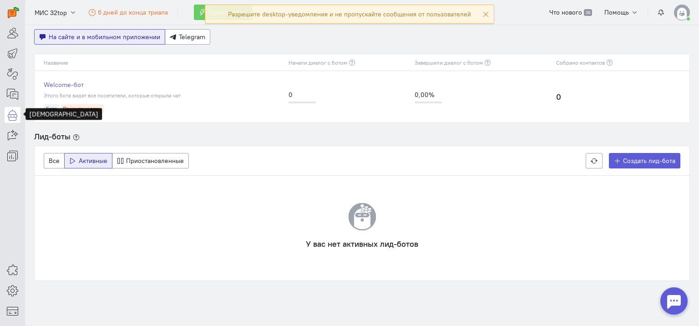
scroll to position [42, 0]
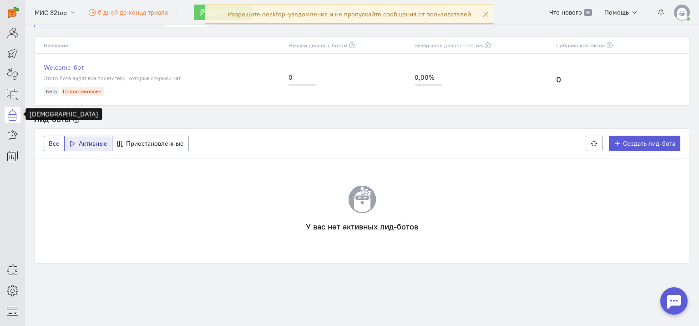
click at [47, 141] on button "Все" at bounding box center [54, 143] width 21 height 15
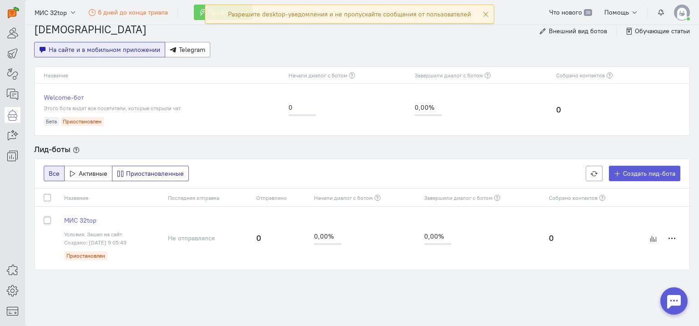
scroll to position [18, 0]
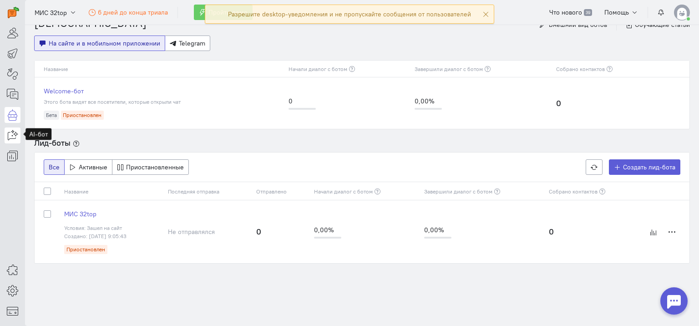
click at [11, 136] on icon at bounding box center [12, 135] width 11 height 11
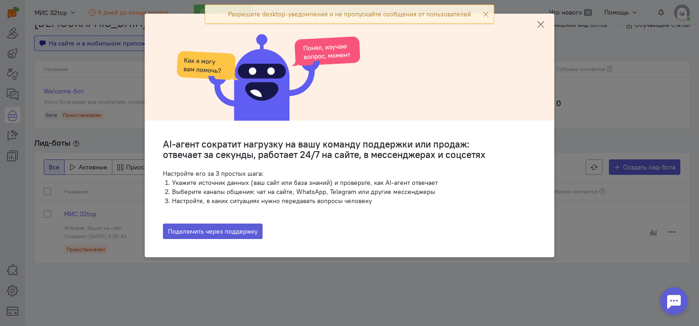
click at [539, 25] on icon at bounding box center [540, 24] width 9 height 9
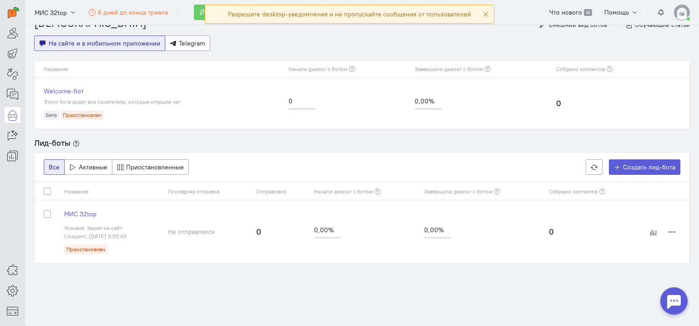
click at [488, 15] on div "Разрешите desktop-уведомления и не пропускайте сообщения от пользователей" at bounding box center [350, 14] width 290 height 19
click at [14, 290] on icon at bounding box center [12, 290] width 11 height 11
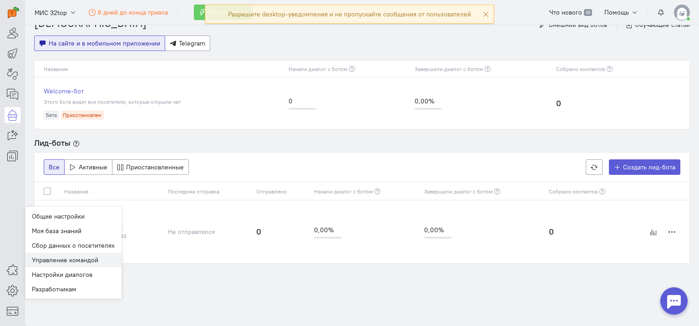
click at [80, 255] on link "Управление командой" at bounding box center [73, 260] width 97 height 15
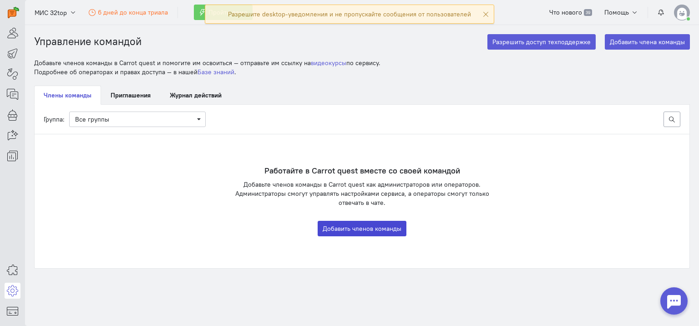
click at [375, 228] on button "Добавить членов команды" at bounding box center [362, 228] width 89 height 15
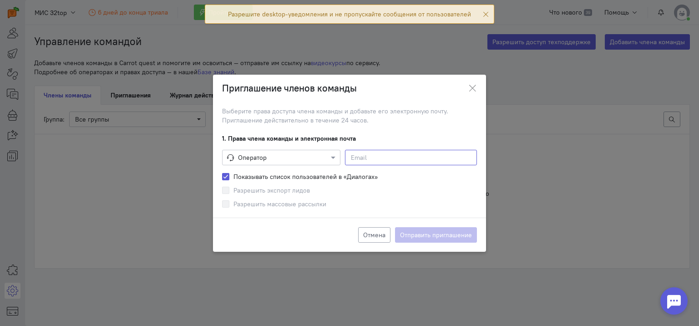
click at [353, 160] on input at bounding box center [411, 157] width 132 height 15
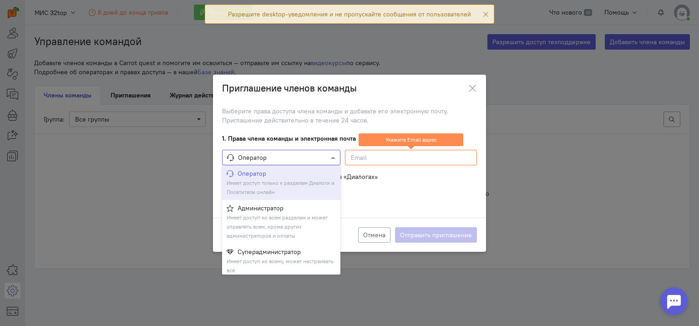
click at [336, 155] on span at bounding box center [334, 157] width 11 height 9
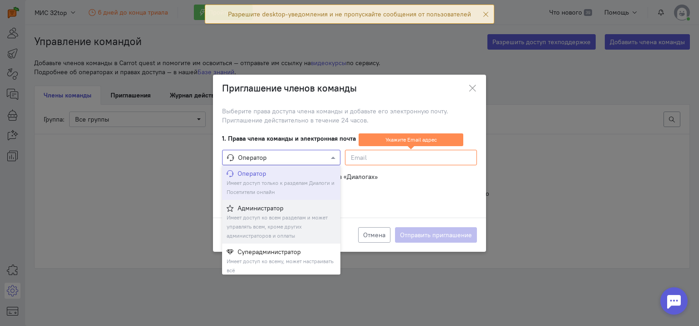
scroll to position [4, 0]
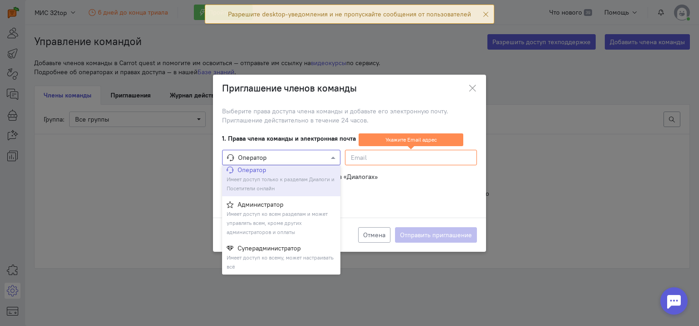
click at [305, 174] on div "Оператор Имеет доступ только к разделам Диалоги и Посетители онлайн" at bounding box center [281, 179] width 118 height 35
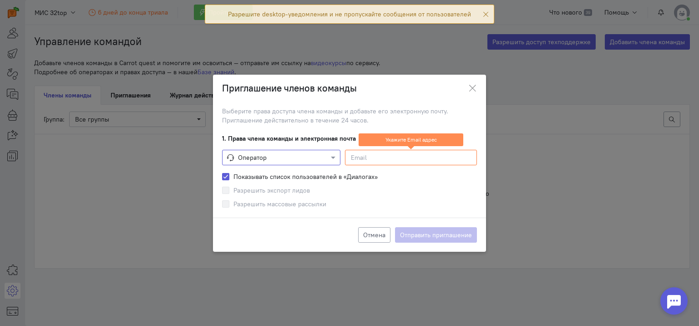
click at [370, 154] on input at bounding box center [411, 157] width 132 height 15
click at [602, 235] on ngb-modal-window "Приглашение членов команды Выберите права доступа члена команды и добавьте его …" at bounding box center [349, 163] width 699 height 326
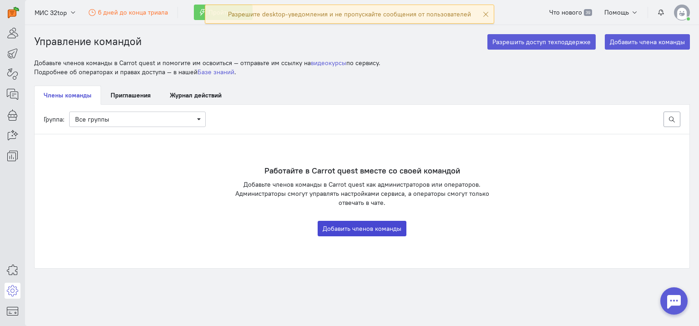
click at [375, 226] on button "Добавить членов команды" at bounding box center [362, 228] width 89 height 15
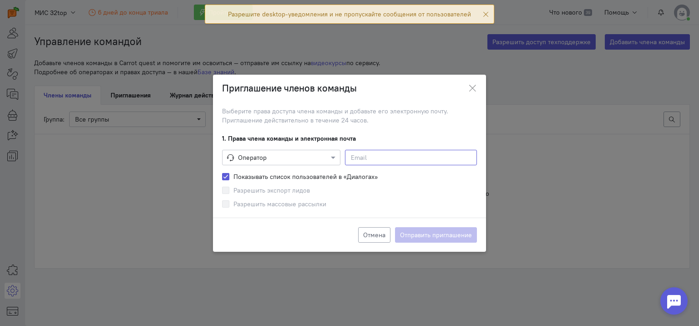
click at [389, 157] on input at bounding box center [411, 157] width 132 height 15
paste input "[EMAIL_ADDRESS][DOMAIN_NAME]"
type input "[EMAIL_ADDRESS][DOMAIN_NAME]"
click at [430, 234] on button "Отправить приглашение" at bounding box center [436, 234] width 82 height 15
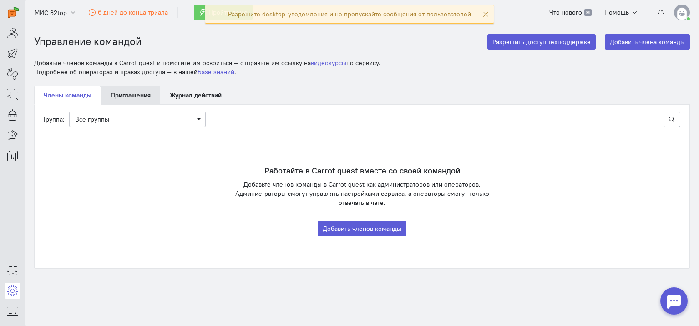
click at [136, 93] on link "Приглашения" at bounding box center [130, 95] width 59 height 19
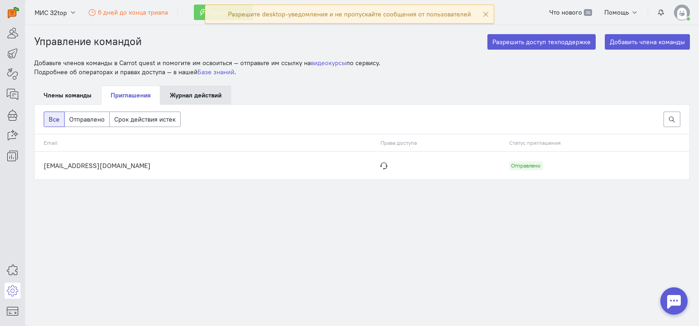
click at [181, 89] on link "Журнал действий" at bounding box center [195, 95] width 71 height 19
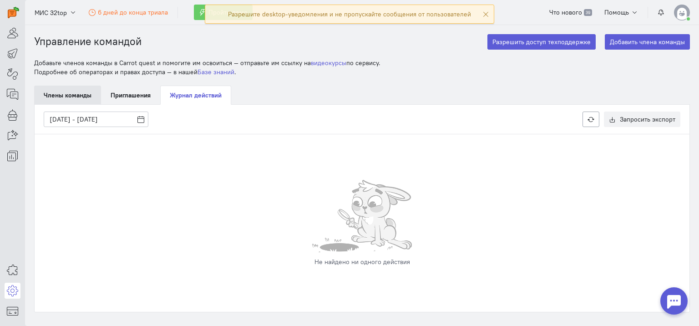
click at [66, 91] on link "Члены команды" at bounding box center [67, 95] width 67 height 19
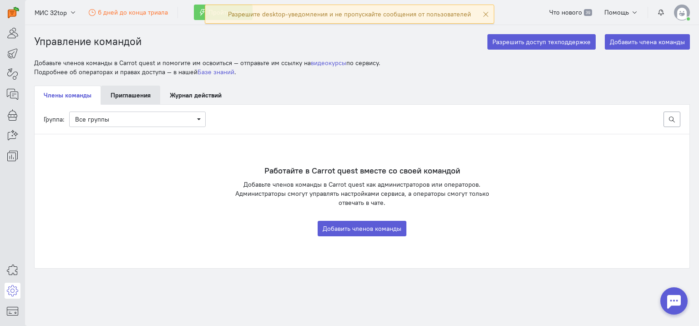
click at [146, 96] on link "Приглашения" at bounding box center [130, 95] width 59 height 19
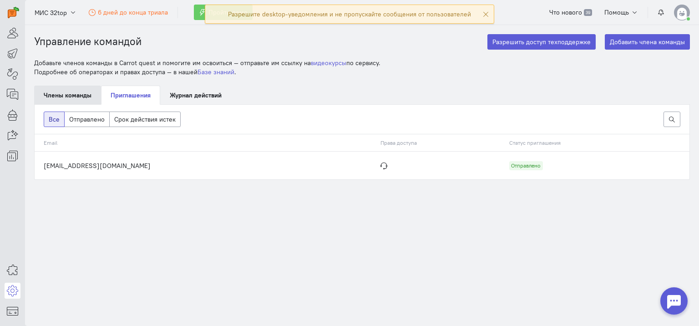
click at [89, 94] on link "Члены команды" at bounding box center [67, 95] width 67 height 19
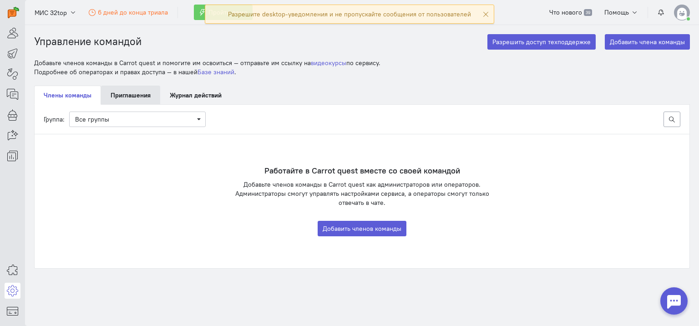
click at [125, 93] on link "Приглашения" at bounding box center [130, 95] width 59 height 19
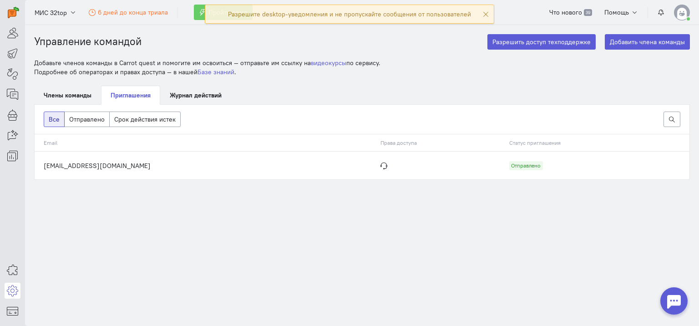
click at [120, 164] on td "[EMAIL_ADDRESS][DOMAIN_NAME]" at bounding box center [206, 165] width 342 height 28
click at [510, 167] on div "Отправлено" at bounding box center [527, 166] width 34 height 10
click at [96, 121] on button "Отправлено" at bounding box center [87, 119] width 46 height 15
click at [119, 119] on button "Срок действия истек" at bounding box center [144, 119] width 71 height 15
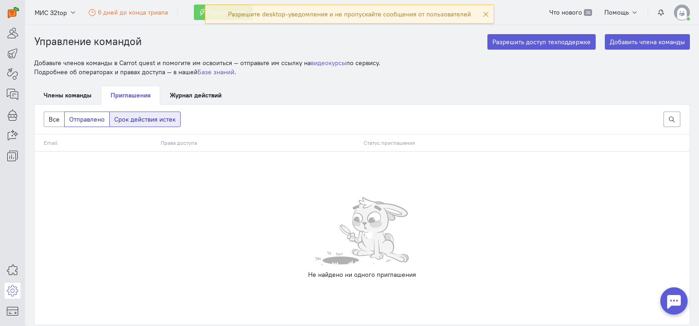
click at [88, 115] on button "Отправлено" at bounding box center [87, 119] width 46 height 15
